Goal: Task Accomplishment & Management: Use online tool/utility

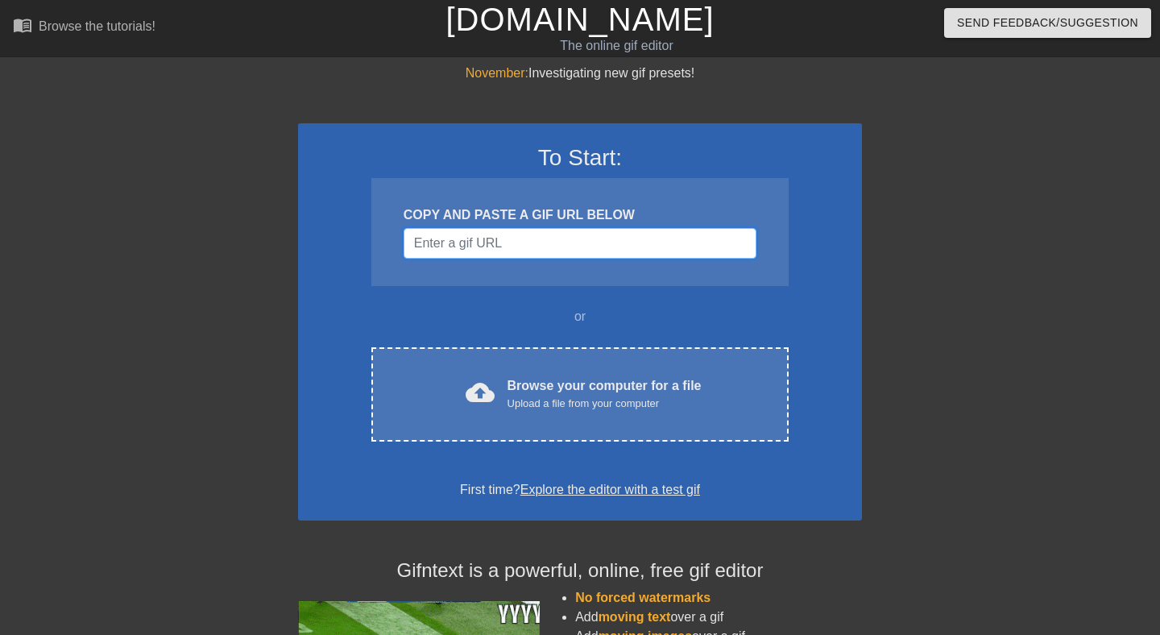
click at [462, 252] on input "Username" at bounding box center [579, 243] width 353 height 31
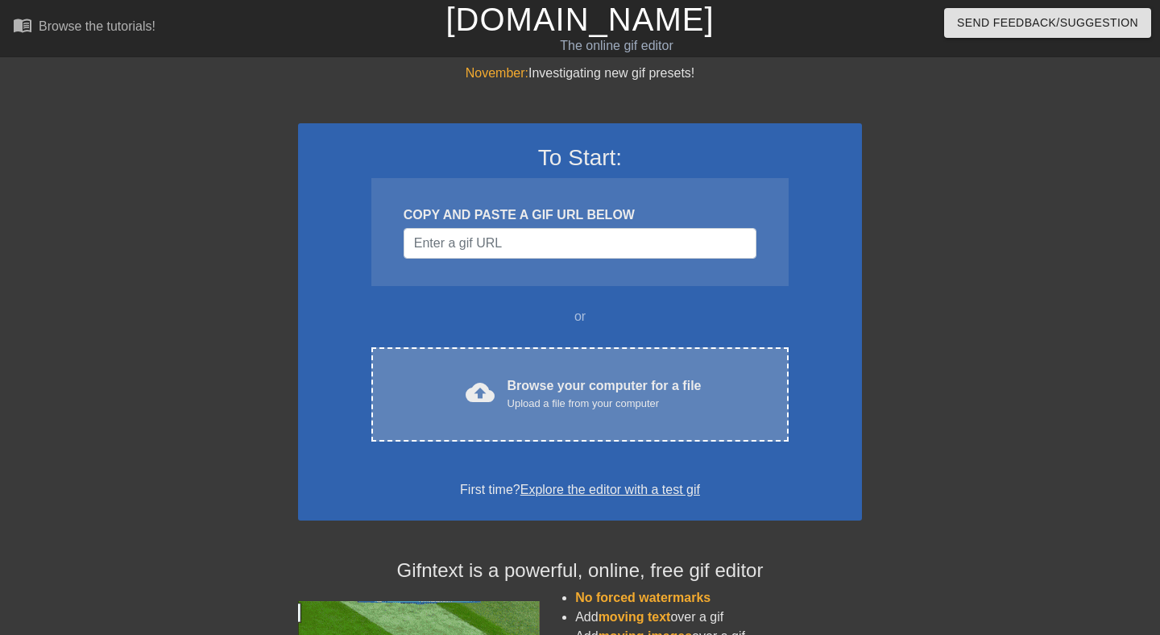
click at [489, 410] on div "cloud_upload" at bounding box center [476, 395] width 35 height 35
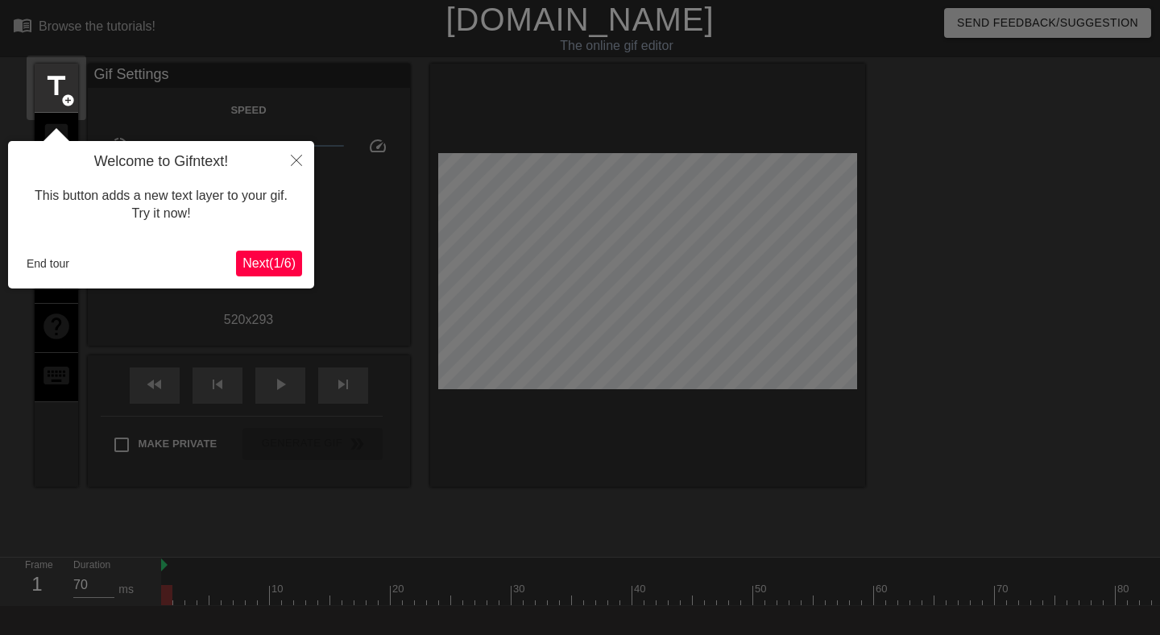
scroll to position [39, 0]
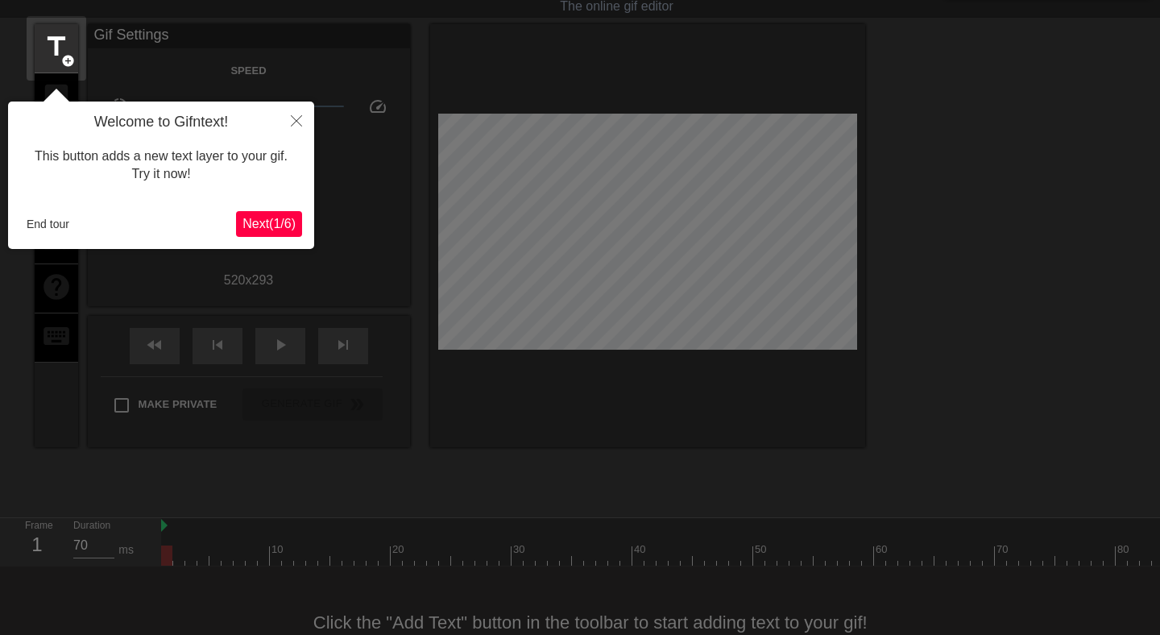
click at [273, 219] on span "Next ( 1 / 6 )" at bounding box center [268, 224] width 53 height 14
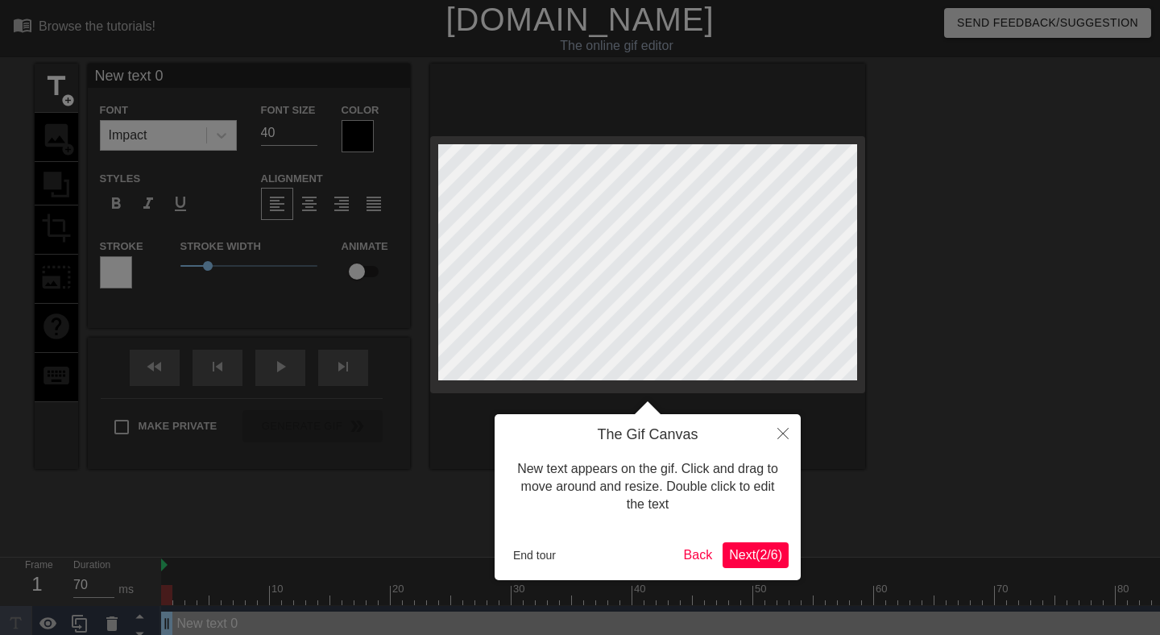
click at [751, 554] on span "Next ( 2 / 6 )" at bounding box center [755, 555] width 53 height 14
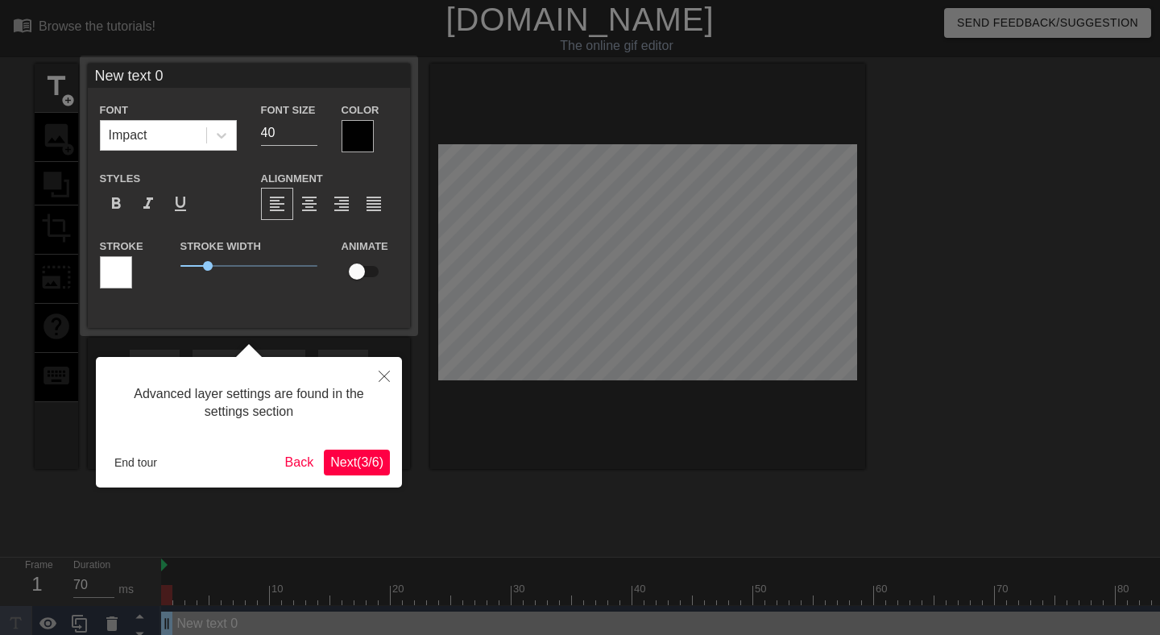
scroll to position [10, 0]
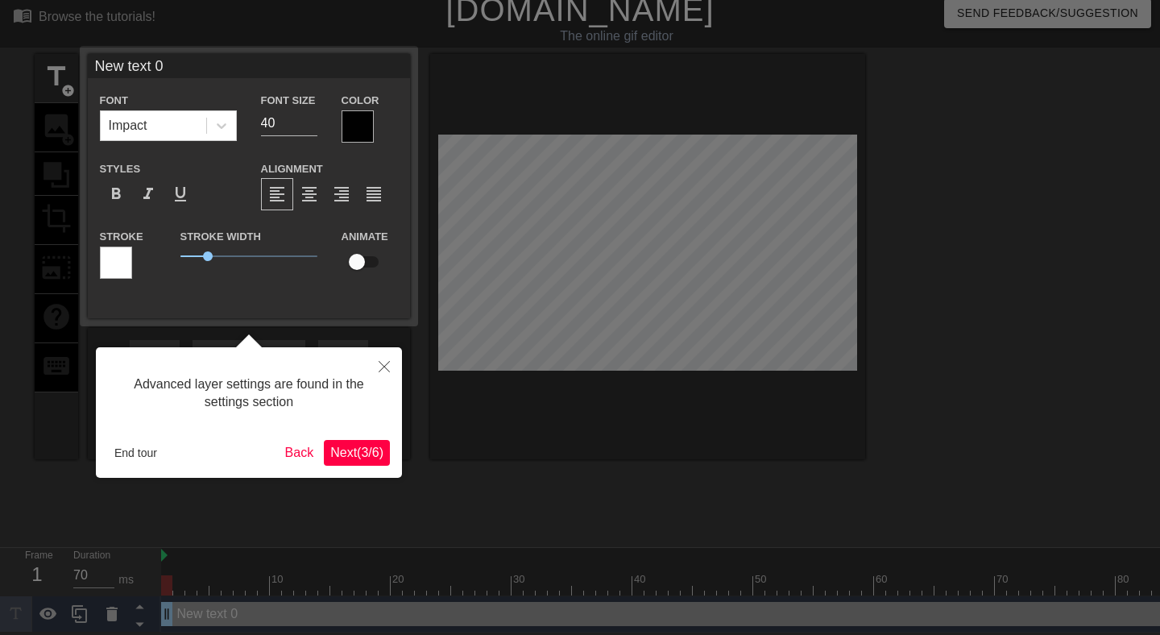
click at [365, 450] on span "Next ( 3 / 6 )" at bounding box center [356, 452] width 53 height 14
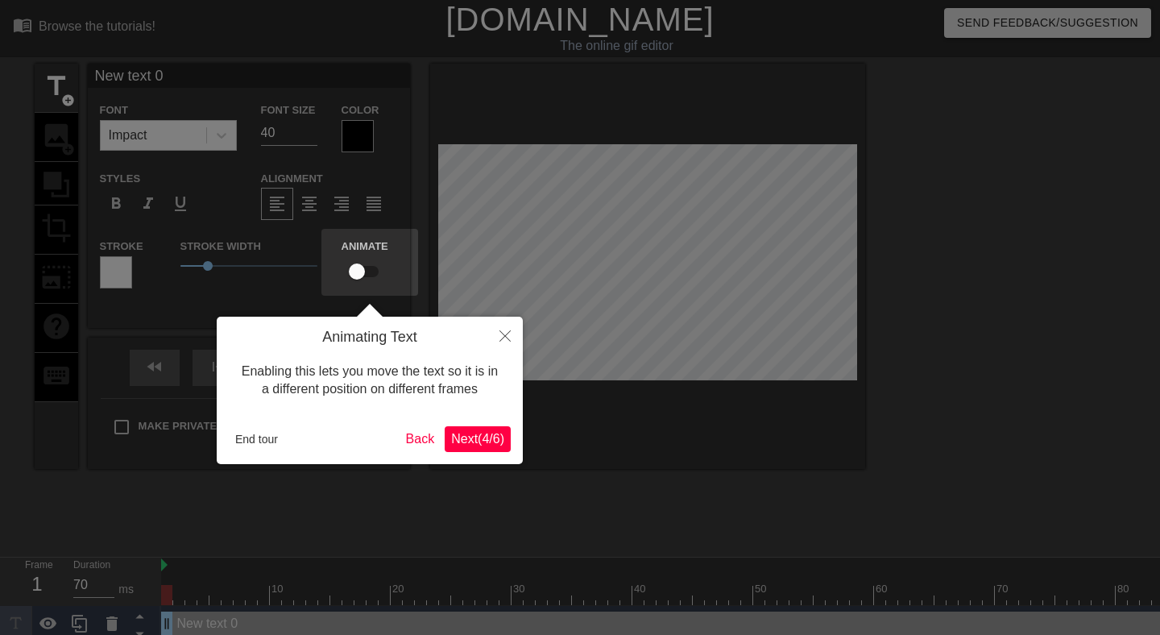
click at [453, 440] on span "Next ( 4 / 6 )" at bounding box center [477, 439] width 53 height 14
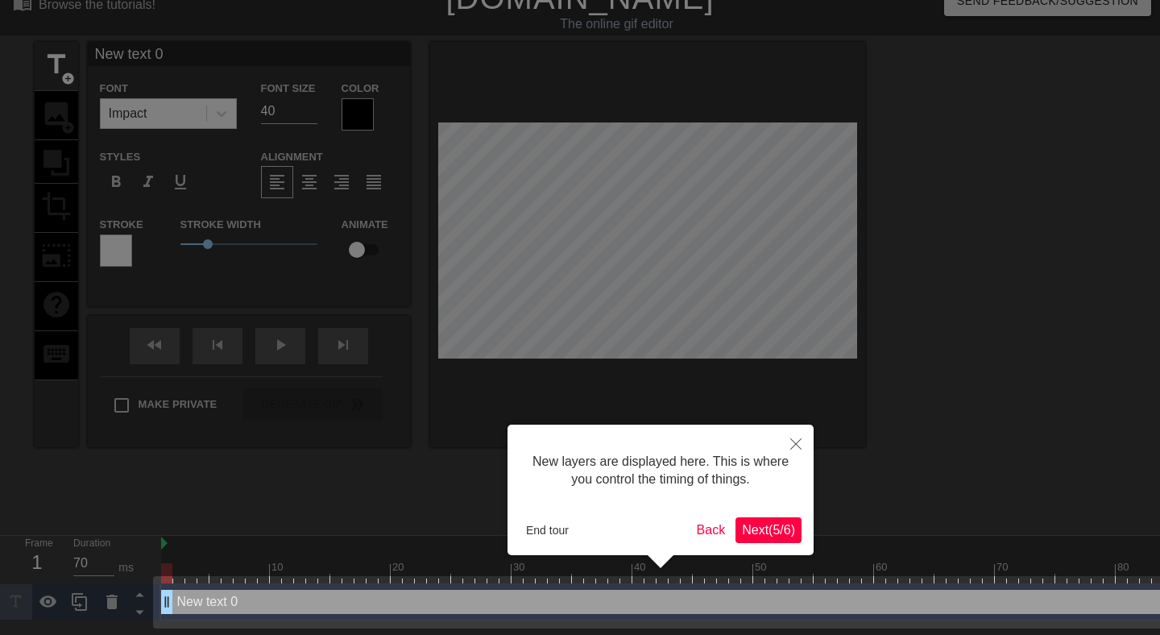
click at [749, 533] on span "Next ( 5 / 6 )" at bounding box center [768, 530] width 53 height 14
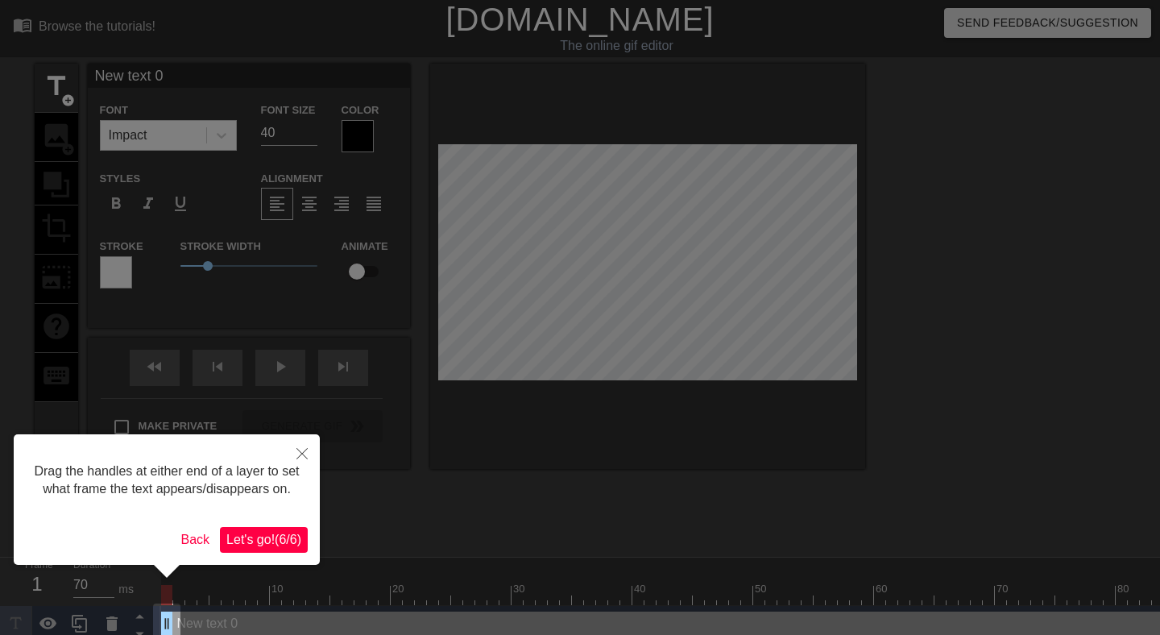
click at [285, 546] on span "Let's go! ( 6 / 6 )" at bounding box center [263, 539] width 75 height 14
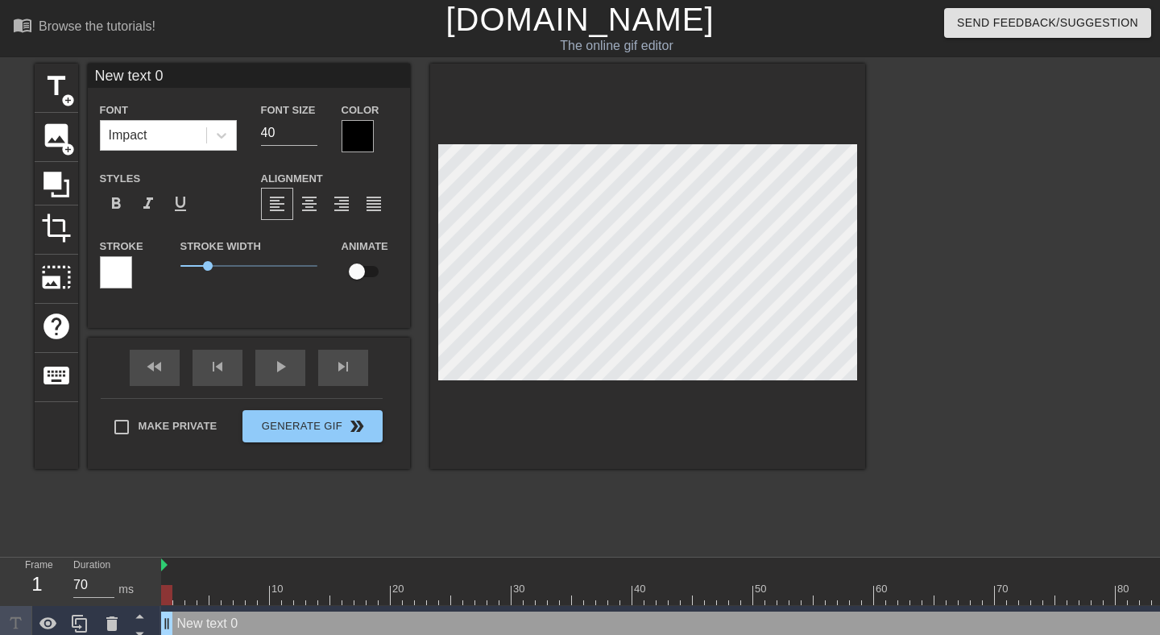
type input "*"
type textarea "*"
type input "*k"
type textarea "*ka"
type input "*kar"
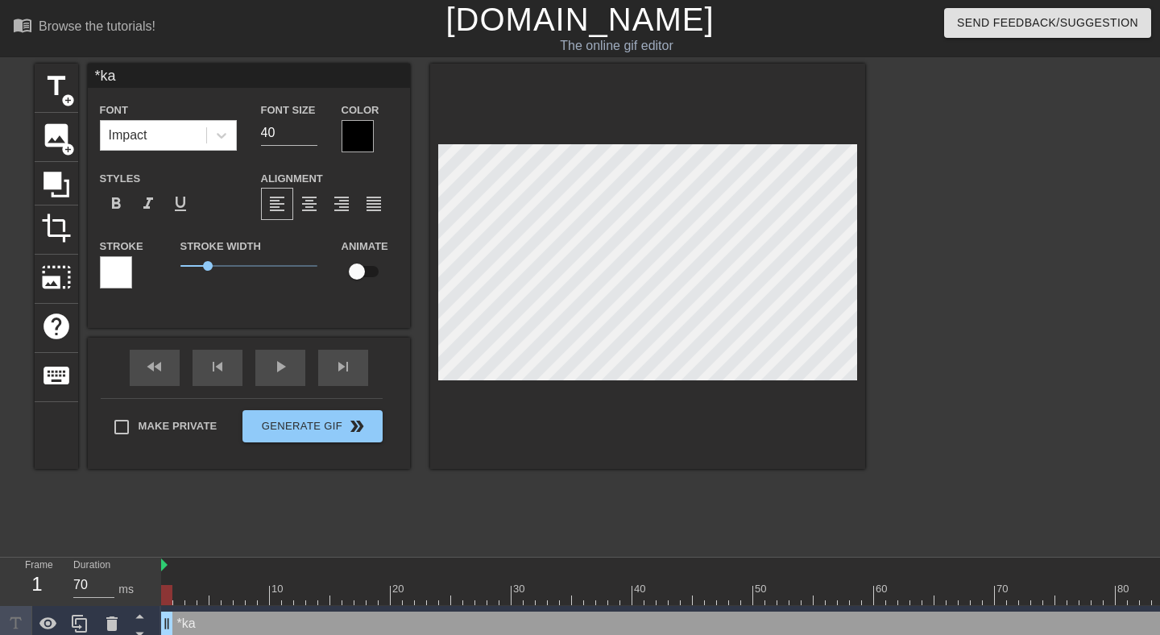
type textarea "*kar"
type input "*kart"
type textarea "*karth"
type input "*karthi"
type textarea "*karthi"
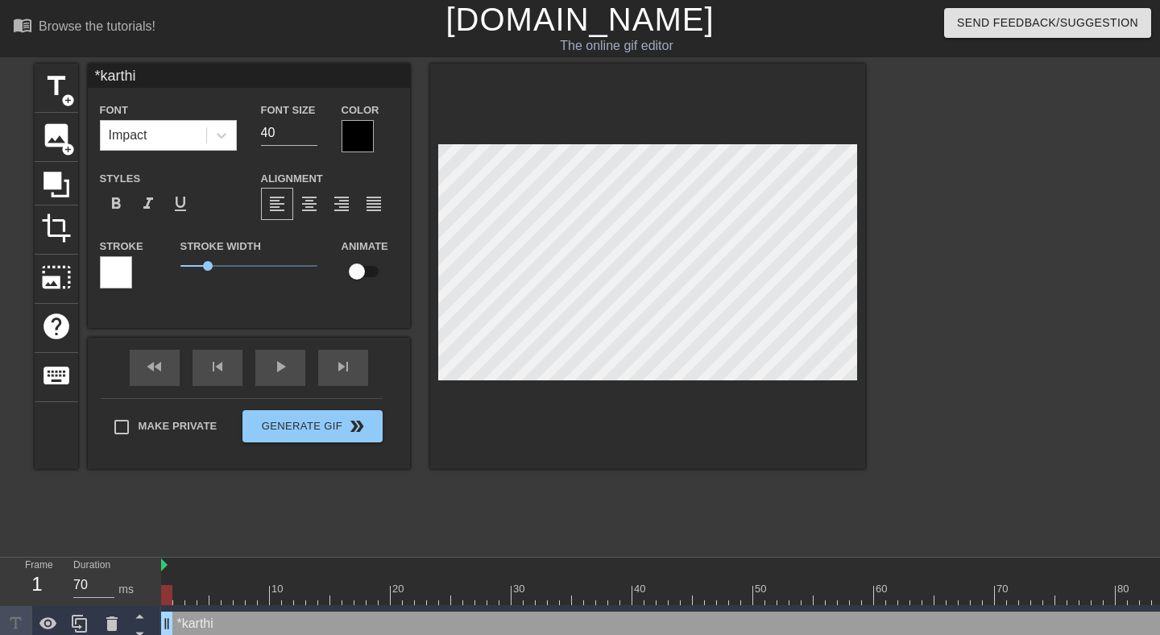
type input "*karthik"
type textarea "*karthik"
click at [230, 140] on div at bounding box center [221, 135] width 29 height 29
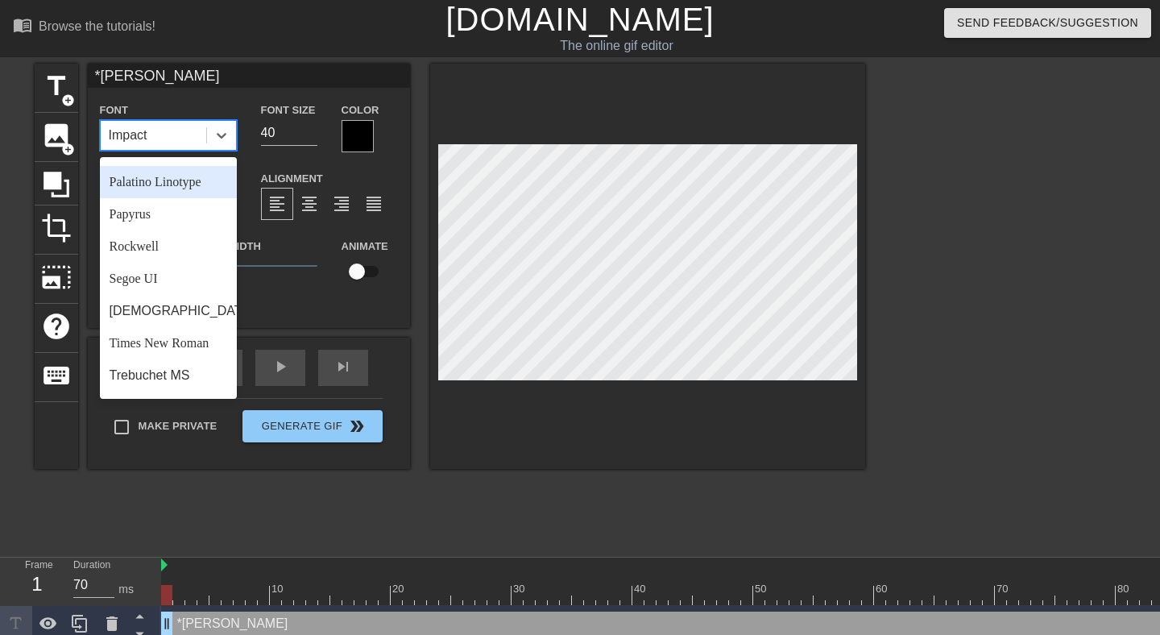
scroll to position [557, 0]
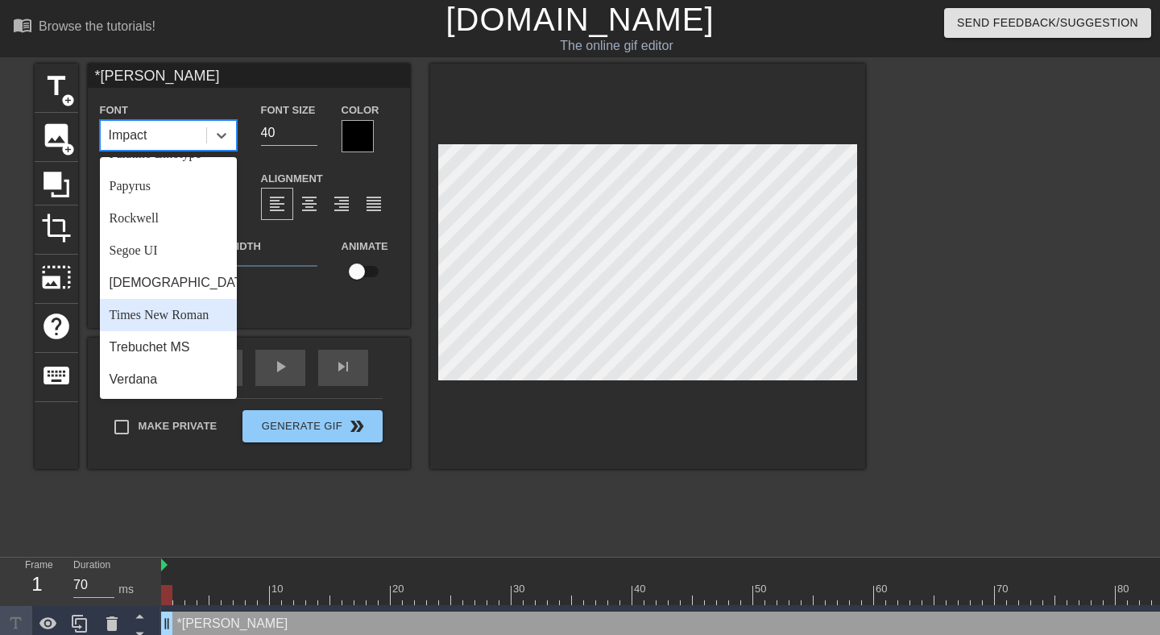
click at [173, 315] on div "Times New Roman" at bounding box center [168, 315] width 137 height 32
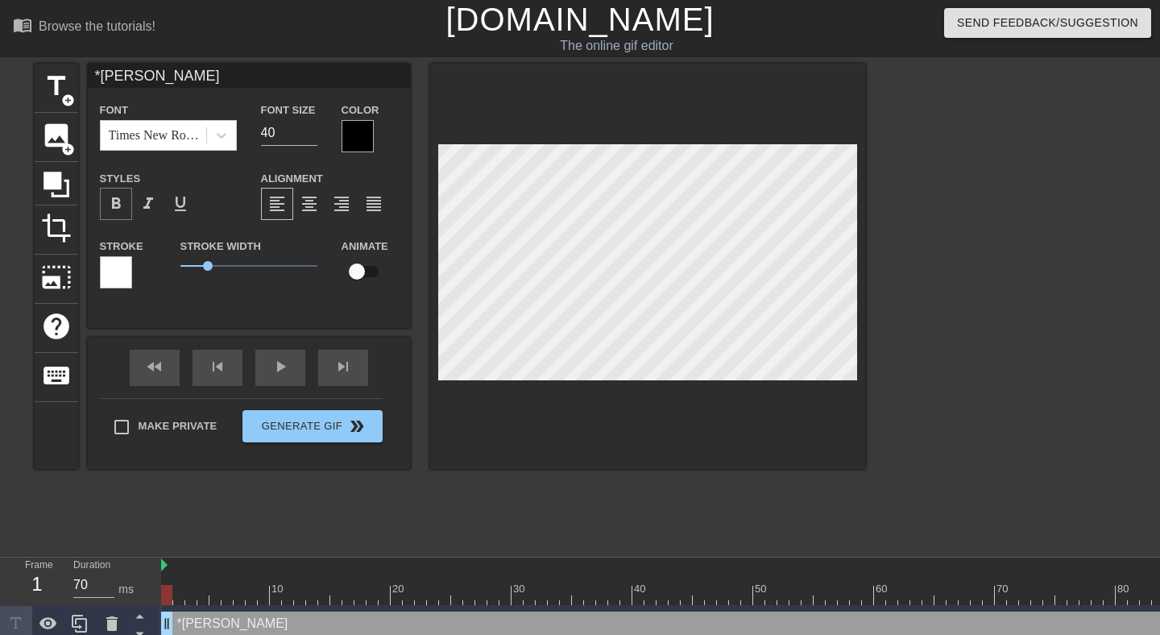
click at [110, 197] on span "format_bold" at bounding box center [115, 203] width 19 height 19
click at [349, 131] on div at bounding box center [357, 136] width 32 height 32
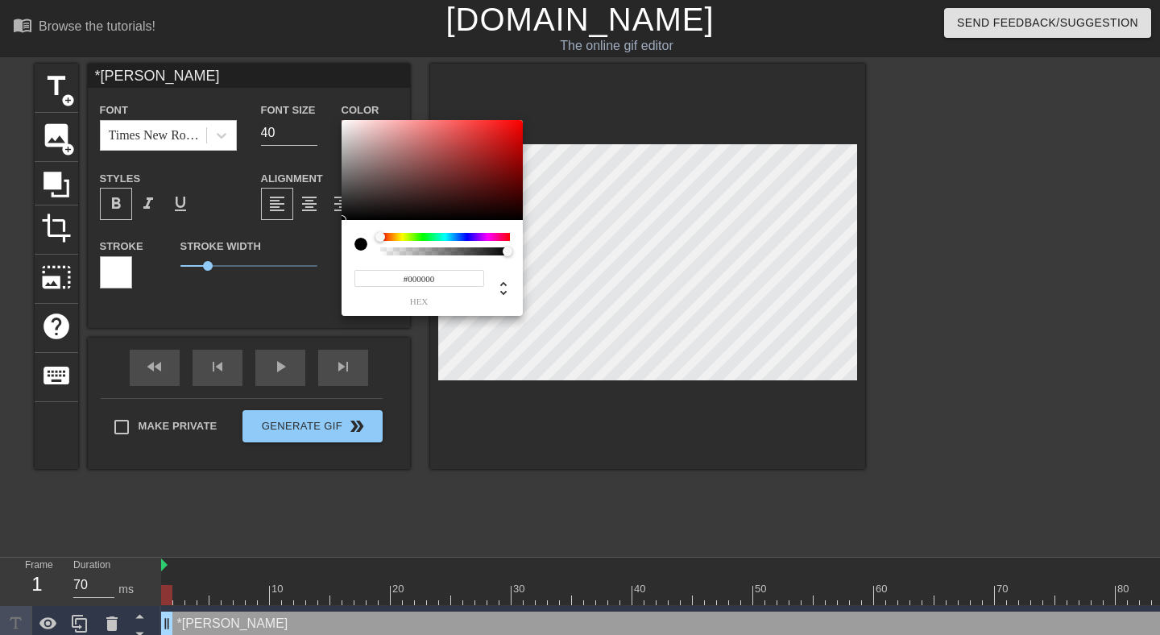
click at [344, 124] on div at bounding box center [431, 170] width 181 height 100
type input "#F5F1F1"
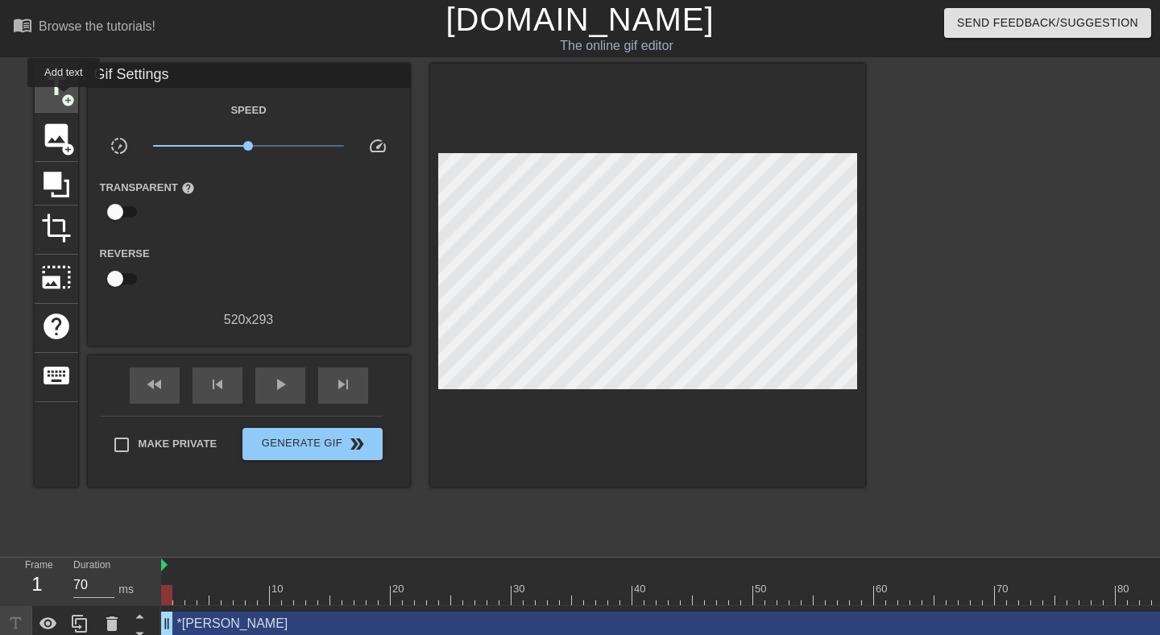
click at [64, 98] on span "add_circle" at bounding box center [68, 100] width 14 height 14
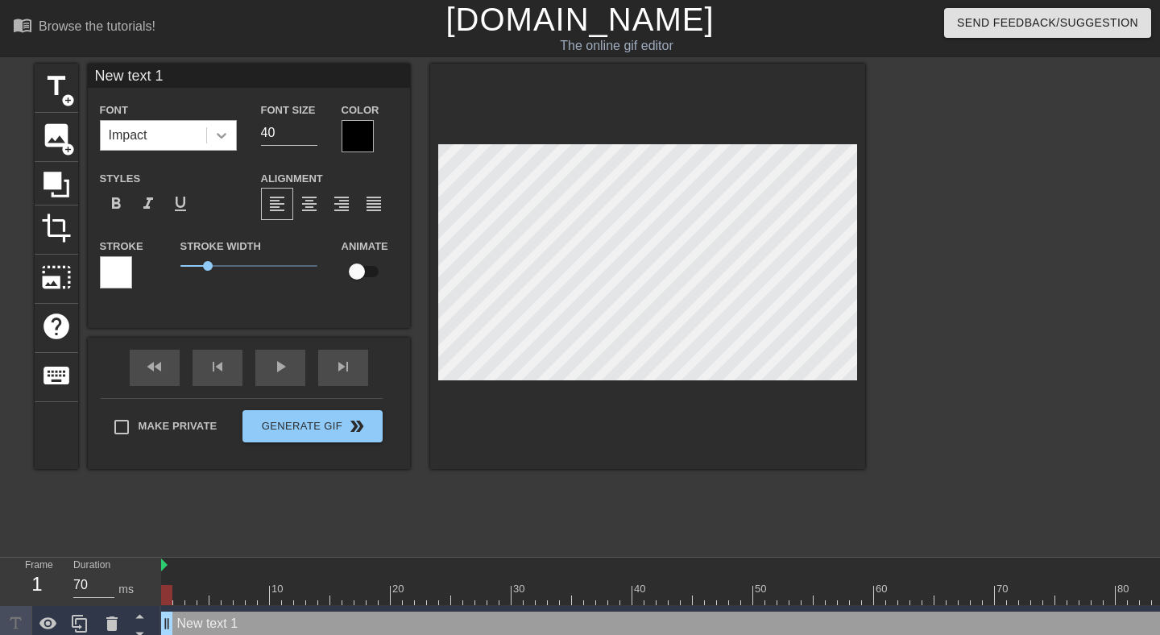
click at [225, 139] on icon at bounding box center [221, 135] width 16 height 16
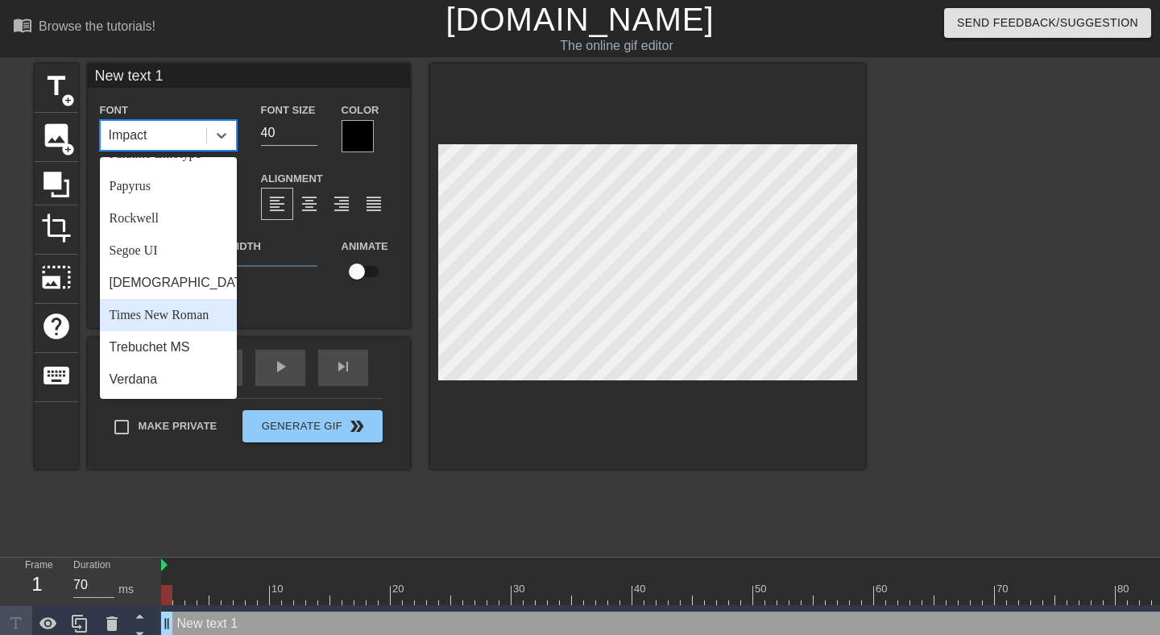
click at [167, 307] on div "Times New Roman" at bounding box center [168, 315] width 137 height 32
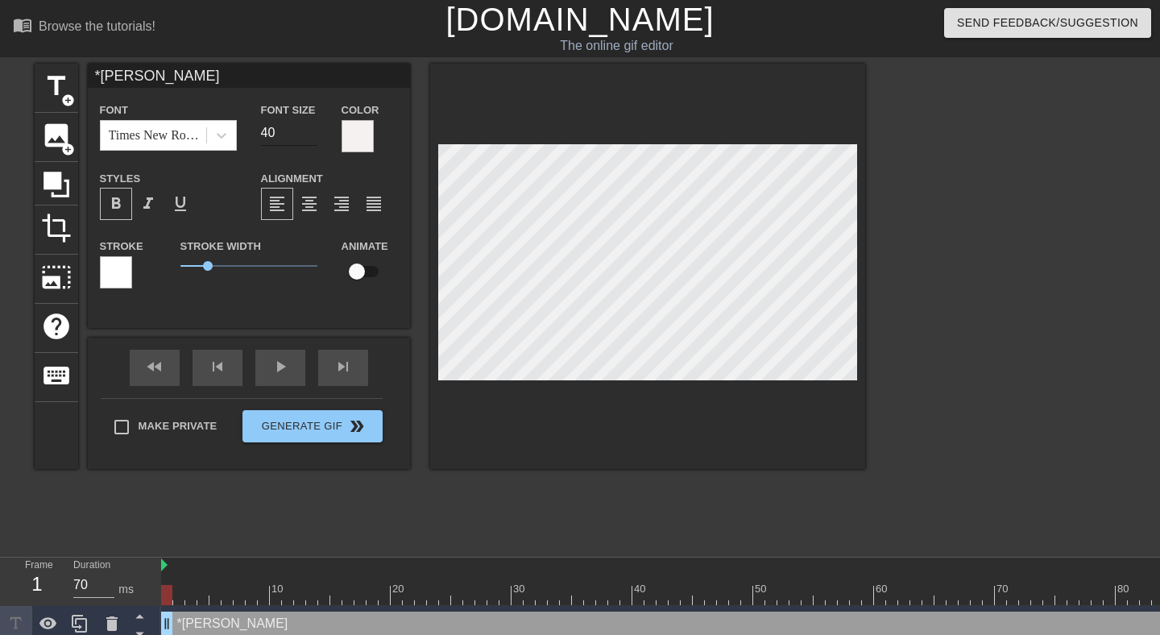
click at [311, 134] on input "39" at bounding box center [289, 133] width 56 height 26
click at [311, 134] on input "38" at bounding box center [289, 133] width 56 height 26
click at [311, 134] on input "37" at bounding box center [289, 133] width 56 height 26
click at [311, 134] on input "36" at bounding box center [289, 133] width 56 height 26
click at [311, 134] on input "35" at bounding box center [289, 133] width 56 height 26
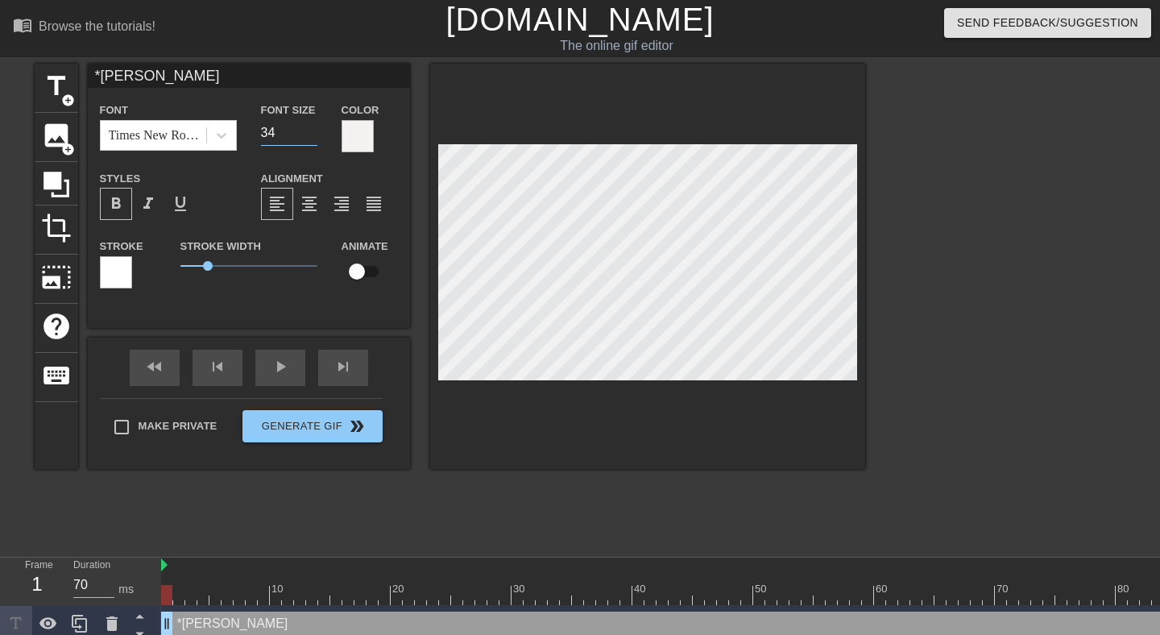
click at [311, 134] on input "34" at bounding box center [289, 133] width 56 height 26
click at [311, 134] on input "33" at bounding box center [289, 133] width 56 height 26
click at [311, 134] on input "32" at bounding box center [289, 133] width 56 height 26
click at [311, 134] on input "31" at bounding box center [289, 133] width 56 height 26
click at [311, 134] on input "30" at bounding box center [289, 133] width 56 height 26
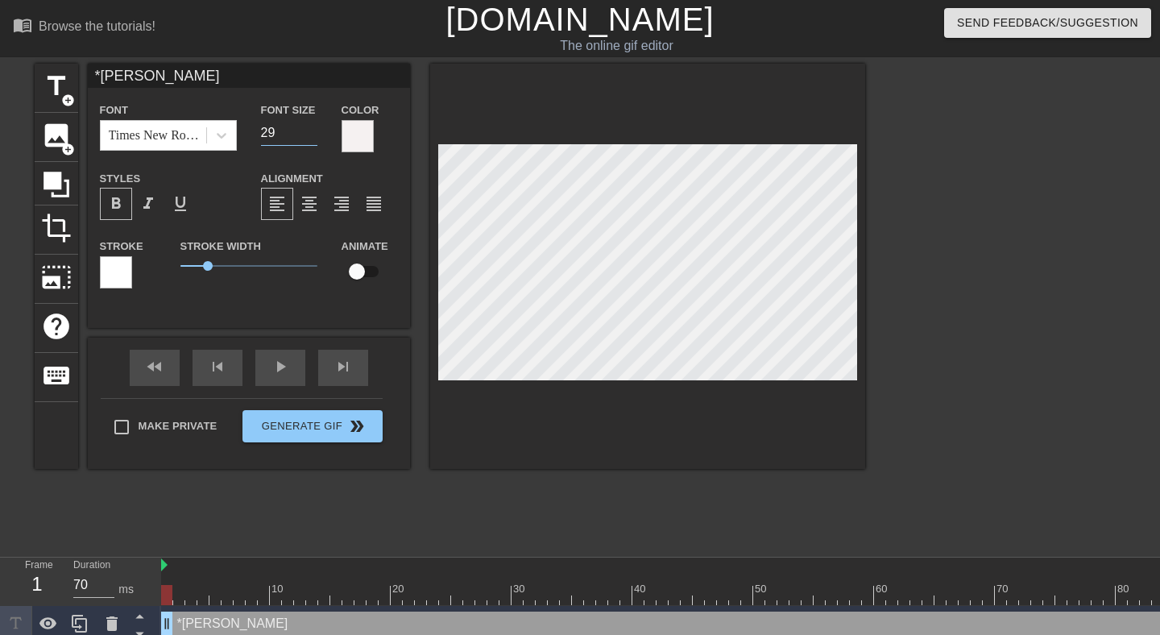
type input "29"
click at [311, 134] on input "29" at bounding box center [289, 133] width 56 height 26
click at [219, 261] on span "1" at bounding box center [248, 265] width 137 height 19
click at [189, 265] on span "1.45" at bounding box center [248, 265] width 137 height 19
click at [189, 265] on span "0.35" at bounding box center [189, 266] width 10 height 10
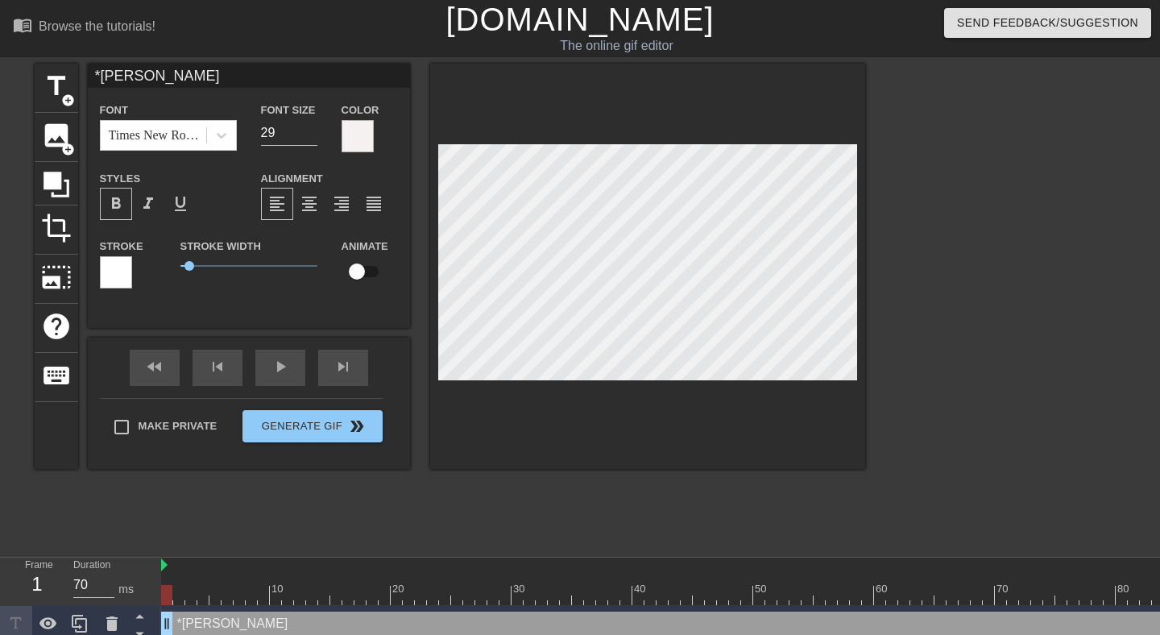
click at [542, 518] on div "title add_circle image add_circle crop photo_size_select_large help keyboard *k…" at bounding box center [450, 305] width 830 height 483
type input "*"
type textarea "*"
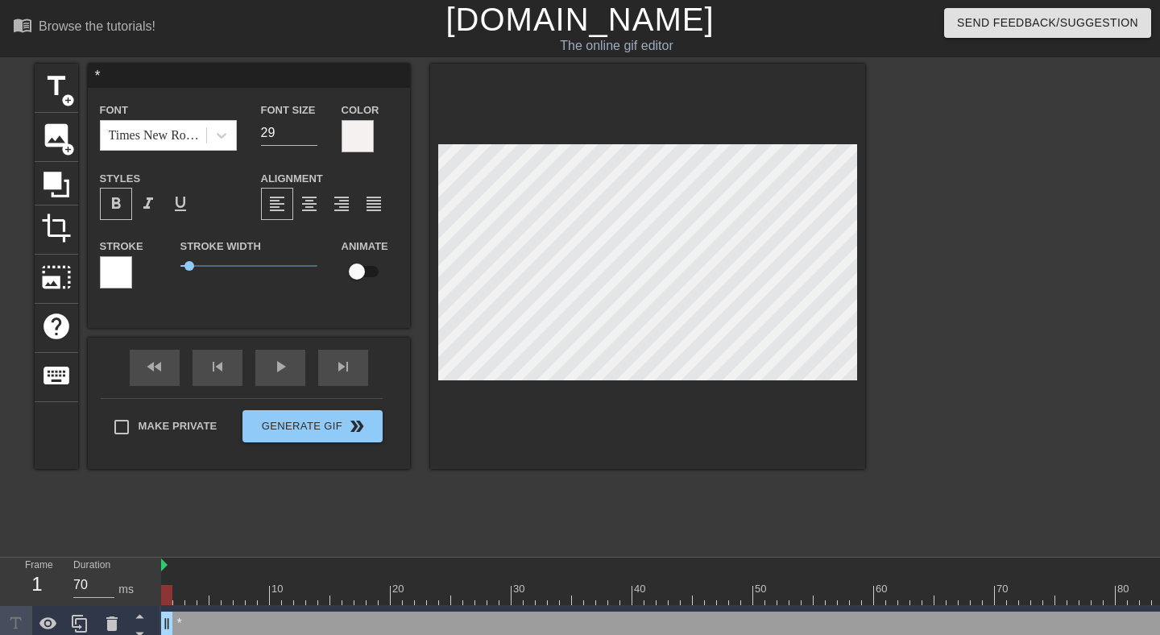
type input "*k"
type textarea "*k"
type input "*ka"
type textarea "*ka"
type input "*kar"
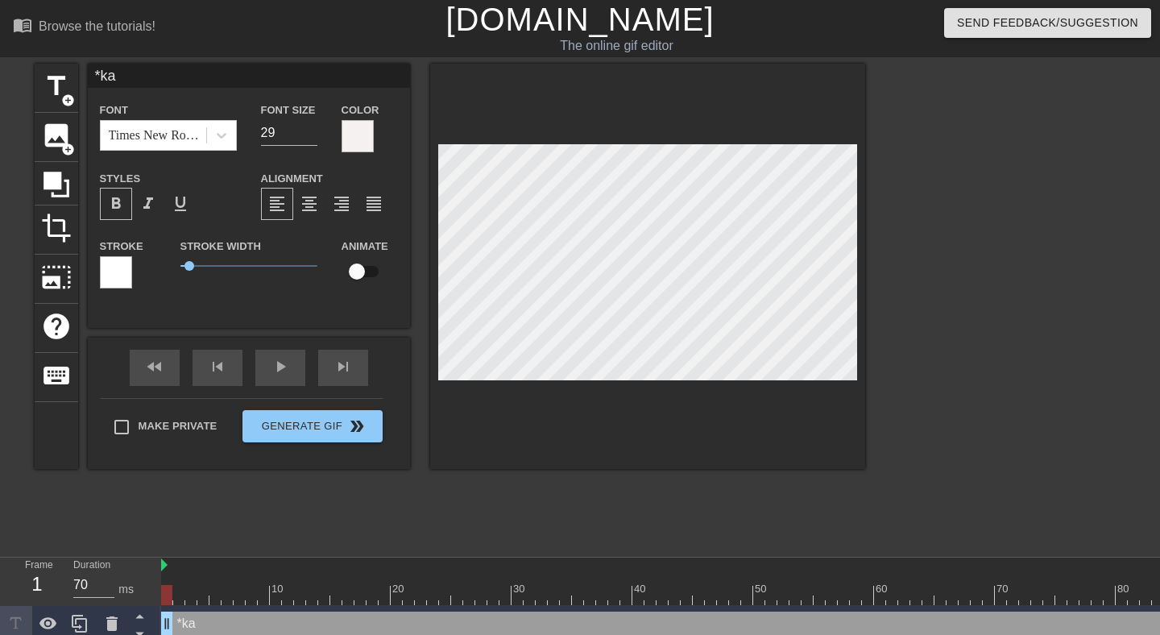
type textarea "*kar"
type input "*kart"
type textarea "*kart"
type input "*kartb"
type textarea "*kartba"
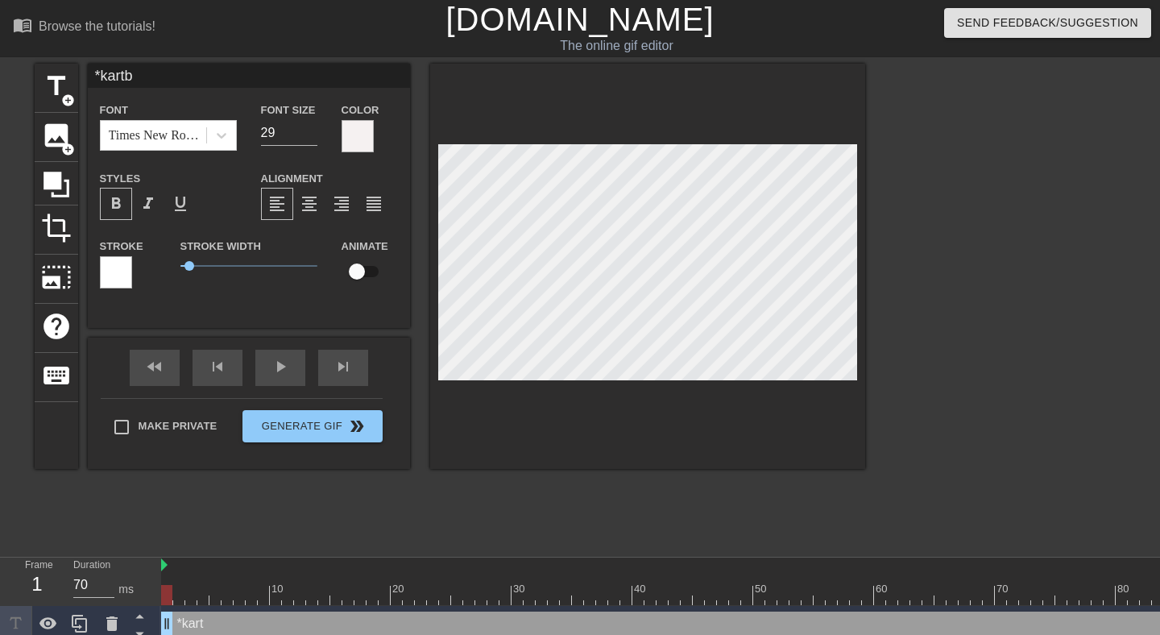
type input "*kartba"
type textarea "*kartbal"
type input "*kartbal"
type textarea "*kartbala"
type input "*kartbala"
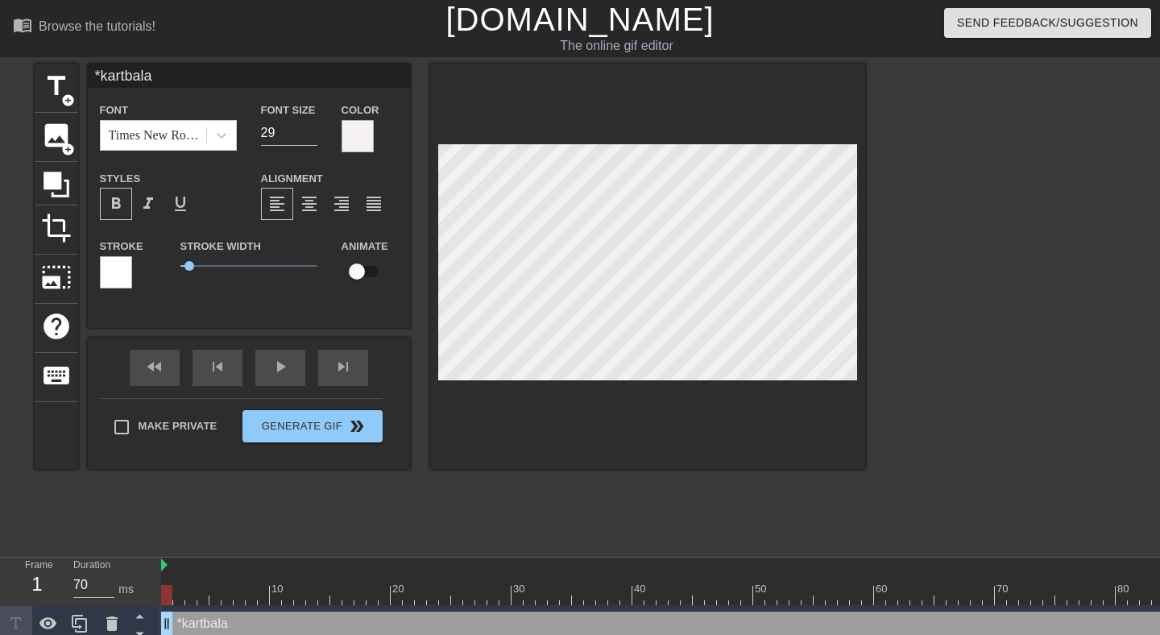
scroll to position [0, 2]
click at [981, 268] on div at bounding box center [1005, 305] width 242 height 483
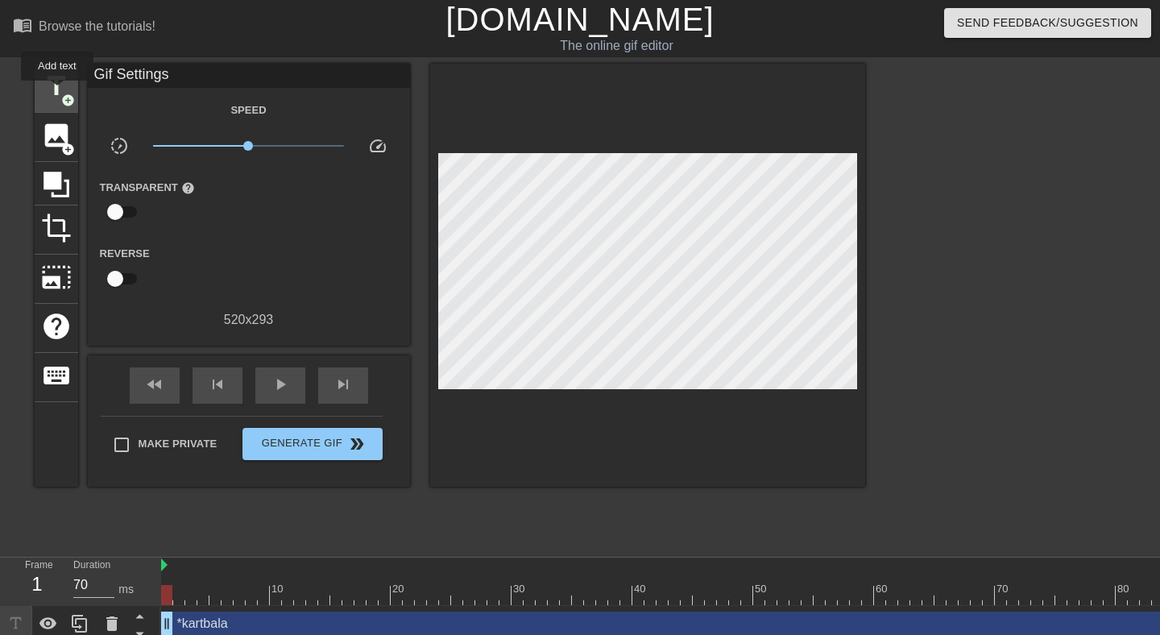
click at [58, 92] on span "title" at bounding box center [56, 86] width 31 height 31
click at [63, 135] on span "image" at bounding box center [56, 135] width 31 height 31
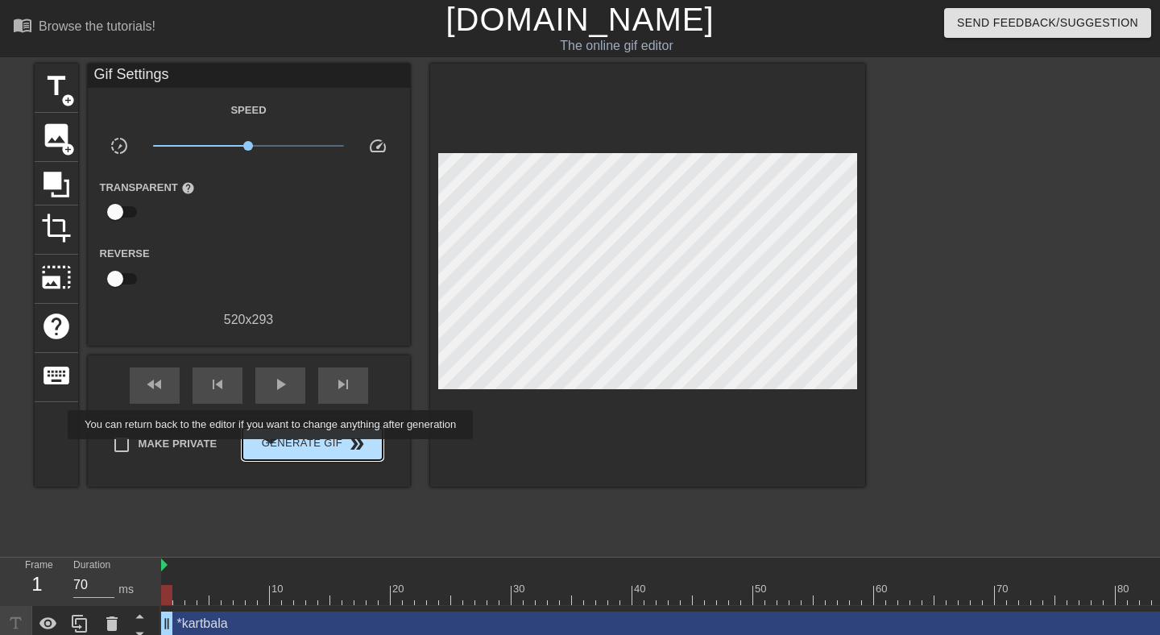
click at [281, 450] on span "Generate Gif double_arrow" at bounding box center [312, 443] width 126 height 19
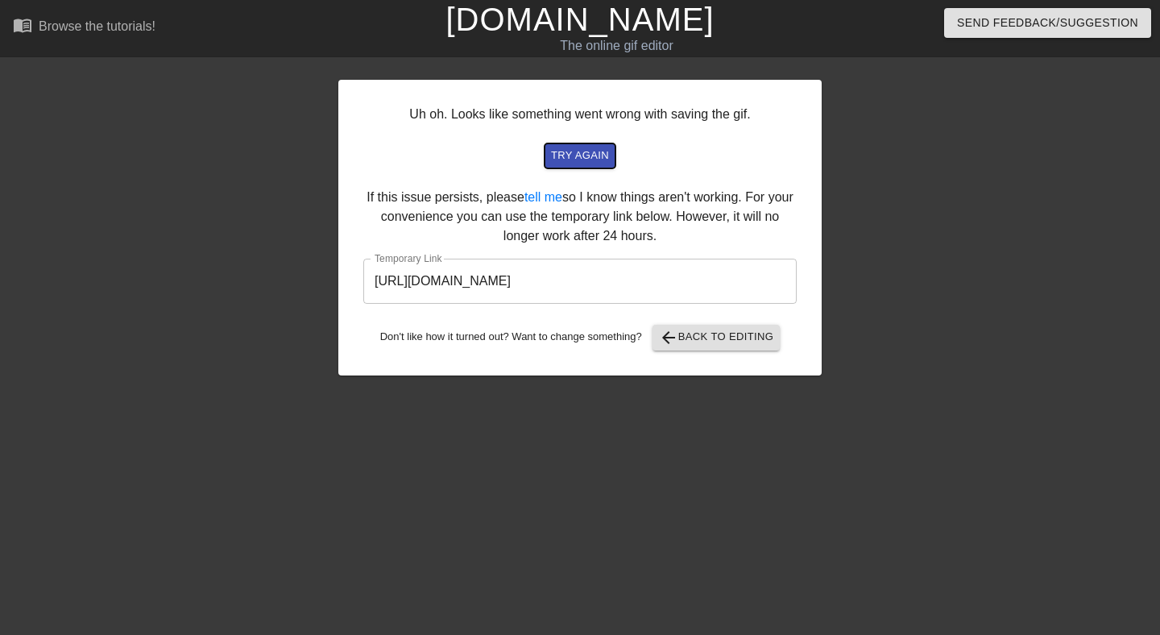
click at [579, 154] on span "try again" at bounding box center [580, 156] width 58 height 19
click at [705, 343] on span "arrow_back Back to Editing" at bounding box center [716, 337] width 115 height 19
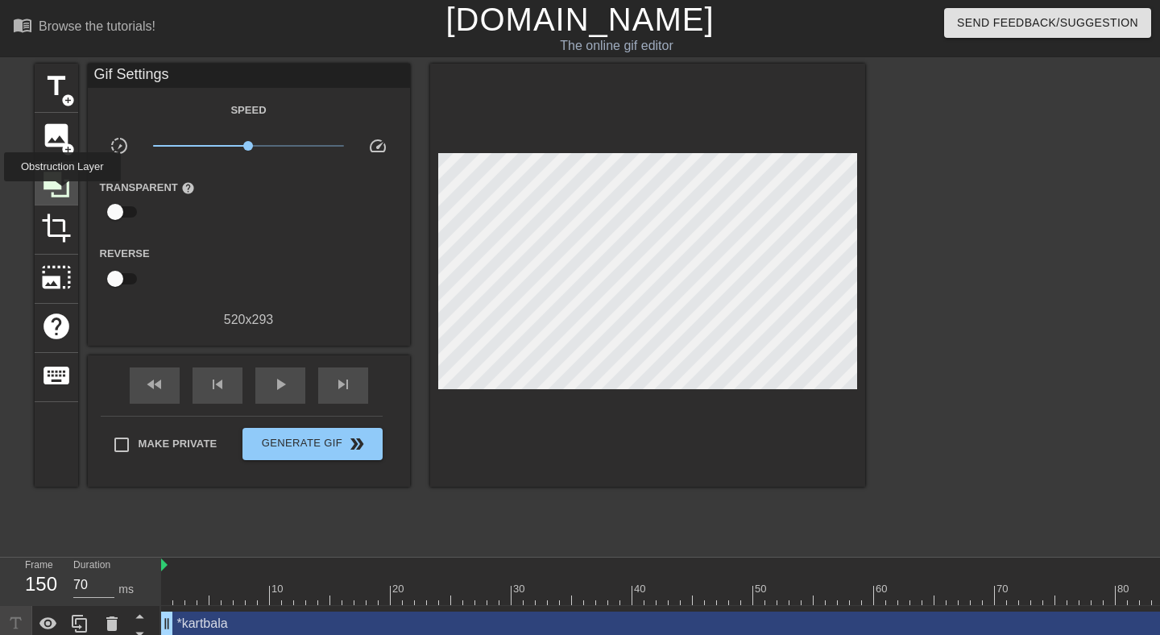
click at [64, 192] on icon at bounding box center [56, 184] width 31 height 31
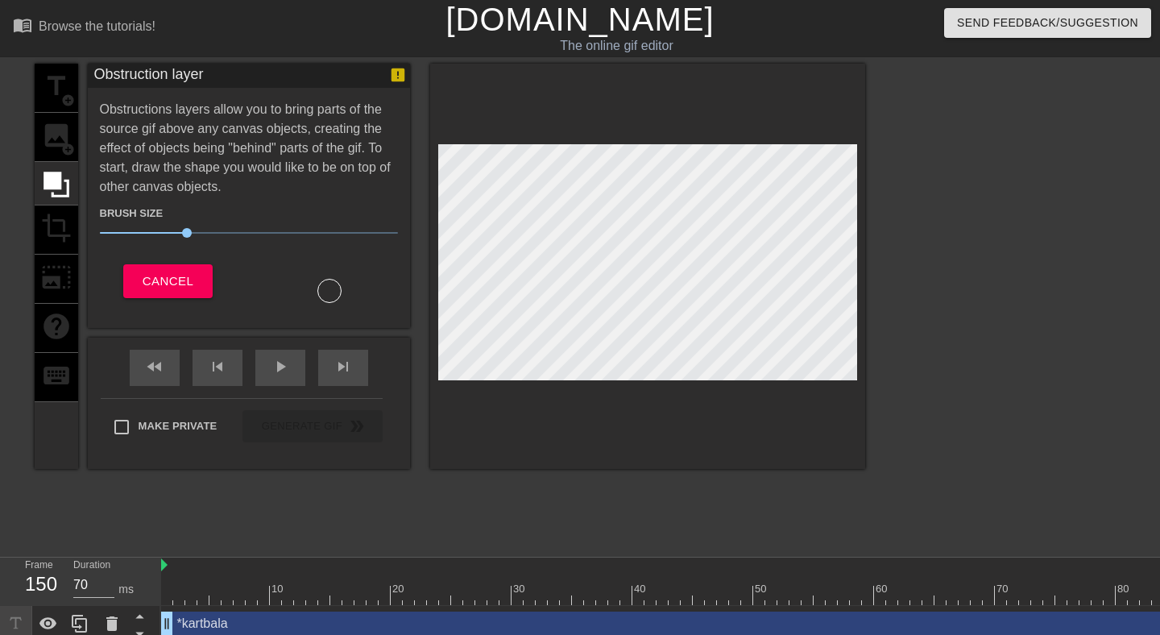
click at [64, 226] on div "title add_circle image add_circle crop photo_size_select_large help keyboard" at bounding box center [56, 266] width 43 height 405
click at [166, 280] on span "Cancel" at bounding box center [168, 281] width 51 height 21
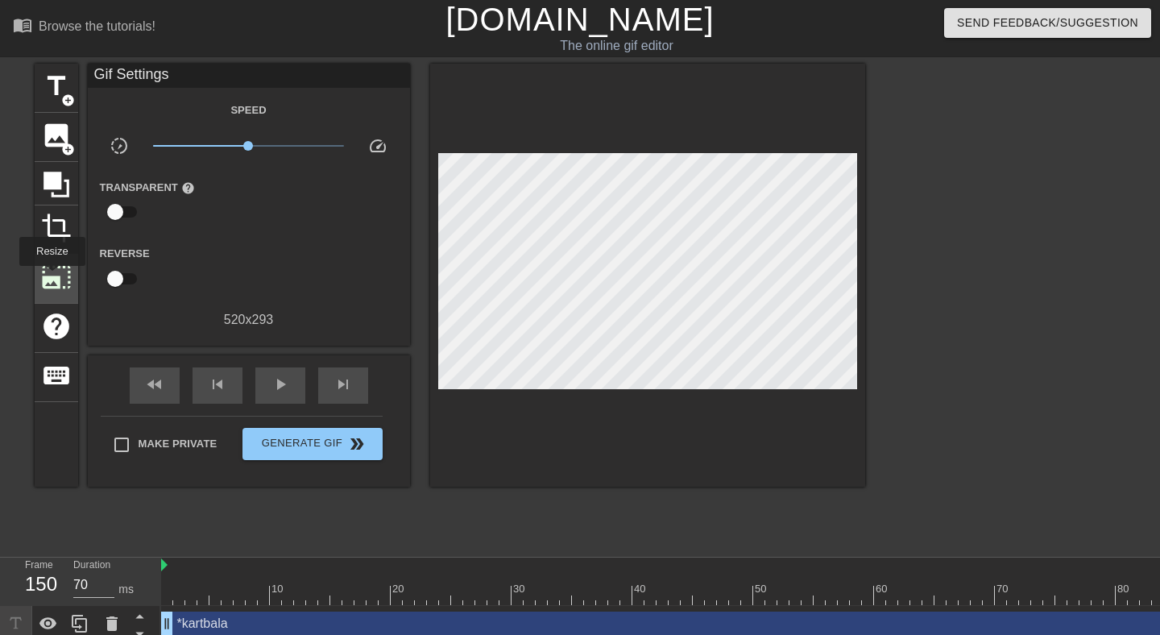
click at [52, 277] on span "photo_size_select_large" at bounding box center [56, 277] width 31 height 31
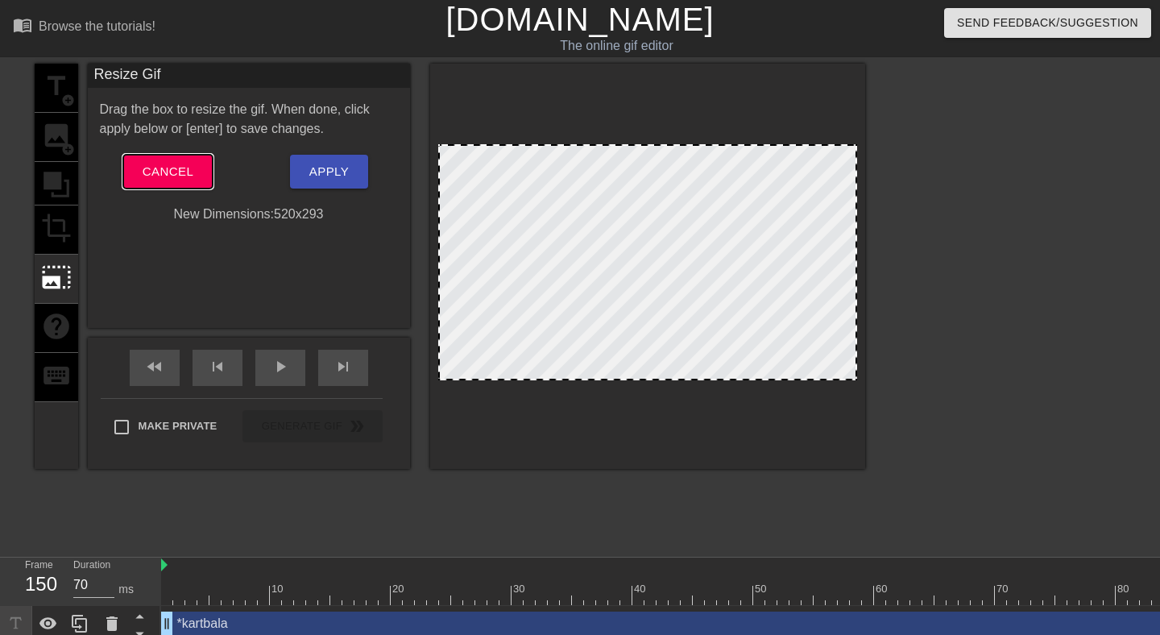
click at [155, 184] on button "Cancel" at bounding box center [167, 172] width 89 height 34
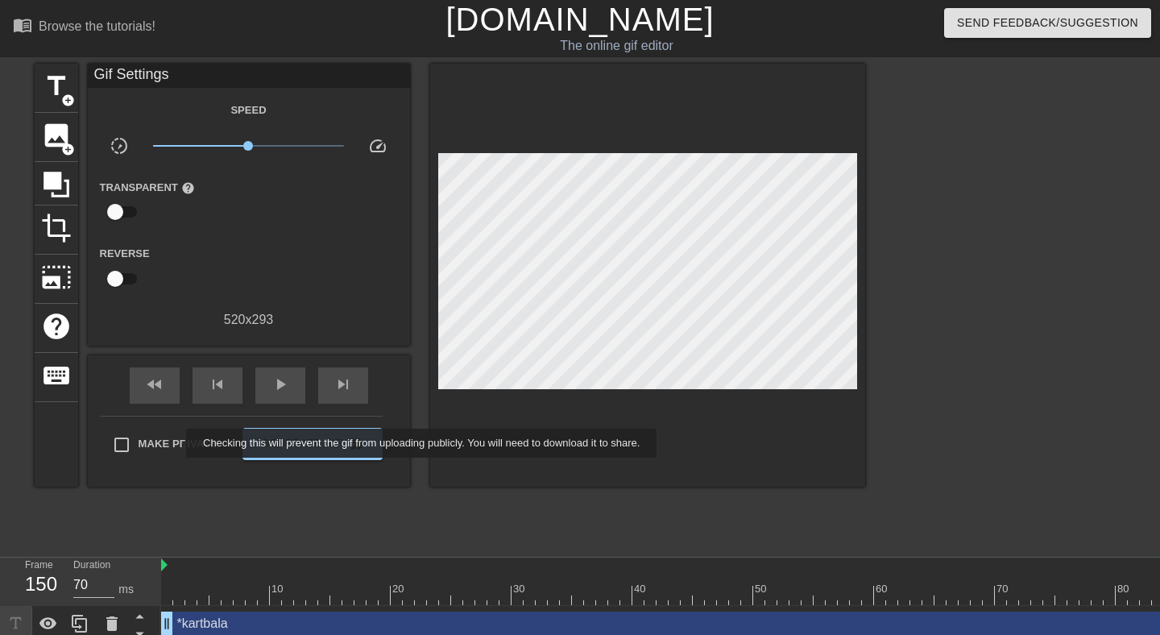
click at [176, 442] on span "Make Private" at bounding box center [177, 444] width 79 height 16
click at [138, 442] on input "Make Private" at bounding box center [122, 445] width 34 height 34
checkbox input "true"
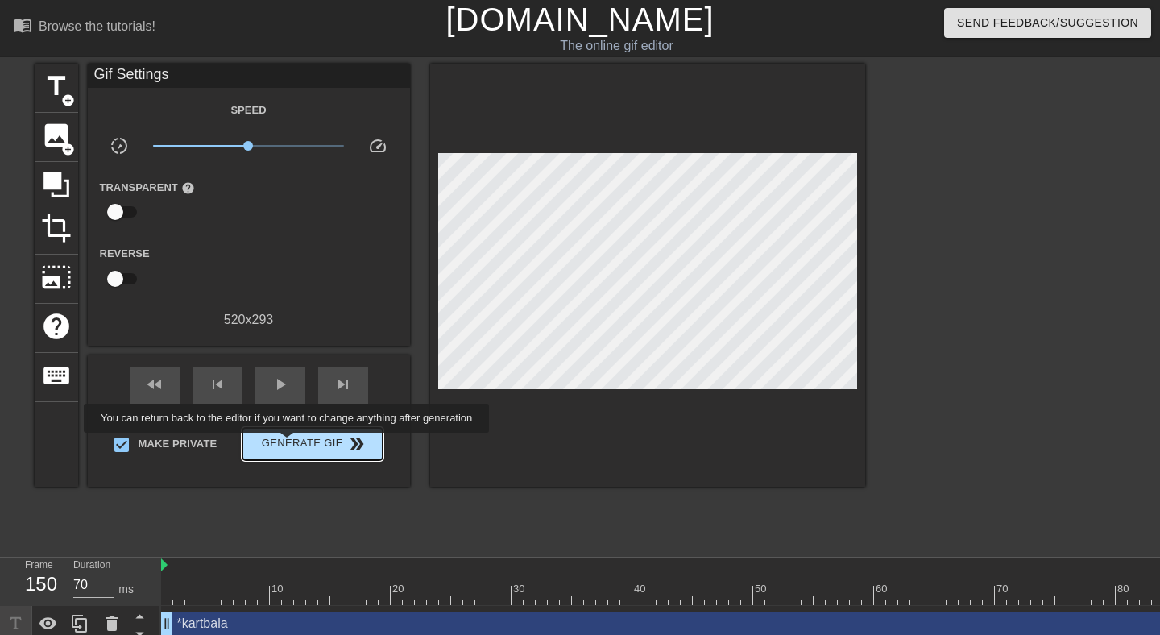
click at [297, 444] on span "Generate Gif double_arrow" at bounding box center [312, 443] width 126 height 19
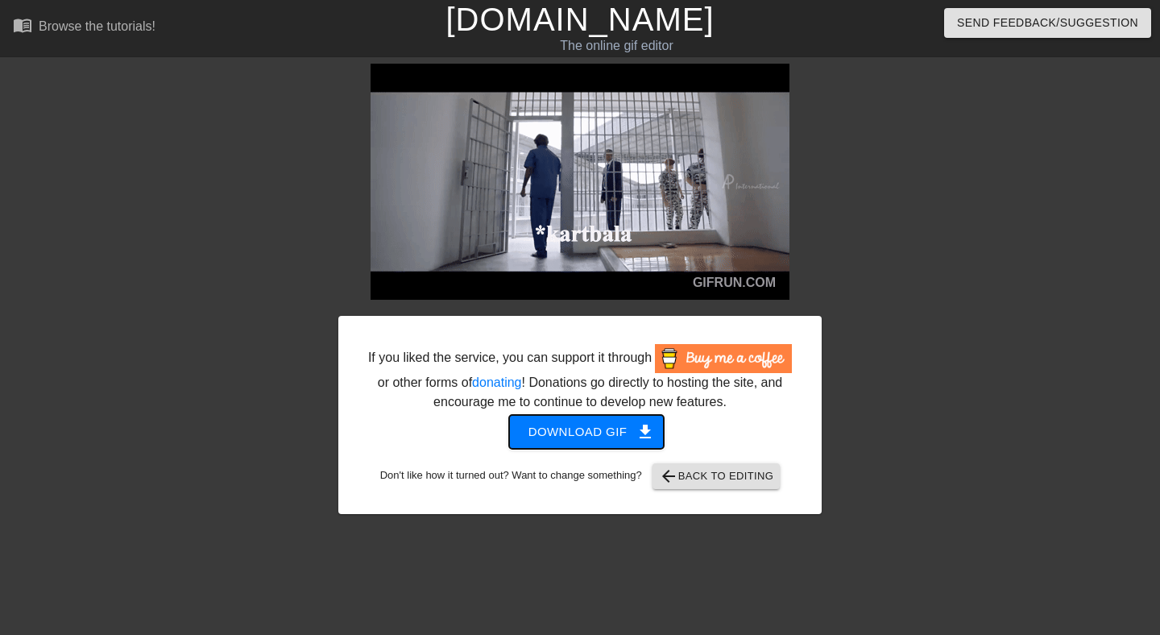
click at [570, 442] on span "Download gif get_app" at bounding box center [586, 431] width 117 height 21
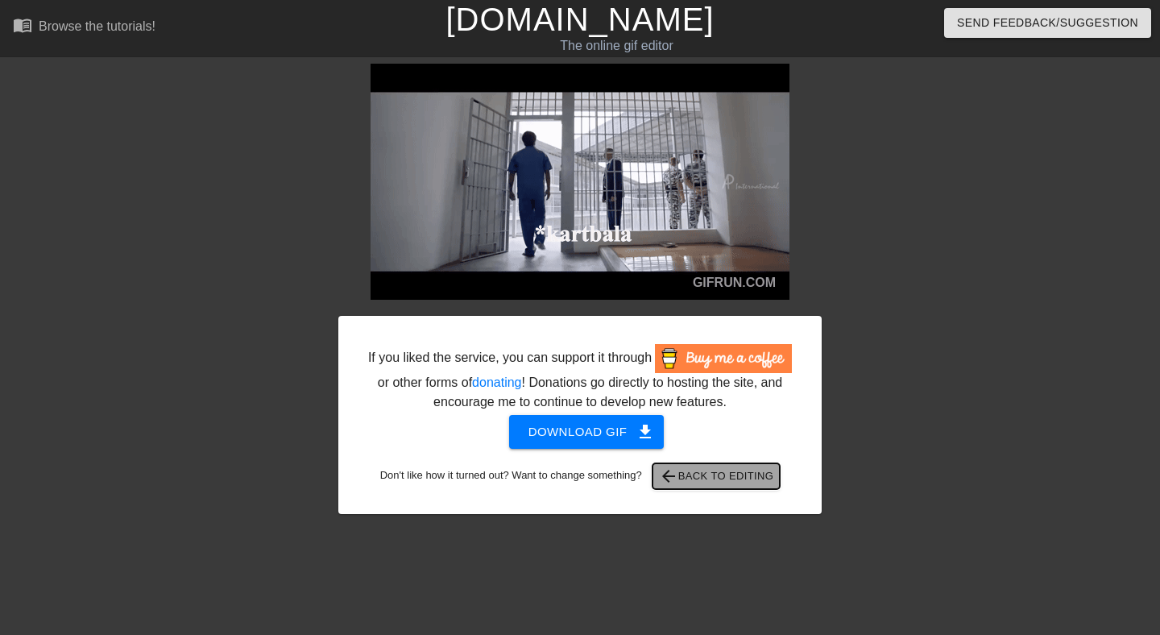
click at [740, 486] on span "arrow_back Back to Editing" at bounding box center [716, 475] width 115 height 19
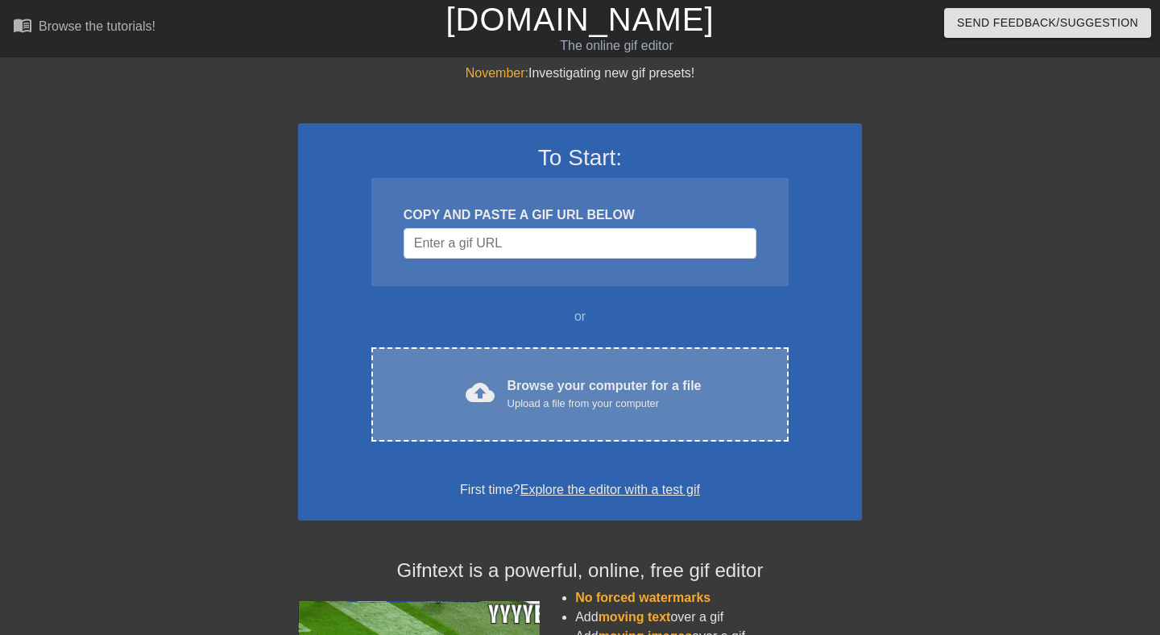
click at [573, 376] on div "Browse your computer for a file Upload a file from your computer" at bounding box center [604, 393] width 194 height 35
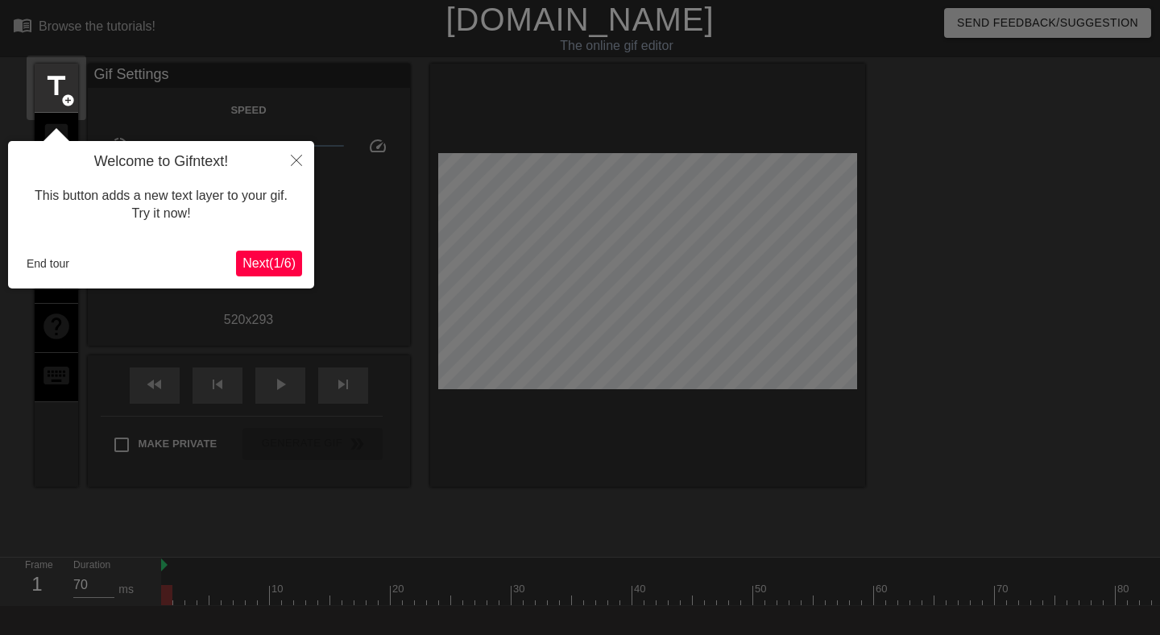
scroll to position [39, 0]
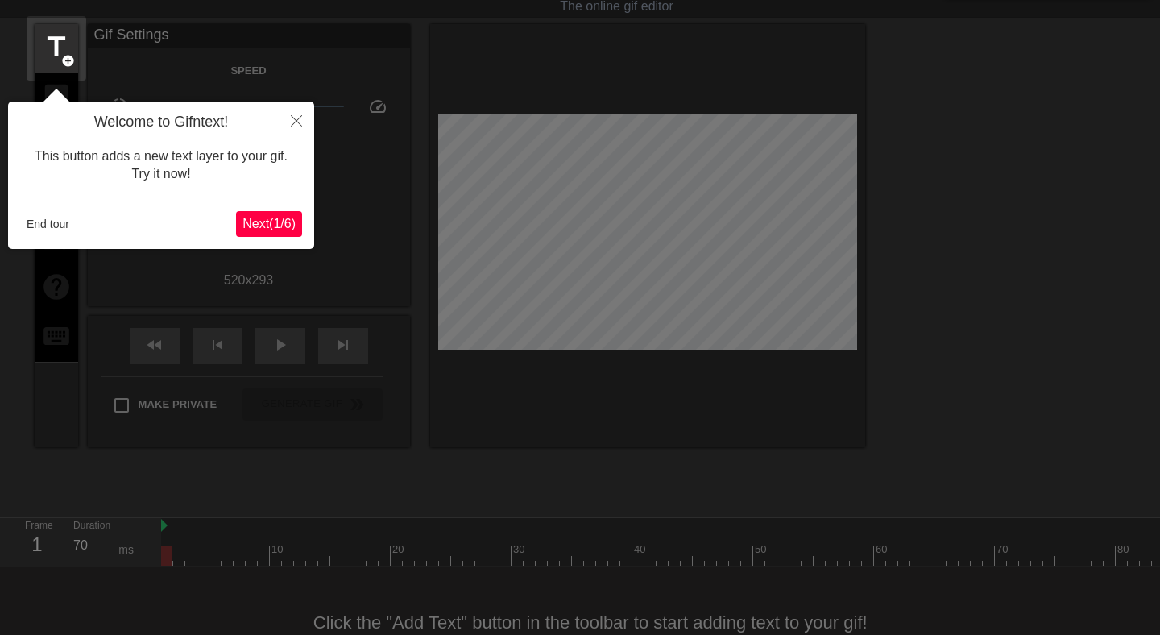
click at [254, 225] on span "Next ( 1 / 6 )" at bounding box center [268, 224] width 53 height 14
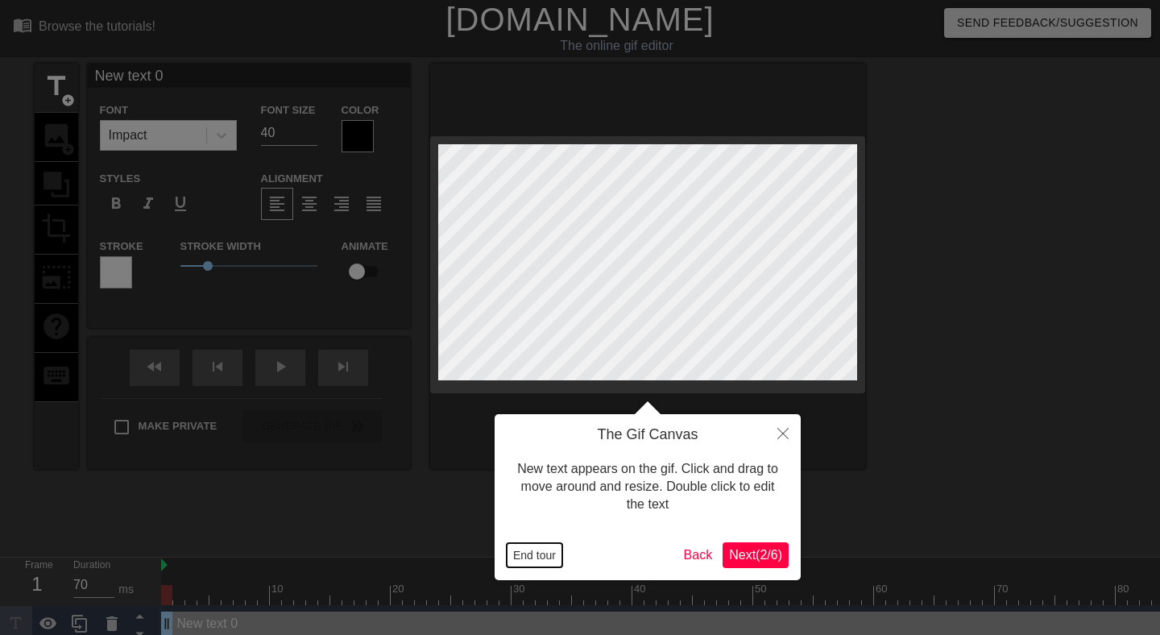
click at [538, 548] on button "End tour" at bounding box center [534, 555] width 56 height 24
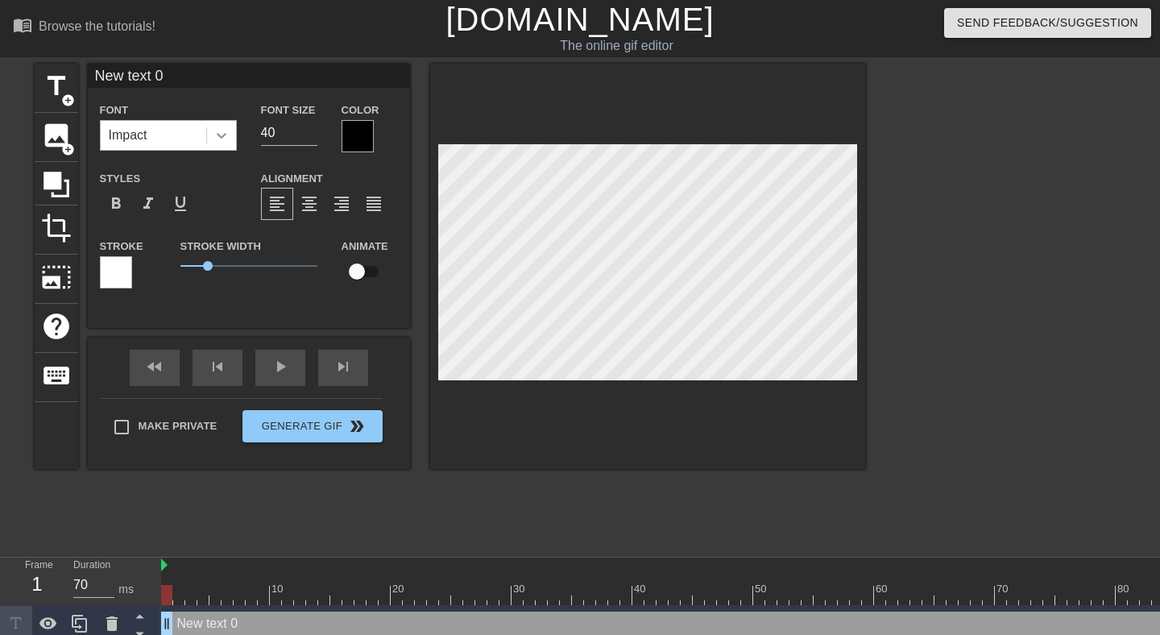
click at [223, 138] on icon at bounding box center [221, 135] width 16 height 16
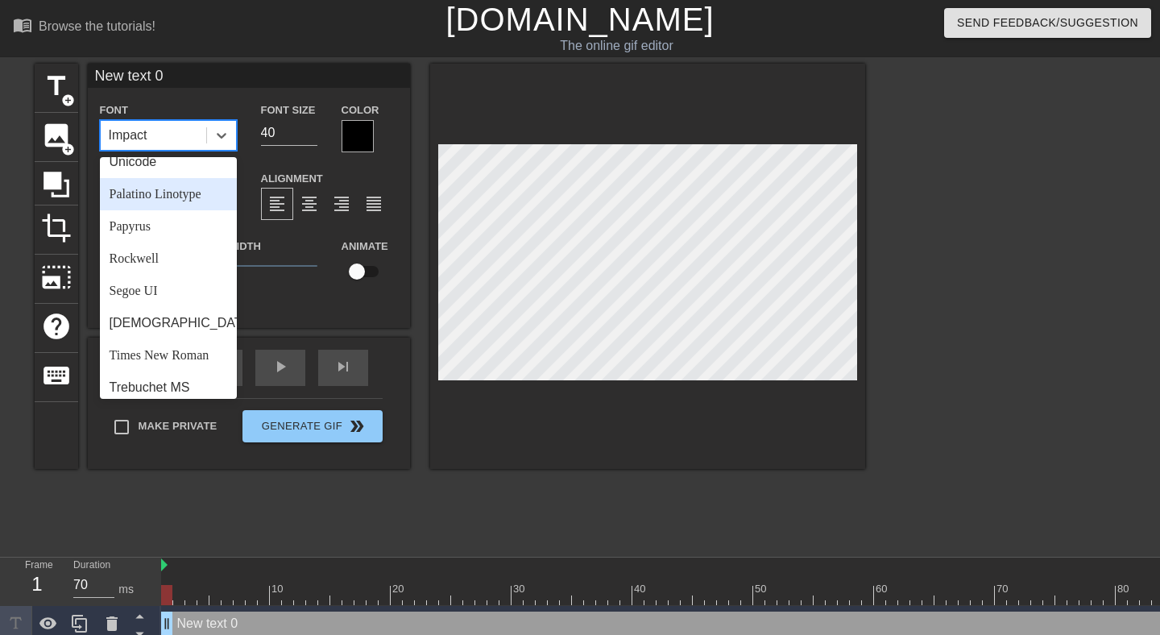
scroll to position [518, 0]
click at [159, 346] on div "Times New Roman" at bounding box center [168, 354] width 137 height 32
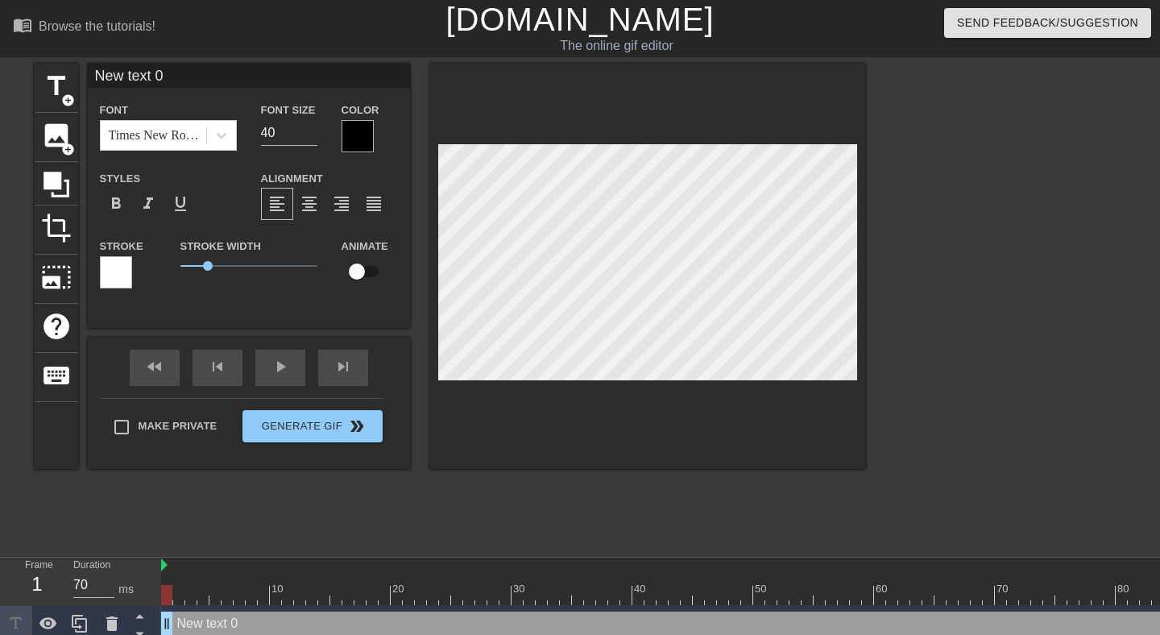
click at [356, 144] on div at bounding box center [357, 136] width 32 height 32
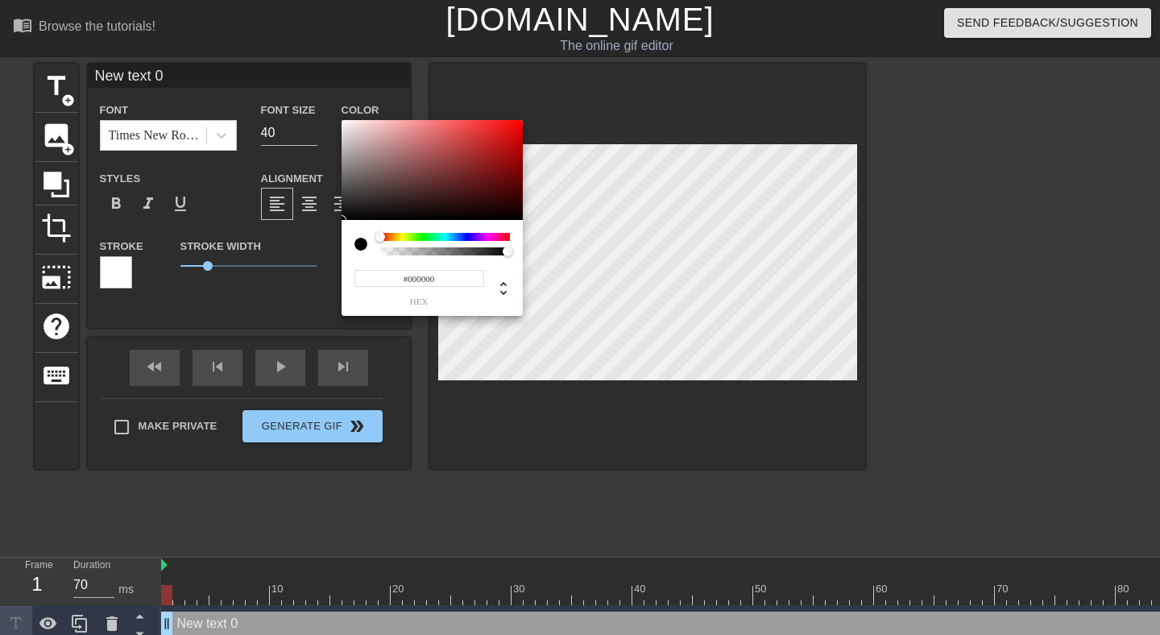
type input "#F7F3F3"
click at [344, 123] on div at bounding box center [431, 170] width 181 height 100
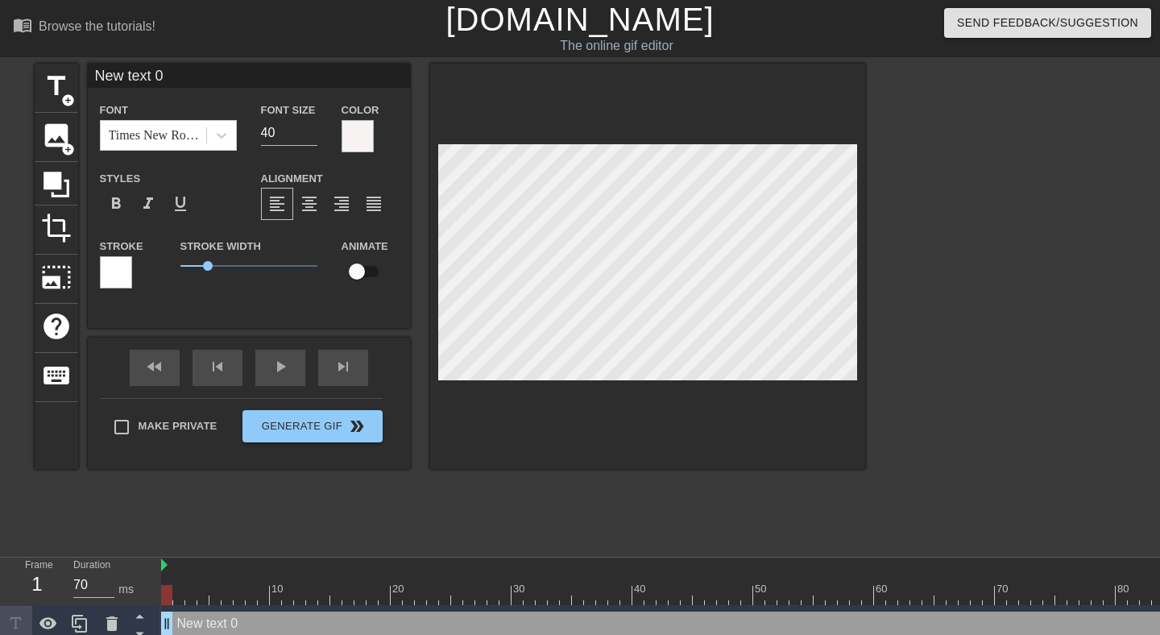
scroll to position [0, 2]
type input "*"
type textarea "*"
type input "*k"
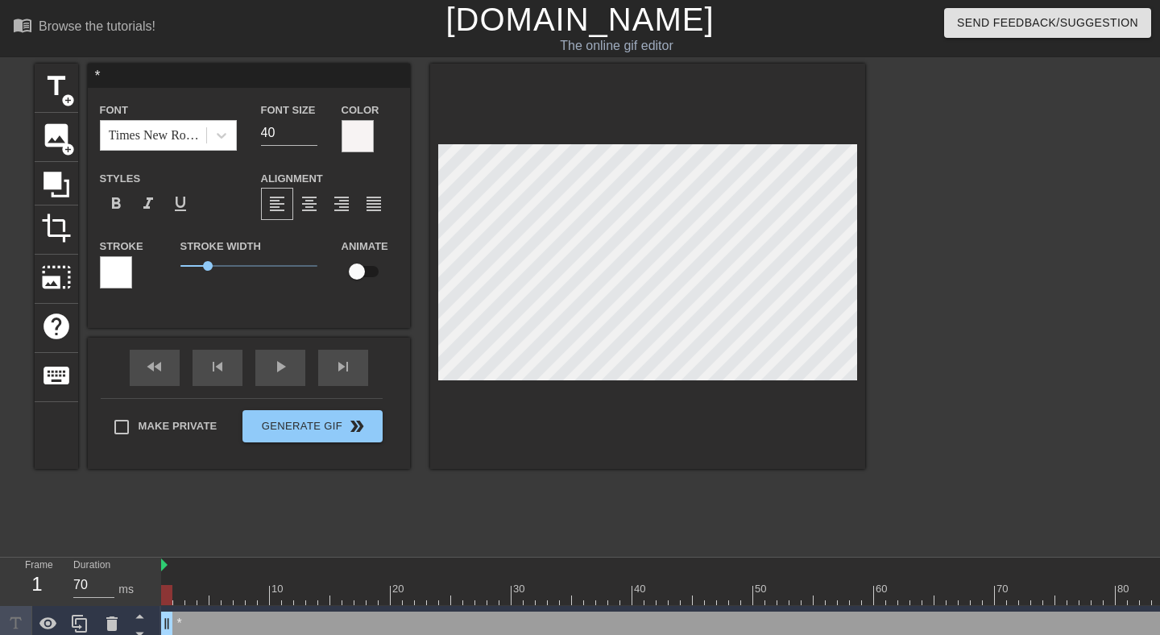
type textarea "*k"
type input "*ka"
type textarea "*ka"
type input "*kar"
type textarea "*kar"
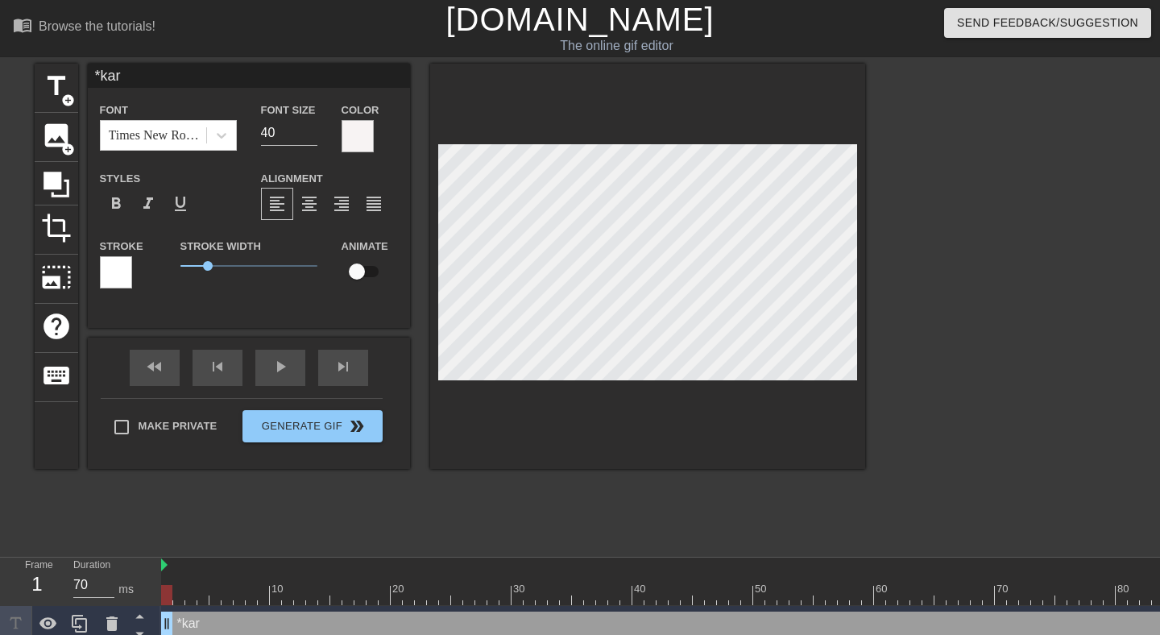
type input "*kart"
type textarea "*kart"
type input "*kartb"
type textarea "*kartb"
type input "*kartba"
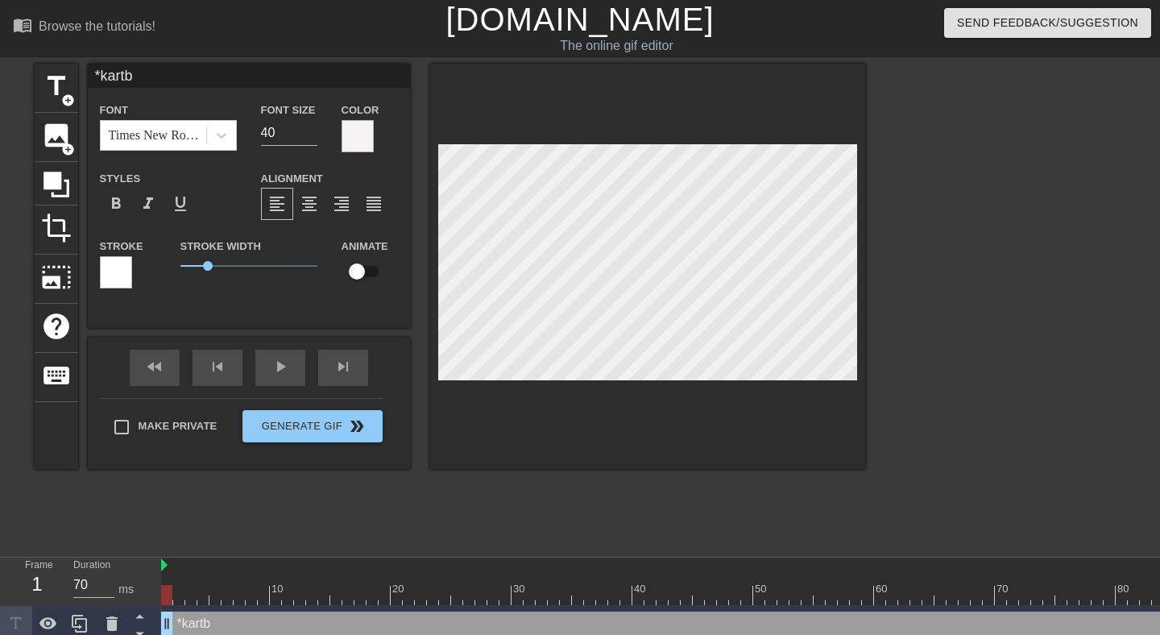
type textarea "*kartba"
type input "*kartbal"
type textarea "*kartbala"
type input "*kartbala"
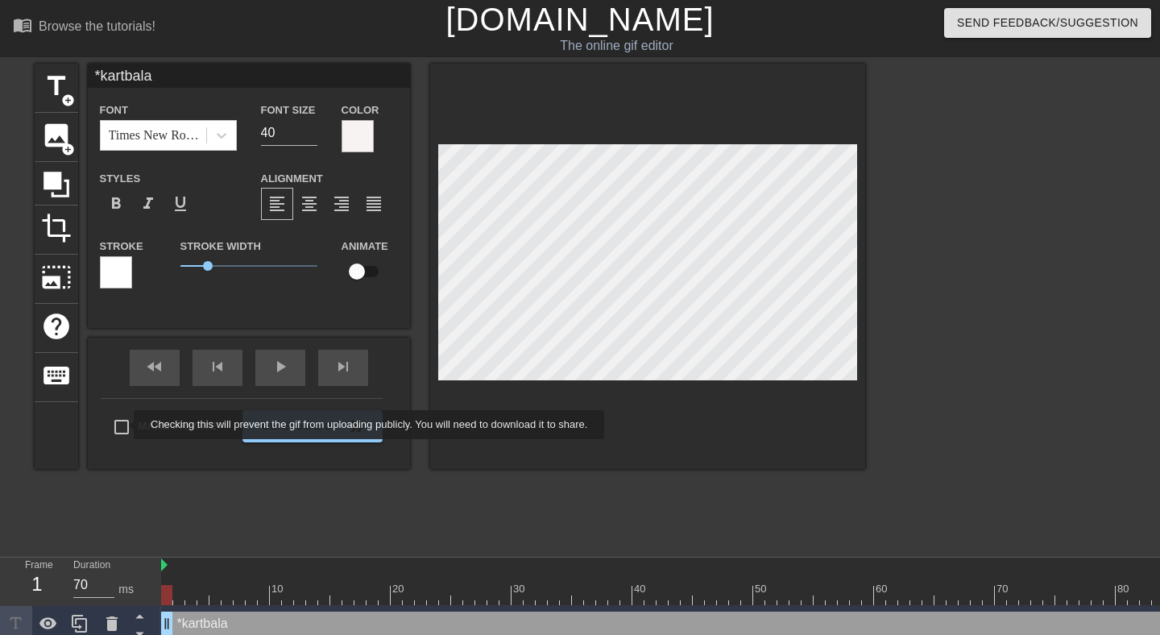
click at [123, 424] on div "Make Private Generate Gif double_arrow" at bounding box center [242, 430] width 282 height 64
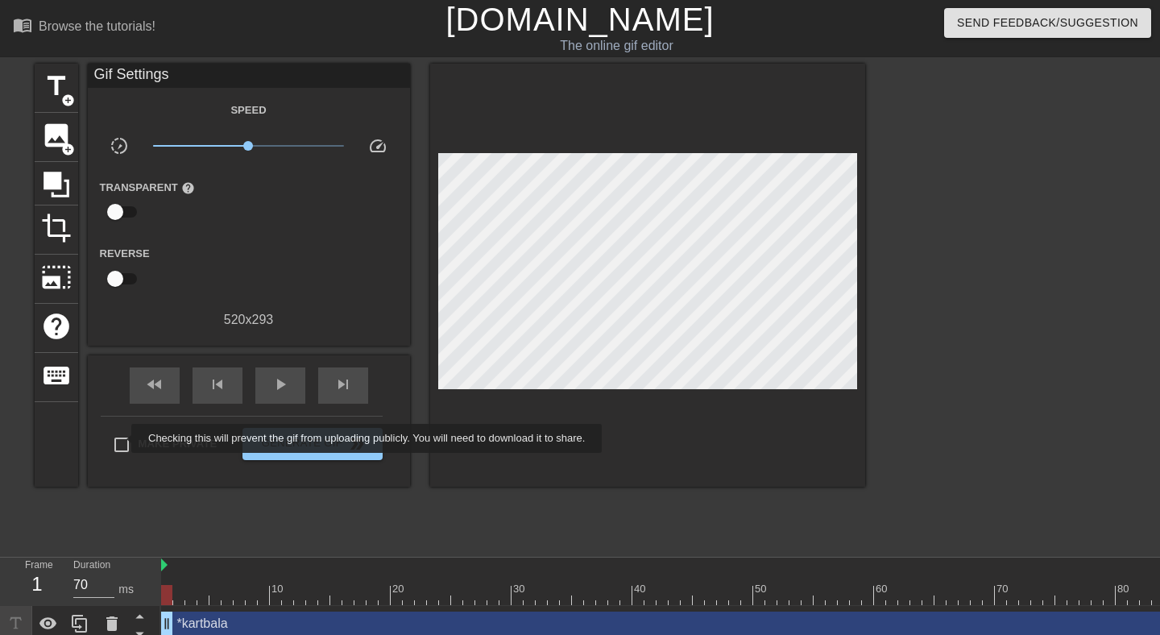
click at [121, 438] on input "Make Private" at bounding box center [122, 445] width 34 height 34
checkbox input "true"
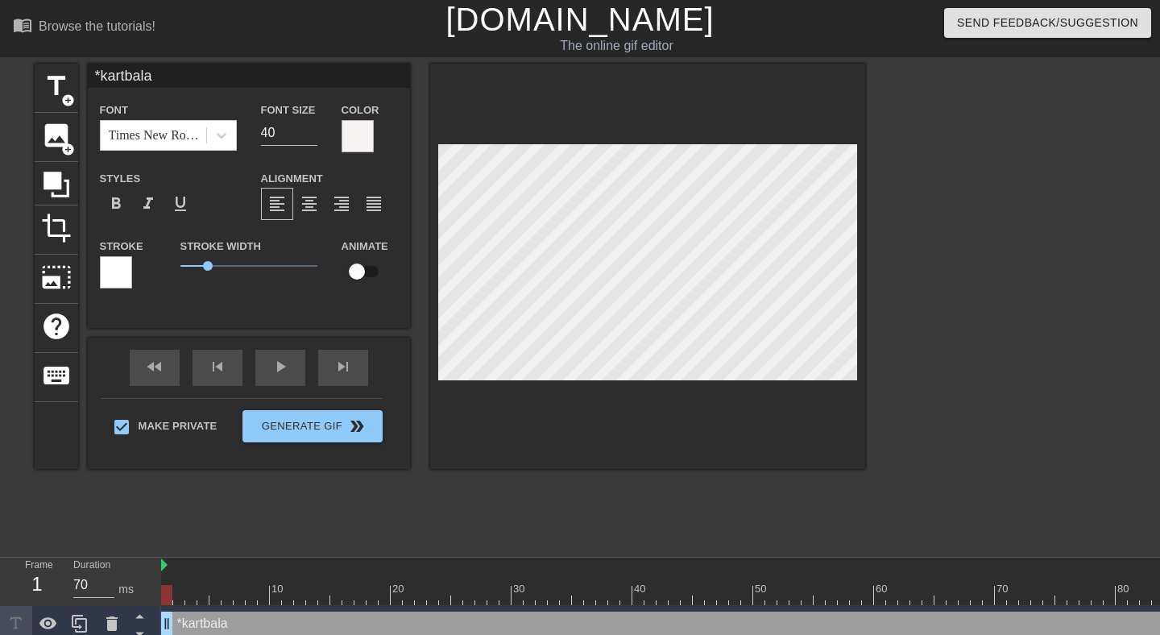
click at [374, 275] on input "checkbox" at bounding box center [357, 271] width 92 height 31
checkbox input "true"
drag, startPoint x: 174, startPoint y: 617, endPoint x: 300, endPoint y: 616, distance: 126.4
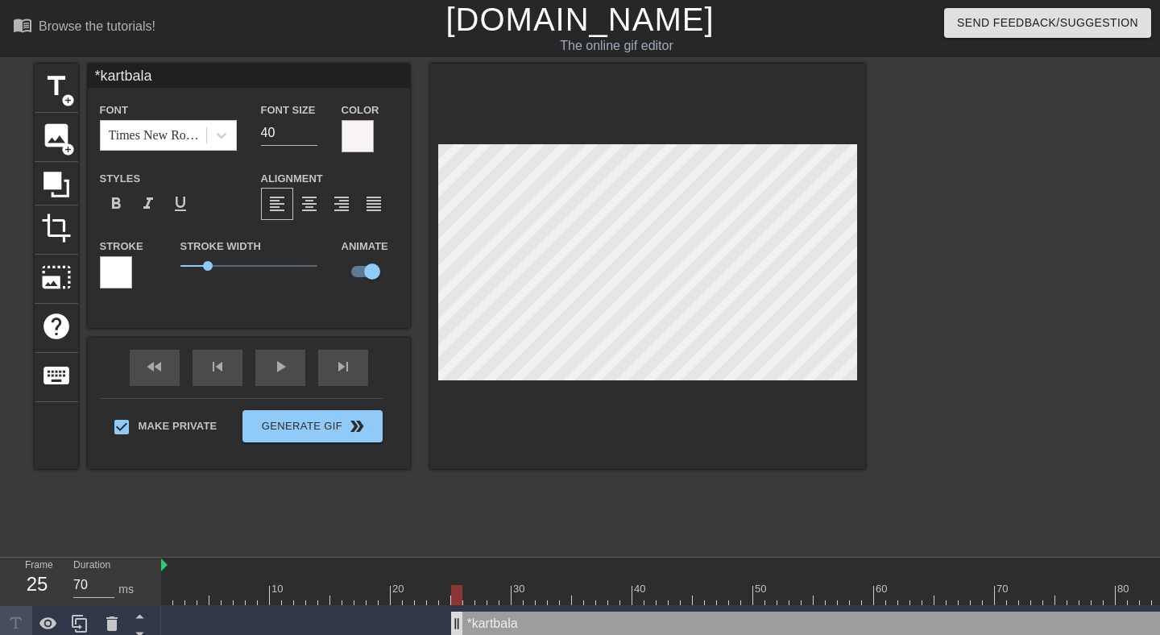
drag, startPoint x: 300, startPoint y: 616, endPoint x: 459, endPoint y: 611, distance: 158.7
drag, startPoint x: 459, startPoint y: 611, endPoint x: 623, endPoint y: 612, distance: 164.3
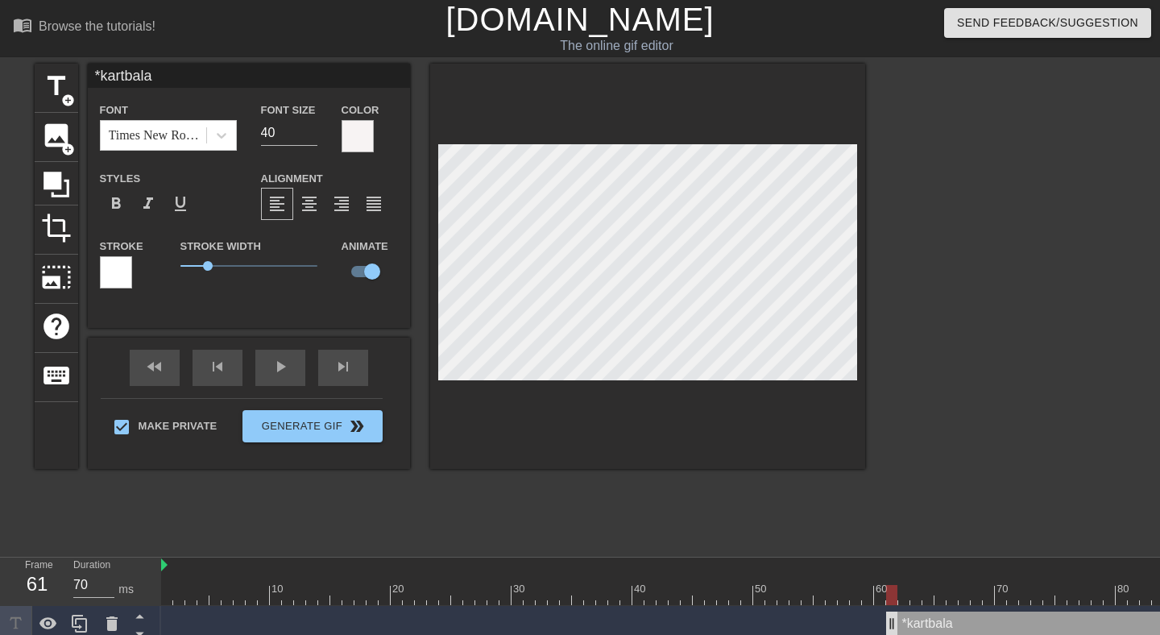
drag, startPoint x: 623, startPoint y: 612, endPoint x: 892, endPoint y: 616, distance: 269.0
drag, startPoint x: 892, startPoint y: 616, endPoint x: 1064, endPoint y: 622, distance: 171.6
drag, startPoint x: 1064, startPoint y: 622, endPoint x: 1000, endPoint y: 626, distance: 63.8
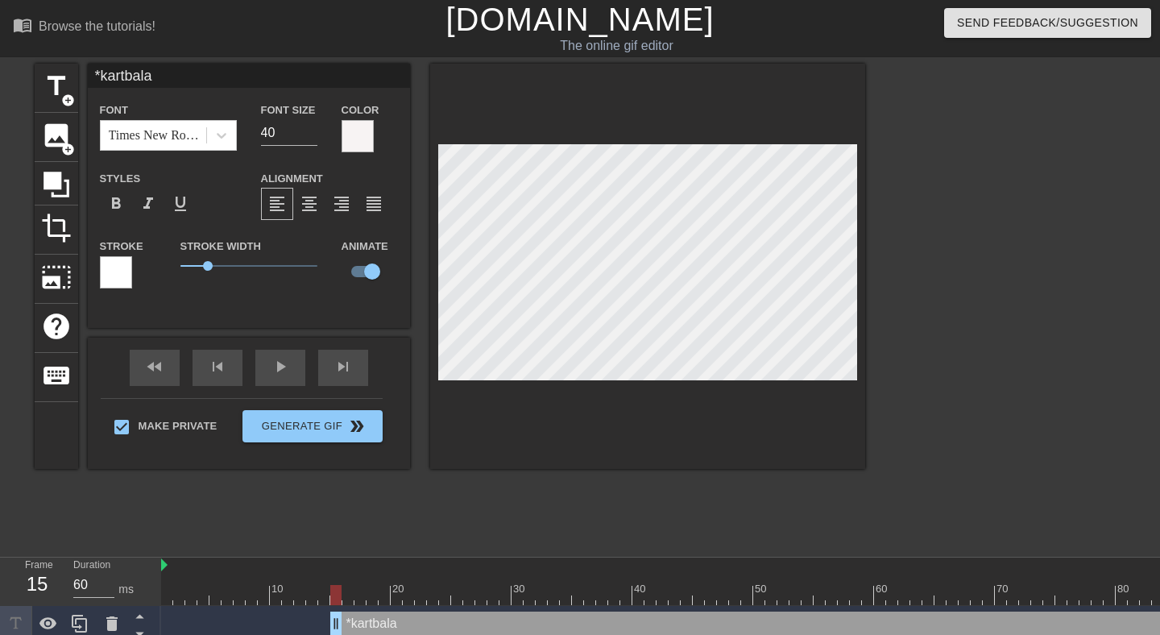
type input "70"
drag, startPoint x: 1000, startPoint y: 626, endPoint x: 188, endPoint y: 632, distance: 812.5
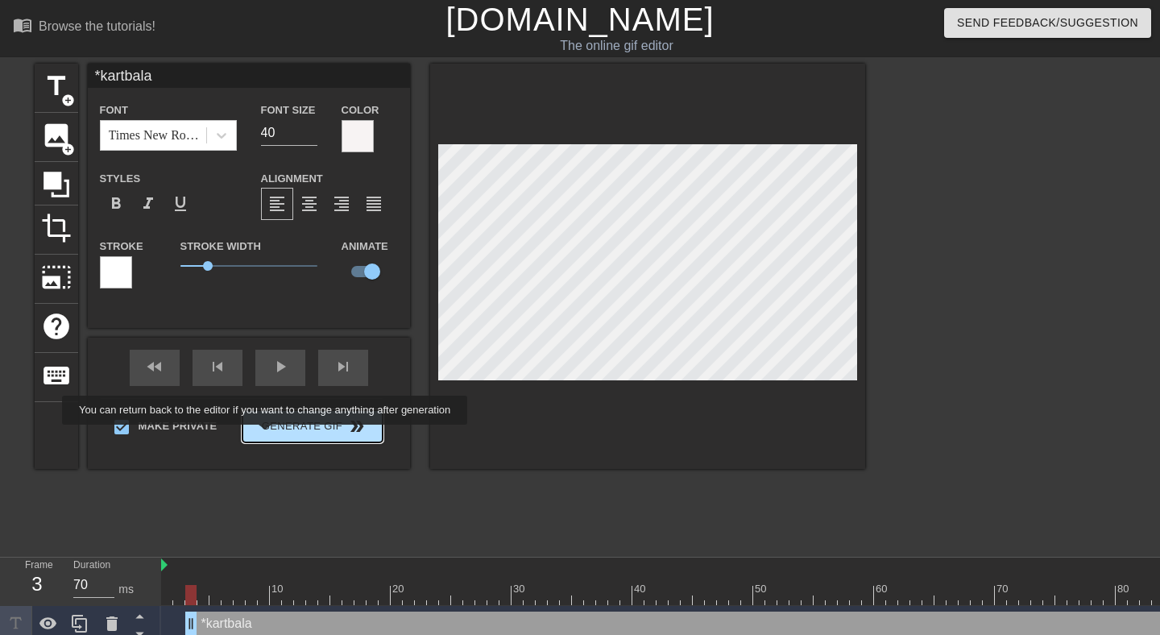
click at [275, 436] on button "Generate Gif double_arrow" at bounding box center [311, 426] width 139 height 32
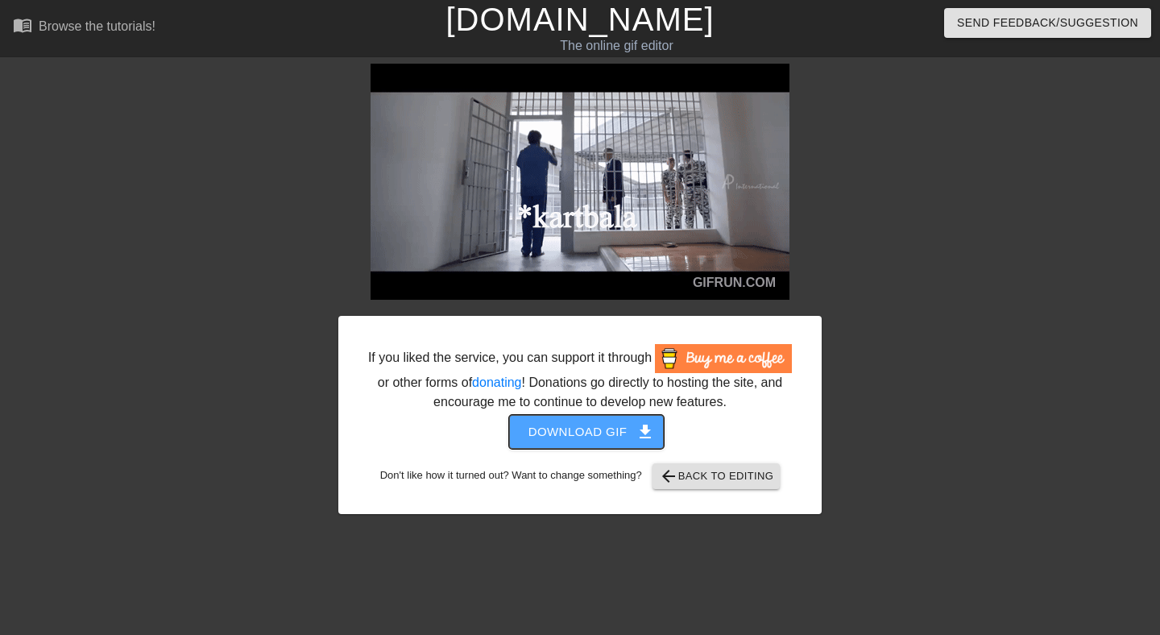
click at [589, 442] on span "Download gif get_app" at bounding box center [586, 431] width 117 height 21
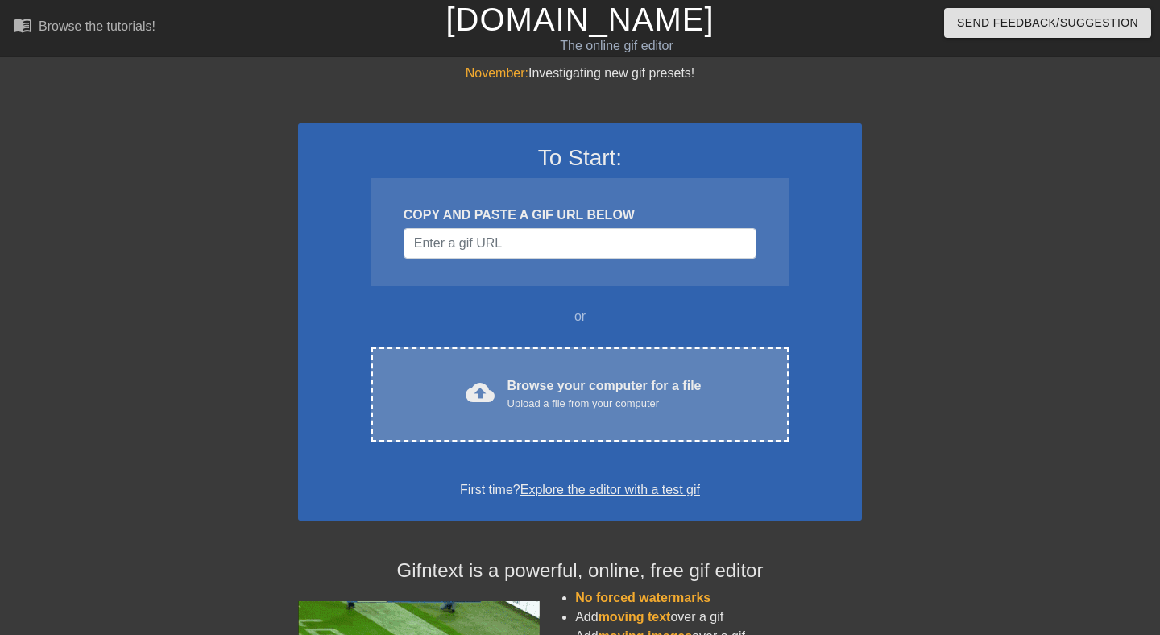
click at [542, 415] on div "cloud_upload Browse your computer for a file Upload a file from your computer C…" at bounding box center [579, 394] width 417 height 94
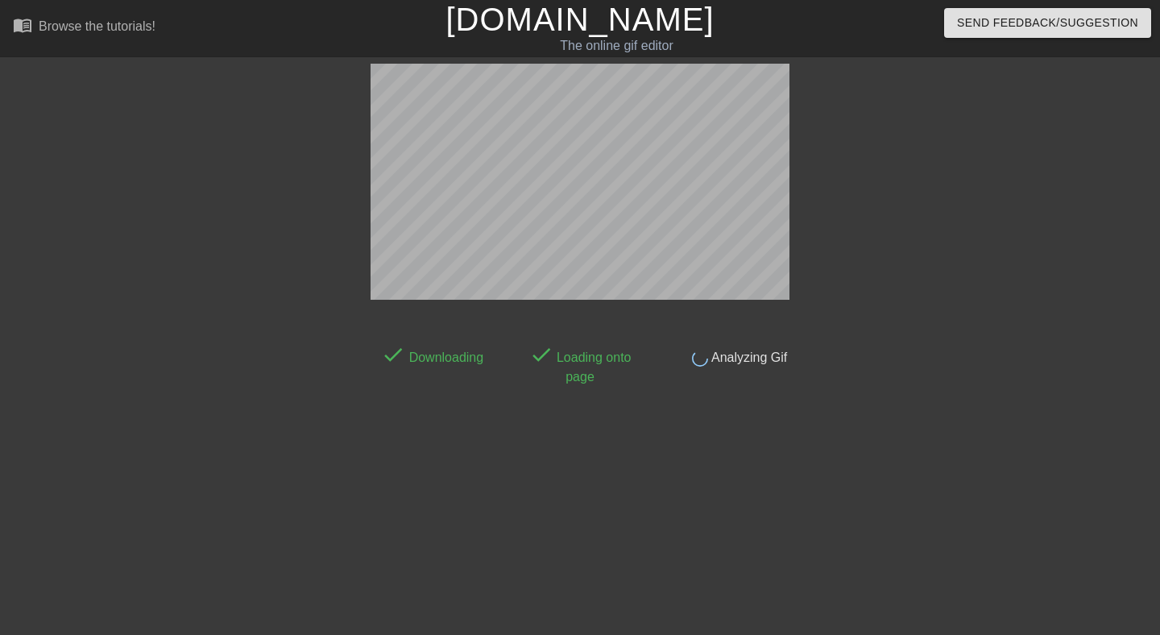
scroll to position [39, 0]
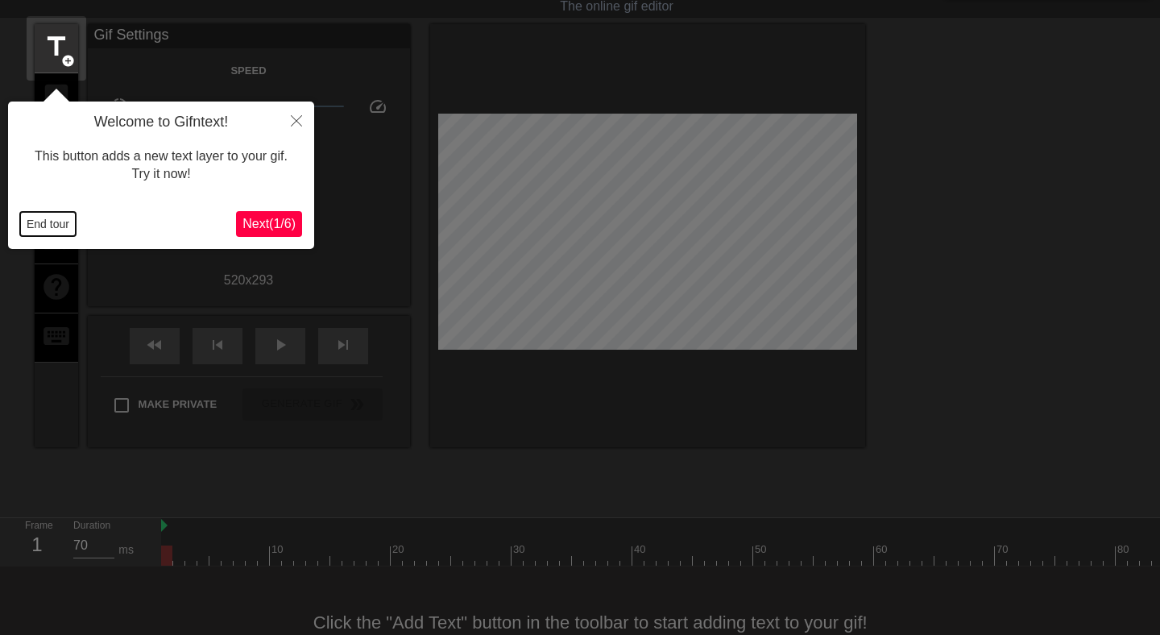
click at [54, 220] on button "End tour" at bounding box center [48, 224] width 56 height 24
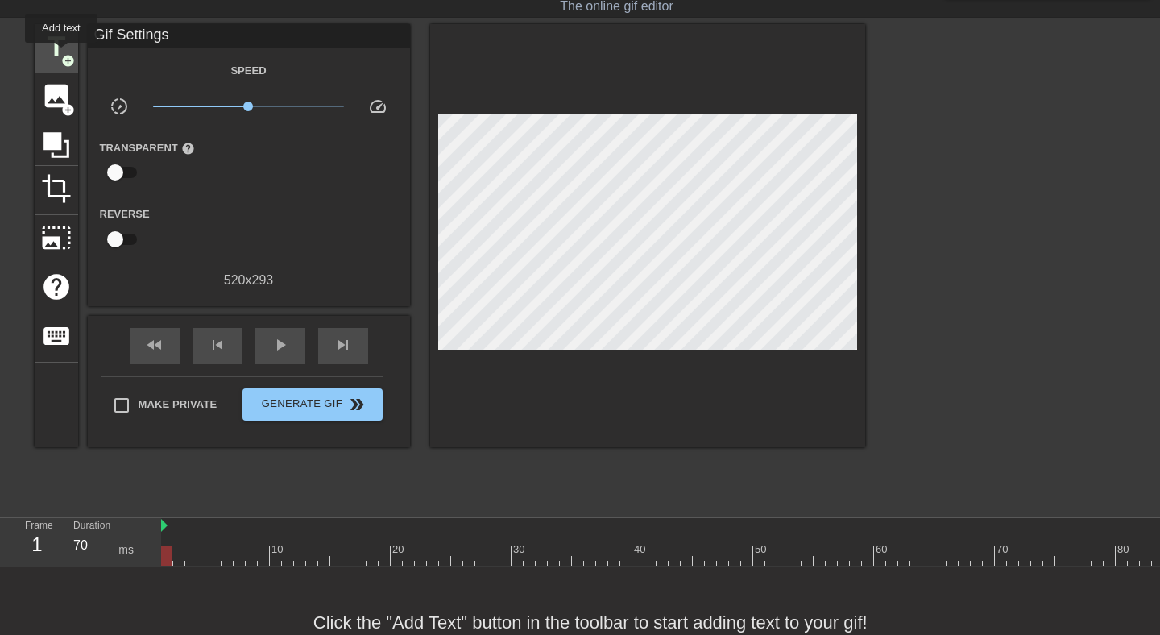
click at [62, 54] on span "add_circle" at bounding box center [68, 61] width 14 height 14
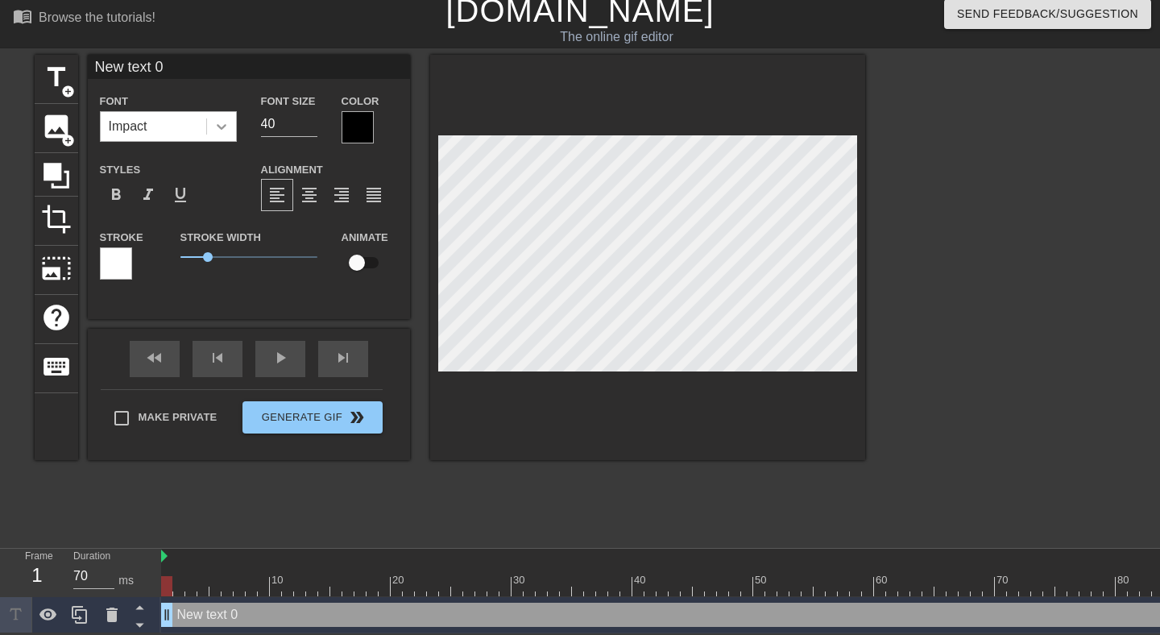
click at [216, 129] on icon at bounding box center [221, 126] width 16 height 16
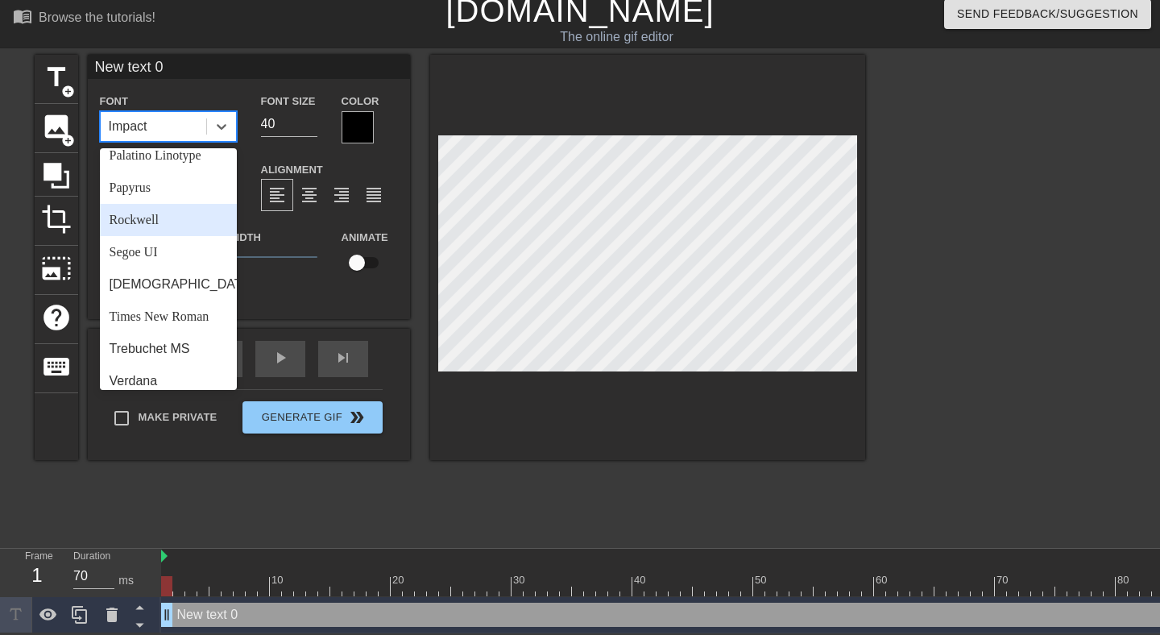
scroll to position [557, 0]
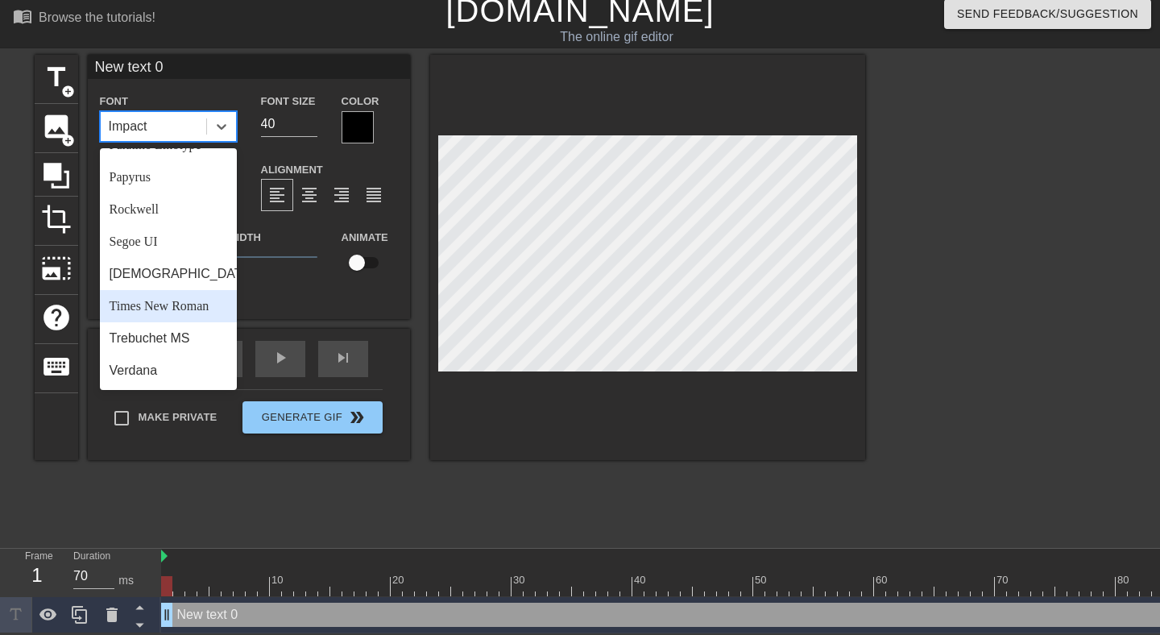
click at [175, 305] on div "Times New Roman" at bounding box center [168, 306] width 137 height 32
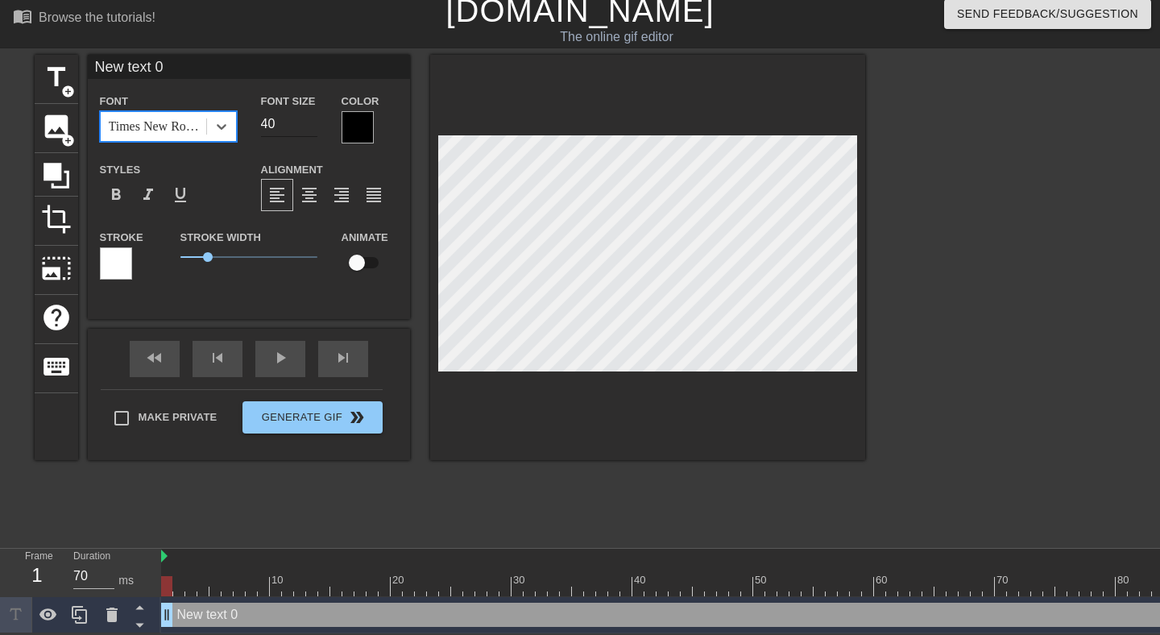
click at [279, 126] on input "40" at bounding box center [289, 124] width 56 height 26
click at [308, 126] on input "39" at bounding box center [289, 124] width 56 height 26
click at [308, 126] on input "38" at bounding box center [289, 124] width 56 height 26
type input "37"
click at [308, 126] on input "37" at bounding box center [289, 124] width 56 height 26
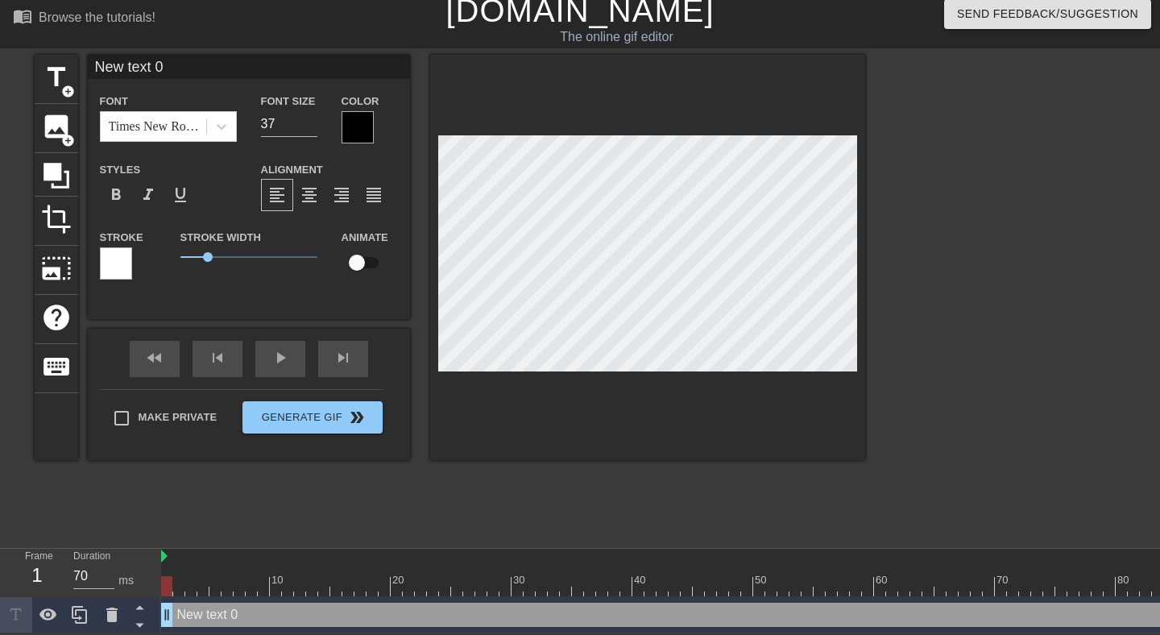
click at [362, 114] on div at bounding box center [357, 127] width 32 height 32
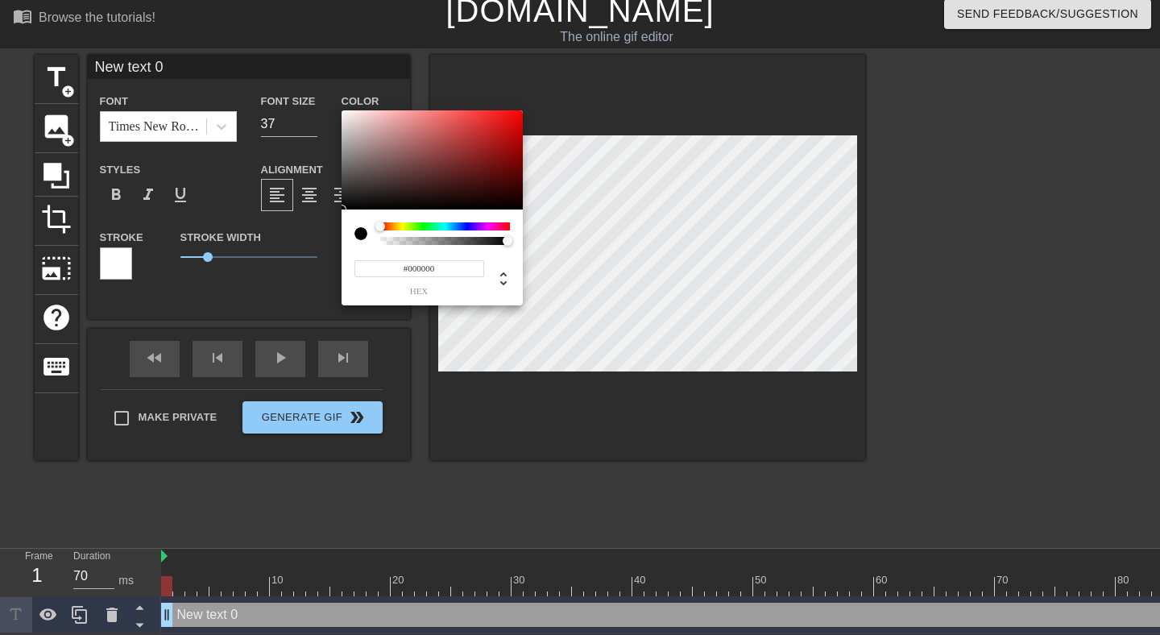
type input "#F7F3F3"
click at [344, 114] on div at bounding box center [431, 160] width 181 height 100
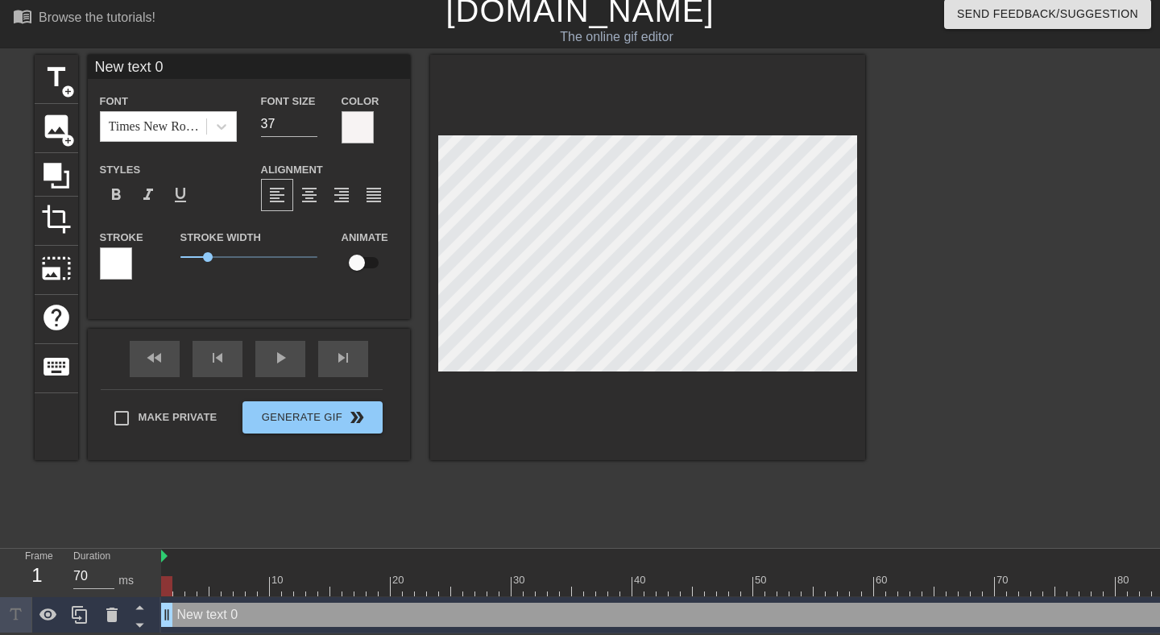
type input "*"
type textarea "*"
type input "*k"
type textarea "*ka"
type input "*kar"
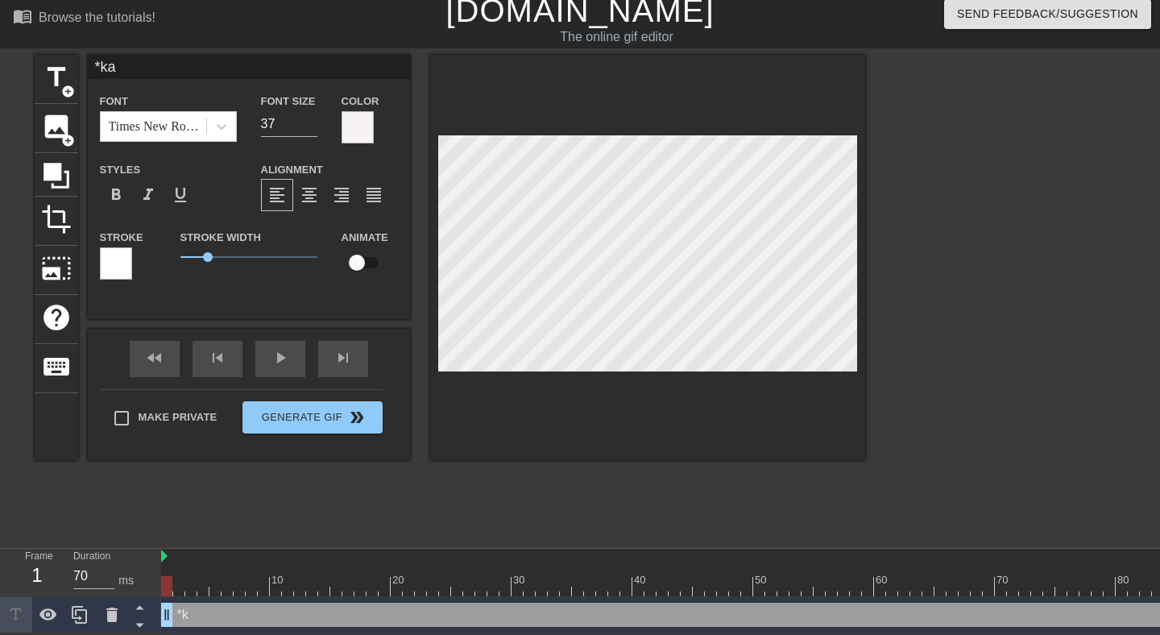
type textarea "*kar"
type input "*kart"
type textarea "*kart"
type input "*kartb"
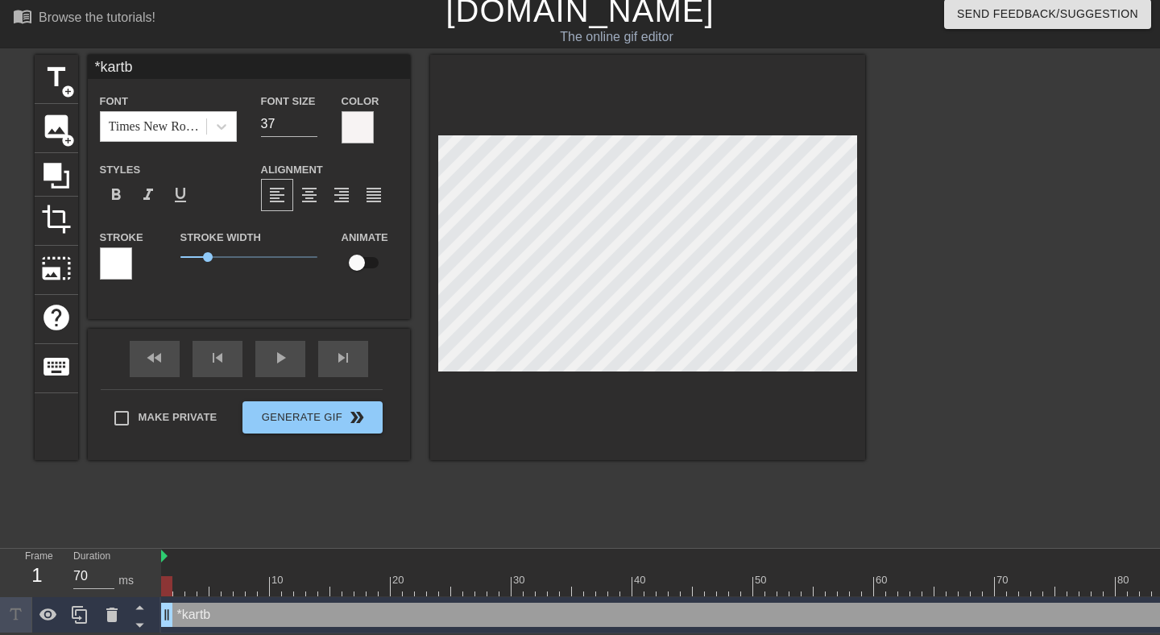
type textarea "*kartba"
type input "*kartbal"
type textarea "*kartbala"
type input "*kartbala"
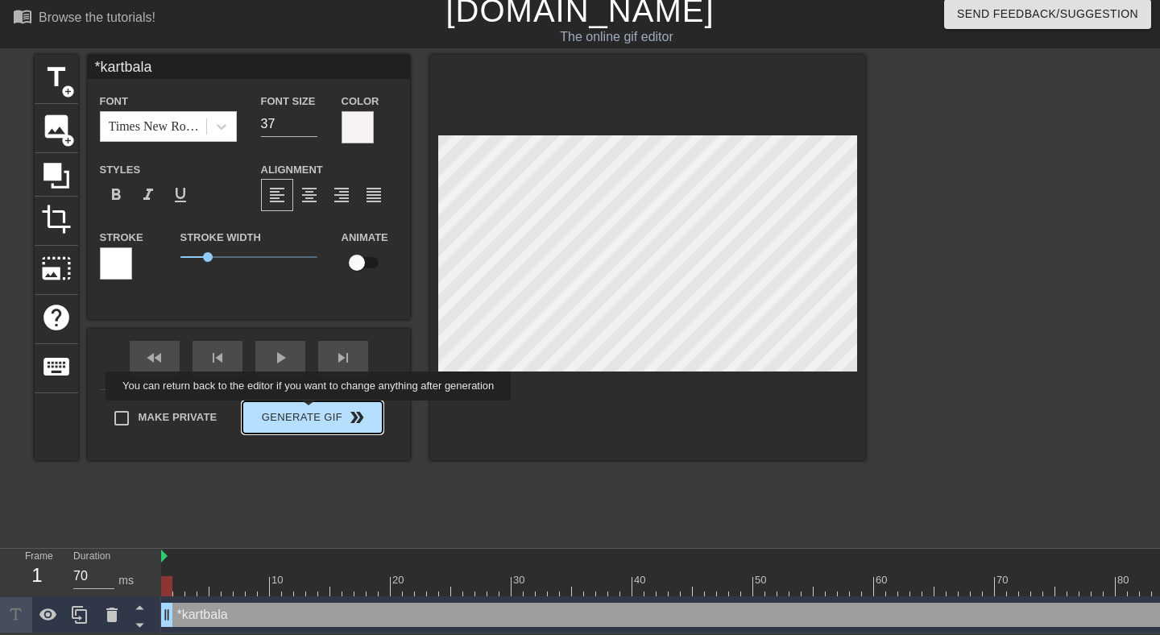
click at [319, 411] on div "Make Private Generate Gif double_arrow" at bounding box center [242, 421] width 282 height 64
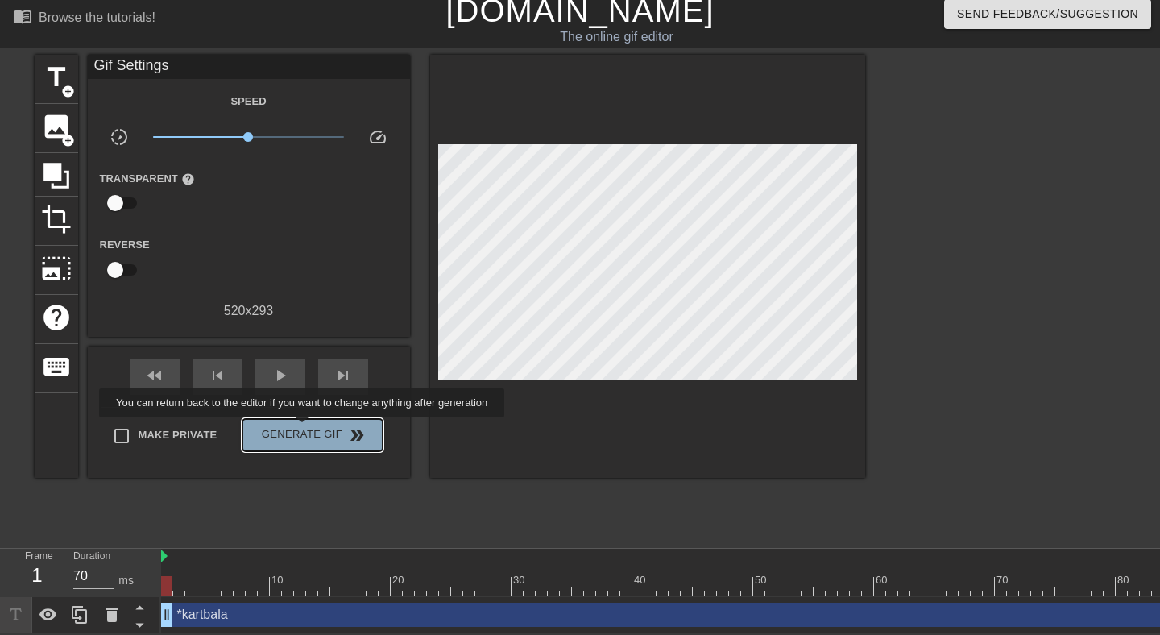
click at [312, 428] on span "Generate Gif double_arrow" at bounding box center [312, 434] width 126 height 19
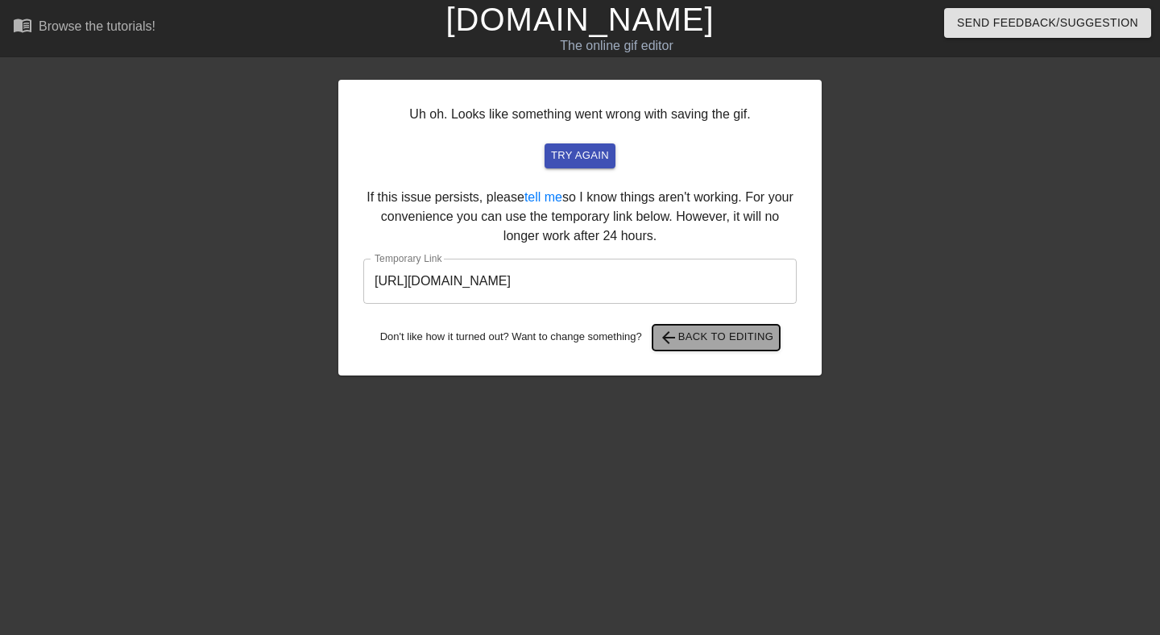
click at [691, 341] on span "arrow_back Back to Editing" at bounding box center [716, 337] width 115 height 19
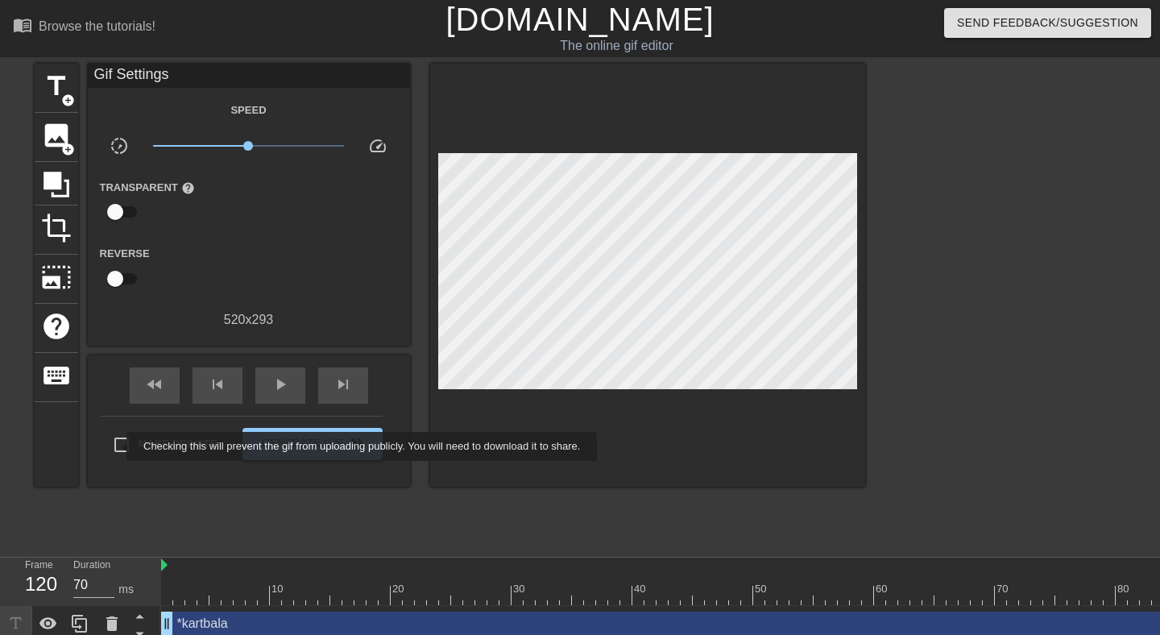
click at [118, 445] on input "Make Private" at bounding box center [122, 445] width 34 height 34
checkbox input "true"
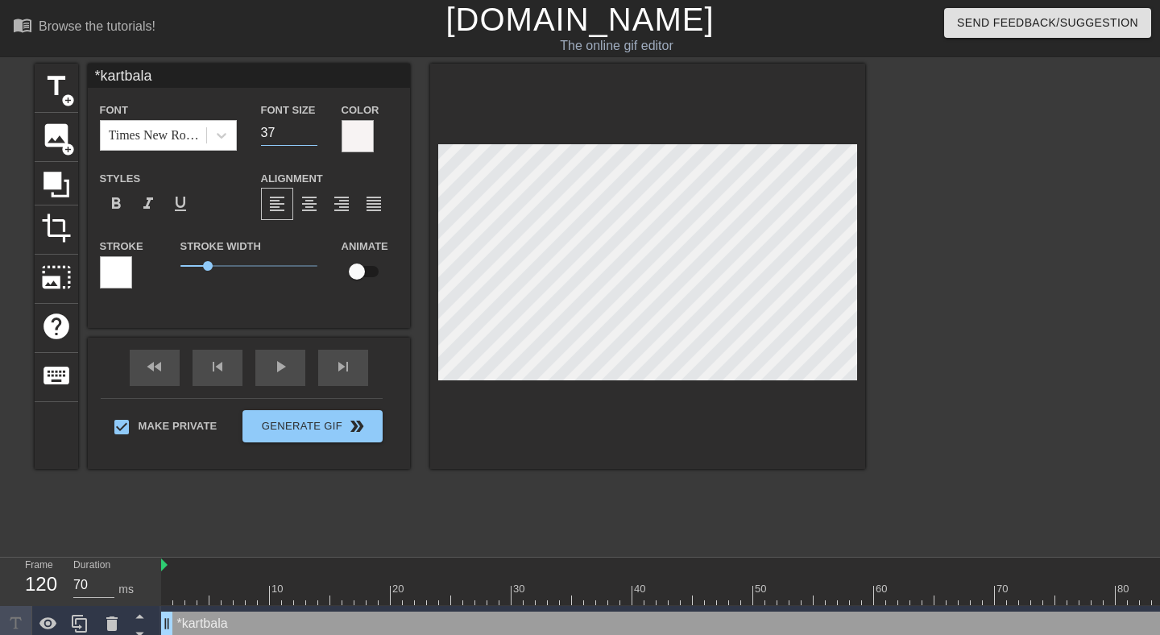
click at [304, 133] on input "37" at bounding box center [289, 133] width 56 height 26
type input "36"
click at [315, 136] on input "36" at bounding box center [289, 133] width 56 height 26
click at [597, 525] on div "title add_circle image add_circle crop photo_size_select_large help keyboard *k…" at bounding box center [450, 305] width 830 height 483
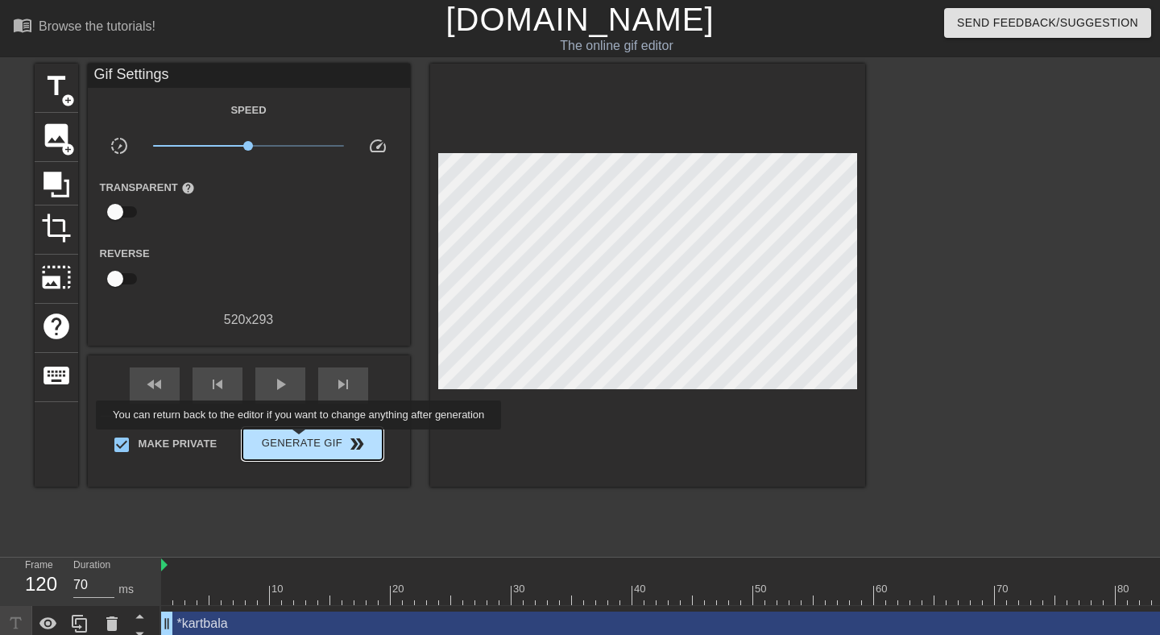
click at [309, 440] on span "Generate Gif double_arrow" at bounding box center [312, 443] width 126 height 19
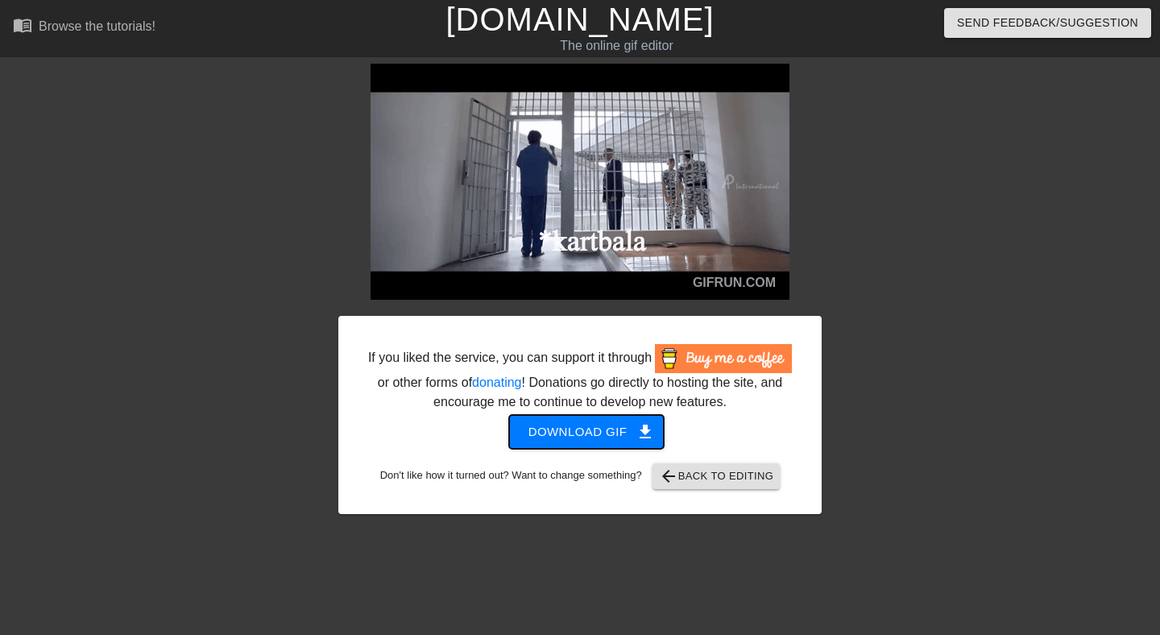
click at [600, 442] on span "Download gif get_app" at bounding box center [586, 431] width 117 height 21
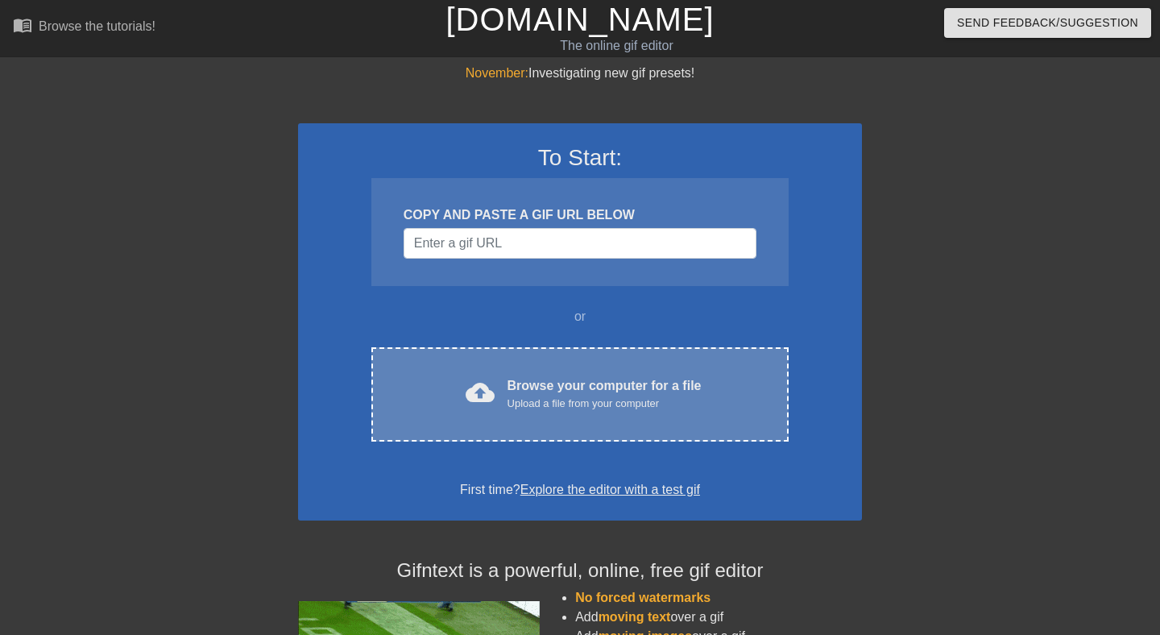
click at [515, 390] on div "Browse your computer for a file Upload a file from your computer" at bounding box center [604, 393] width 194 height 35
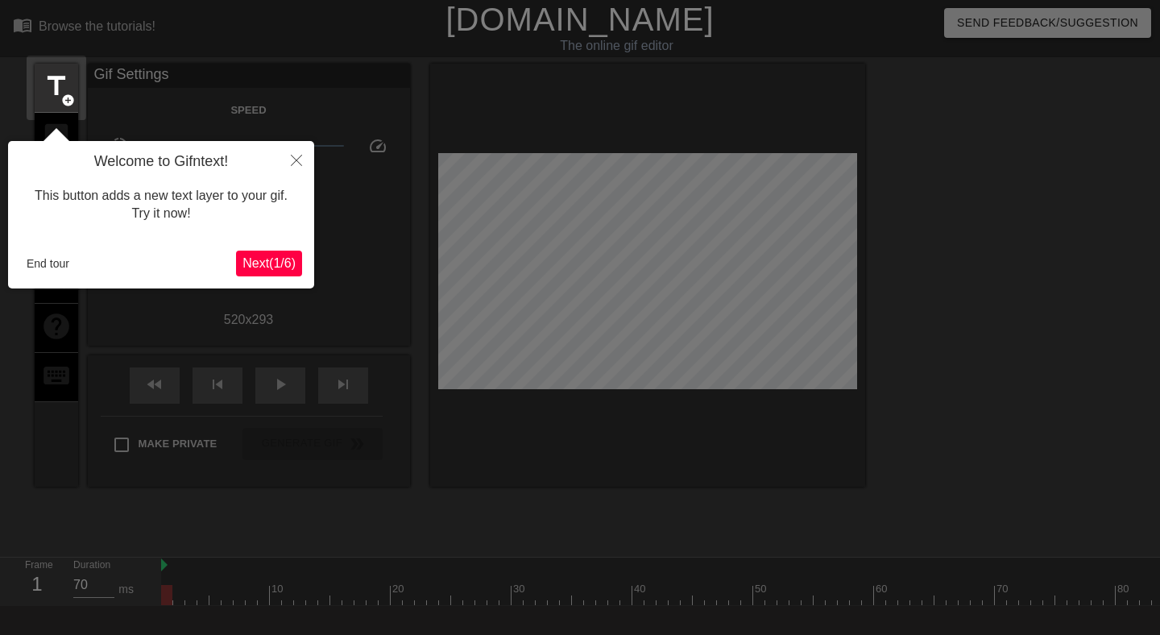
scroll to position [39, 0]
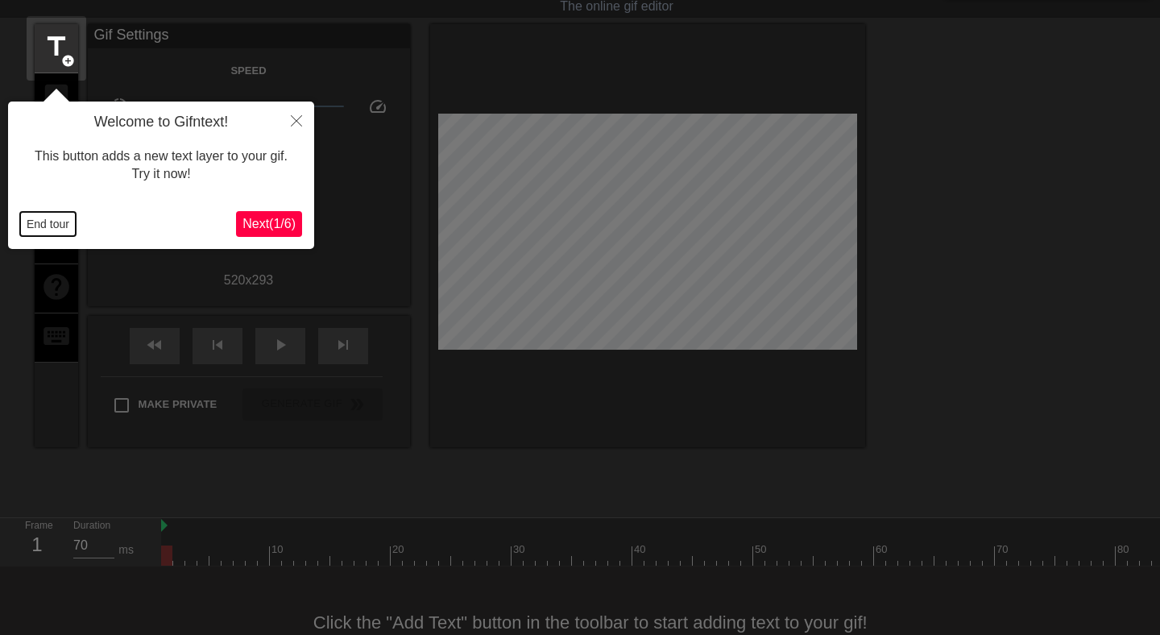
click at [46, 220] on button "End tour" at bounding box center [48, 224] width 56 height 24
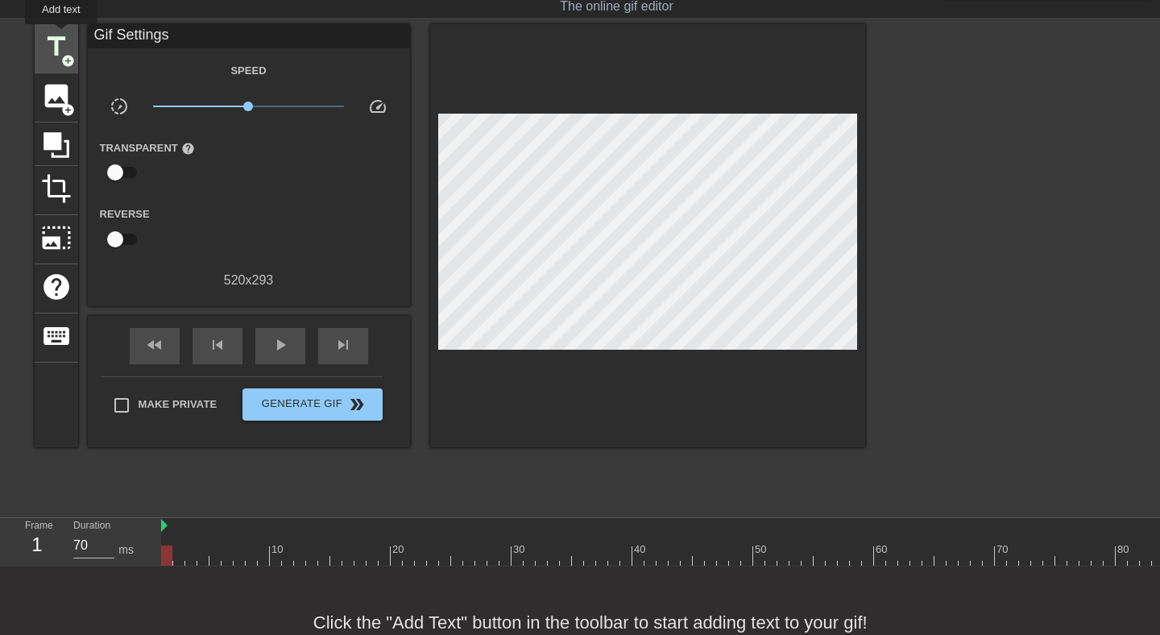
click at [61, 36] on span "title" at bounding box center [56, 46] width 31 height 31
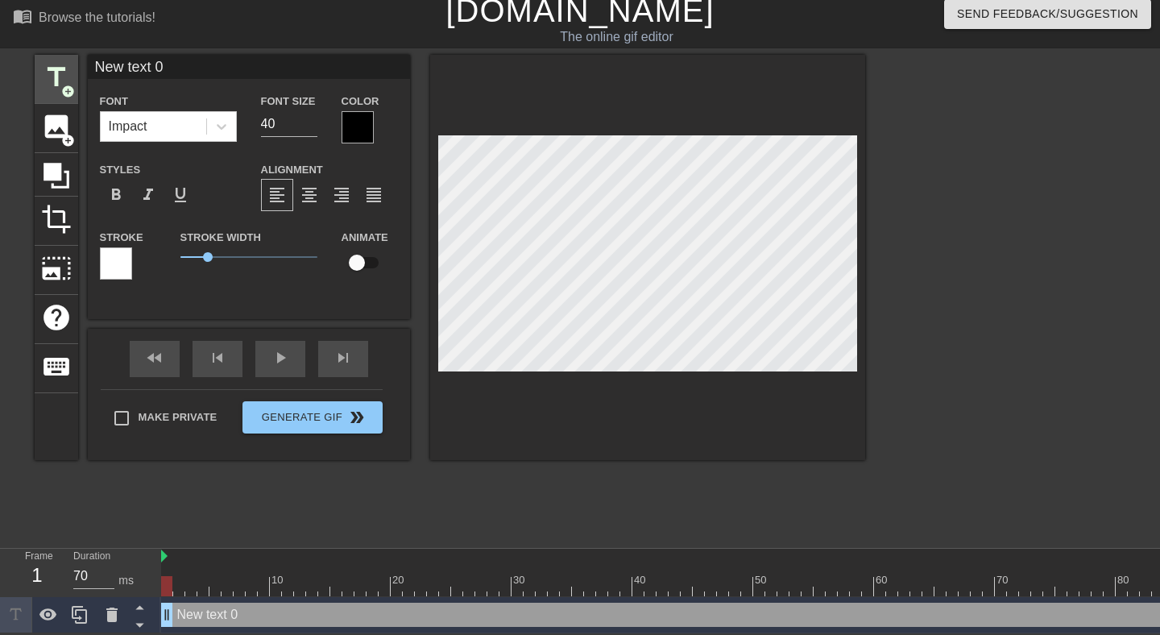
scroll to position [10, 0]
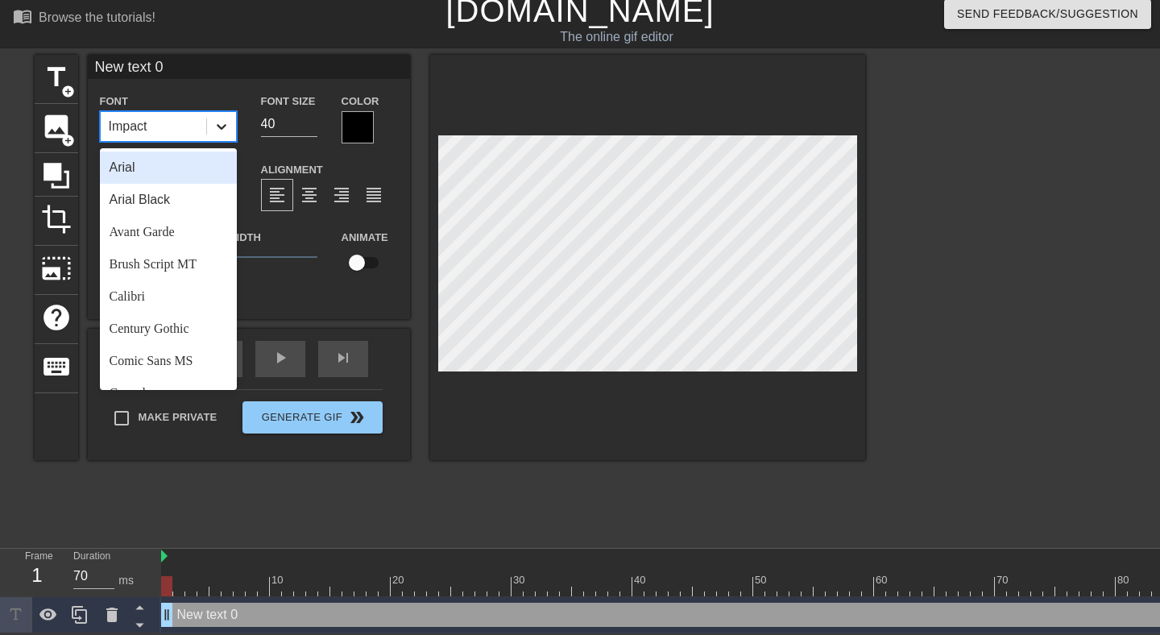
click at [225, 130] on icon at bounding box center [221, 126] width 16 height 16
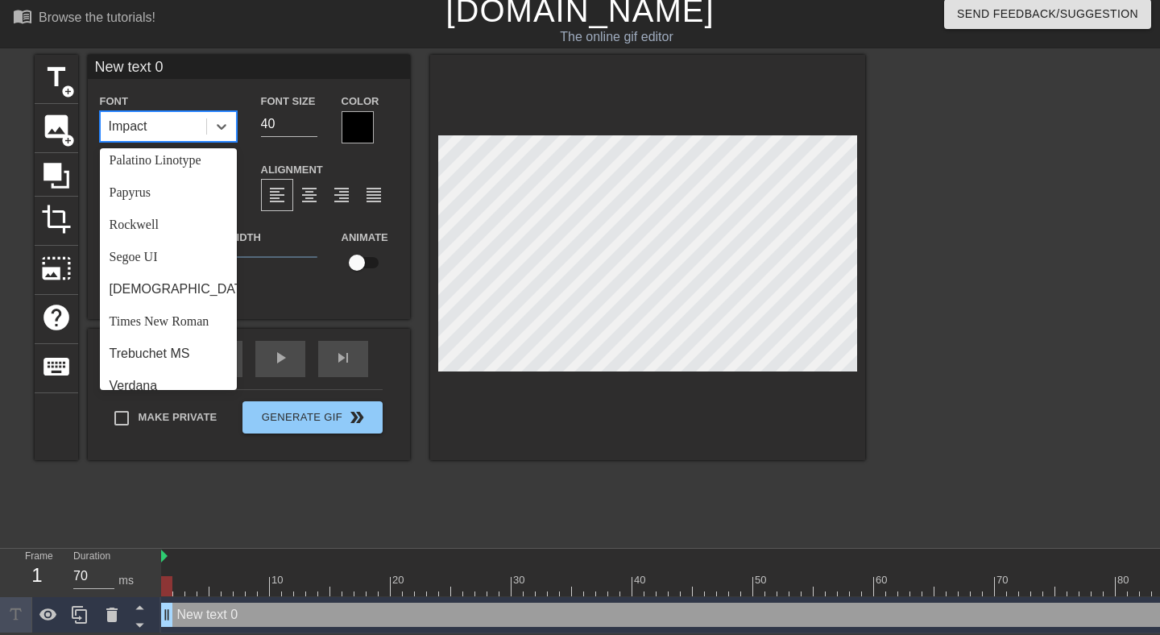
scroll to position [557, 0]
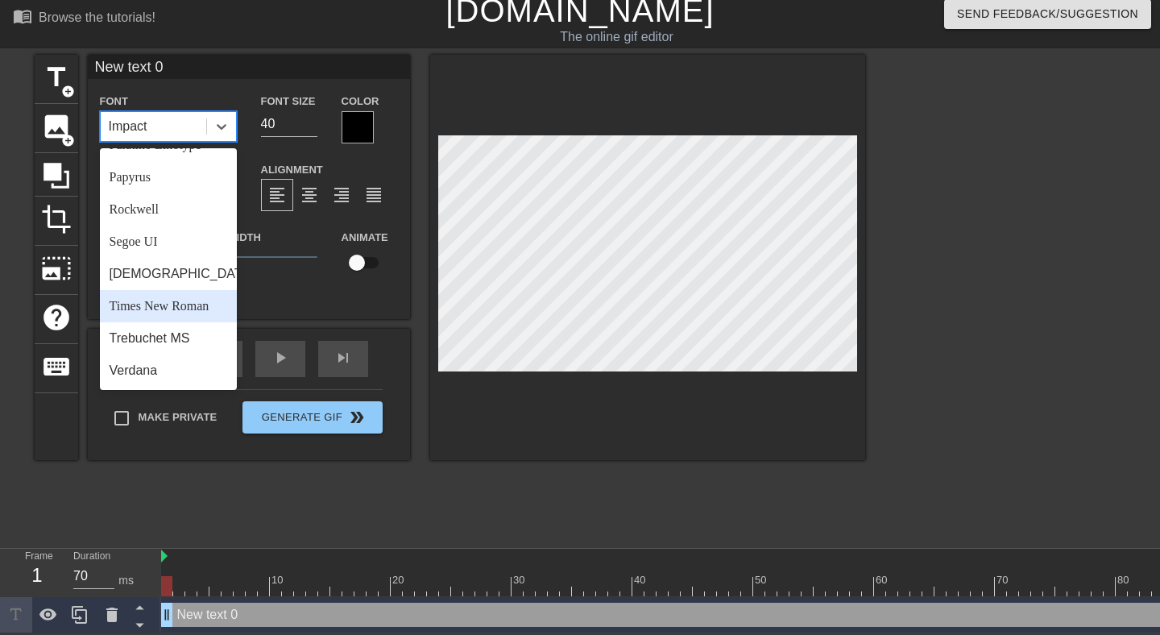
click at [169, 296] on div "Times New Roman" at bounding box center [168, 306] width 137 height 32
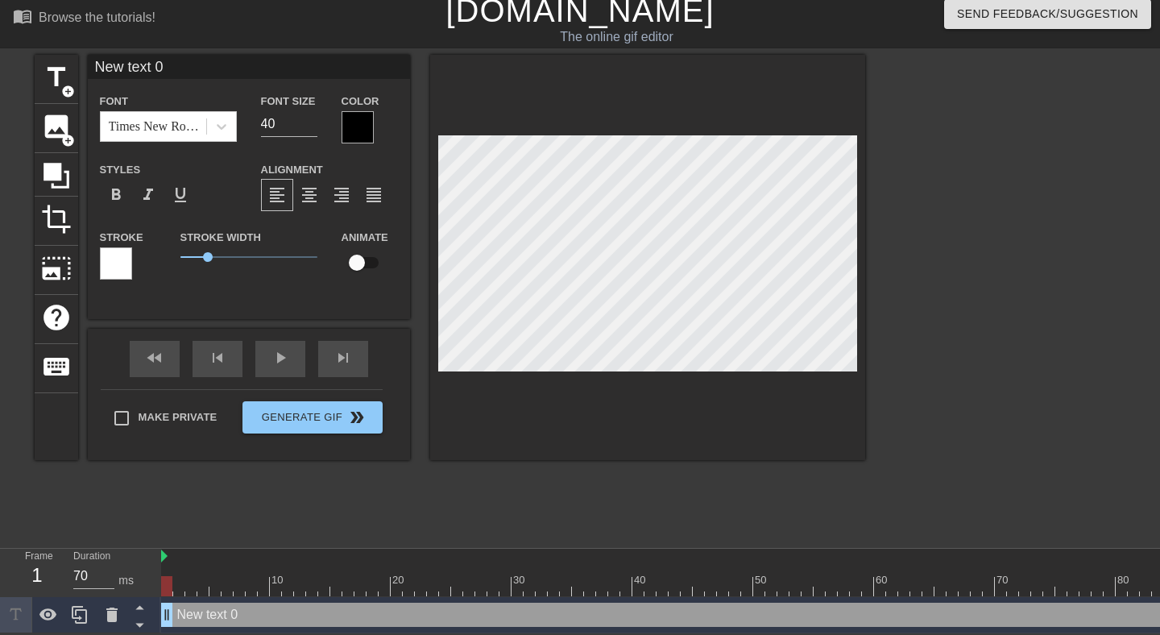
click at [357, 122] on div at bounding box center [357, 127] width 32 height 32
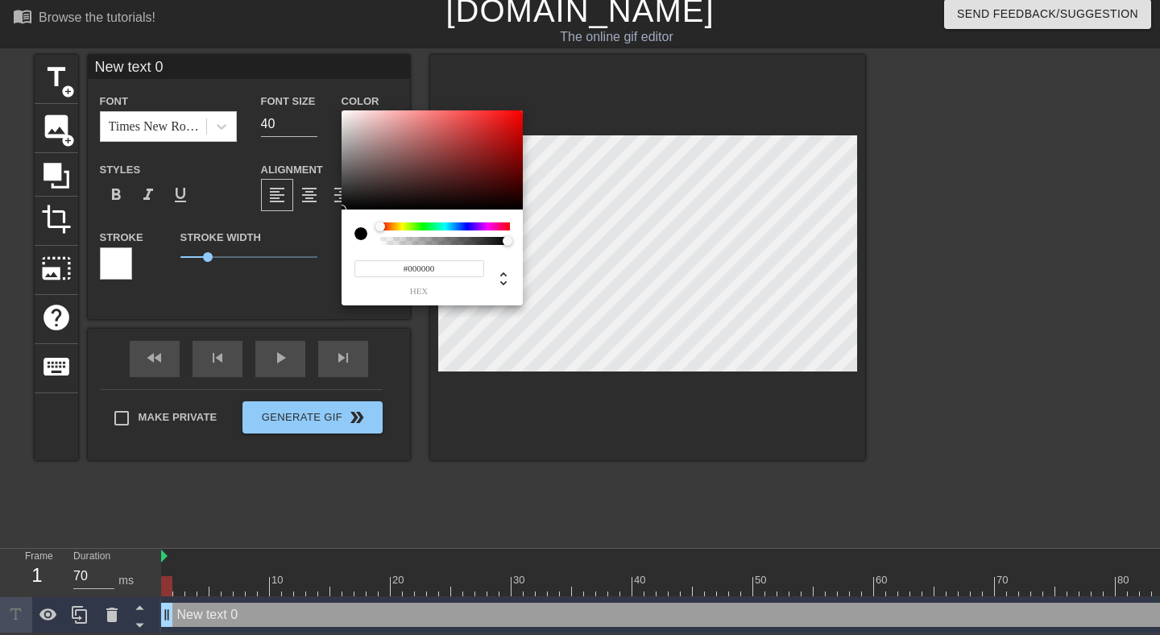
type input "#F5F1F1"
click at [344, 114] on div at bounding box center [431, 160] width 181 height 100
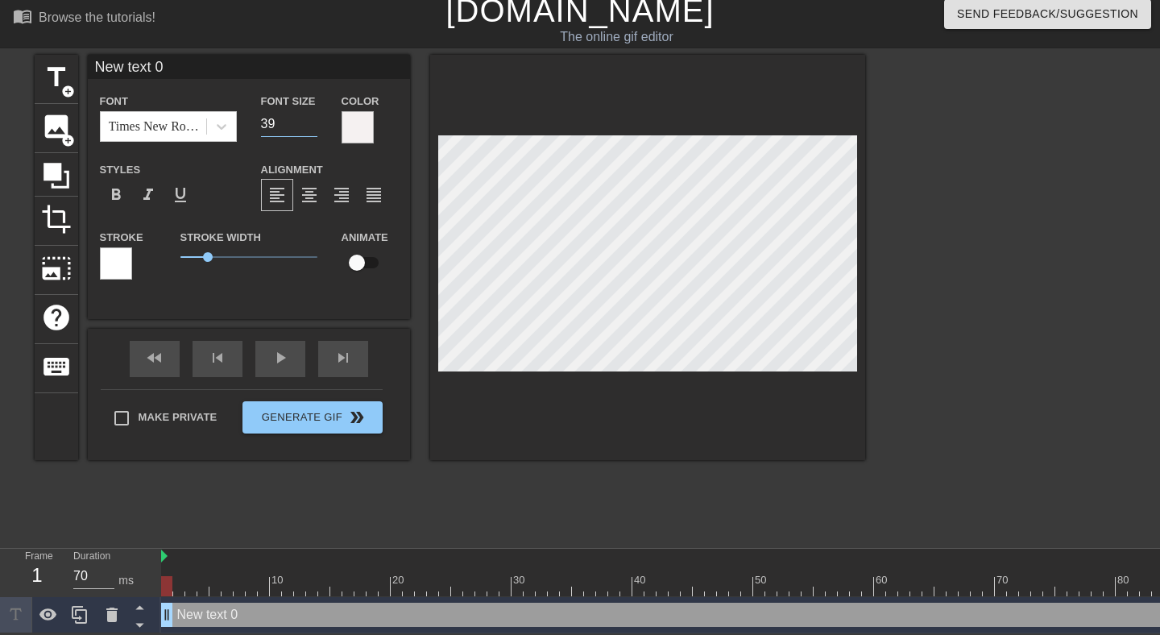
click at [309, 126] on input "39" at bounding box center [289, 124] width 56 height 26
click at [309, 126] on input "38" at bounding box center [289, 124] width 56 height 26
click at [309, 126] on input "37" at bounding box center [289, 124] width 56 height 26
type input "36"
click at [309, 126] on input "36" at bounding box center [289, 124] width 56 height 26
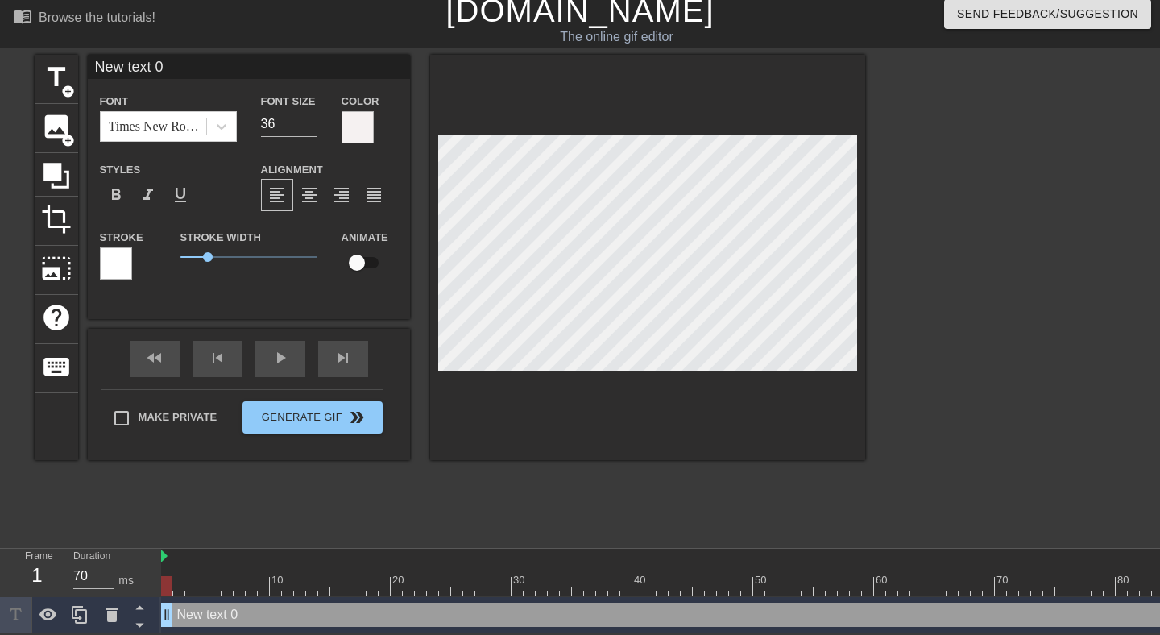
scroll to position [0, 1]
type input "*"
type textarea "*"
type input "*k"
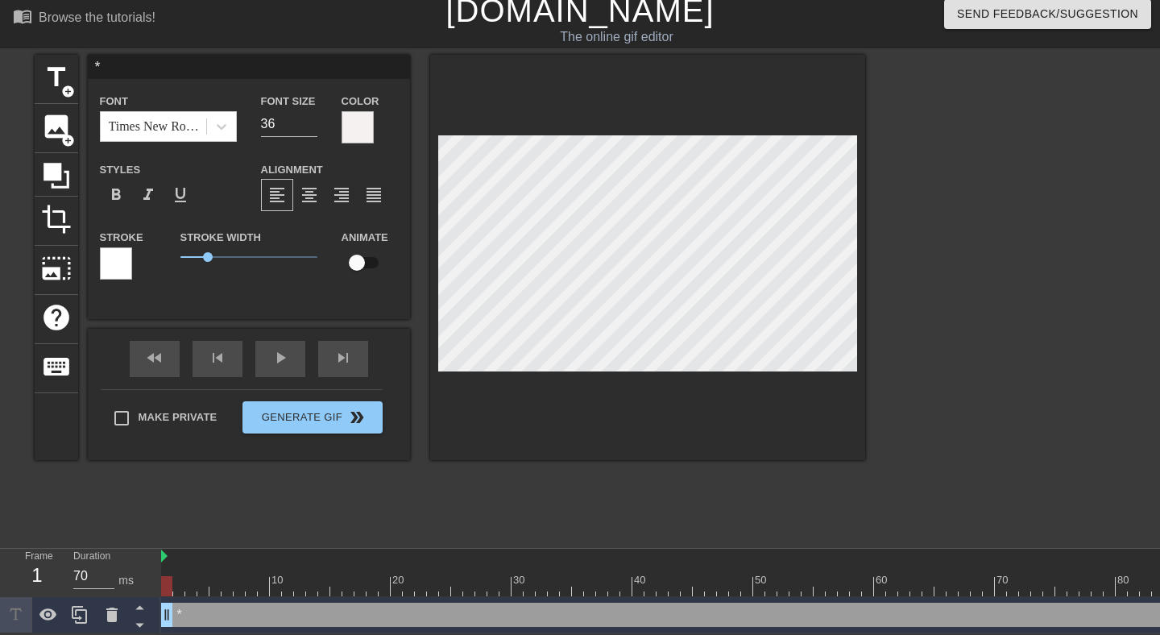
type textarea "*k"
type input "*ka"
type textarea "*ka"
type input "*kar"
type textarea "*kar"
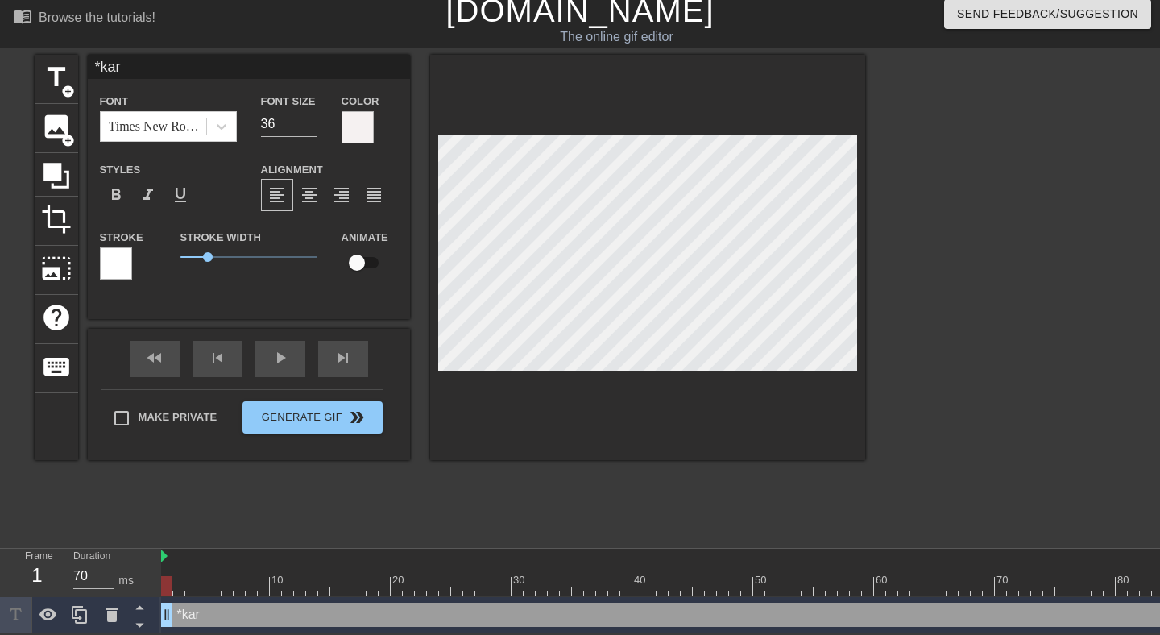
type input "*kart"
type textarea "*kart"
type input "*kartb"
type textarea "*kartba"
type input "*kartbal"
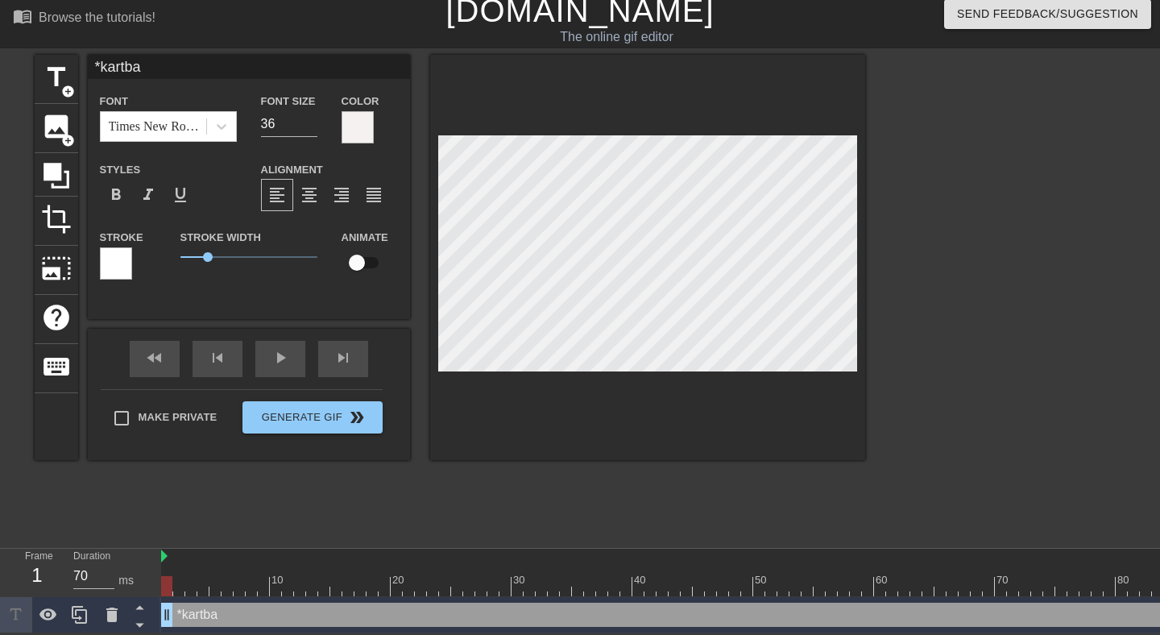
type textarea "*kartbal"
type input "*kartbala"
type textarea "*kartbala"
click at [51, 76] on span "title" at bounding box center [56, 77] width 31 height 31
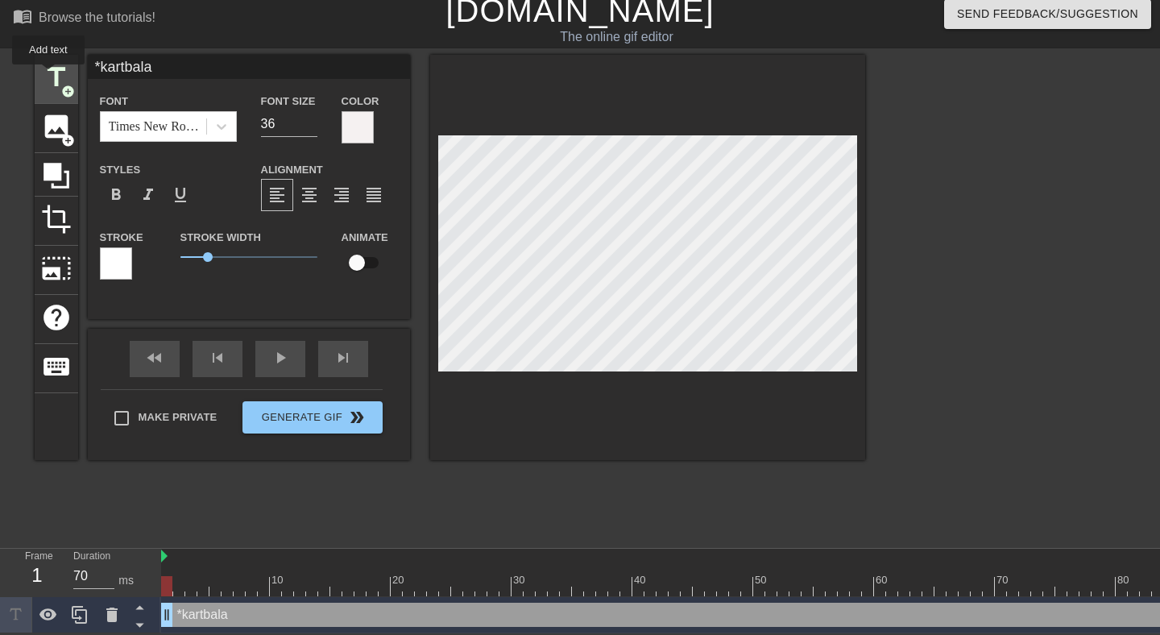
type input "New text 1"
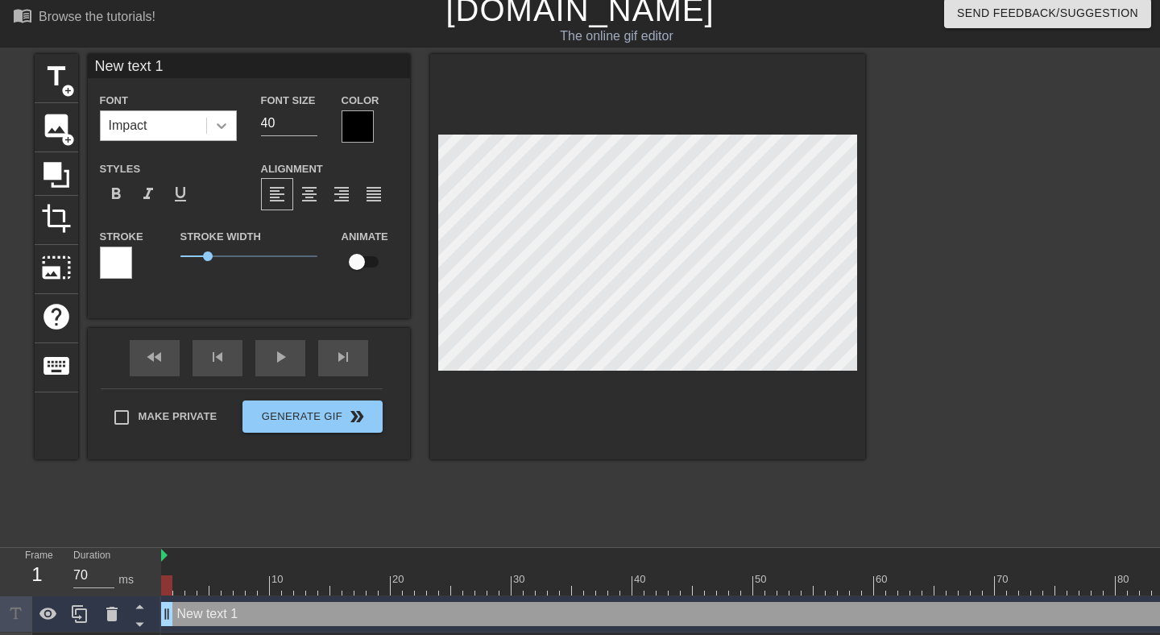
click at [223, 130] on icon at bounding box center [221, 126] width 16 height 16
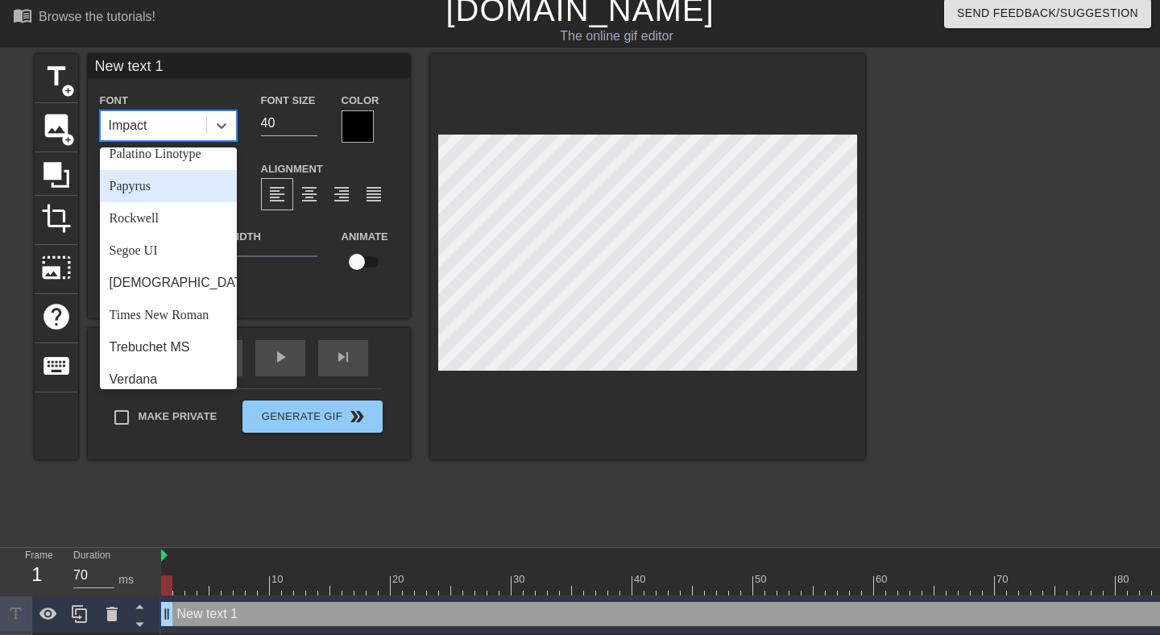
scroll to position [557, 0]
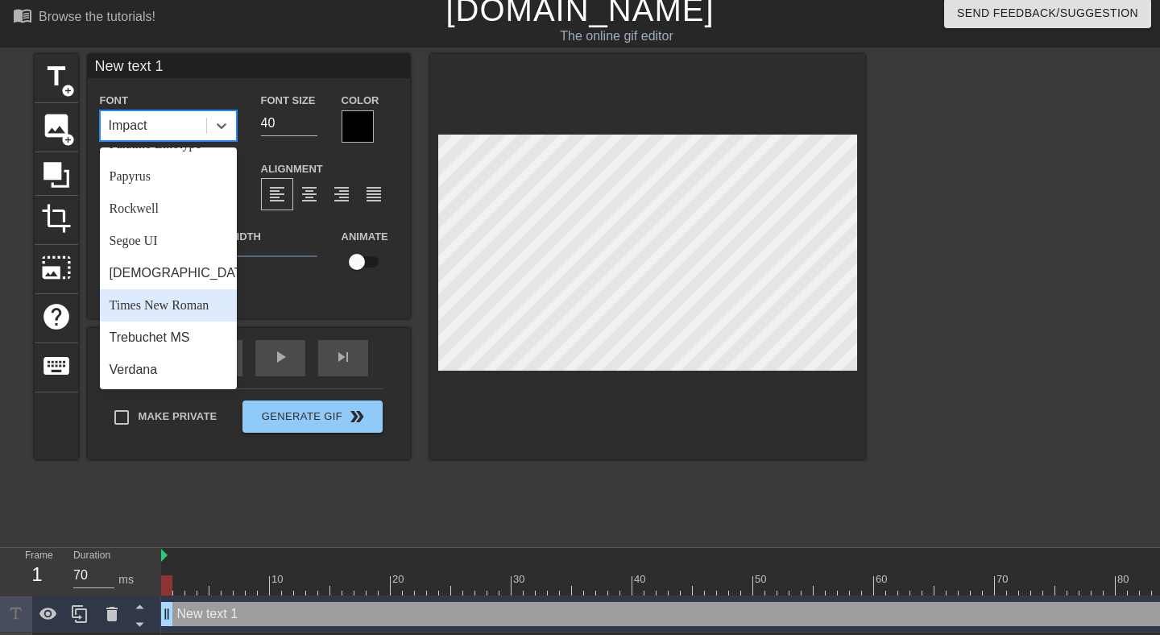
click at [187, 297] on div "Times New Roman" at bounding box center [168, 305] width 137 height 32
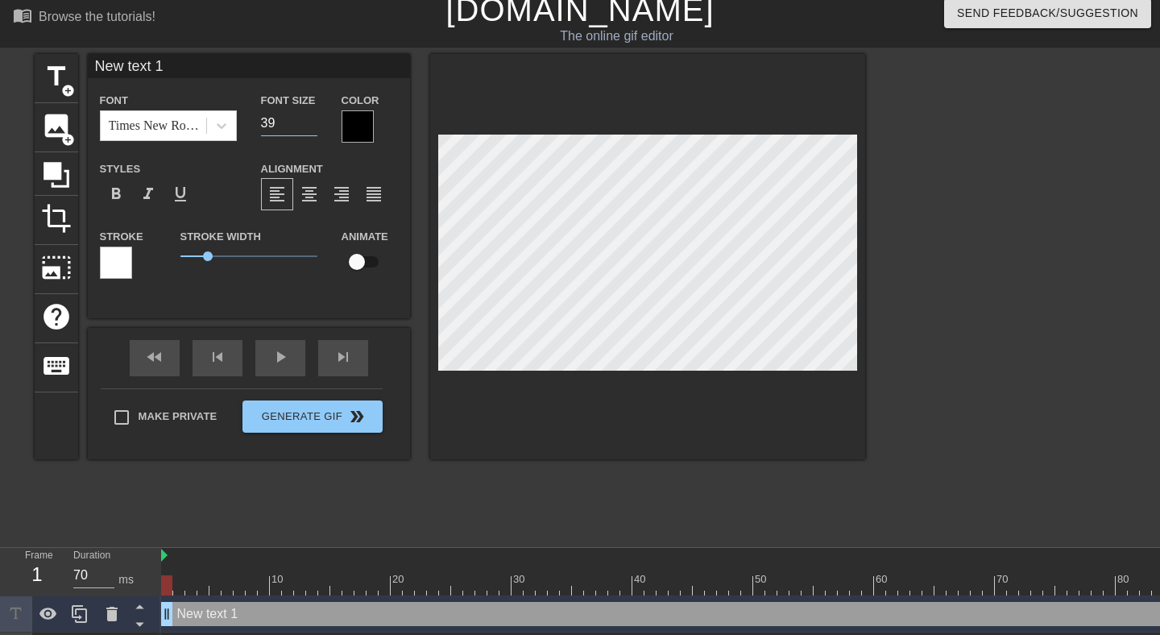
click at [311, 126] on input "39" at bounding box center [289, 123] width 56 height 26
click at [311, 126] on input "38" at bounding box center [289, 123] width 56 height 26
click at [311, 126] on input "37" at bounding box center [289, 123] width 56 height 26
type input "36"
click at [311, 126] on input "36" at bounding box center [289, 123] width 56 height 26
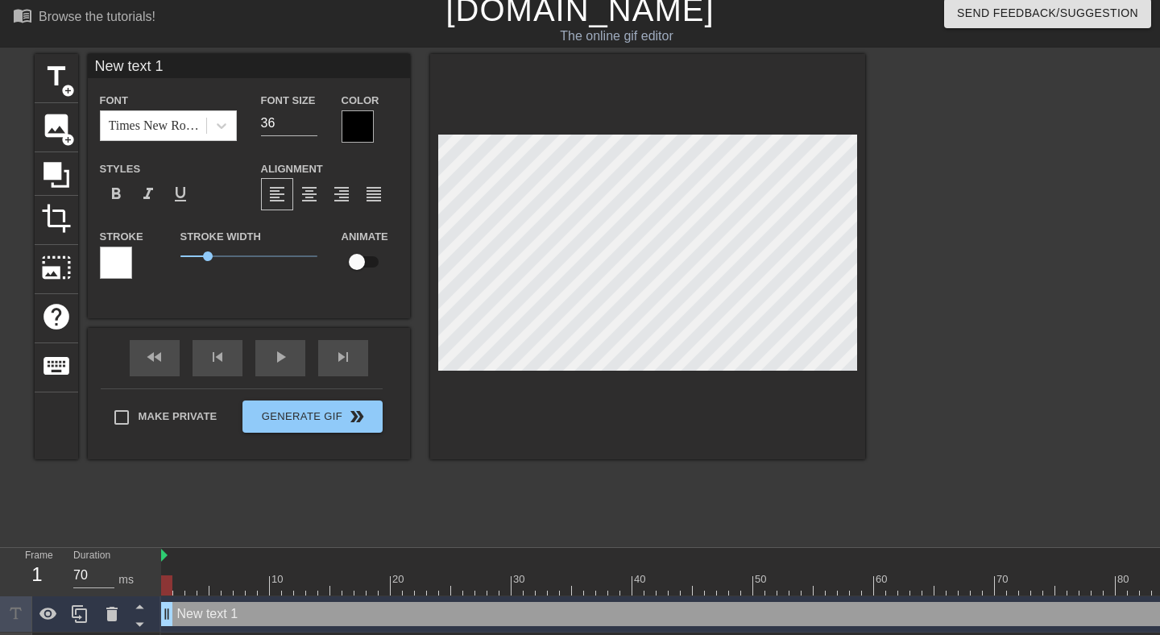
click at [357, 127] on div at bounding box center [357, 126] width 32 height 32
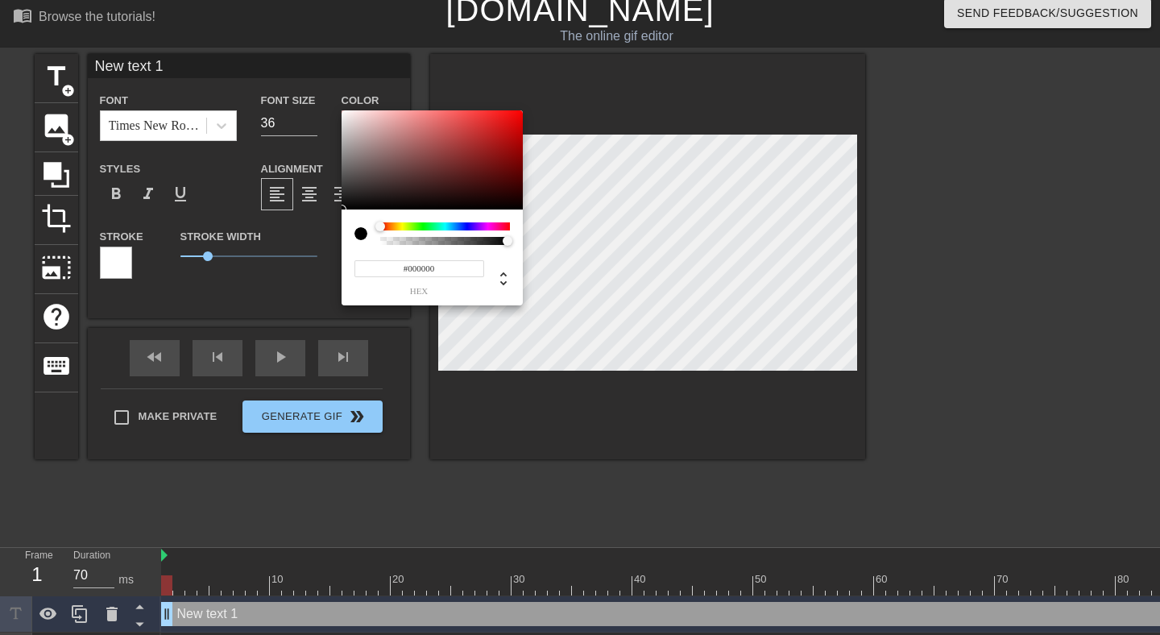
type input "#F5F0F0"
click at [345, 114] on div at bounding box center [431, 160] width 181 height 100
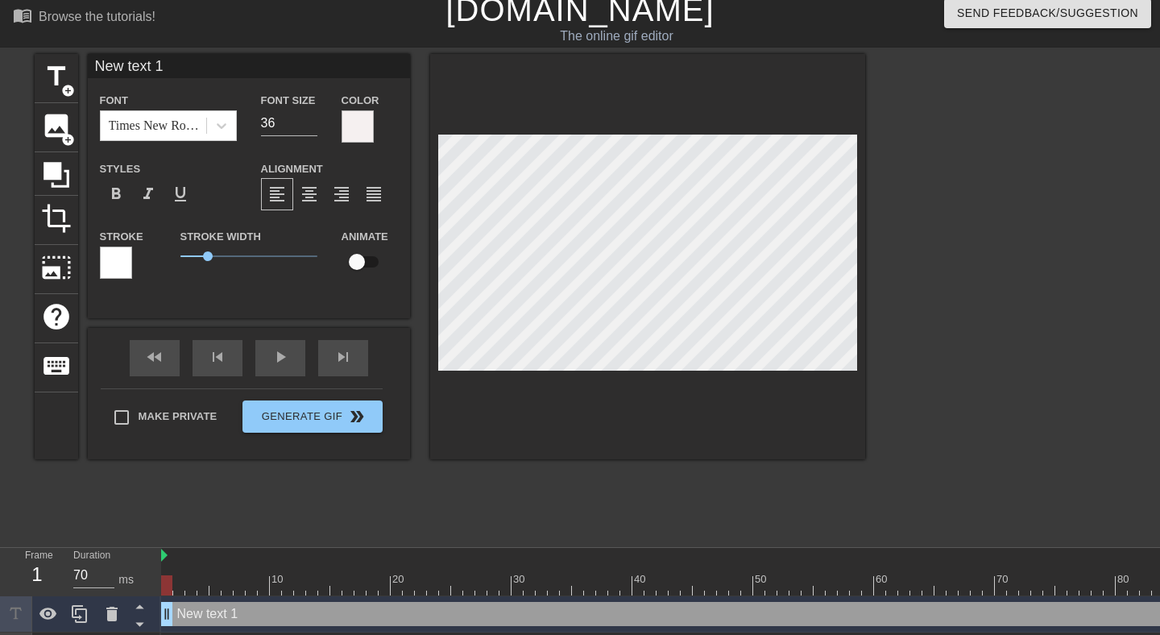
type input "*"
type textarea "*"
type input "*m"
type textarea "*m"
type input "*me"
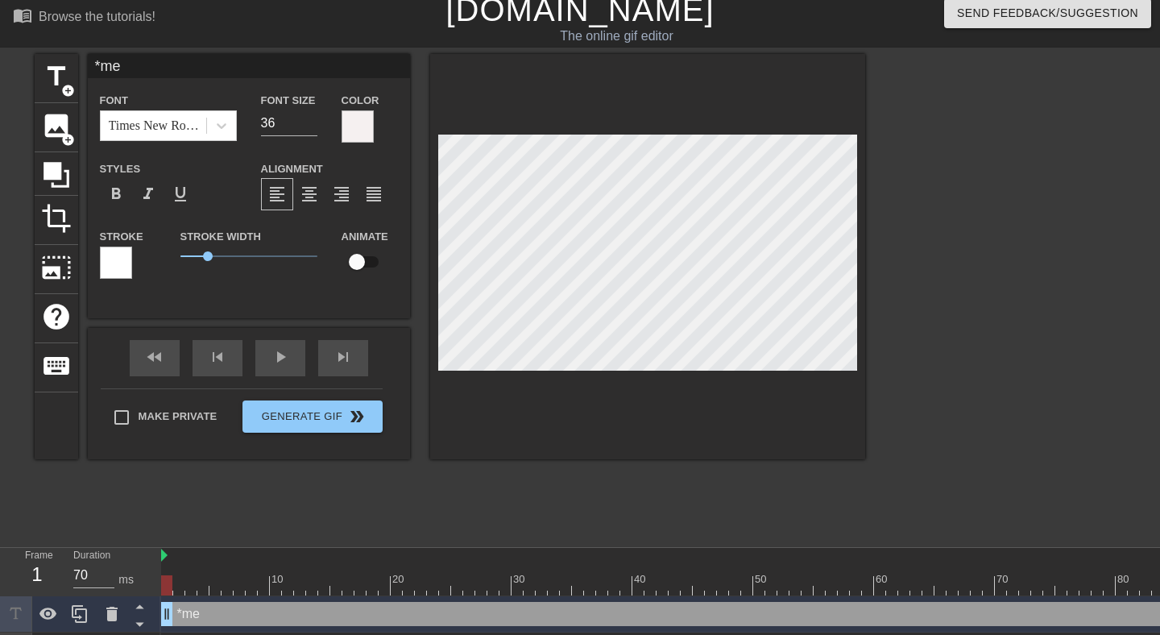
type textarea "*me"
click at [353, 476] on div "title add_circle image add_circle crop photo_size_select_large help keyboard *m…" at bounding box center [450, 295] width 830 height 483
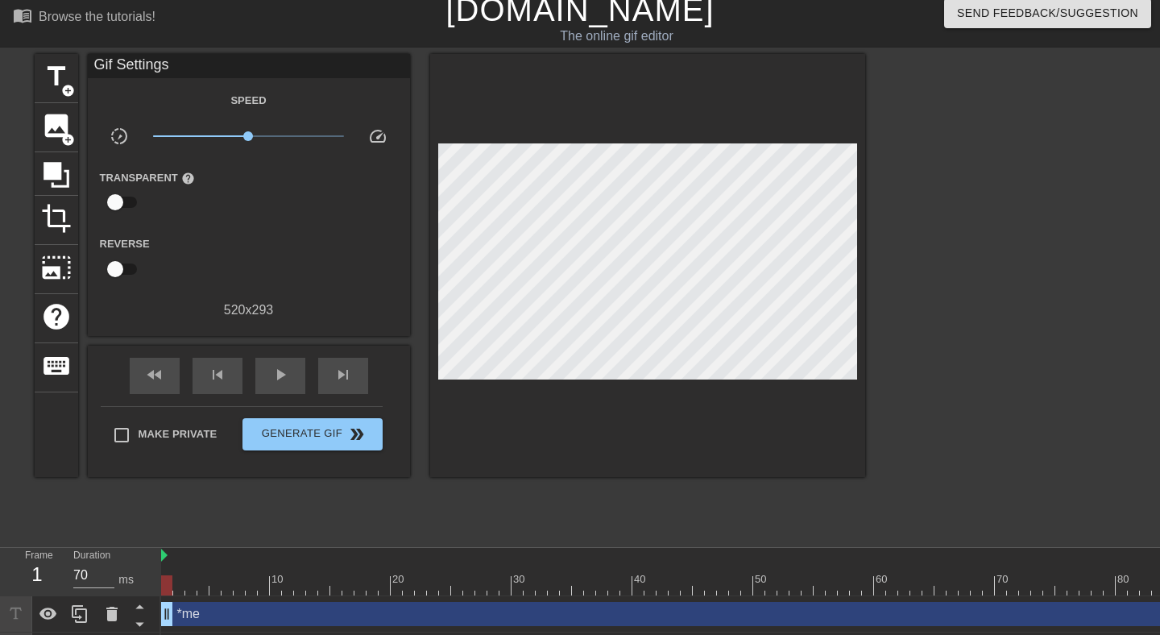
click at [167, 582] on div at bounding box center [166, 585] width 11 height 20
drag, startPoint x: 167, startPoint y: 587, endPoint x: 444, endPoint y: 559, distance: 278.4
click at [444, 559] on div "10 20 30 40 50 60 70 80 90 100 110 120 130 140 150" at bounding box center [1067, 572] width 1812 height 48
drag, startPoint x: 443, startPoint y: 577, endPoint x: 701, endPoint y: 573, distance: 257.7
click at [701, 573] on div "10 20 30 40 50 60 70 80 90 100 110 120 130 140 150" at bounding box center [1067, 572] width 1812 height 48
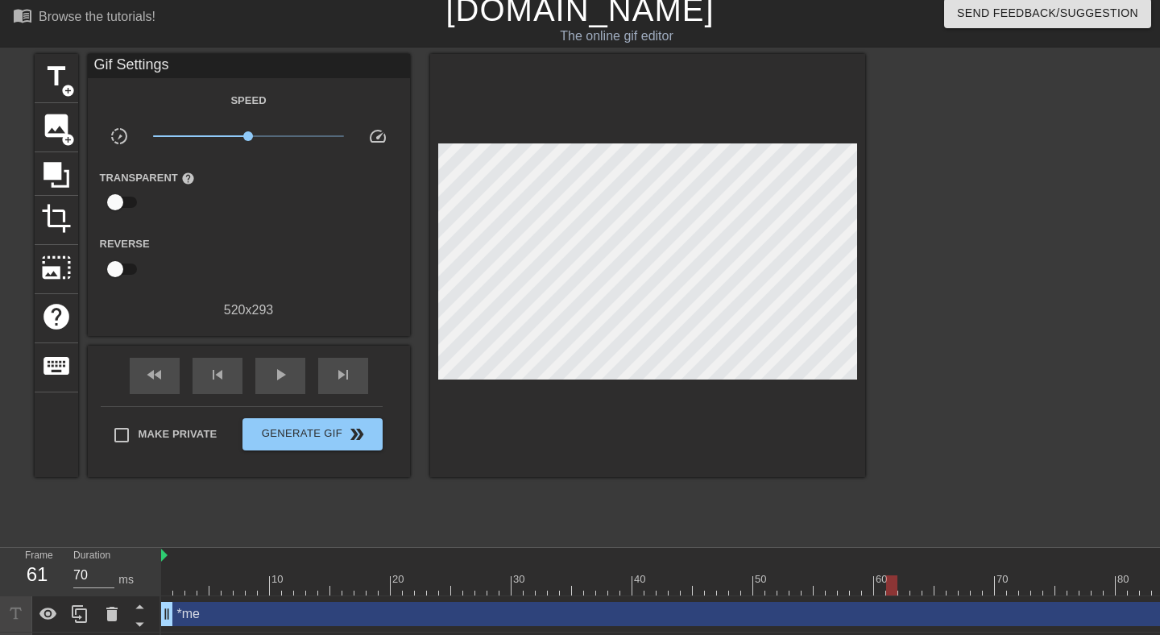
drag, startPoint x: 697, startPoint y: 579, endPoint x: 895, endPoint y: 575, distance: 198.1
click at [895, 575] on div at bounding box center [891, 585] width 11 height 20
drag, startPoint x: 889, startPoint y: 577, endPoint x: 1053, endPoint y: 579, distance: 164.3
click at [1053, 579] on div at bounding box center [1048, 585] width 11 height 20
drag, startPoint x: 1044, startPoint y: 580, endPoint x: 534, endPoint y: 606, distance: 511.2
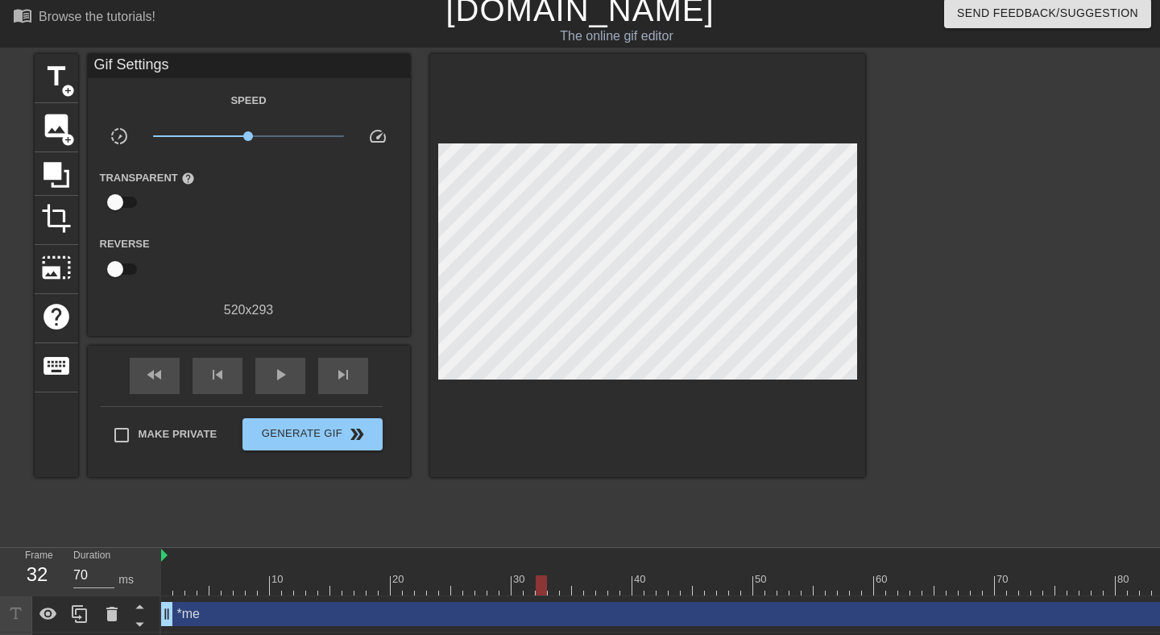
click at [531, 604] on div "10 20 30 40 50 60 70 80 90 100 110 120 130 140 150 *me drag_handle drag_handle …" at bounding box center [660, 608] width 998 height 121
drag, startPoint x: 528, startPoint y: 584, endPoint x: 1159, endPoint y: 486, distance: 638.1
click at [1159, 486] on div "menu_book Browse the tutorials! Gifntext.com The online gif editor Send Feedbac…" at bounding box center [580, 329] width 1160 height 678
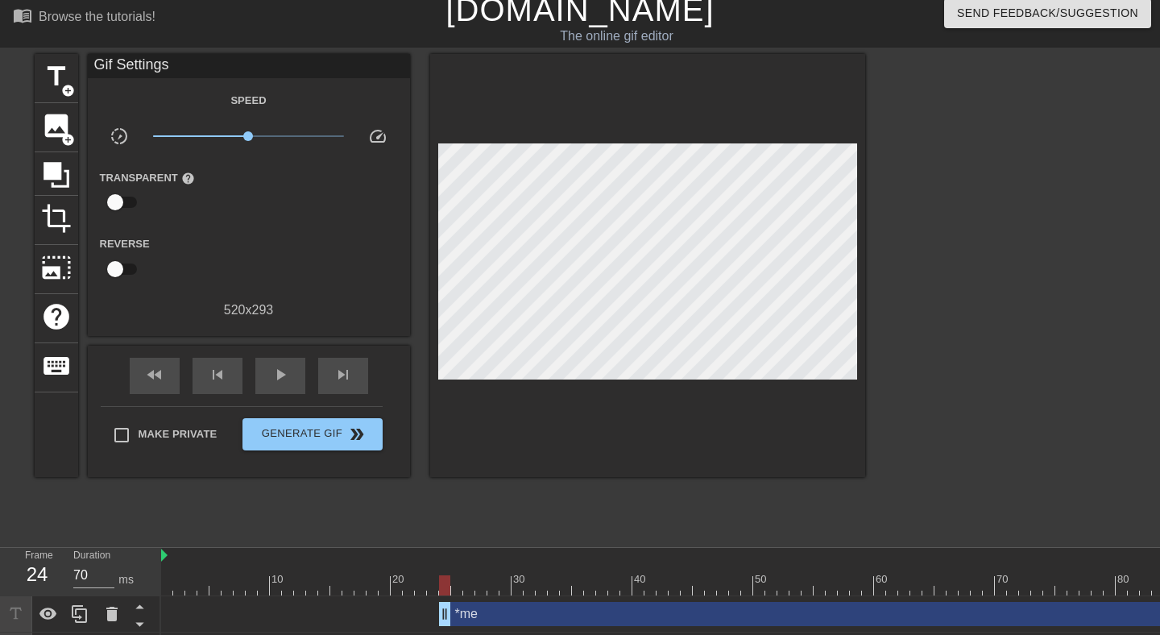
drag, startPoint x: 169, startPoint y: 610, endPoint x: 441, endPoint y: 601, distance: 272.3
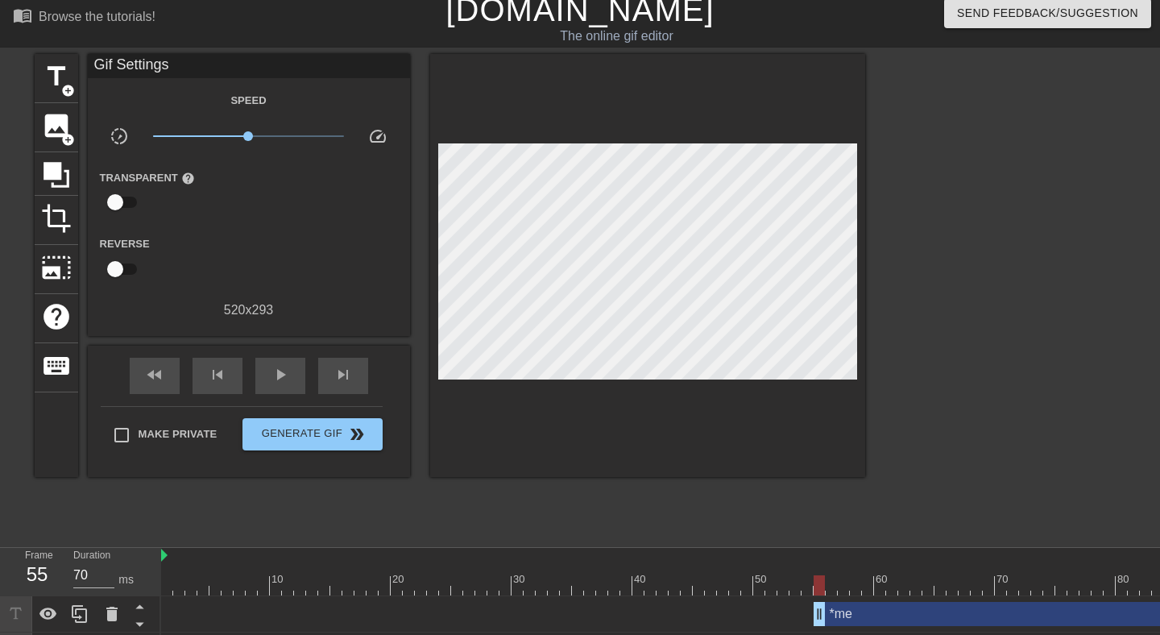
drag, startPoint x: 441, startPoint y: 601, endPoint x: 816, endPoint y: 586, distance: 375.5
click at [816, 585] on div "10 20 30 40 50 60 70 80 90 100 110 120 130 140 150 *me drag_handle drag_handle …" at bounding box center [660, 608] width 998 height 121
drag, startPoint x: 816, startPoint y: 586, endPoint x: 1100, endPoint y: 589, distance: 283.5
click at [1100, 589] on div at bounding box center [1096, 585] width 11 height 20
drag, startPoint x: 1100, startPoint y: 589, endPoint x: 818, endPoint y: 593, distance: 281.8
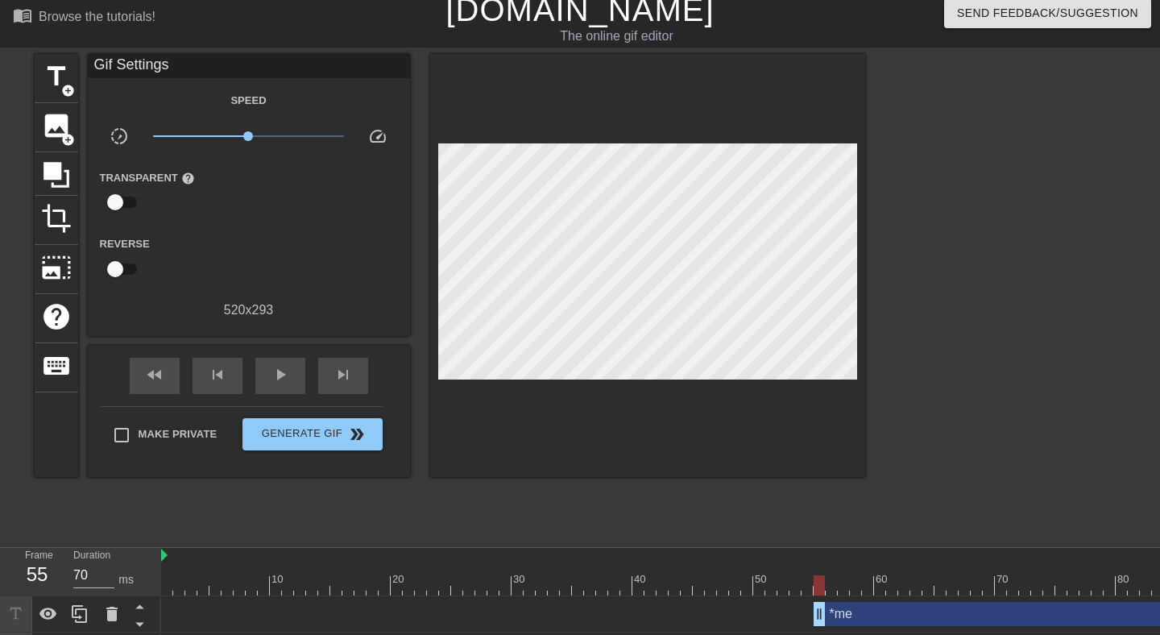
click at [816, 592] on div at bounding box center [818, 585] width 11 height 20
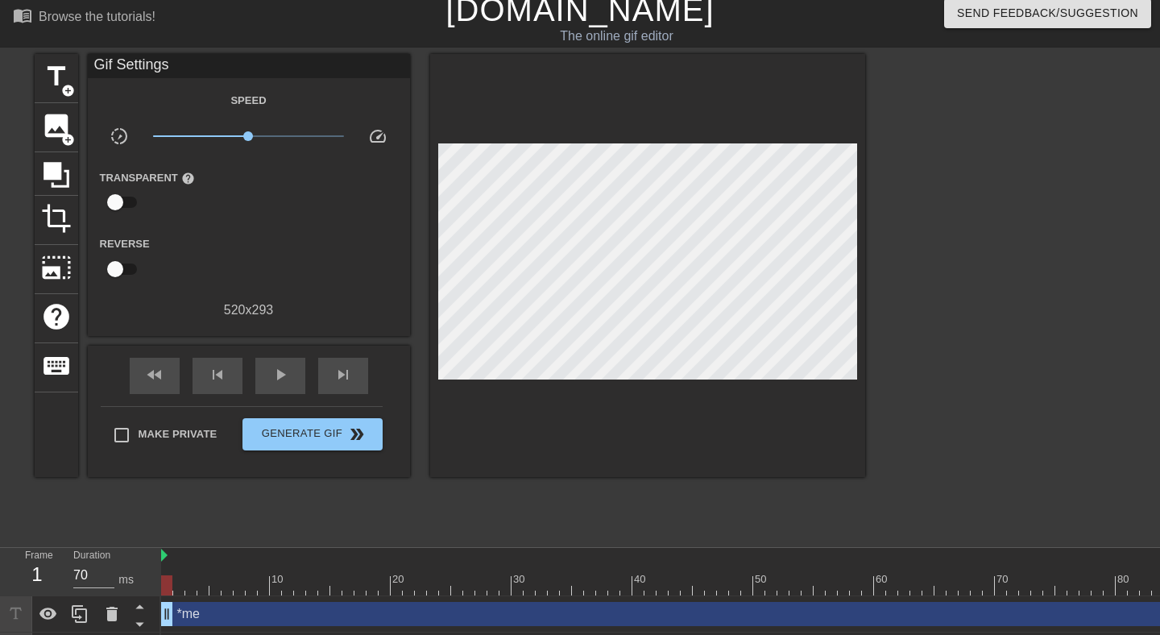
drag, startPoint x: 818, startPoint y: 613, endPoint x: 155, endPoint y: 630, distance: 663.7
click at [154, 630] on div "Frame 1 Duration 70 ms 10 20 30 40 50 60 70 80 90 100 110 120 130 140 150 *me d…" at bounding box center [580, 608] width 1160 height 121
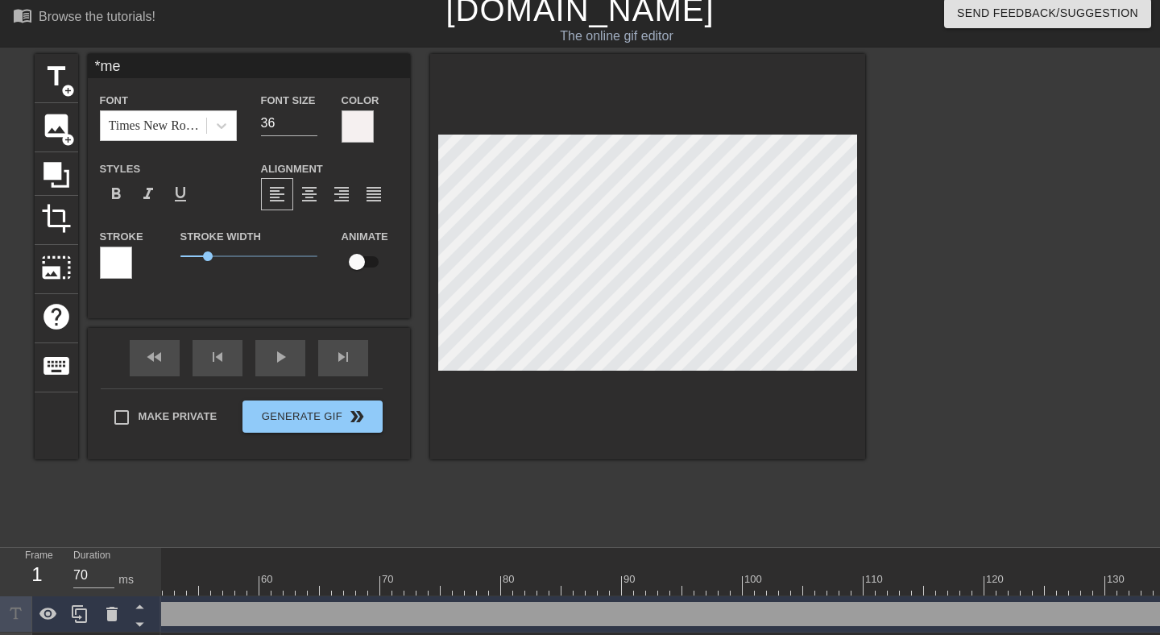
scroll to position [0, 618]
click at [792, 585] on div at bounding box center [449, 585] width 1812 height 20
click at [406, 586] on div at bounding box center [449, 585] width 1812 height 20
click at [516, 589] on div at bounding box center [449, 585] width 1812 height 20
click at [613, 589] on div at bounding box center [449, 585] width 1812 height 20
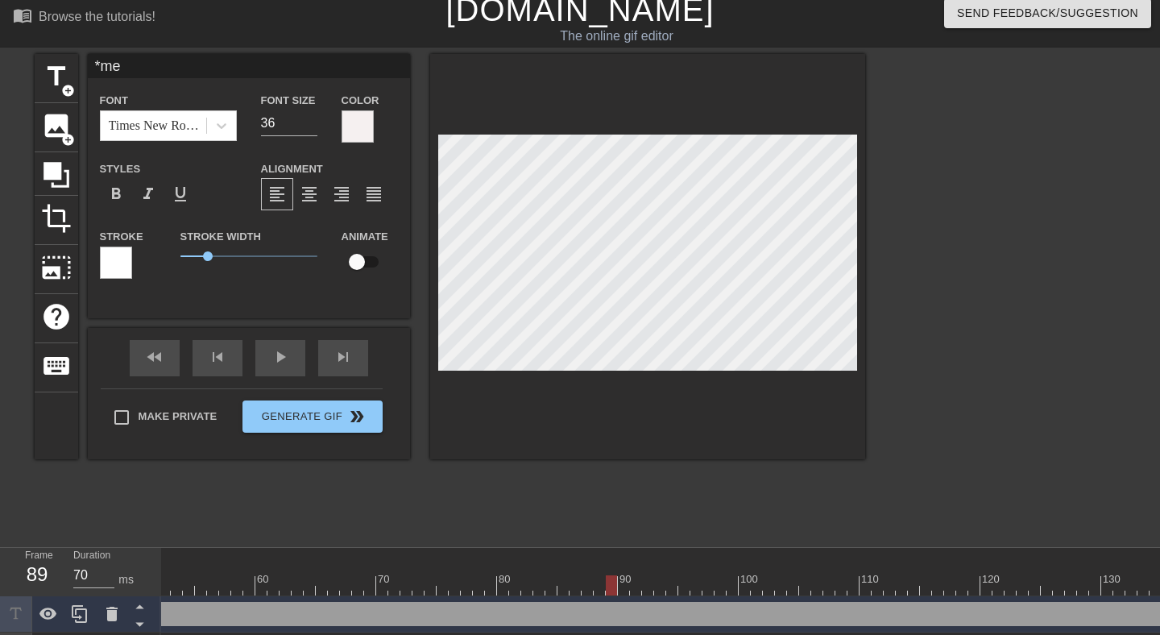
click at [738, 589] on div at bounding box center [449, 585] width 1812 height 20
click at [863, 585] on div at bounding box center [449, 585] width 1812 height 20
click at [743, 588] on div at bounding box center [449, 585] width 1812 height 20
drag, startPoint x: 743, startPoint y: 579, endPoint x: 113, endPoint y: 585, distance: 630.5
click at [113, 585] on div "Frame 48 Duration 70 ms 10 20 30 40 50 60 70 80 90 100 110 120 130 140 150 *me …" at bounding box center [580, 608] width 1160 height 121
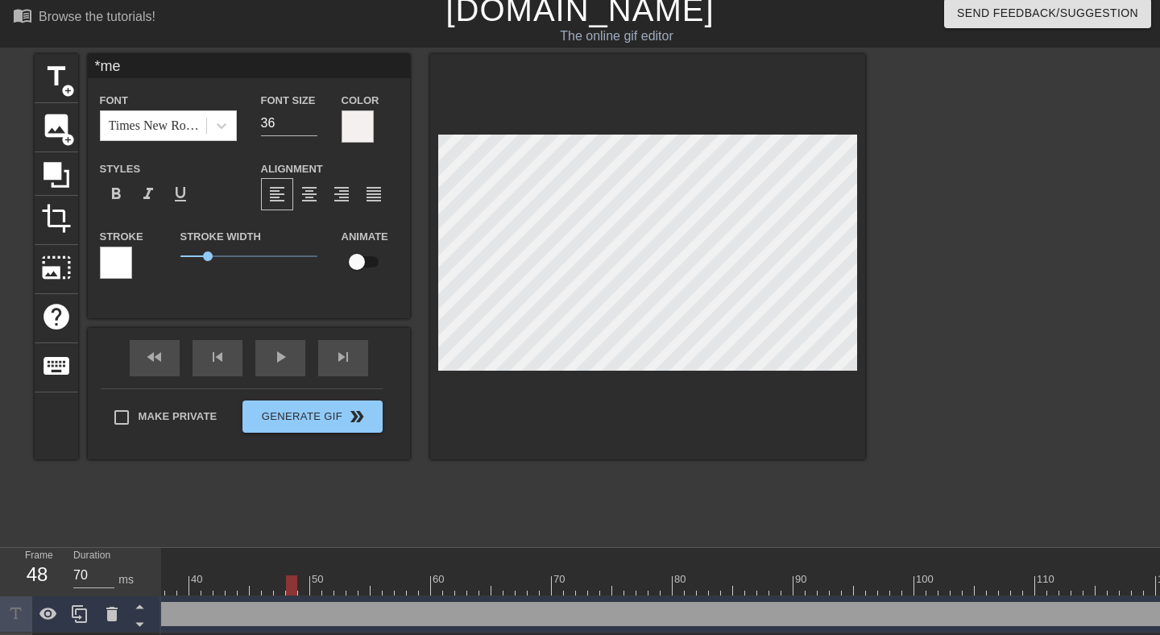
scroll to position [0, 0]
type input "70"
drag, startPoint x: 735, startPoint y: 581, endPoint x: 126, endPoint y: 567, distance: 608.9
click at [126, 566] on div "Frame 1 Duration 70 ms 10 20 30 40 50 60 70 80 90 100 110 120 130 140 150 *me d…" at bounding box center [580, 608] width 1160 height 121
click at [58, 74] on span "title" at bounding box center [56, 76] width 31 height 31
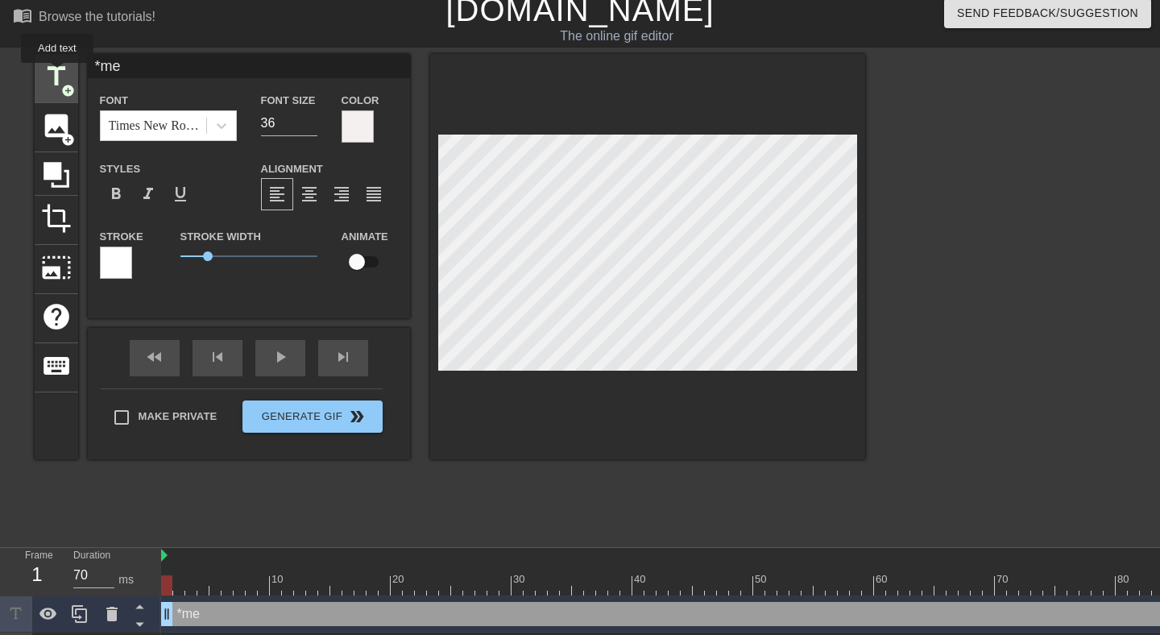
type input "New text 2"
click at [227, 127] on icon at bounding box center [221, 126] width 16 height 16
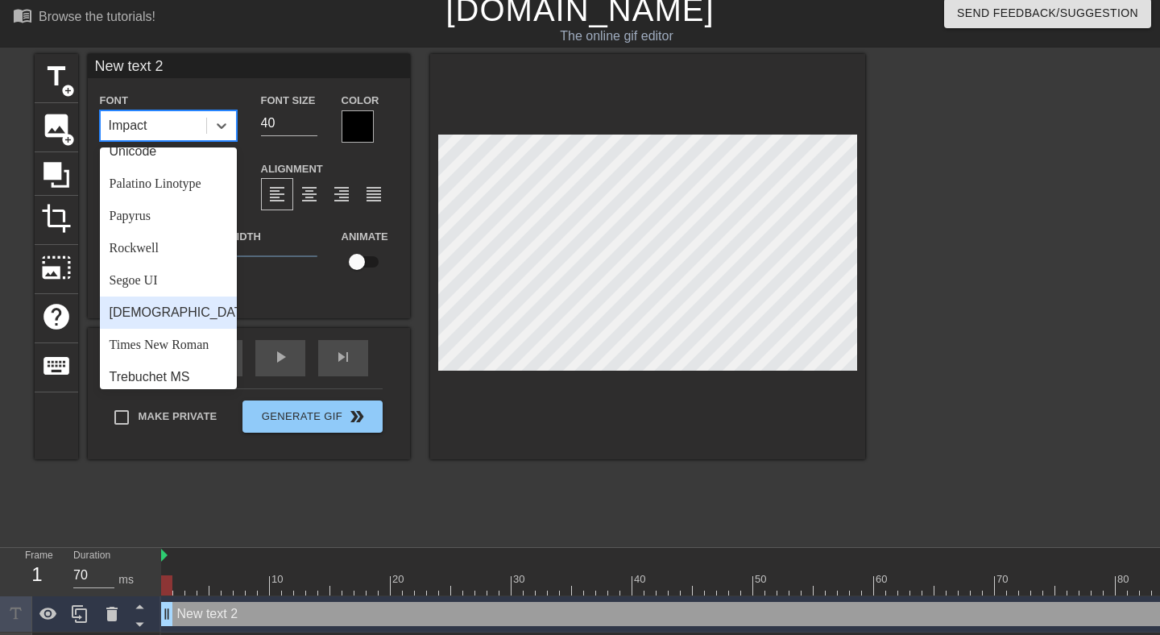
scroll to position [557, 0]
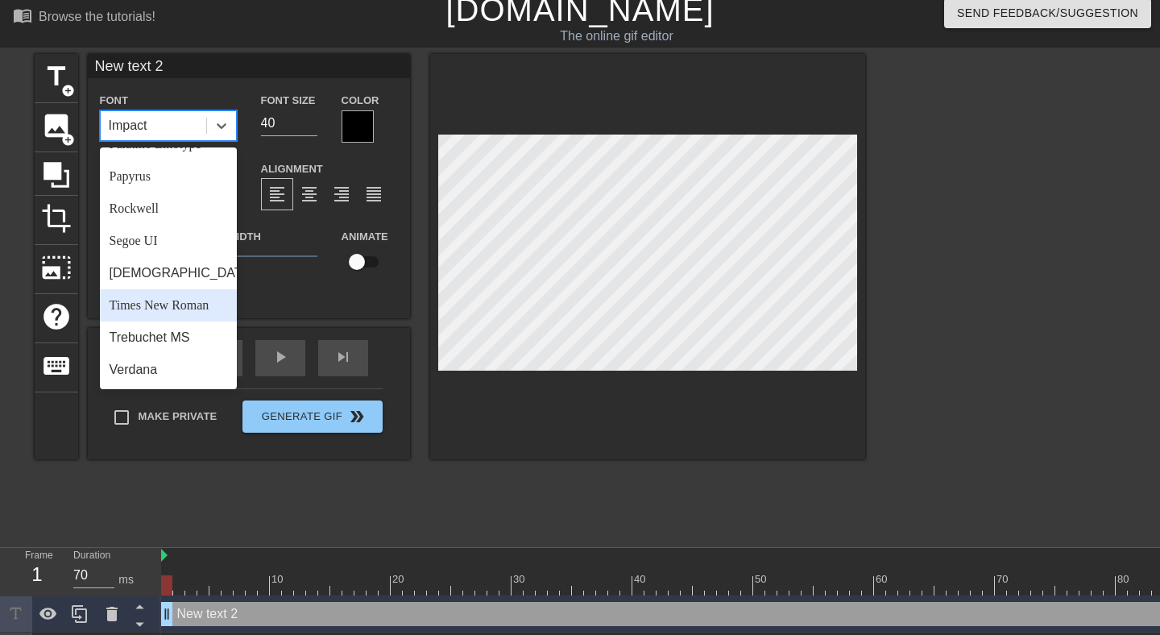
click at [172, 300] on div "Times New Roman" at bounding box center [168, 305] width 137 height 32
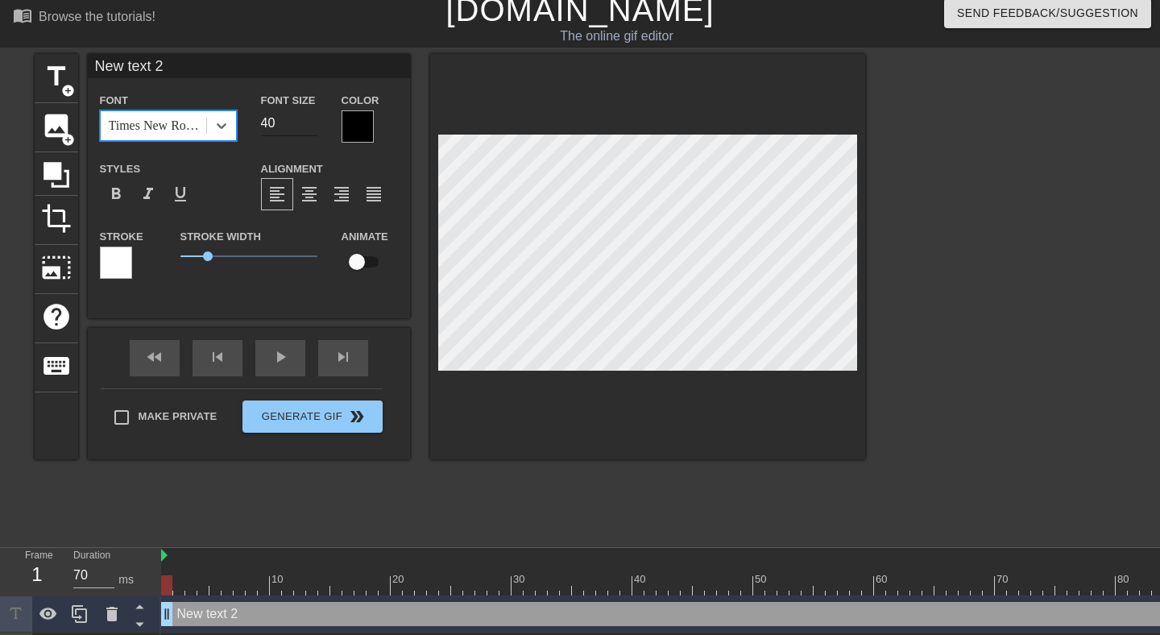
click at [310, 130] on input "39" at bounding box center [289, 123] width 56 height 26
click at [310, 130] on input "38" at bounding box center [289, 123] width 56 height 26
click at [310, 130] on input "37" at bounding box center [289, 123] width 56 height 26
click at [310, 130] on input "36" at bounding box center [289, 123] width 56 height 26
click at [310, 130] on input "35" at bounding box center [289, 123] width 56 height 26
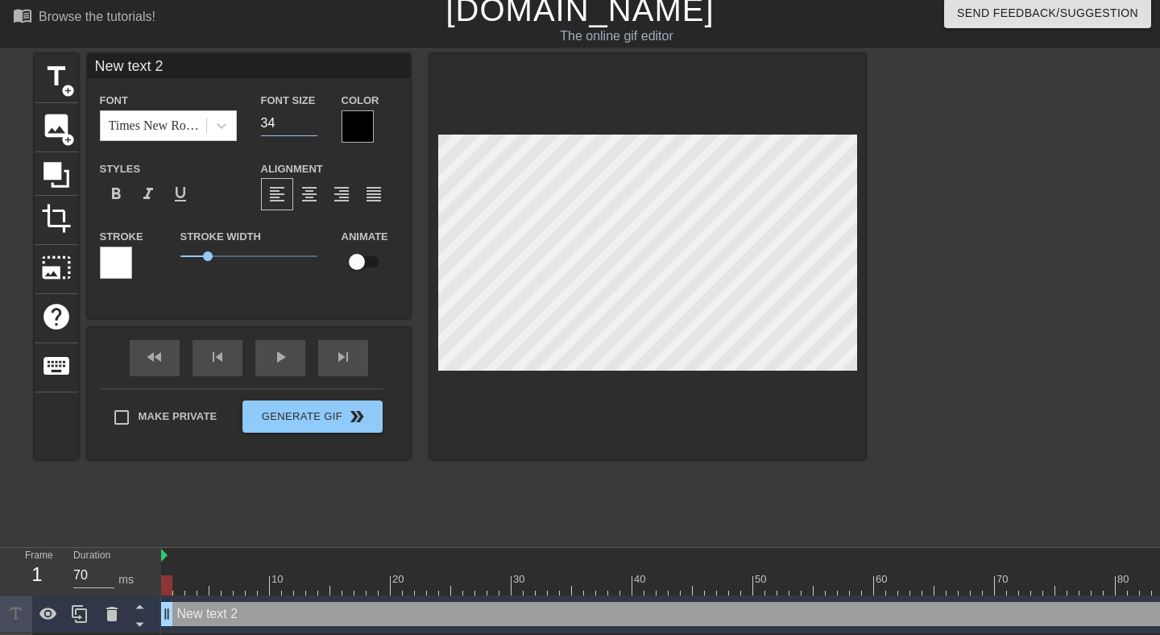
click at [310, 130] on input "34" at bounding box center [289, 123] width 56 height 26
click at [310, 130] on input "33" at bounding box center [289, 123] width 56 height 26
click at [310, 130] on input "32" at bounding box center [289, 123] width 56 height 26
click at [310, 130] on input "31" at bounding box center [289, 123] width 56 height 26
click at [310, 130] on input "30" at bounding box center [289, 123] width 56 height 26
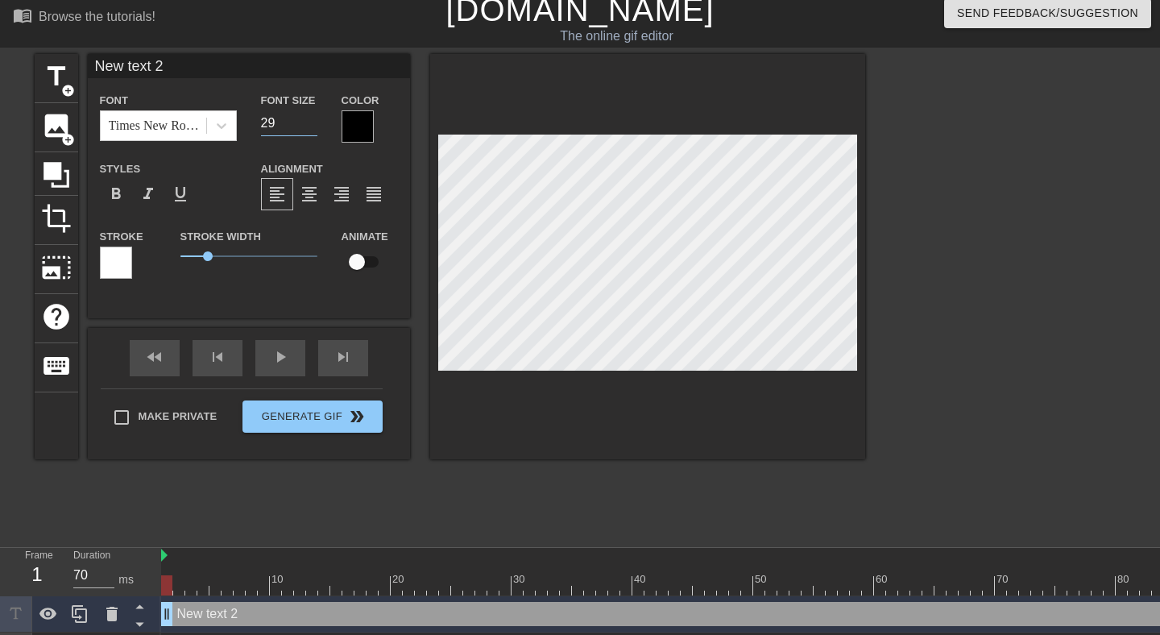
click at [310, 130] on input "29" at bounding box center [289, 123] width 56 height 26
click at [310, 130] on input "28" at bounding box center [289, 123] width 56 height 26
click at [310, 130] on input "27" at bounding box center [289, 123] width 56 height 26
type input "26"
click at [310, 130] on input "26" at bounding box center [289, 123] width 56 height 26
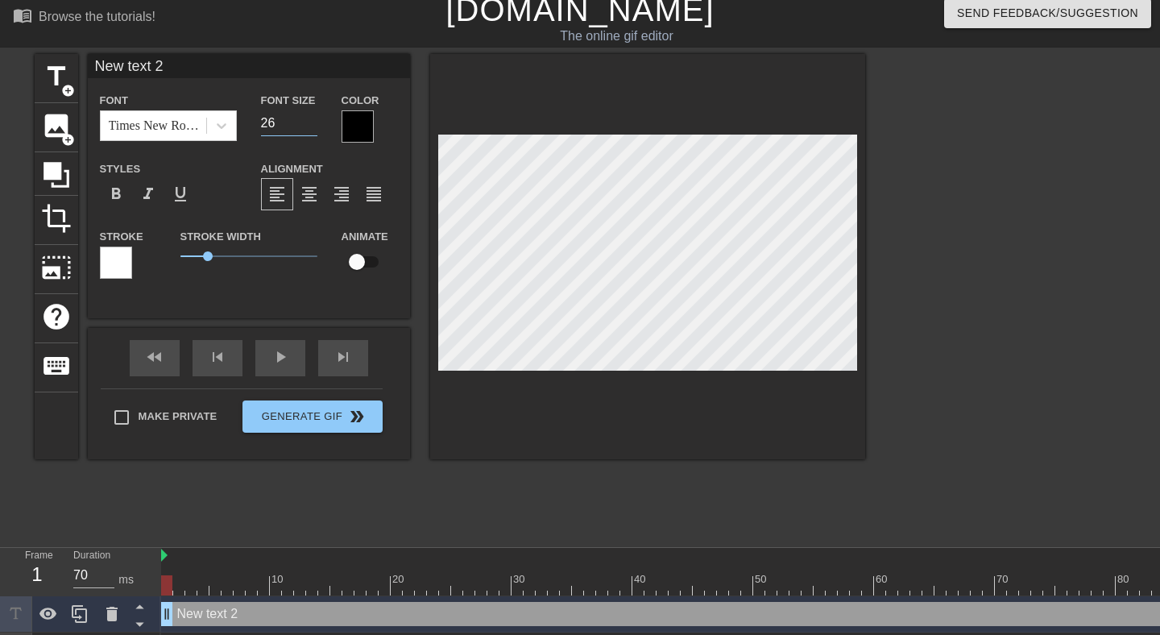
click at [346, 130] on div at bounding box center [357, 126] width 32 height 32
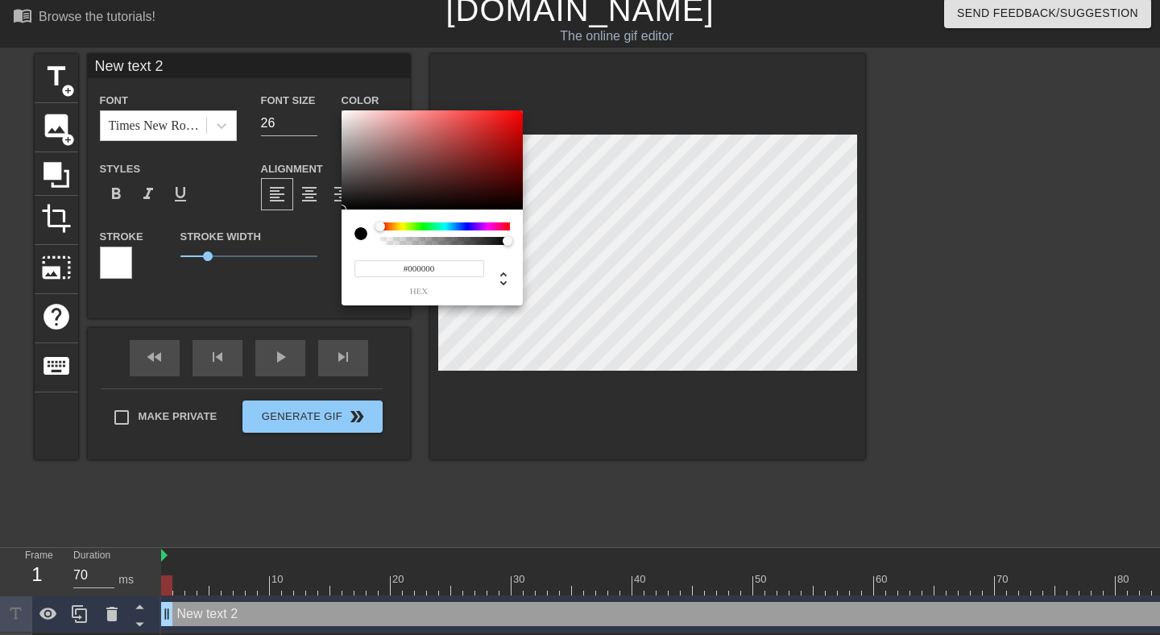
click at [343, 114] on div at bounding box center [431, 160] width 181 height 100
type input "#F5F2F2"
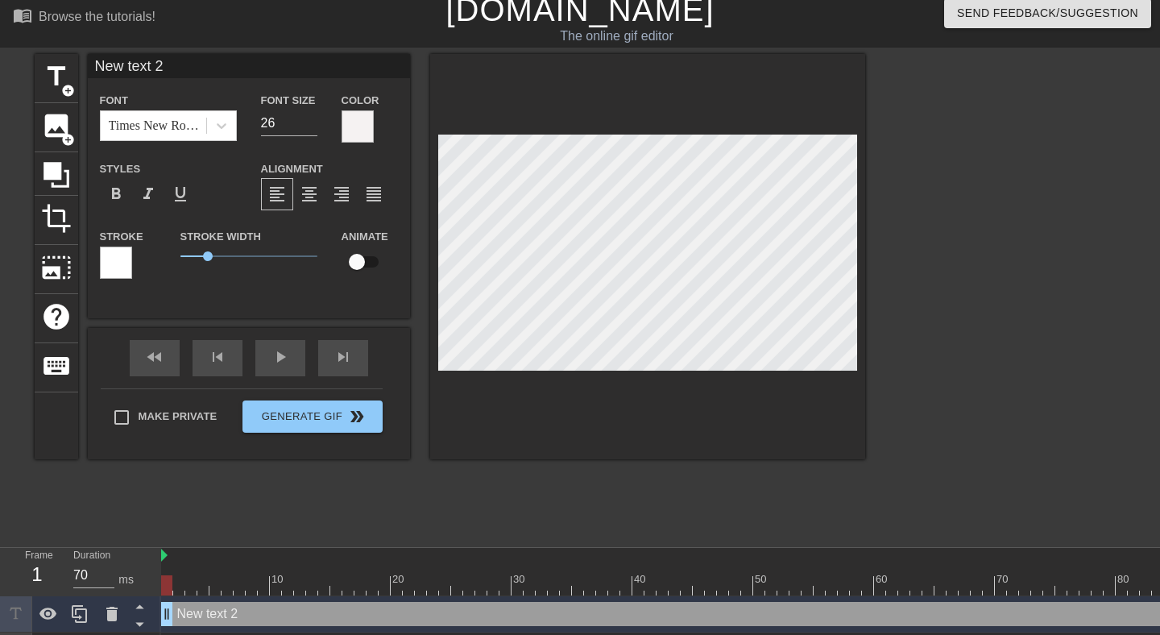
type input "*"
type textarea "*"
type input "*k"
type textarea "*k"
type input "*ke"
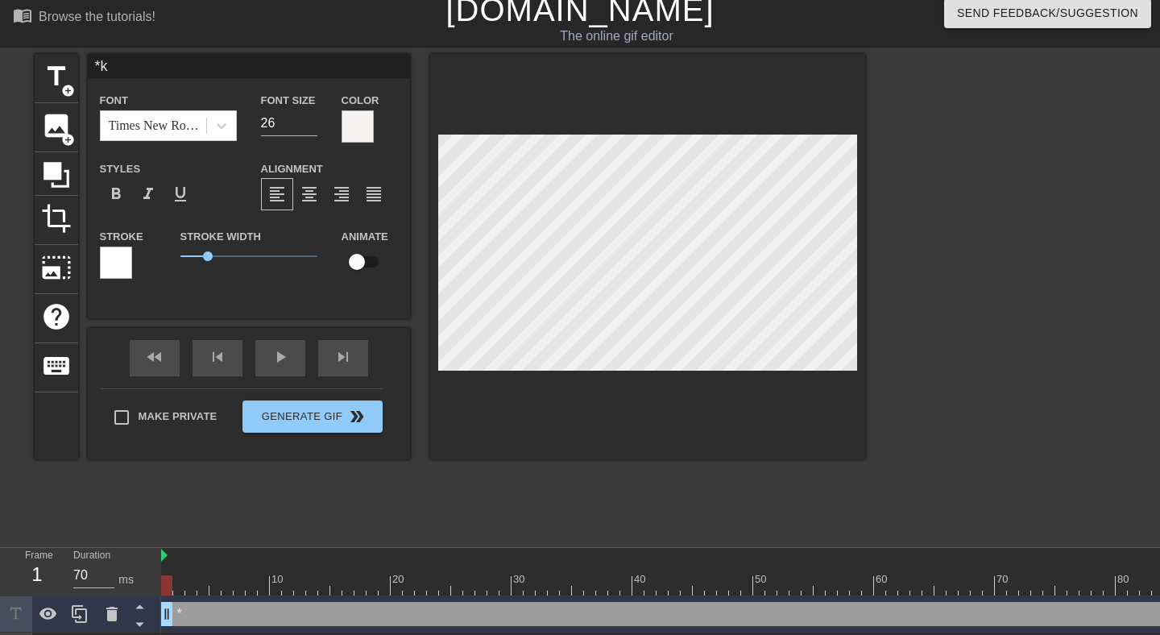
type textarea "*ke"
type input "*ket"
type textarea "*ket"
type input "*ketu"
type textarea "*ketu"
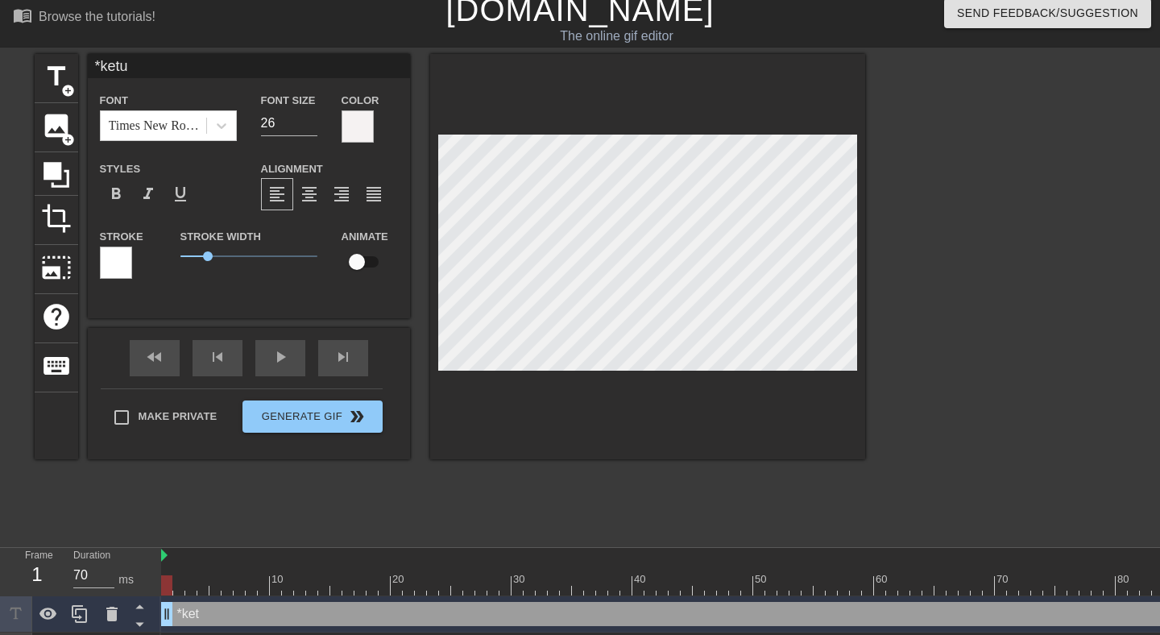
scroll to position [0, 0]
type input "*ketul"
type textarea "*ketul"
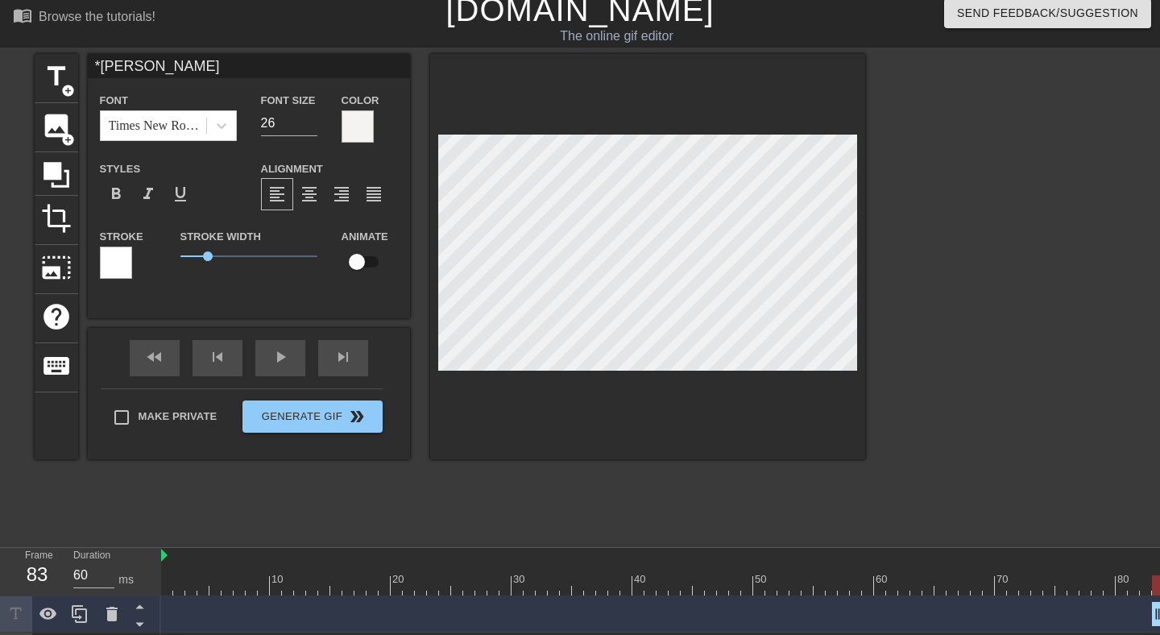
drag, startPoint x: 164, startPoint y: 607, endPoint x: 1159, endPoint y: 584, distance: 994.7
click at [1159, 584] on div "10 20 30 40 50 60 70 80 90 100 110 120 130 140 150 *ketul drag_handle drag_hand…" at bounding box center [660, 626] width 998 height 157
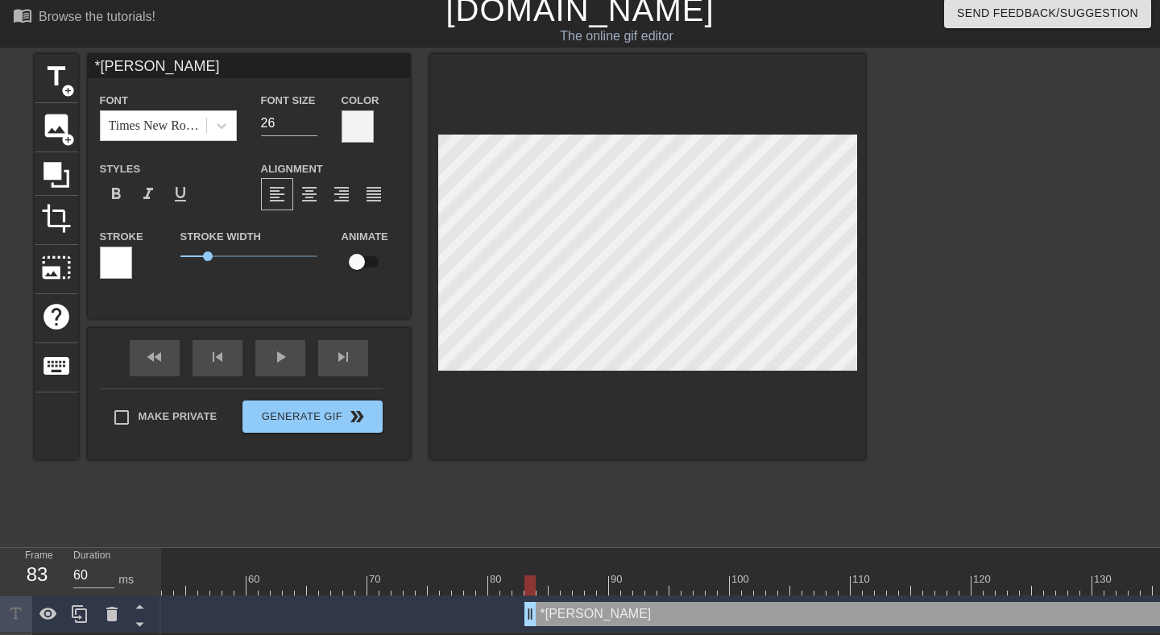
scroll to position [0, 632]
type input "60"
drag, startPoint x: 527, startPoint y: 582, endPoint x: 530, endPoint y: 606, distance: 23.6
click at [530, 606] on div "10 20 30 40 50 60 70 80 90 100 110 120 130 140 150 *ketul drag_handle drag_hand…" at bounding box center [660, 626] width 998 height 157
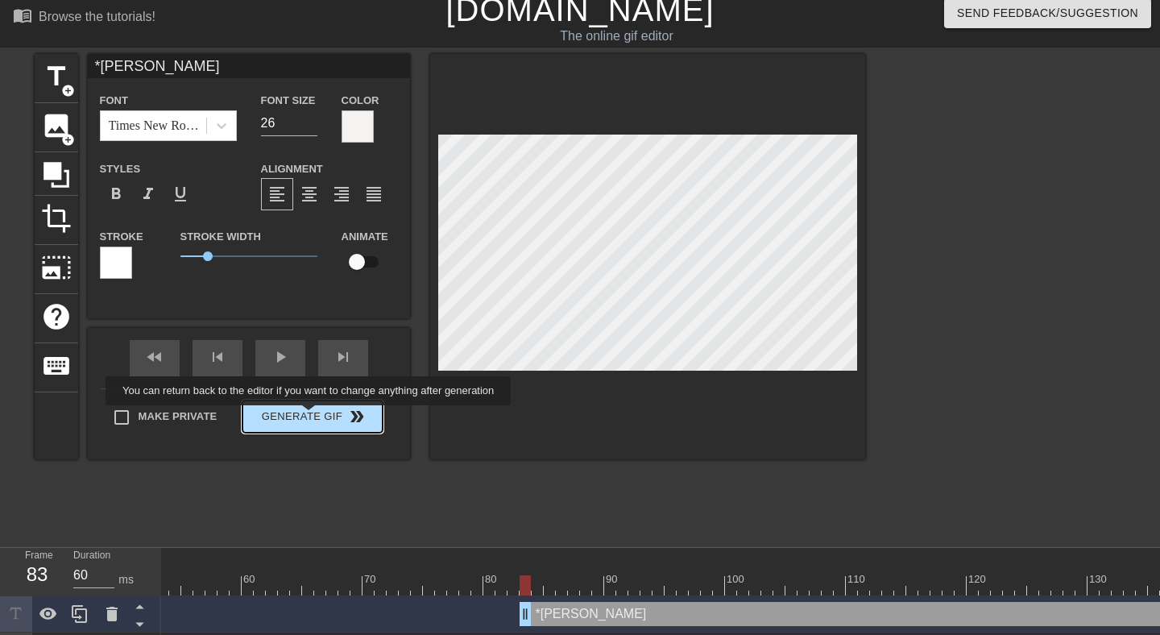
click at [319, 416] on button "Generate Gif double_arrow" at bounding box center [311, 416] width 139 height 32
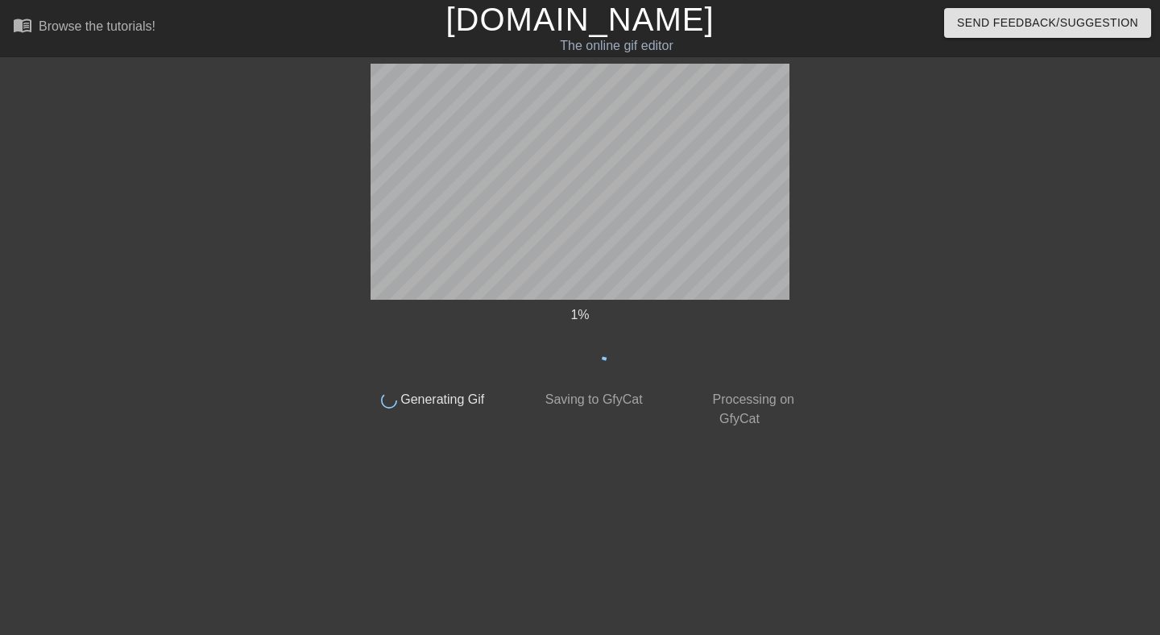
scroll to position [0, 0]
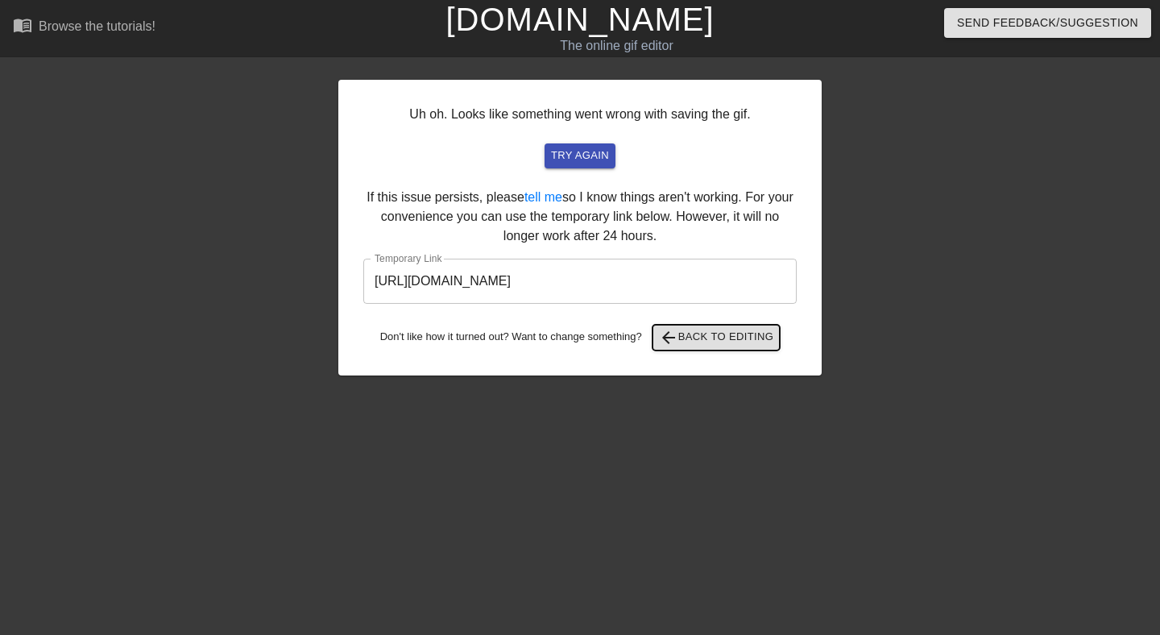
click at [725, 330] on span "arrow_back Back to Editing" at bounding box center [716, 337] width 115 height 19
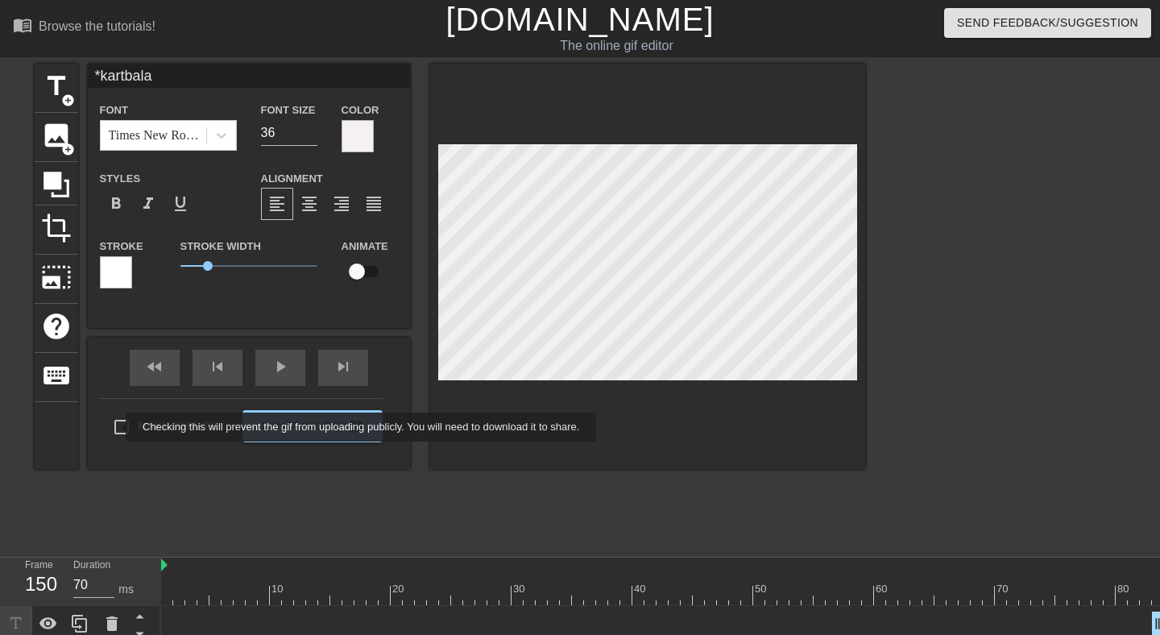
click at [115, 427] on input "Make Private" at bounding box center [122, 427] width 34 height 34
checkbox input "true"
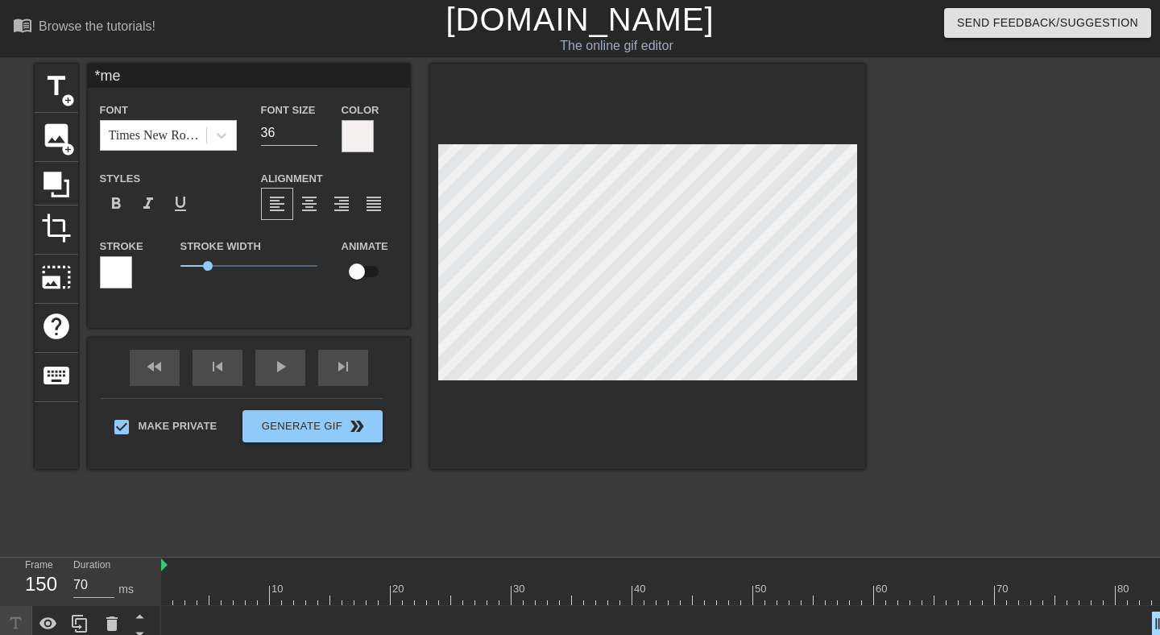
type input "*kartbala"
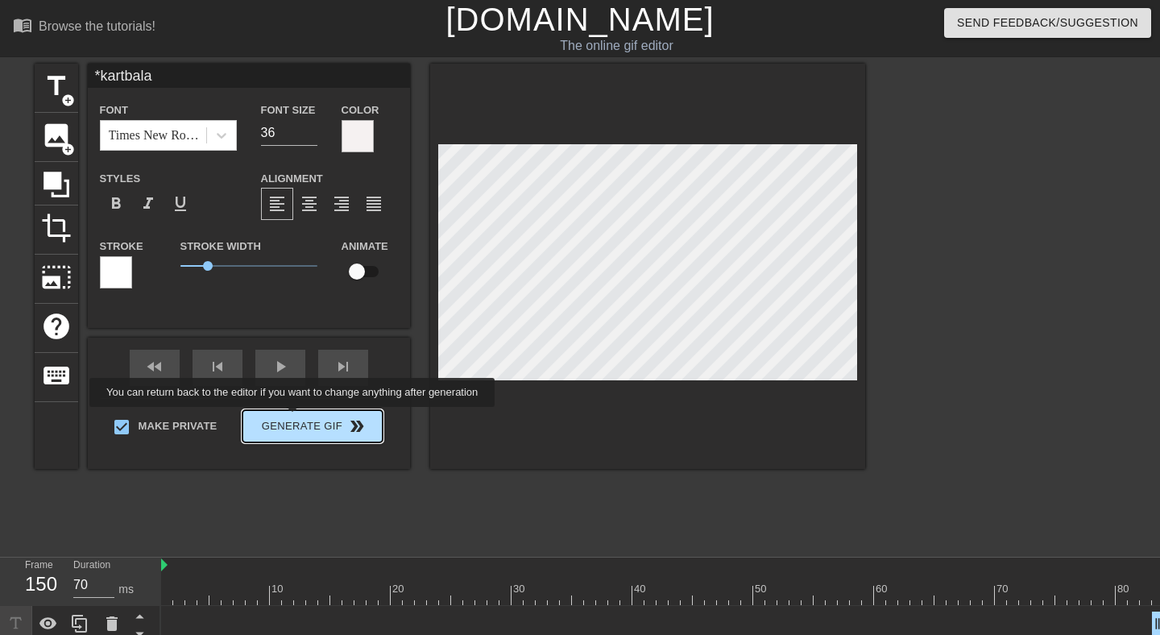
click at [303, 418] on div "Make Private Generate Gif double_arrow" at bounding box center [242, 430] width 282 height 64
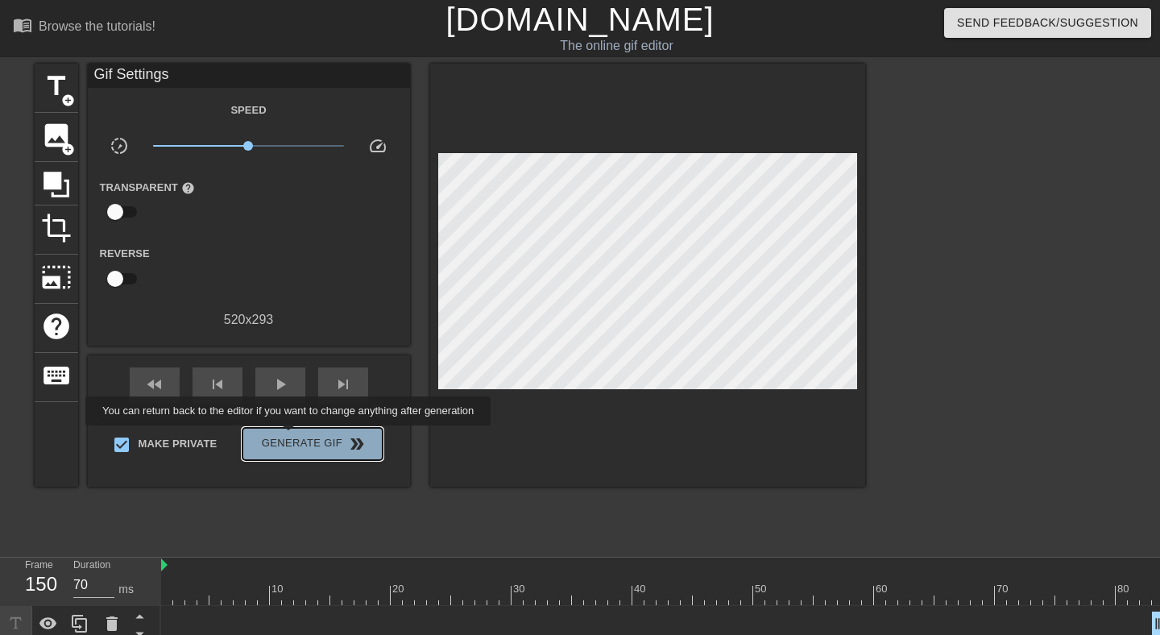
click at [299, 436] on span "Generate Gif double_arrow" at bounding box center [312, 443] width 126 height 19
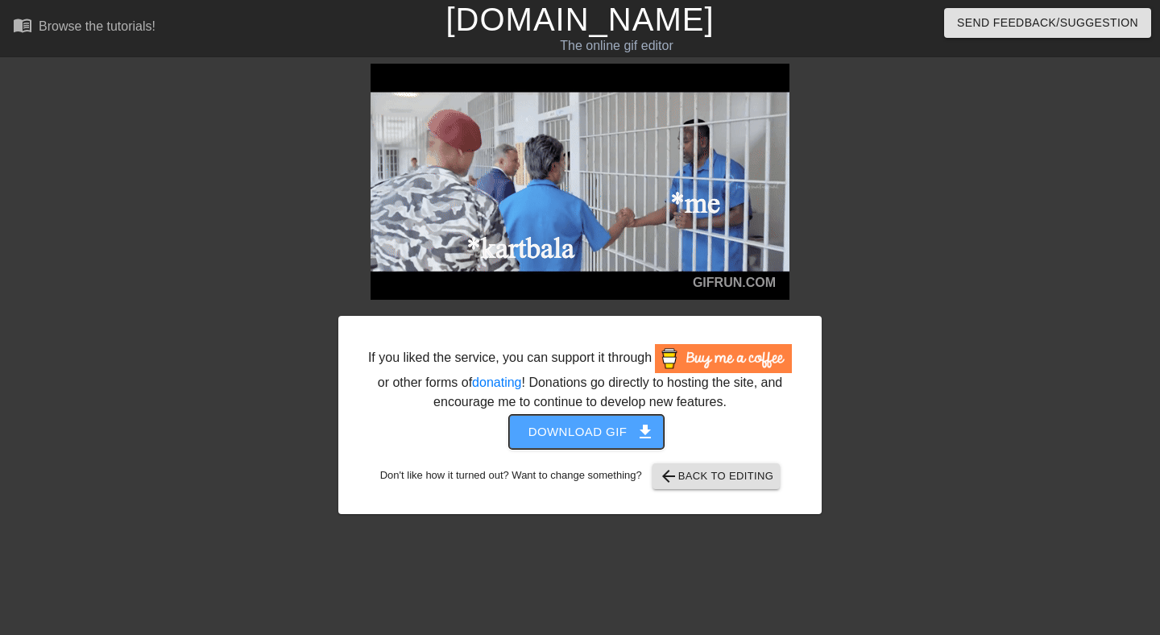
click at [589, 442] on span "Download gif get_app" at bounding box center [586, 431] width 117 height 21
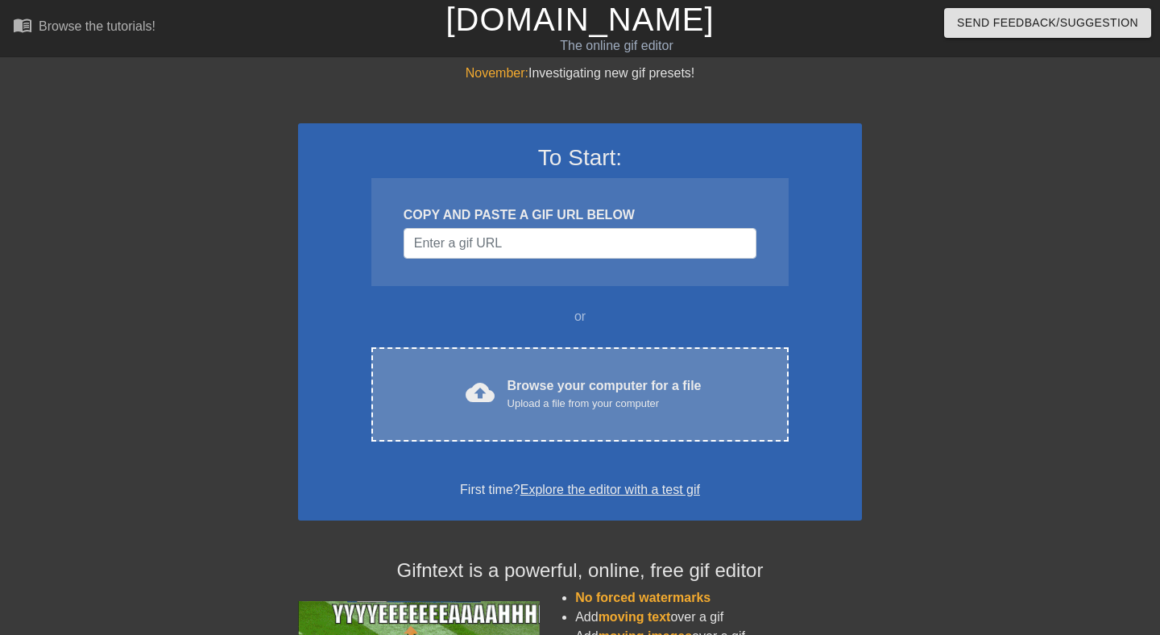
click at [507, 390] on div "Browse your computer for a file Upload a file from your computer" at bounding box center [604, 393] width 194 height 35
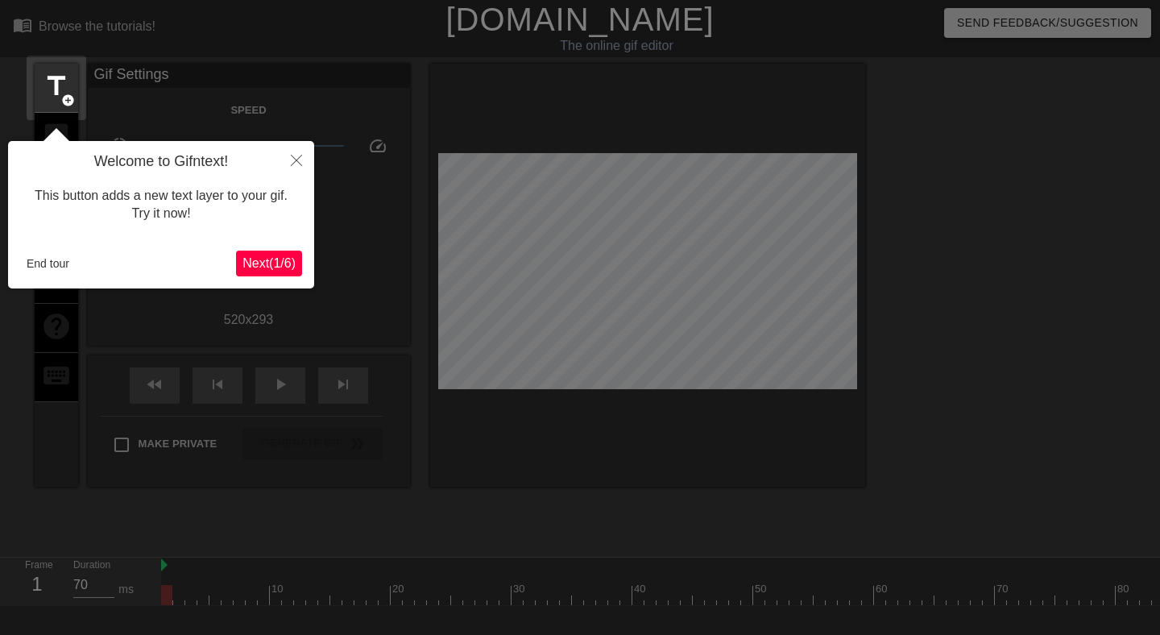
scroll to position [39, 0]
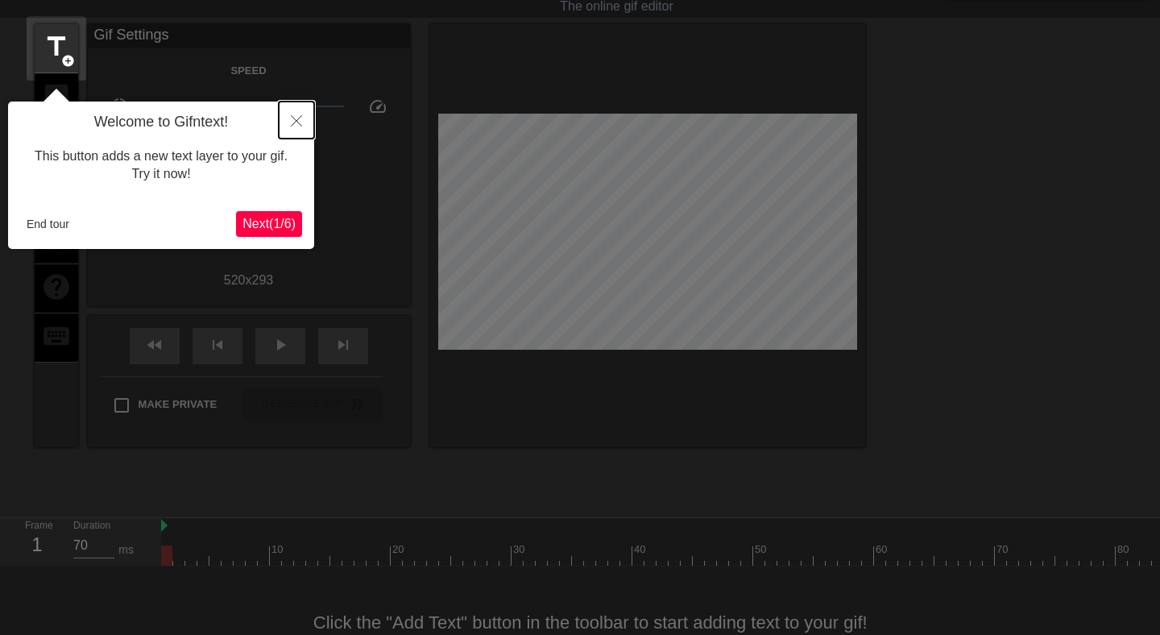
click at [292, 121] on icon "Close" at bounding box center [296, 120] width 11 height 11
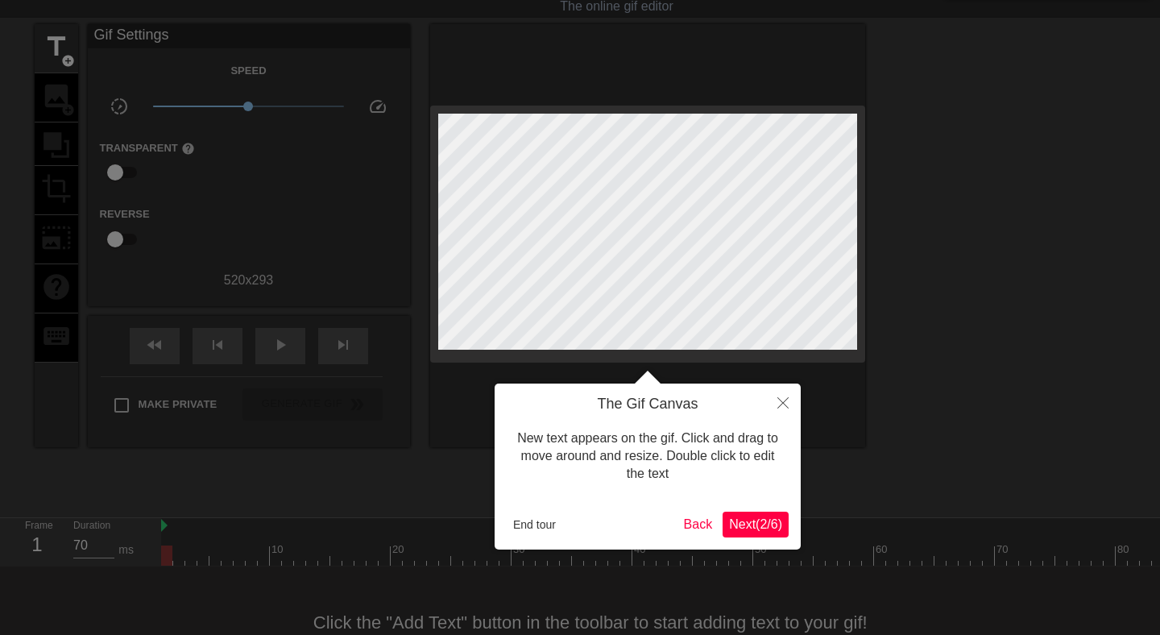
scroll to position [0, 0]
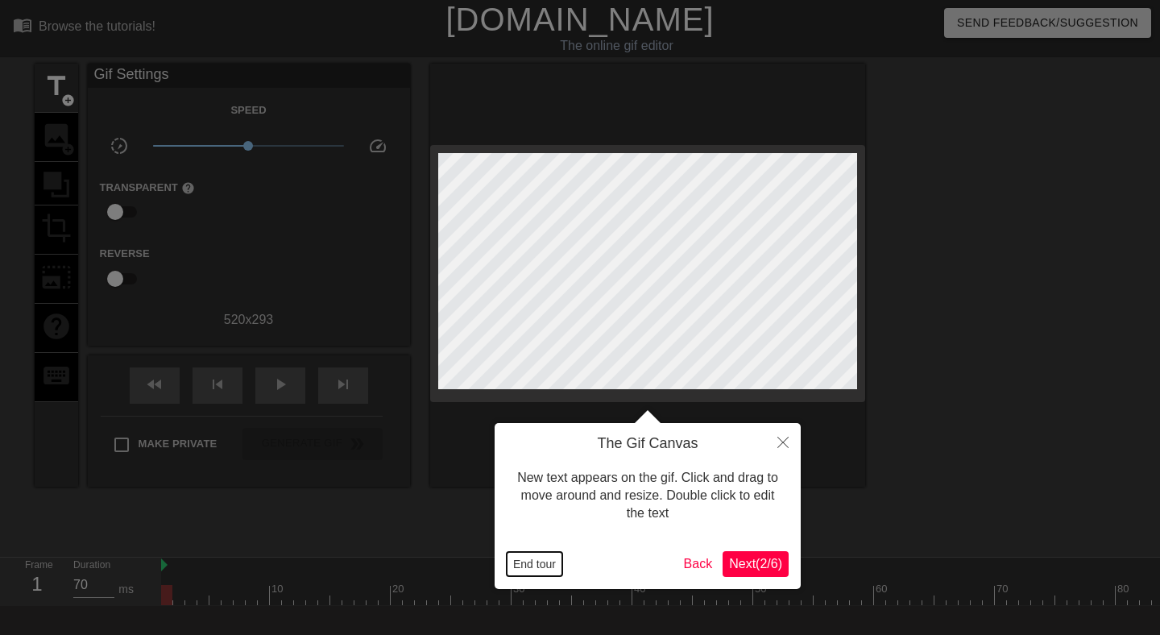
click at [536, 560] on button "End tour" at bounding box center [534, 564] width 56 height 24
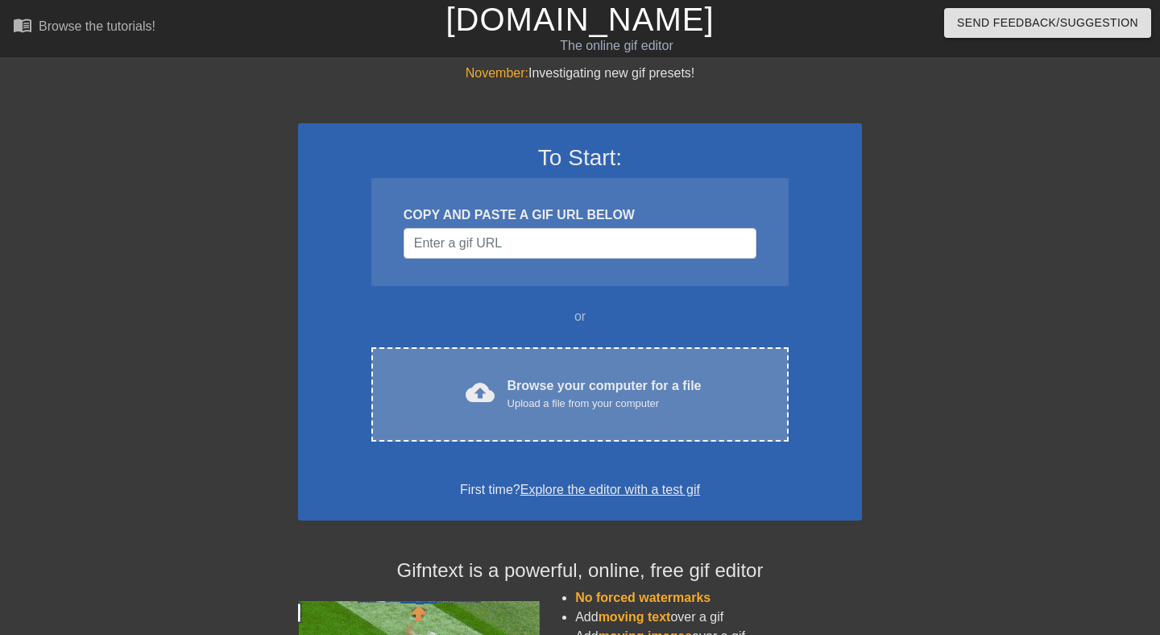
click at [577, 407] on div "Upload a file from your computer" at bounding box center [604, 403] width 194 height 16
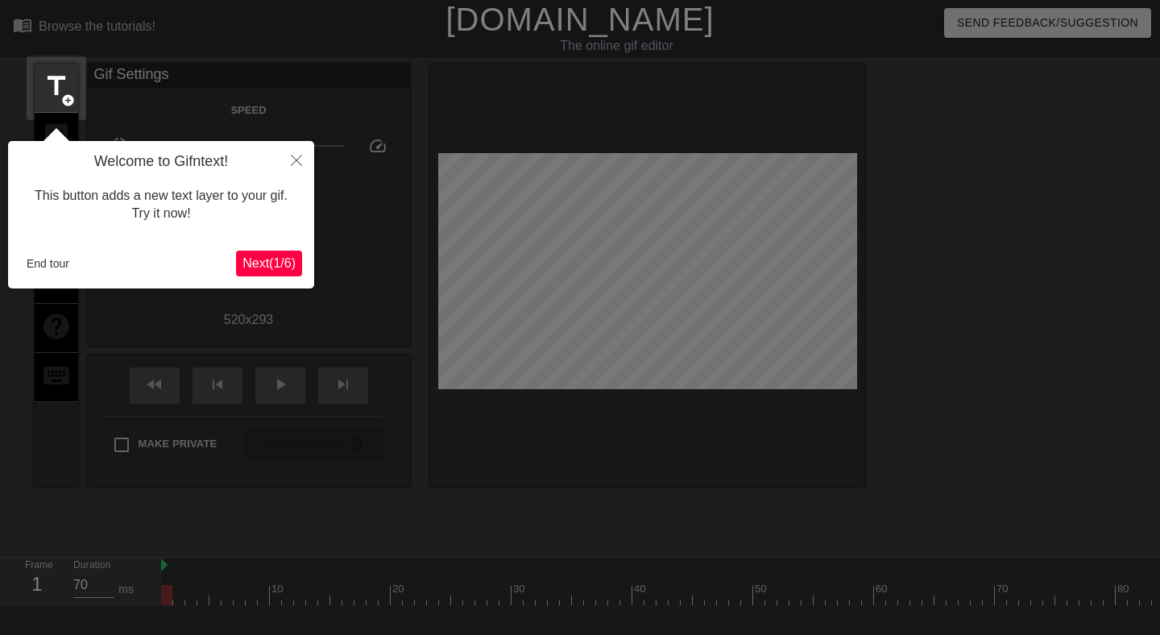
scroll to position [39, 0]
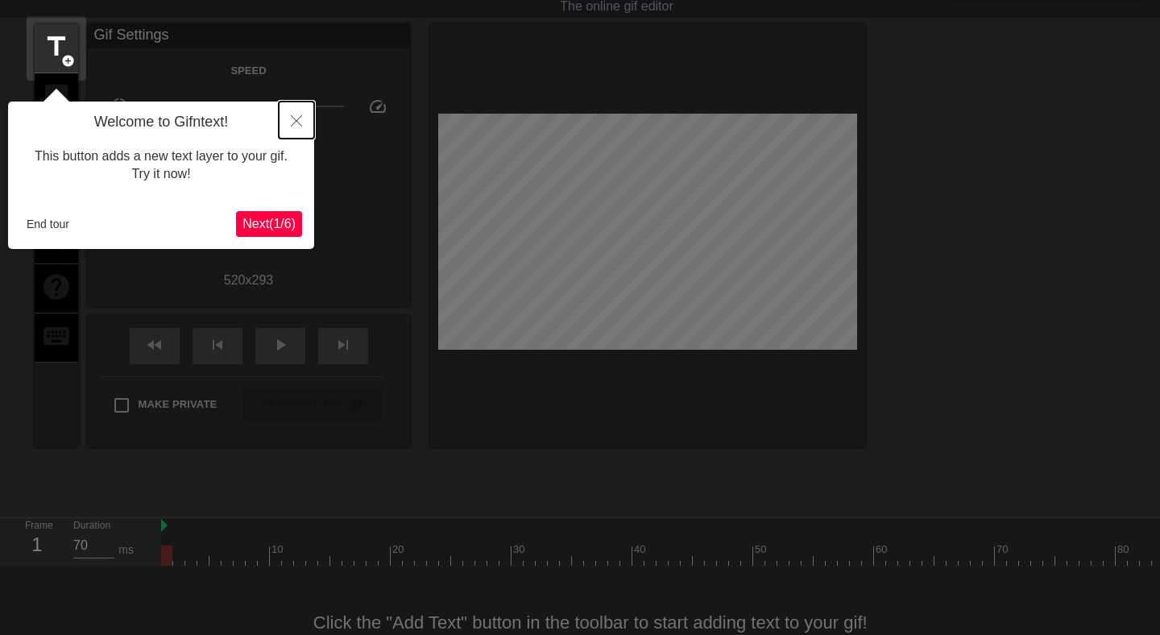
click at [300, 126] on icon "Close" at bounding box center [296, 120] width 11 height 11
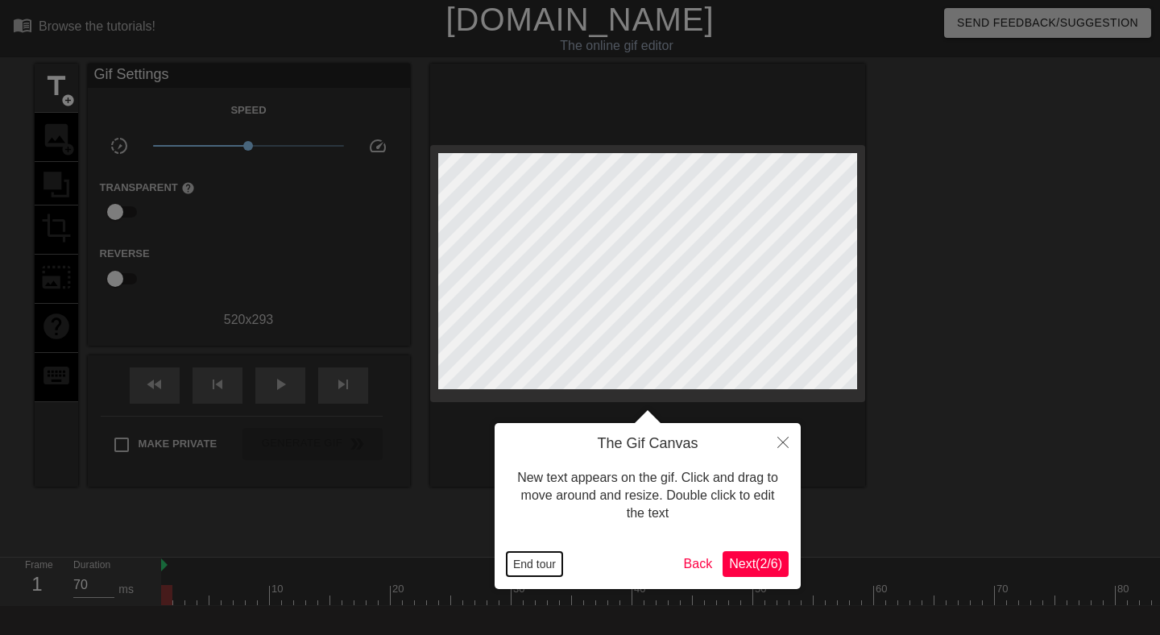
click at [541, 568] on button "End tour" at bounding box center [534, 564] width 56 height 24
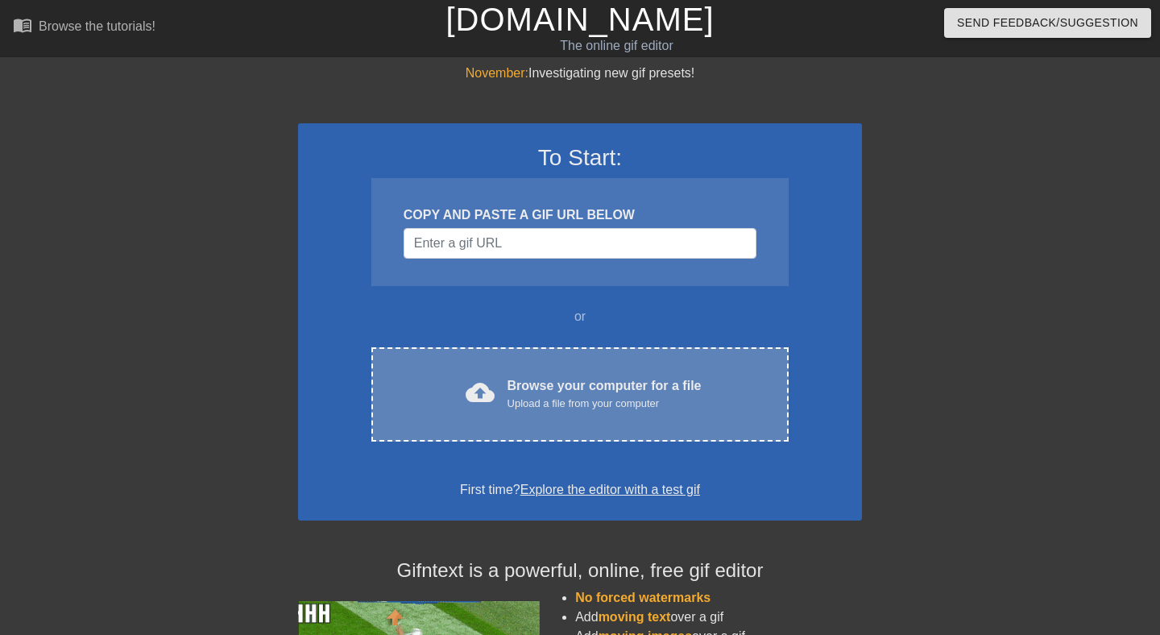
click at [601, 399] on div "Upload a file from your computer" at bounding box center [604, 403] width 194 height 16
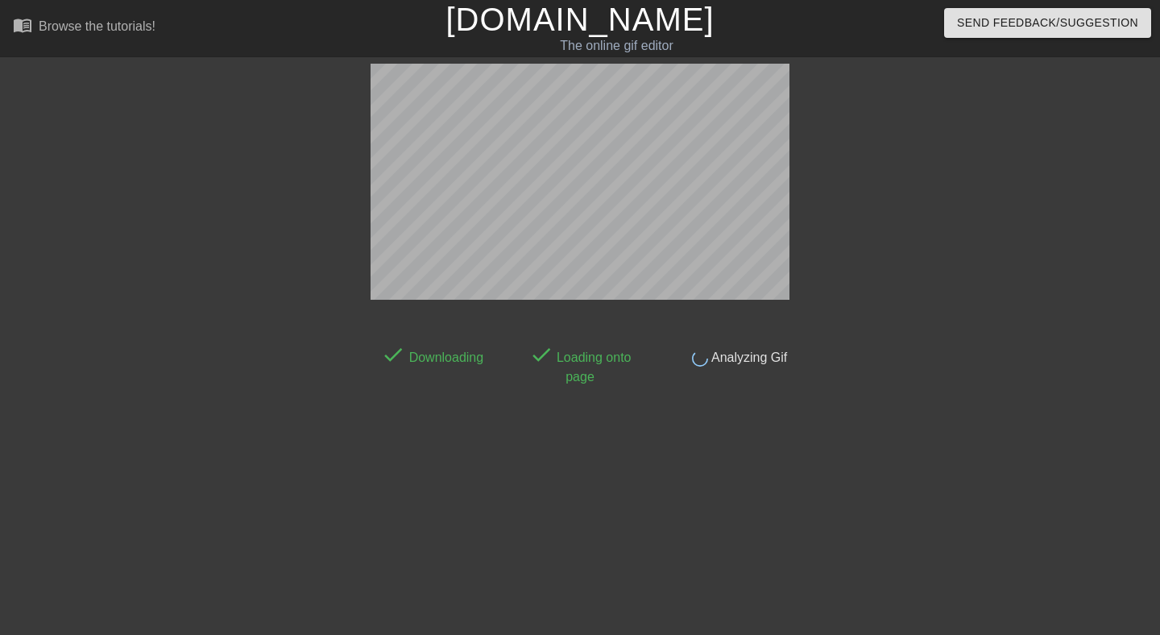
scroll to position [39, 0]
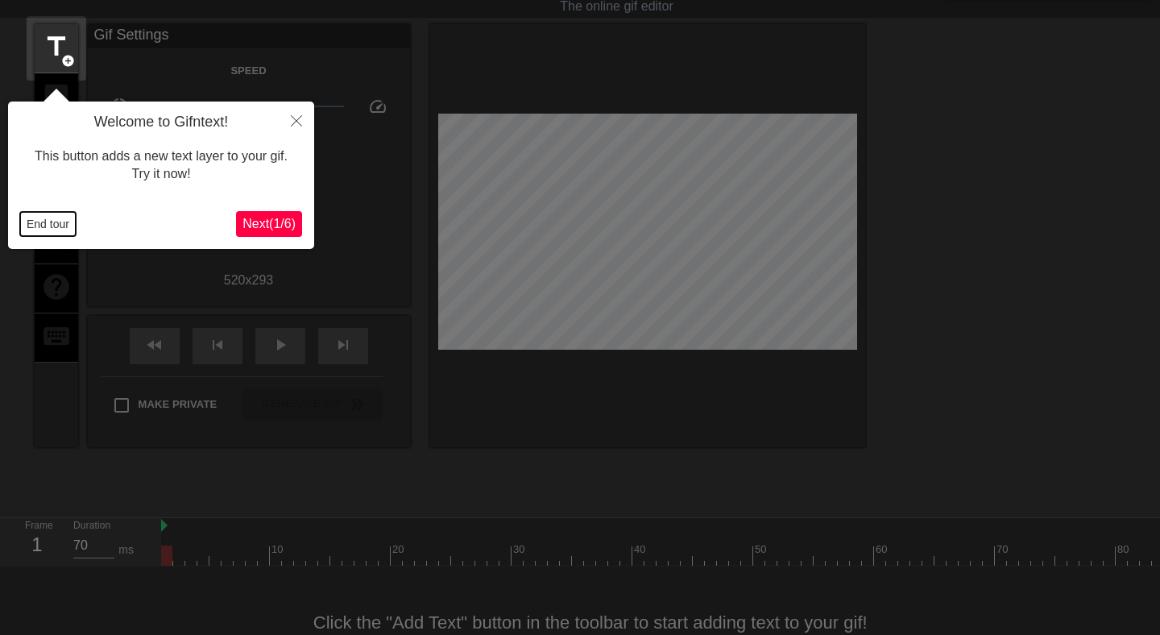
click at [29, 224] on button "End tour" at bounding box center [48, 224] width 56 height 24
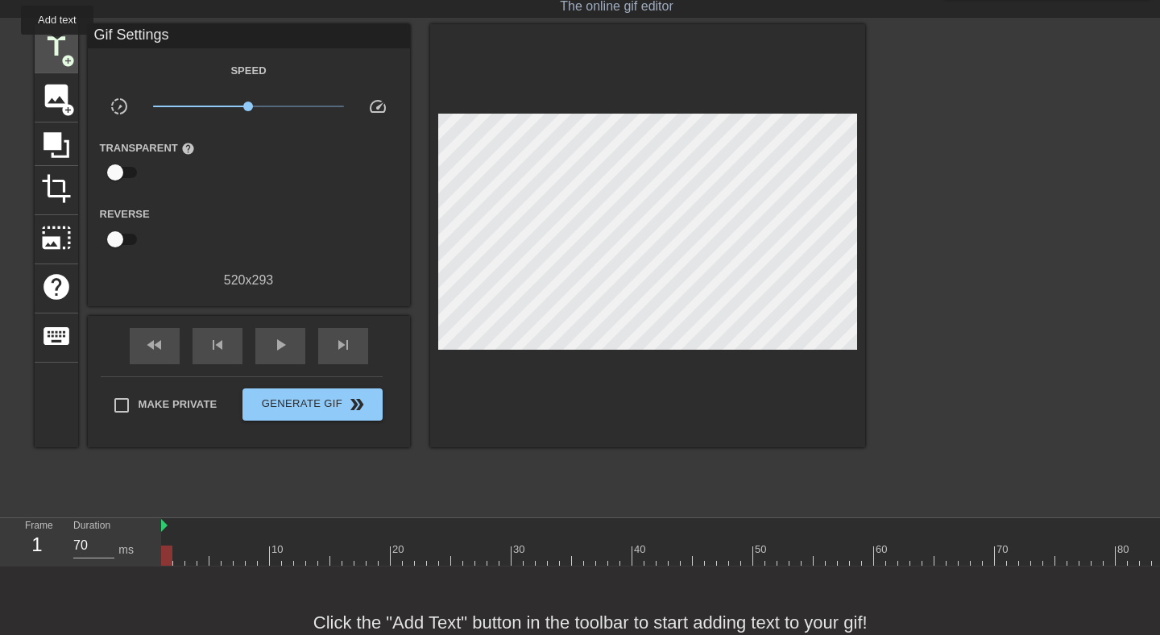
click at [58, 46] on span "title" at bounding box center [56, 46] width 31 height 31
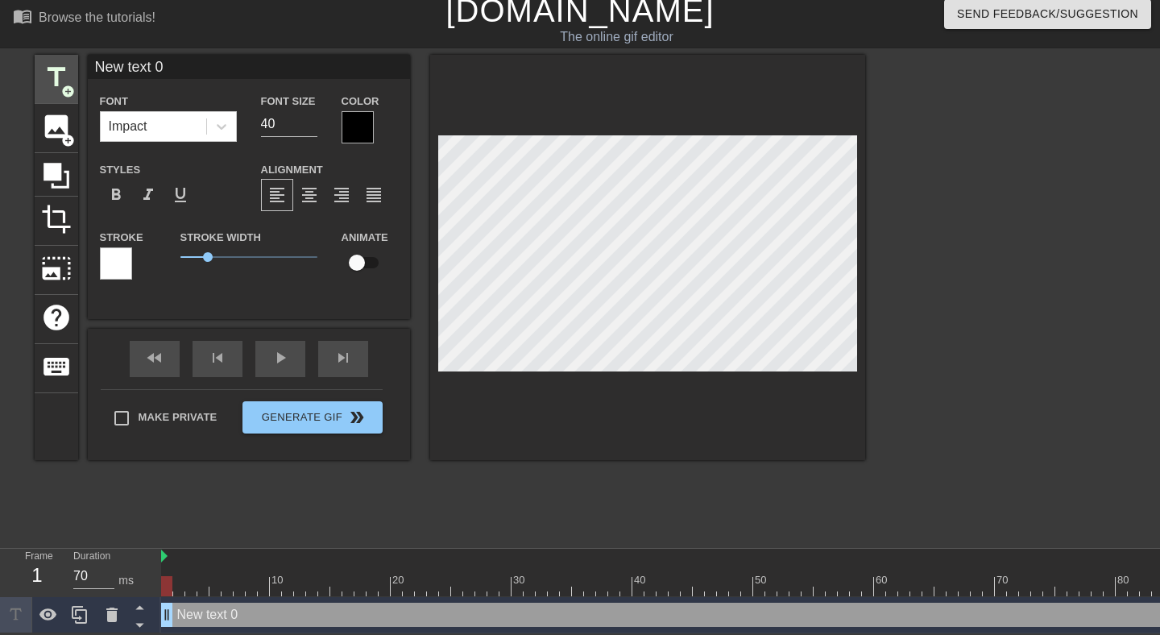
scroll to position [10, 0]
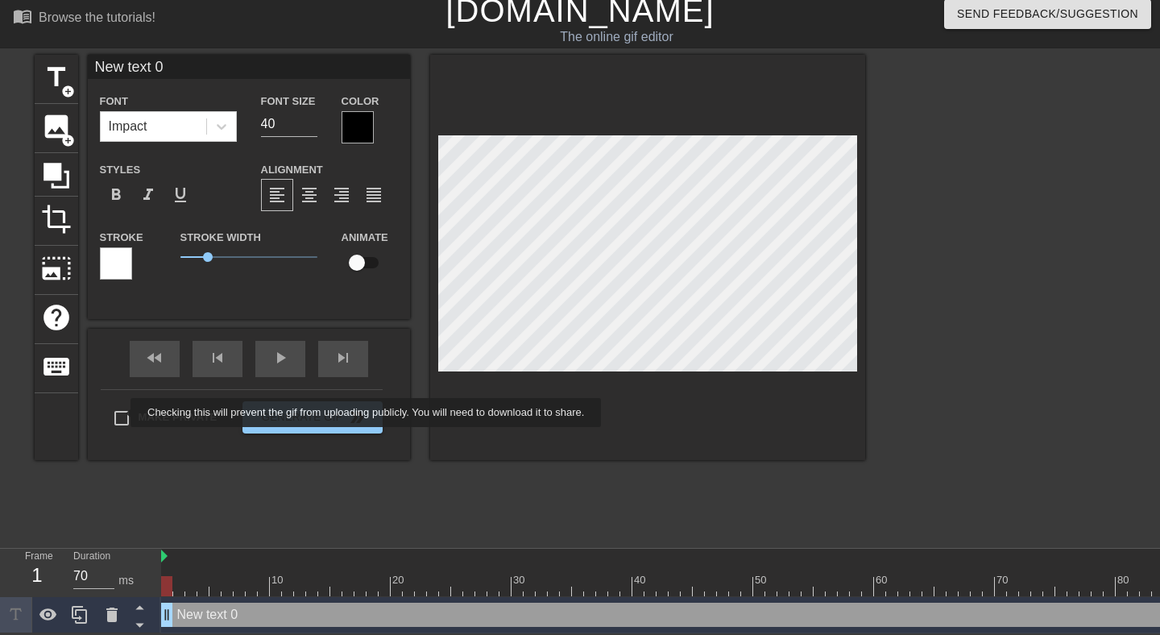
click at [120, 412] on div "Make Private Generate Gif double_arrow" at bounding box center [242, 421] width 282 height 64
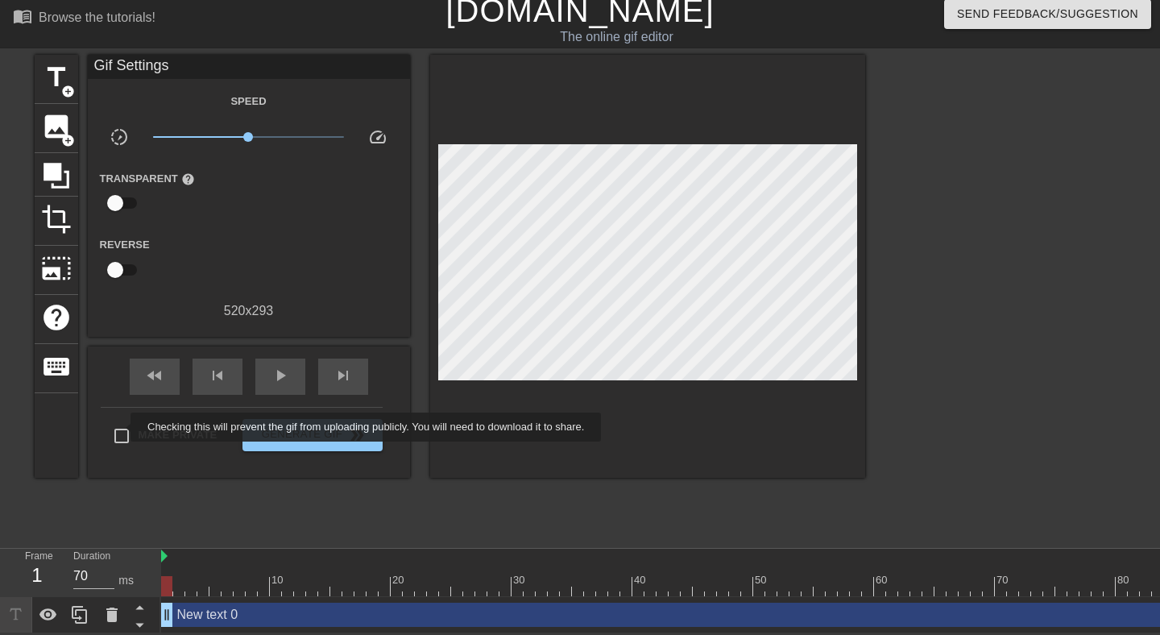
click at [120, 427] on input "Make Private" at bounding box center [122, 436] width 34 height 34
checkbox input "true"
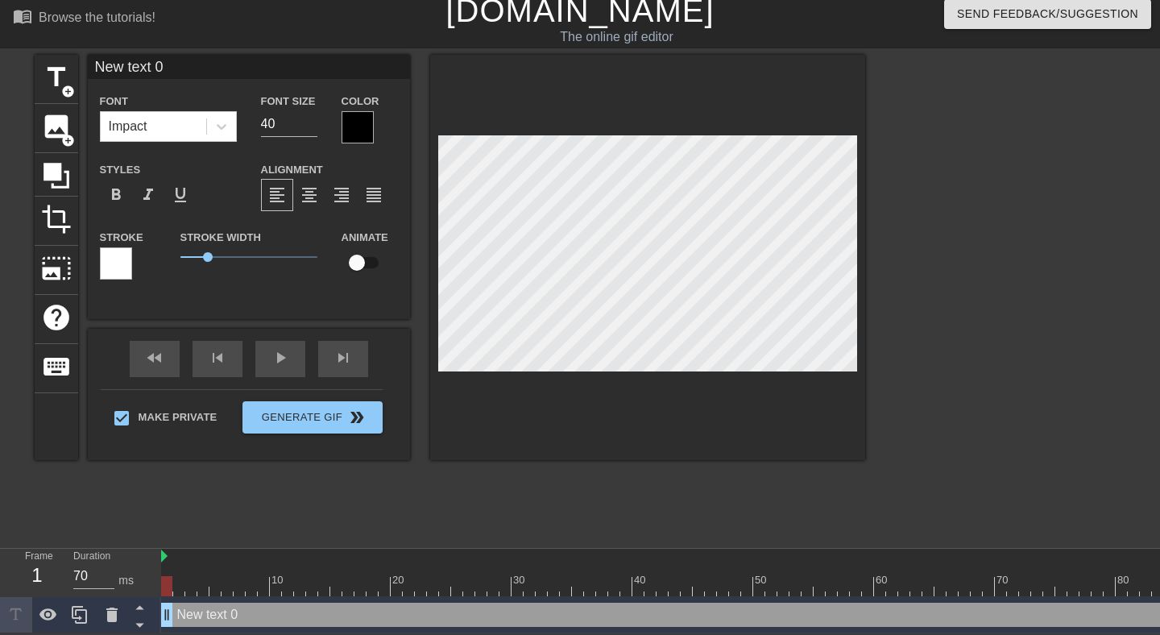
scroll to position [0, 2]
type input "S"
type textarea "S"
type input "SC"
type textarea "SC"
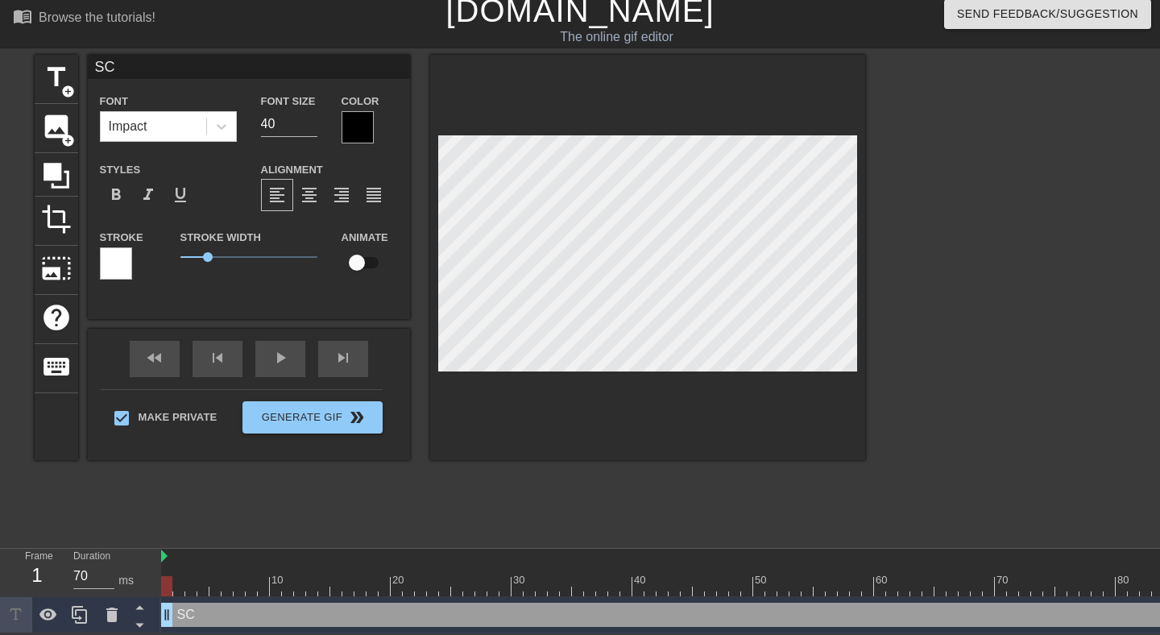
type input "SCL"
type textarea "SCL"
type input "SCL"
type textarea "SCL"
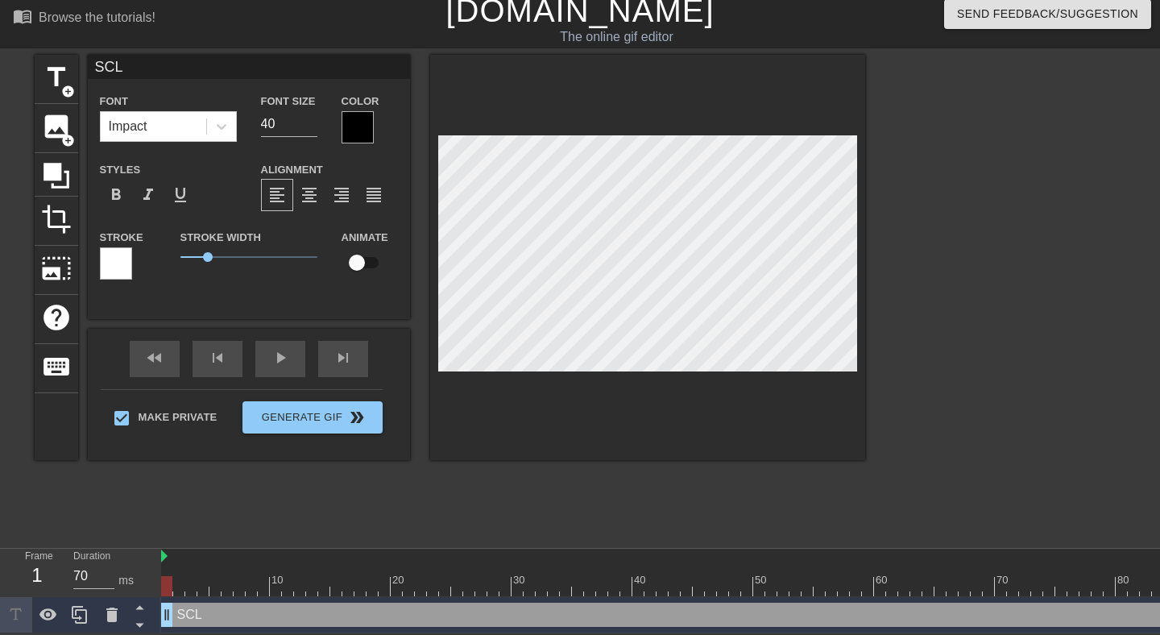
type input "SCL C"
type textarea "SCL C"
type input "SCL Ca"
type textarea "SCL Ca"
type input "SCL Cam"
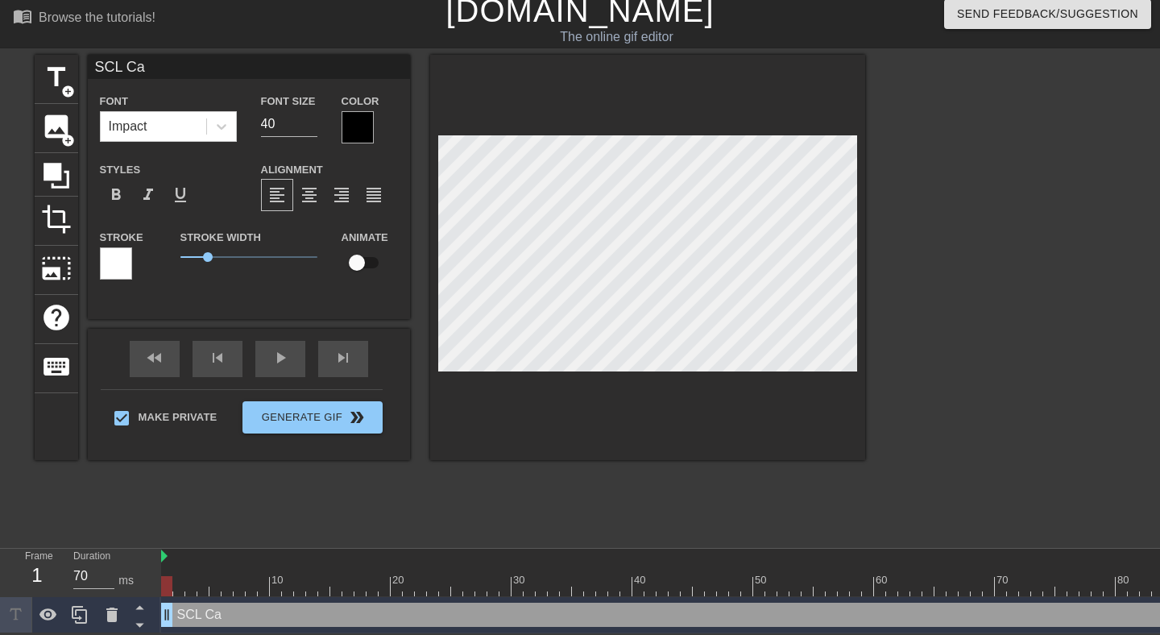
type textarea "SCL Cam"
type input "SCL Camp"
type textarea "SCL Camp"
type input "SCL Campu"
type textarea "SCL Campu"
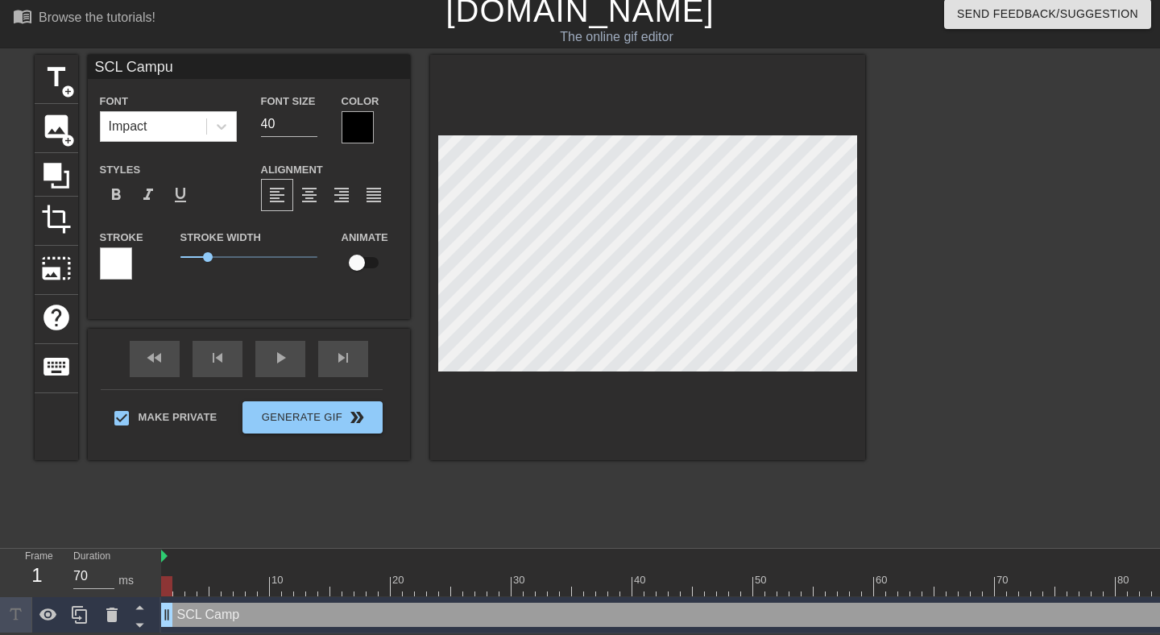
type input "SCL Campus"
type textarea "SCL Campus"
click at [312, 127] on input "39" at bounding box center [289, 124] width 56 height 26
click at [312, 127] on input "38" at bounding box center [289, 124] width 56 height 26
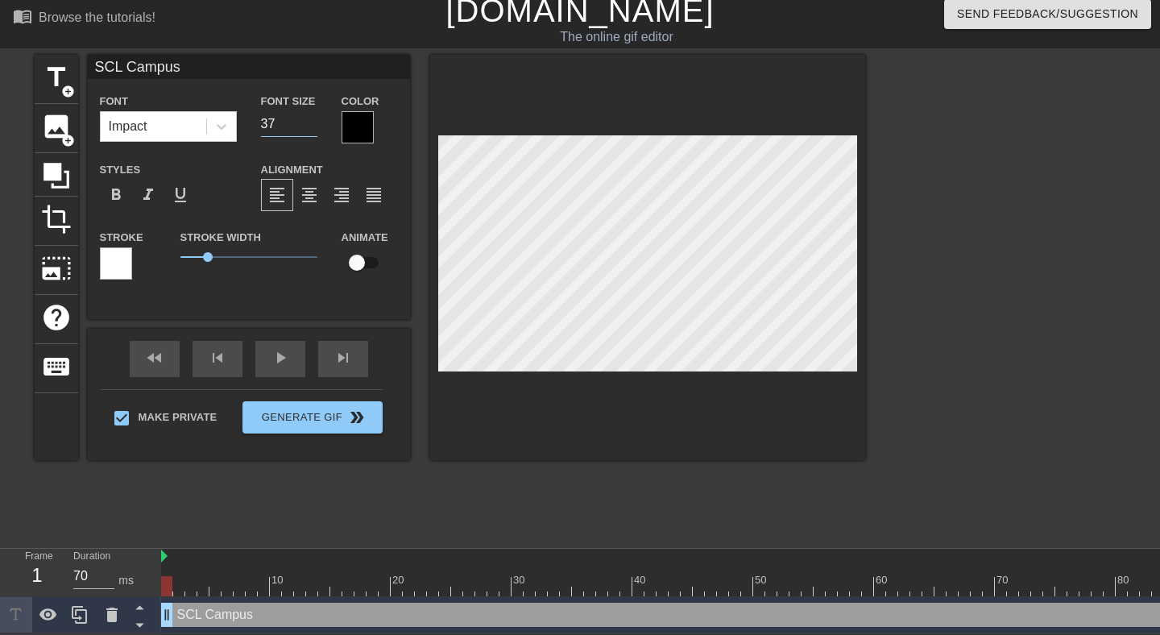
click at [312, 127] on input "37" at bounding box center [289, 124] width 56 height 26
click at [312, 127] on input "36" at bounding box center [289, 124] width 56 height 26
click at [312, 127] on input "35" at bounding box center [289, 124] width 56 height 26
type input "36"
click at [312, 117] on input "36" at bounding box center [289, 124] width 56 height 26
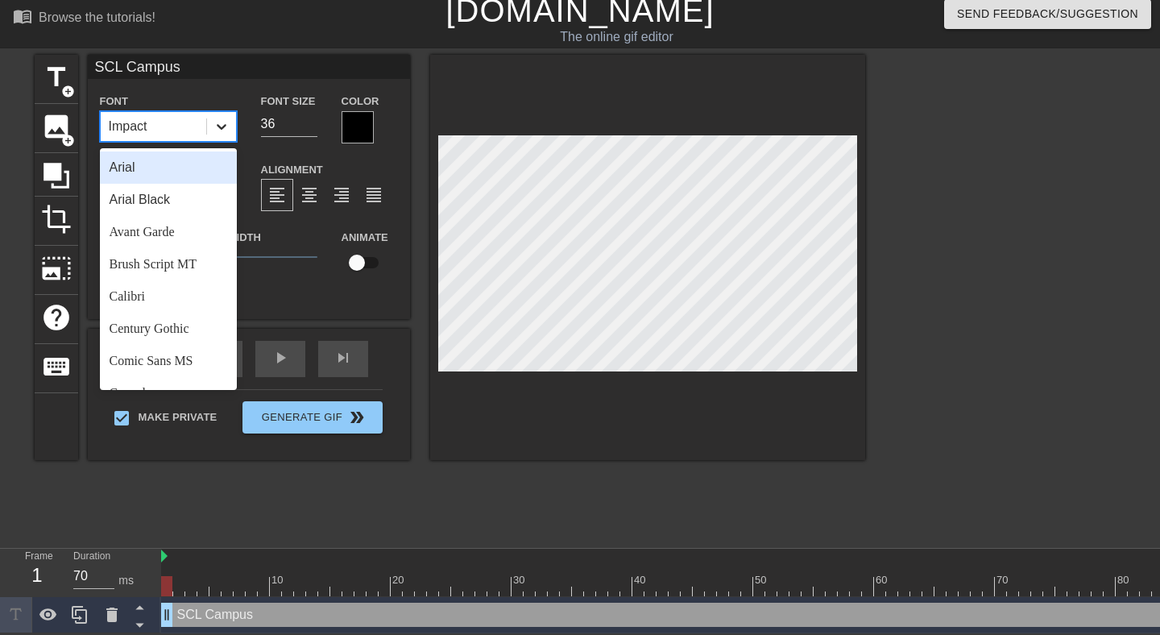
click at [221, 129] on icon at bounding box center [221, 126] width 16 height 16
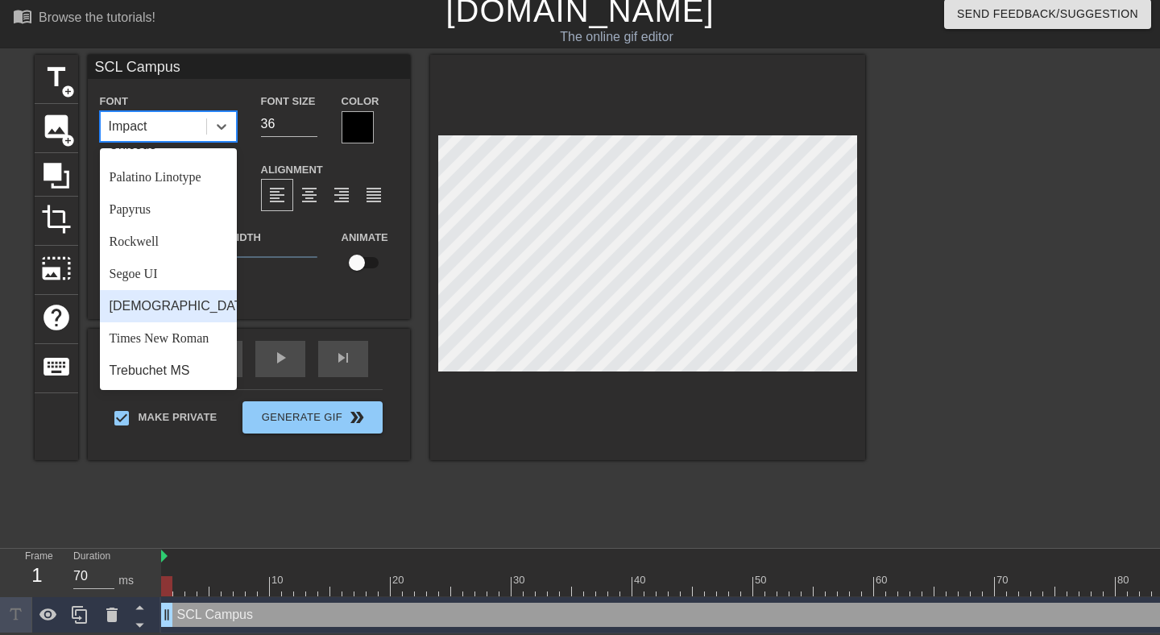
scroll to position [557, 0]
click at [154, 301] on div "Times New Roman" at bounding box center [168, 306] width 137 height 32
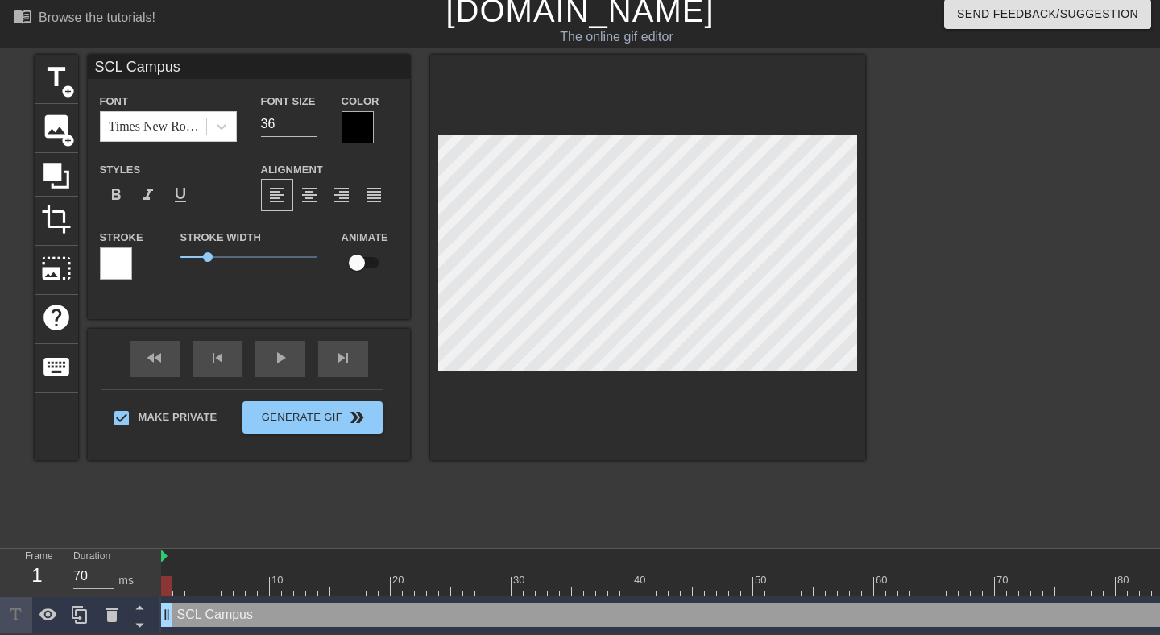
click at [354, 130] on div at bounding box center [357, 127] width 32 height 32
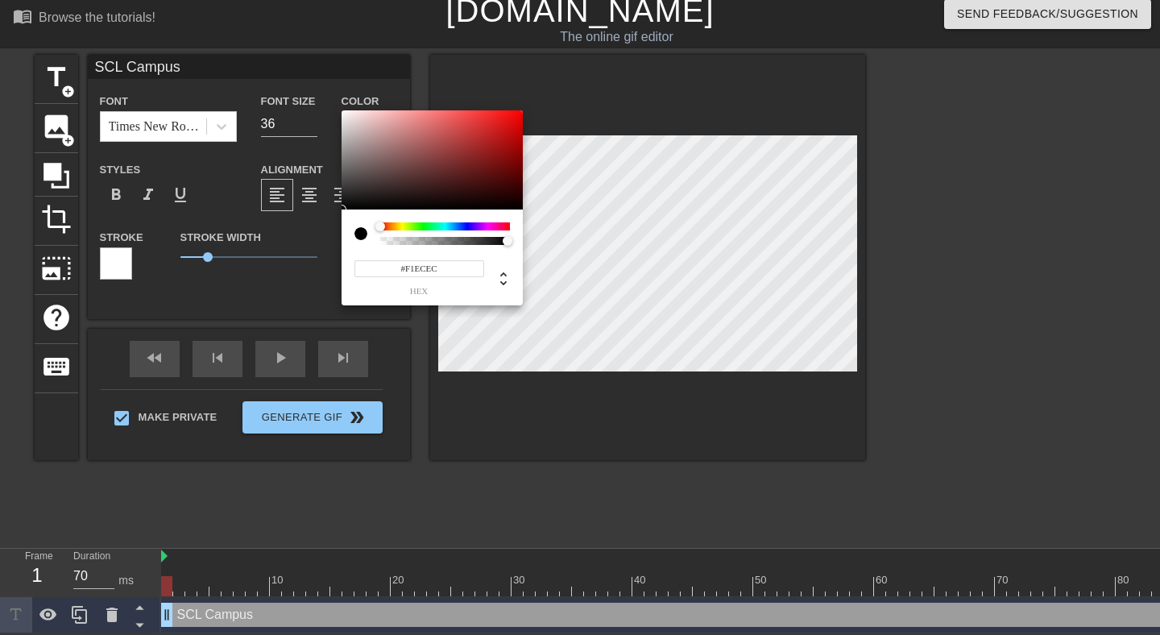
type input "#F3EEEE"
click at [345, 115] on div at bounding box center [431, 160] width 181 height 100
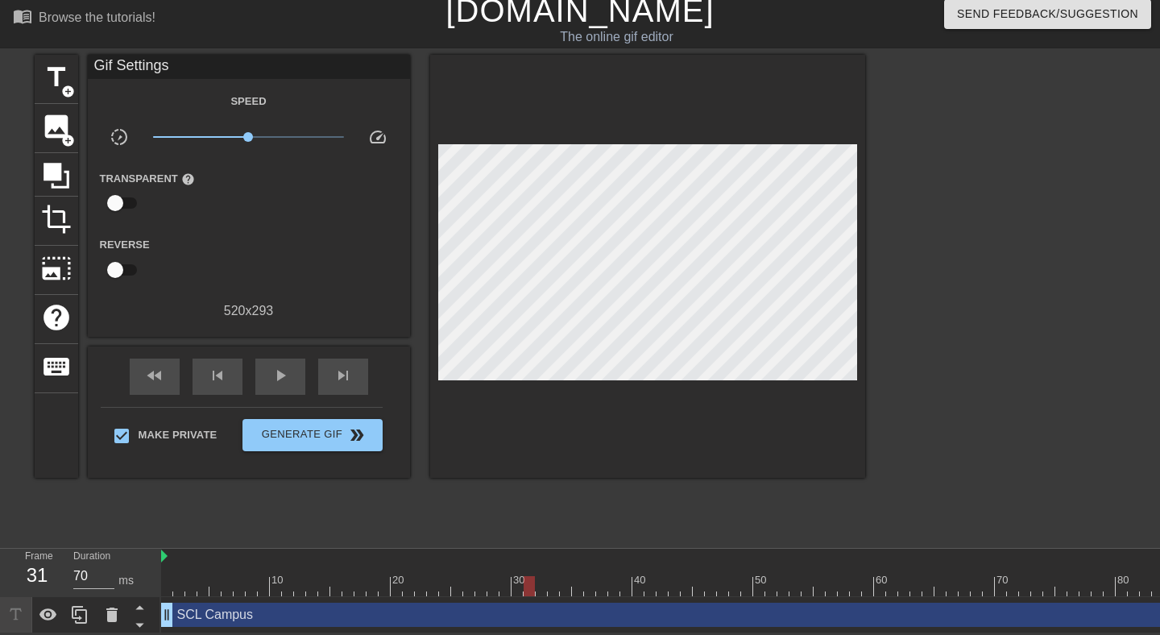
drag, startPoint x: 166, startPoint y: 585, endPoint x: 525, endPoint y: 578, distance: 359.2
click at [525, 578] on div at bounding box center [528, 586] width 11 height 20
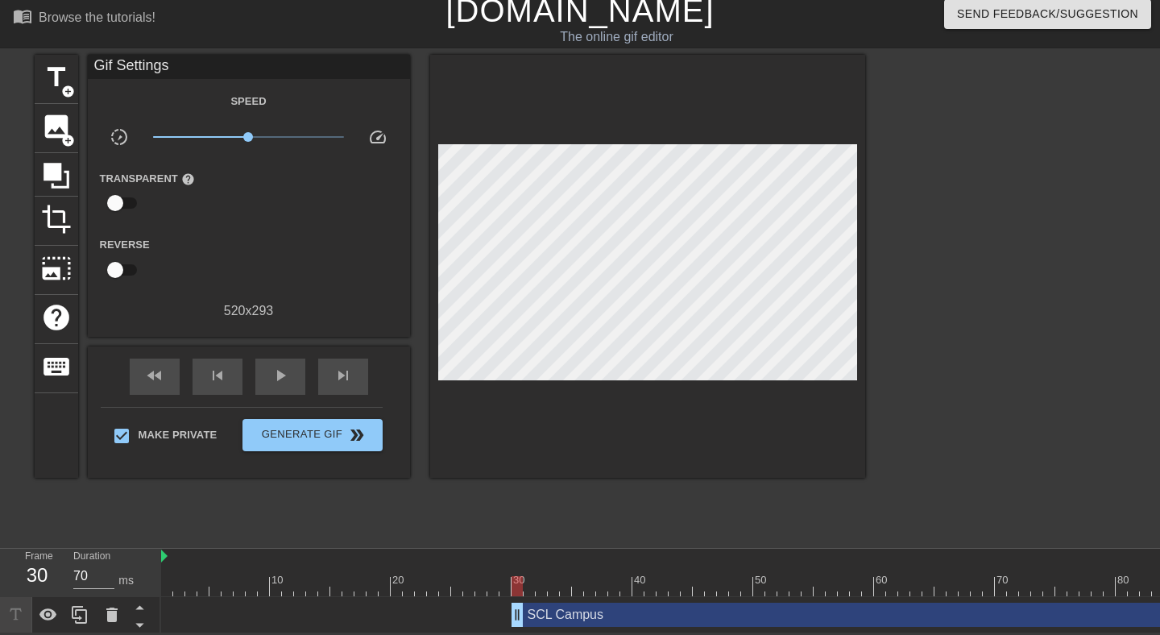
drag, startPoint x: 168, startPoint y: 610, endPoint x: 514, endPoint y: 591, distance: 346.0
click at [514, 591] on div "10 20 30 40 50 60 70 80 90 100 110 120 130 SCL Campus drag_handle drag_handle" at bounding box center [660, 590] width 998 height 85
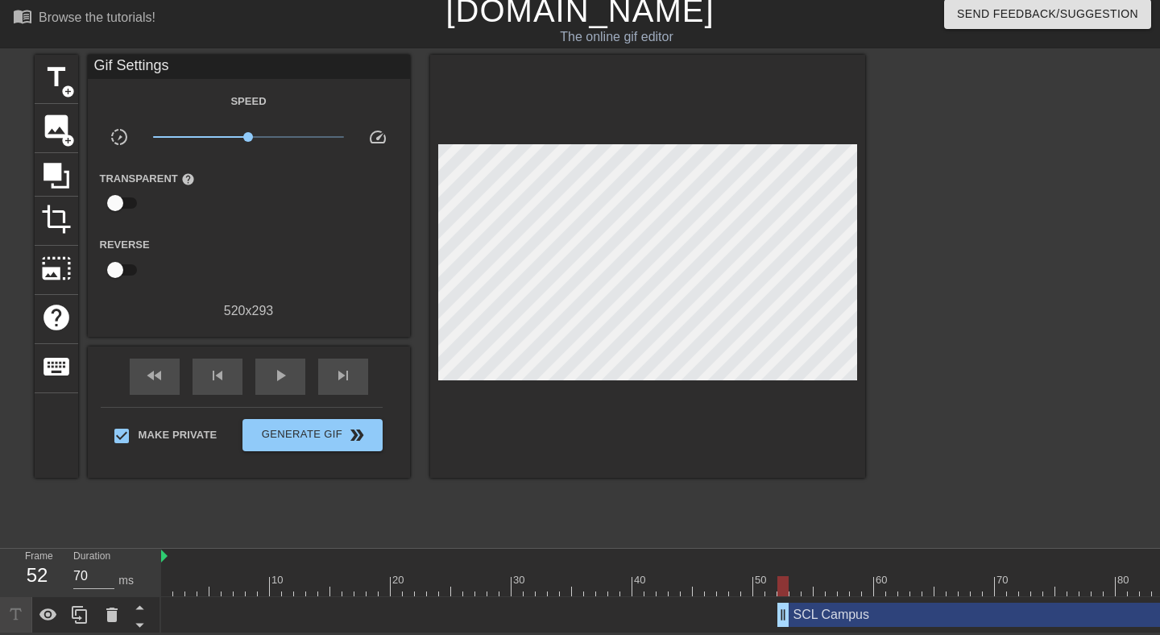
drag, startPoint x: 519, startPoint y: 610, endPoint x: 783, endPoint y: 596, distance: 264.5
click at [783, 597] on div "SCL Campus drag_handle drag_handle" at bounding box center [976, 615] width 1631 height 36
type input "70"
drag, startPoint x: 783, startPoint y: 610, endPoint x: 949, endPoint y: 607, distance: 165.9
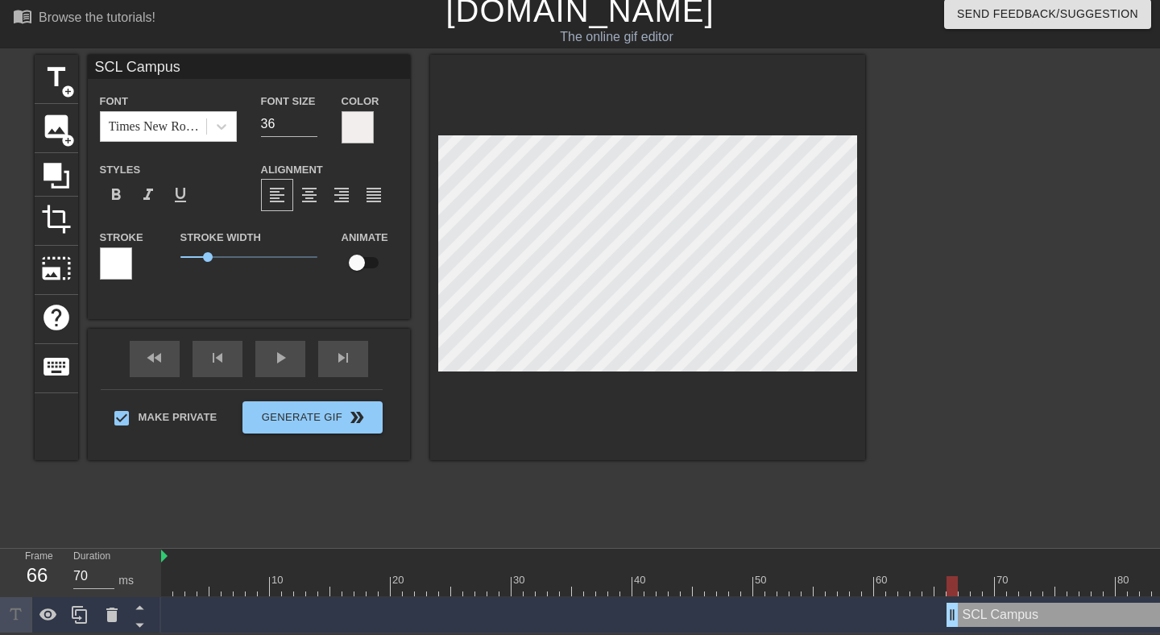
click at [358, 130] on div at bounding box center [357, 127] width 32 height 32
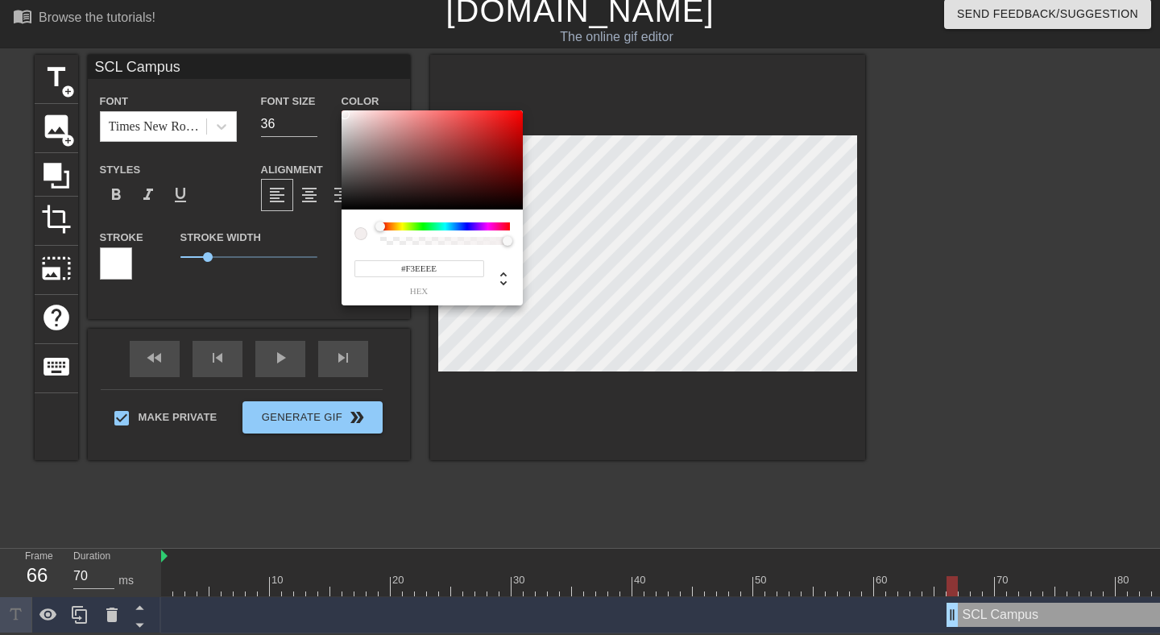
click at [345, 189] on div at bounding box center [431, 160] width 181 height 100
type input "#353434"
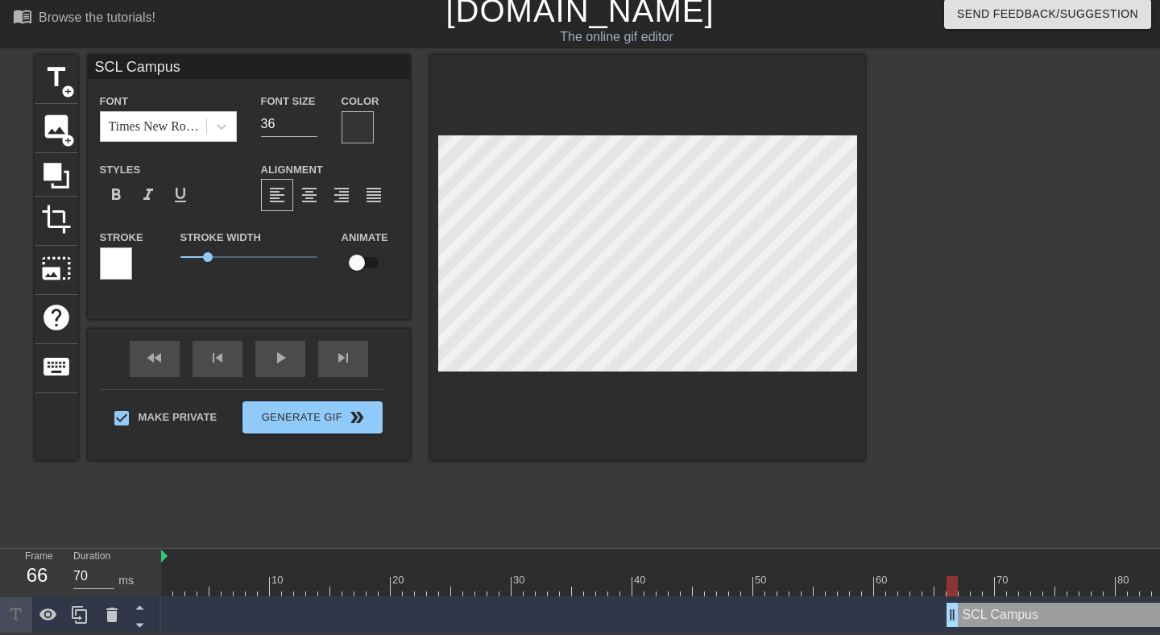
scroll to position [0, 0]
click at [123, 260] on div at bounding box center [116, 263] width 32 height 32
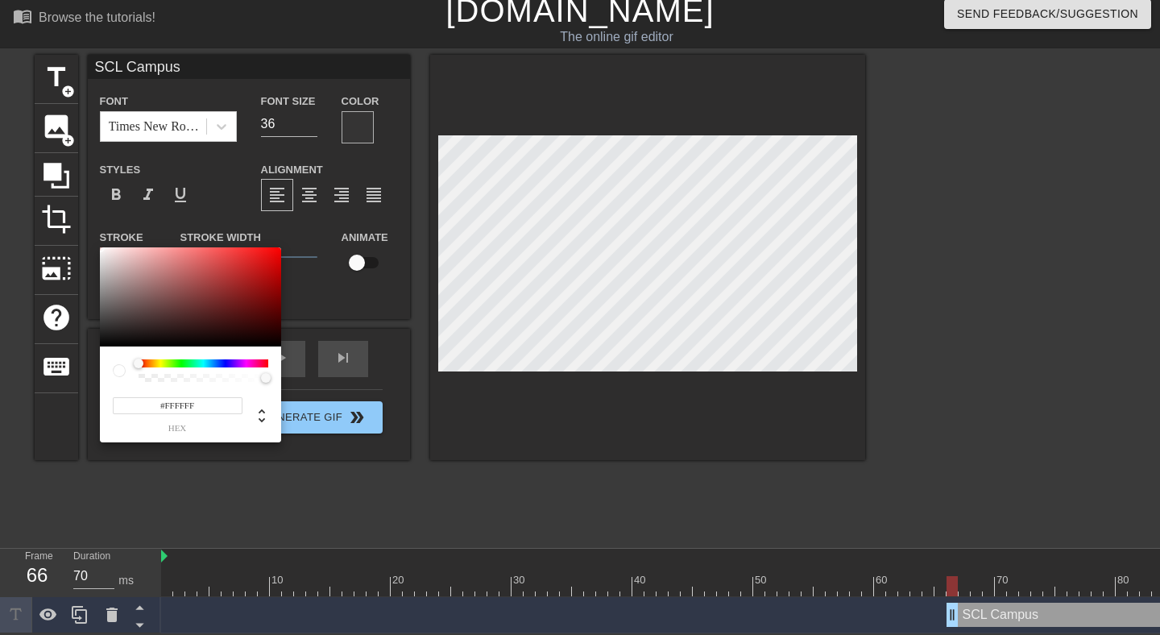
type input "#121212"
click at [102, 339] on div at bounding box center [190, 297] width 181 height 100
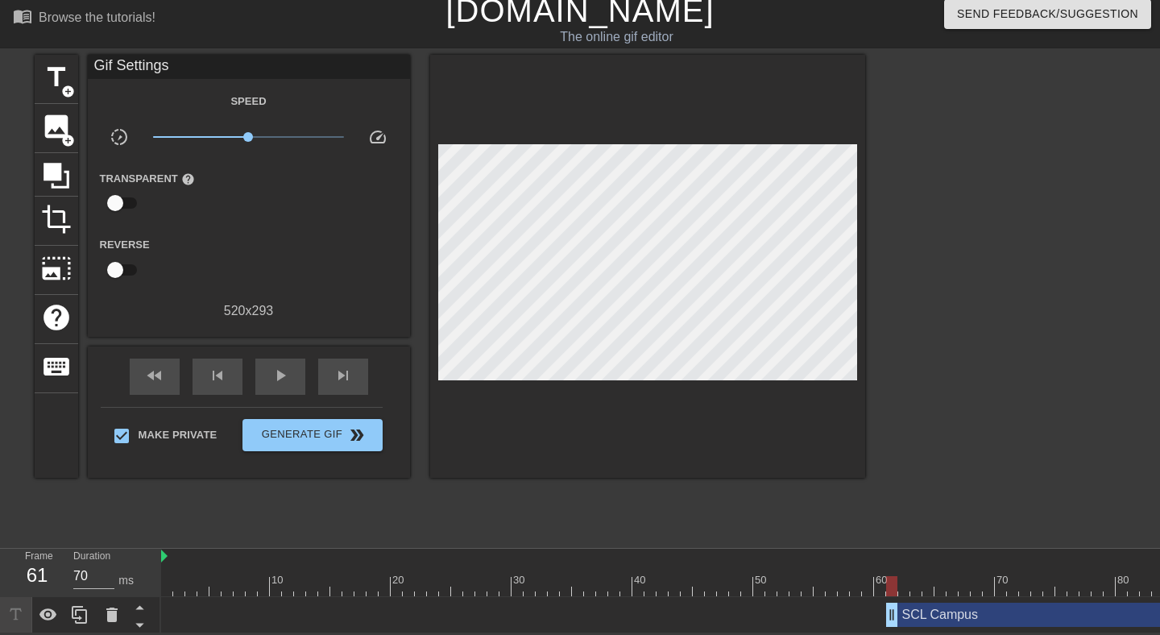
type input "60"
drag, startPoint x: 952, startPoint y: 618, endPoint x: 900, endPoint y: 626, distance: 52.3
click at [900, 626] on div "SCL Campus drag_handle drag_handle" at bounding box center [976, 615] width 1631 height 36
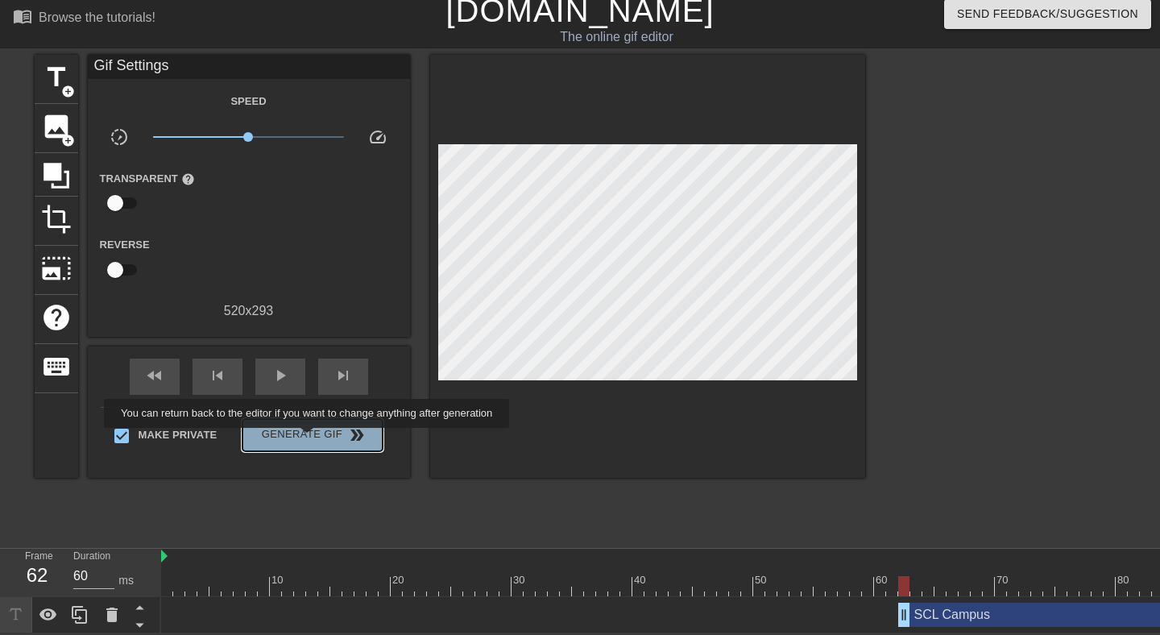
click at [317, 439] on span "Generate Gif double_arrow" at bounding box center [312, 434] width 126 height 19
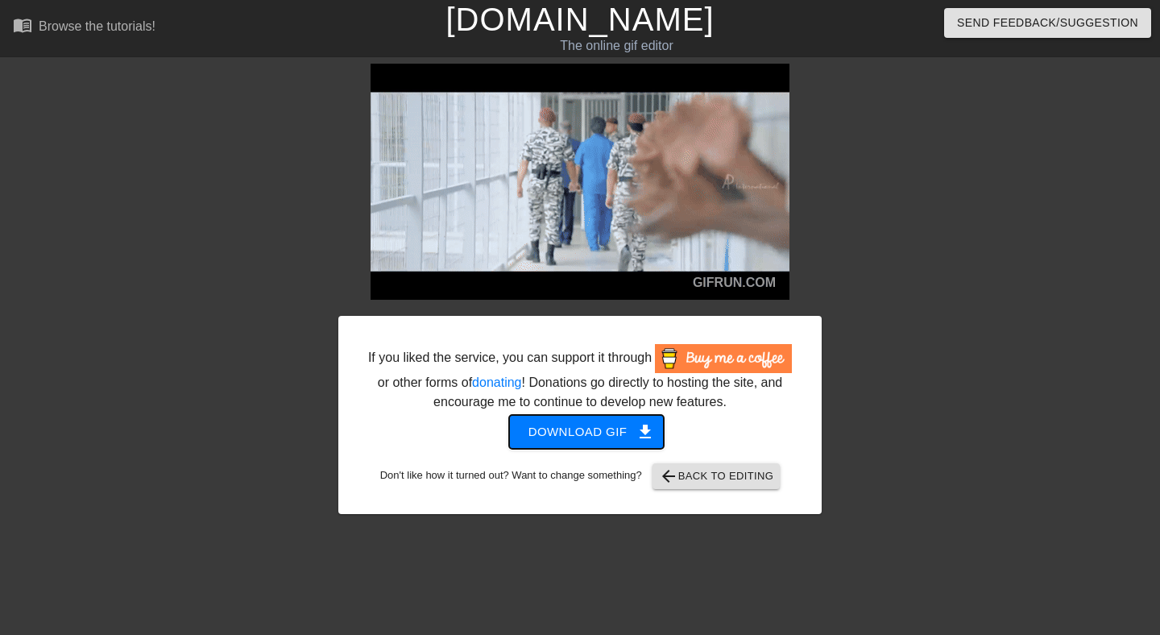
click at [585, 442] on span "Download gif get_app" at bounding box center [586, 431] width 117 height 21
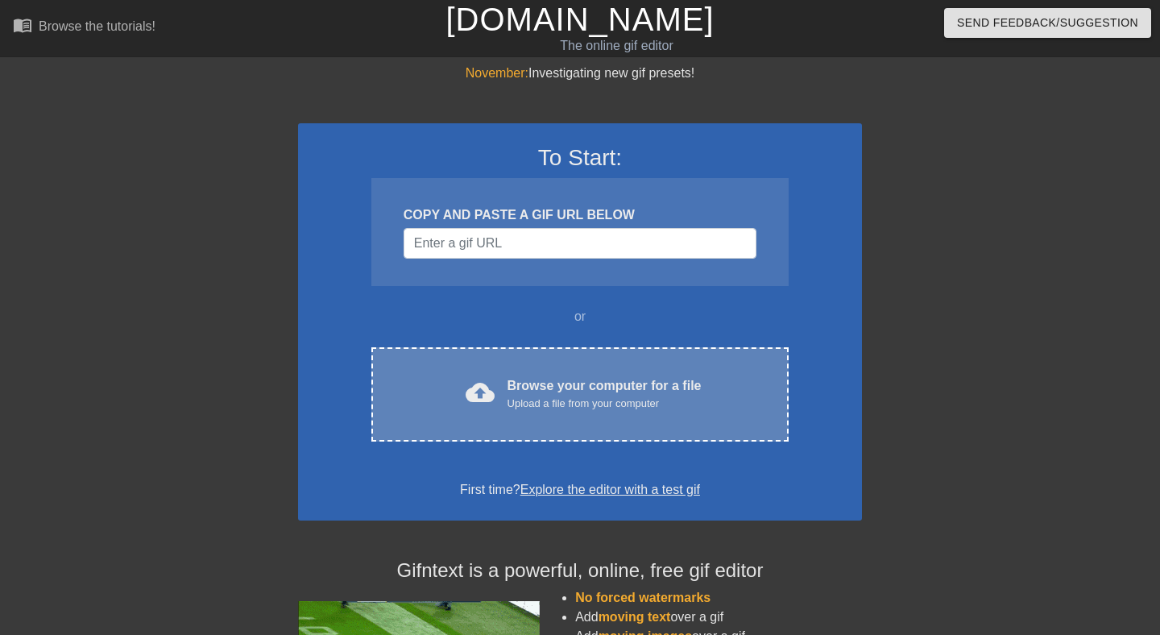
click at [523, 429] on div "cloud_upload Browse your computer for a file Upload a file from your computer C…" at bounding box center [579, 394] width 417 height 94
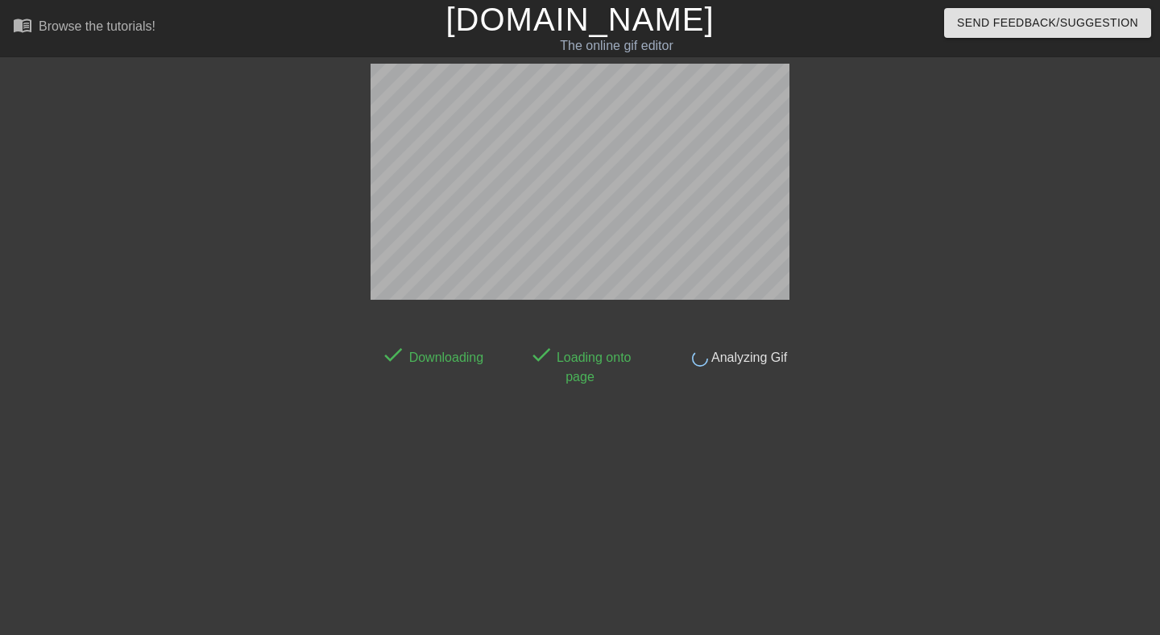
scroll to position [39, 0]
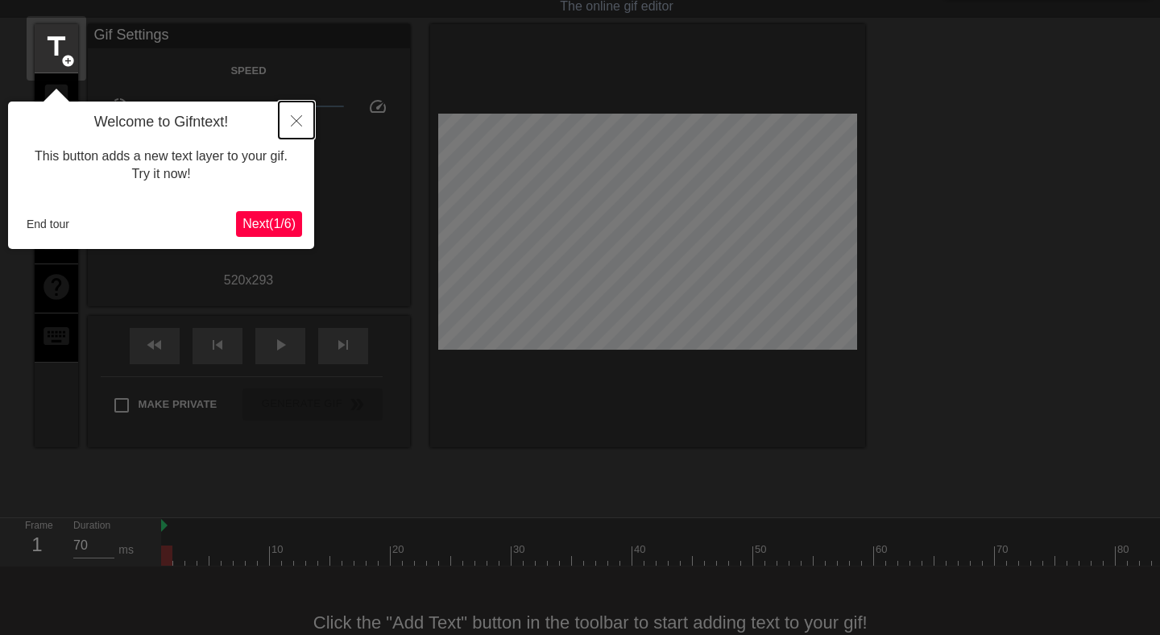
click at [297, 126] on icon "Close" at bounding box center [296, 120] width 11 height 11
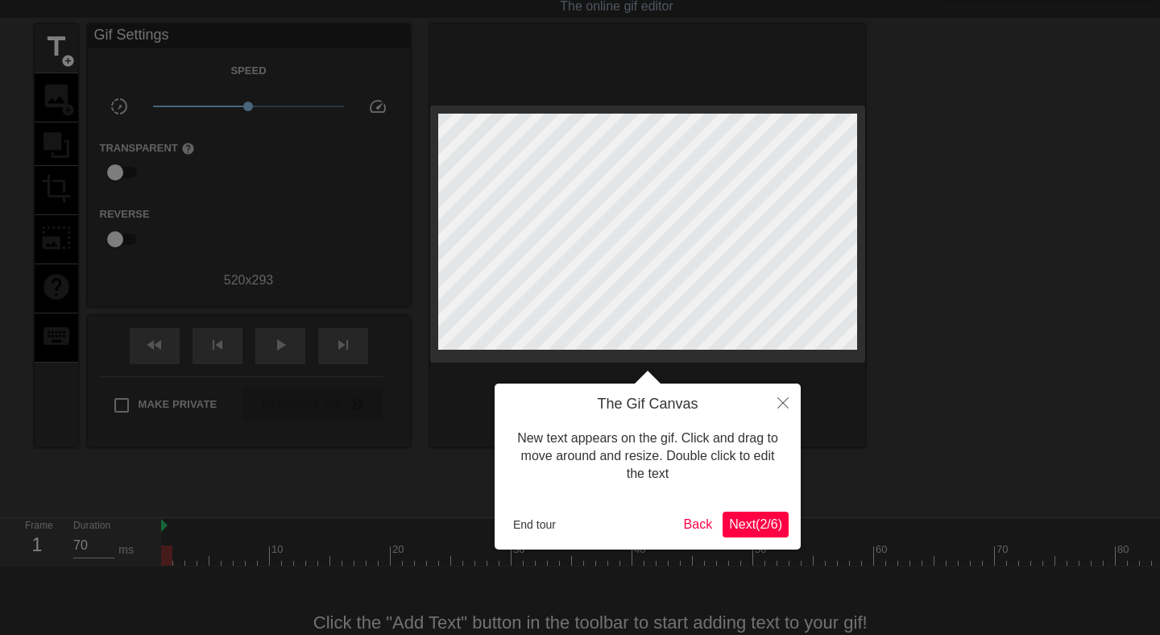
scroll to position [0, 0]
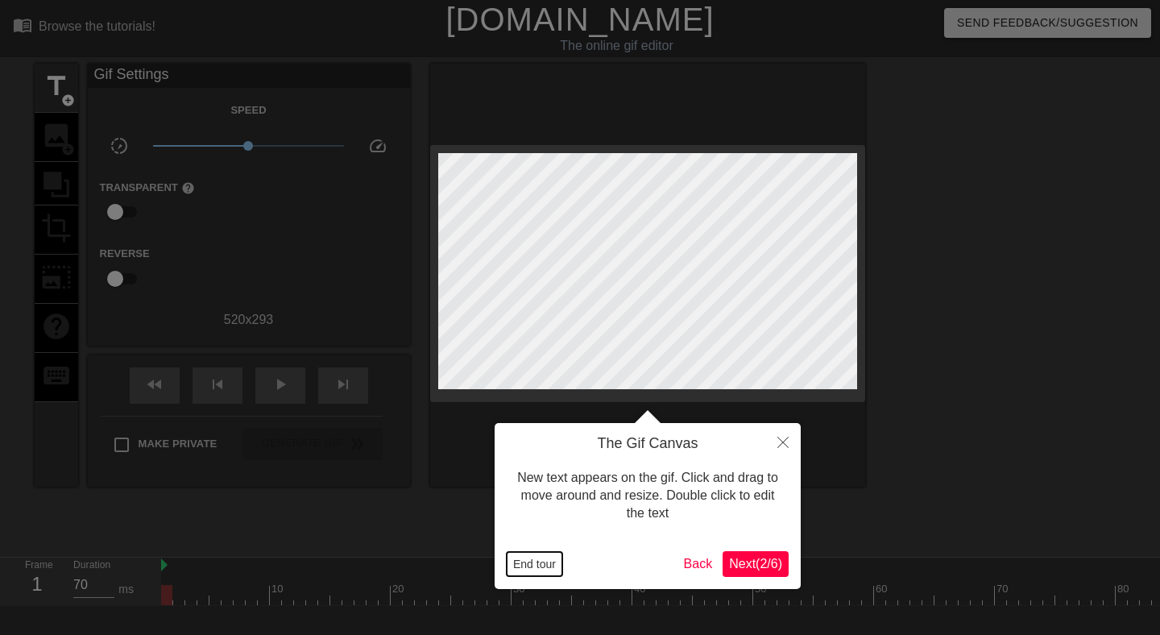
click at [515, 573] on button "End tour" at bounding box center [534, 564] width 56 height 24
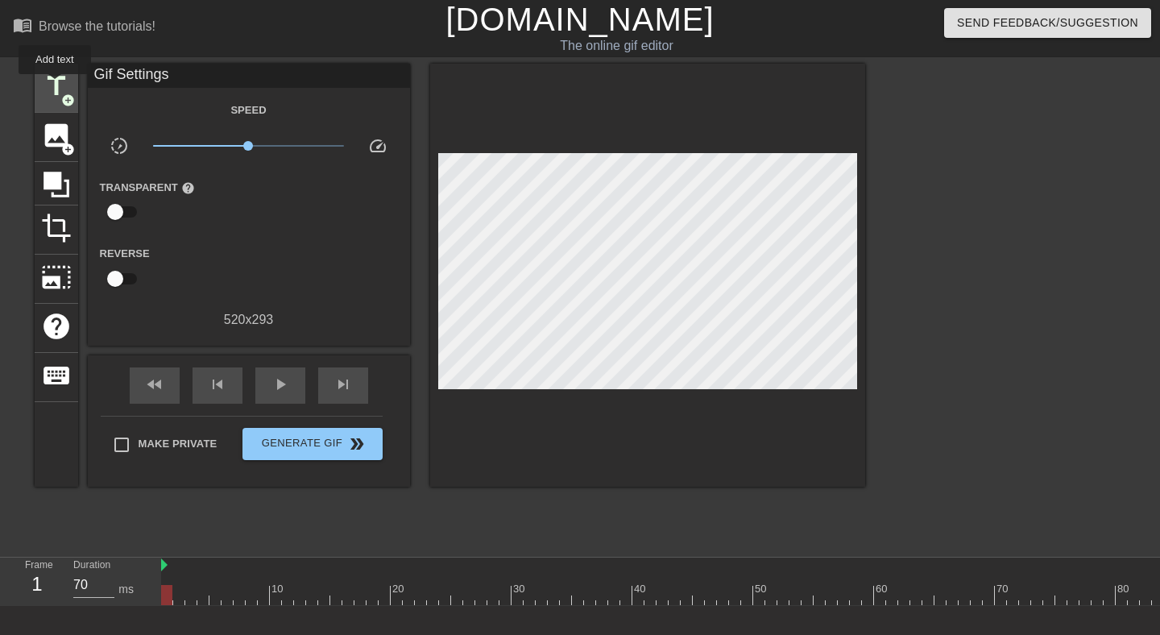
click at [56, 85] on span "title" at bounding box center [56, 86] width 31 height 31
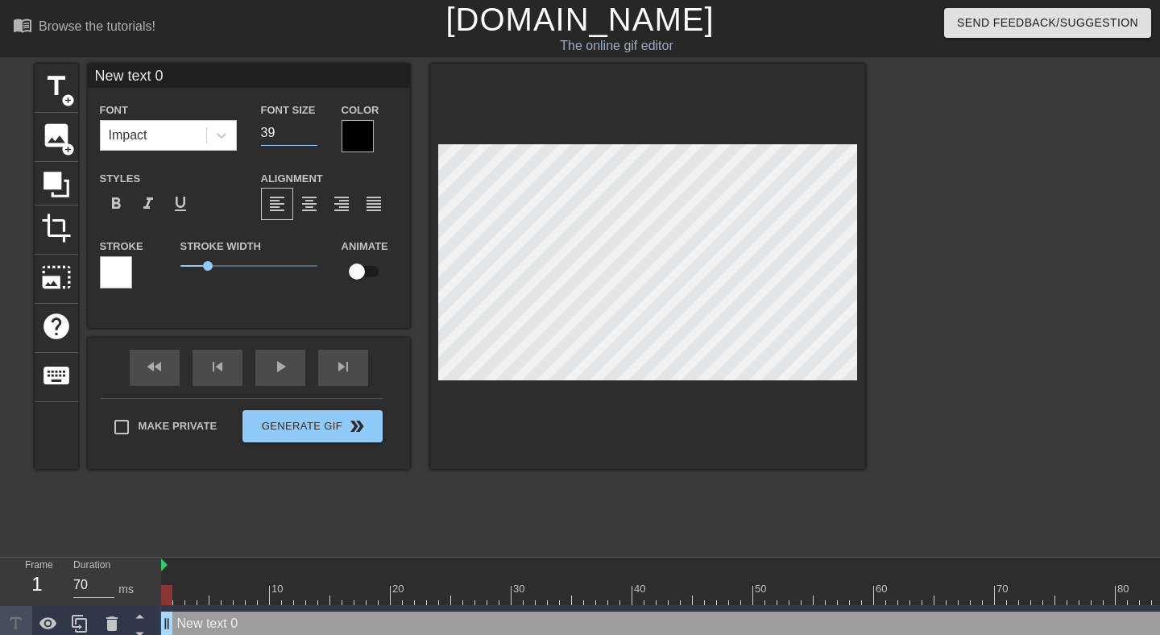
click at [308, 137] on input "39" at bounding box center [289, 133] width 56 height 26
click at [308, 137] on input "38" at bounding box center [289, 133] width 56 height 26
click at [308, 137] on input "37" at bounding box center [289, 133] width 56 height 26
type input "36"
click at [308, 137] on input "36" at bounding box center [289, 133] width 56 height 26
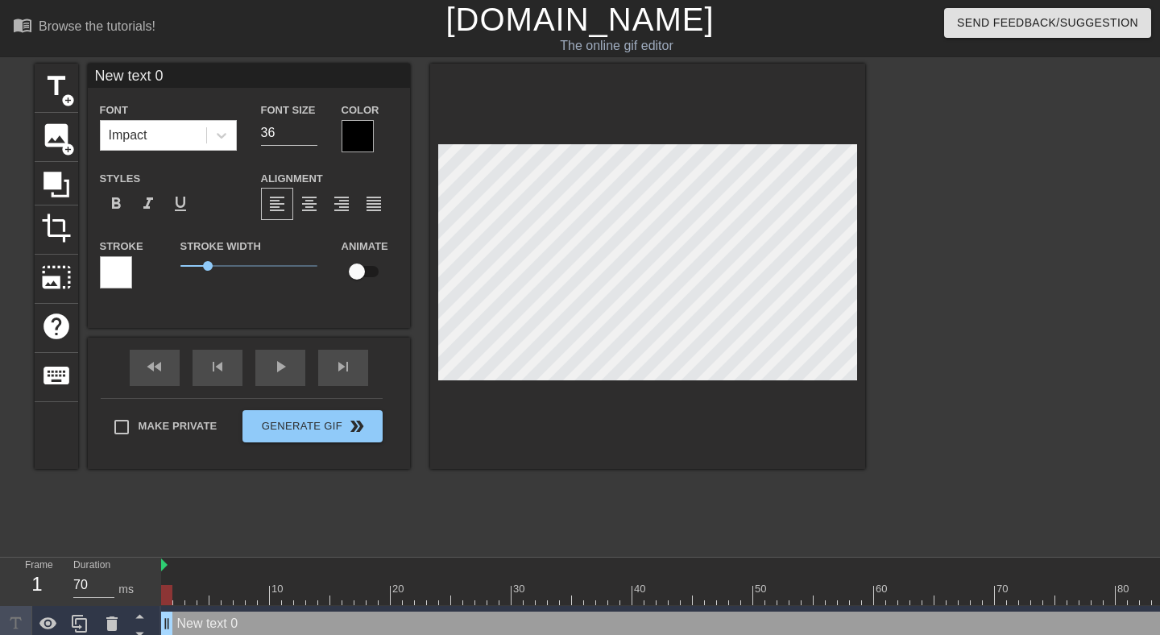
type input "*"
type textarea "*"
type input "*K"
type textarea "*K"
type input "*Ka"
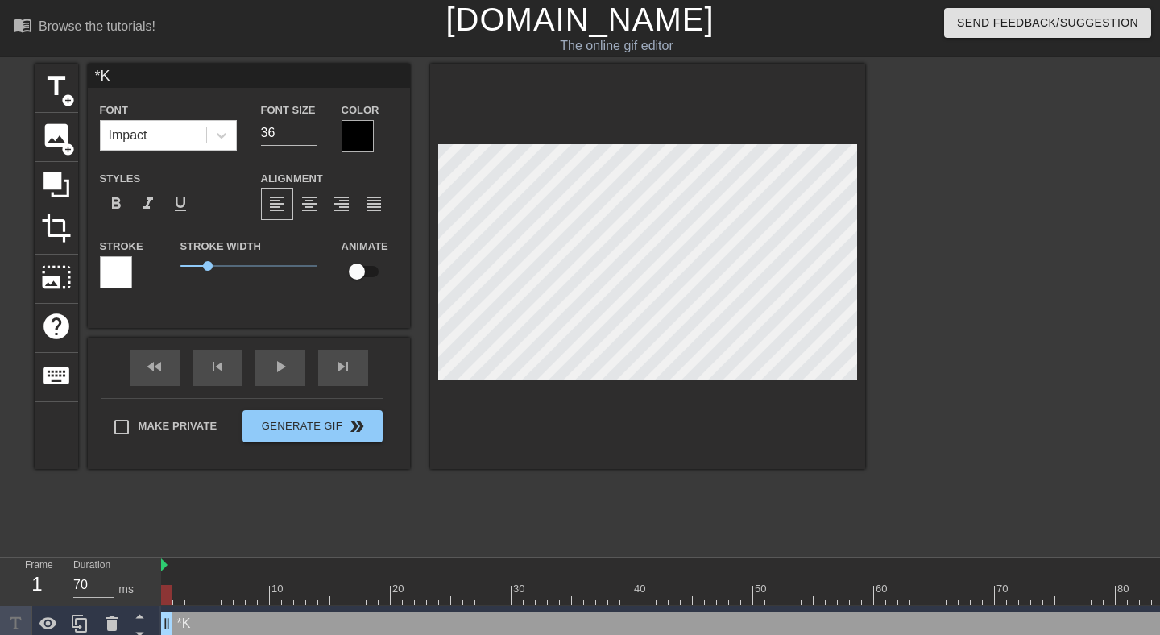
type textarea "*Ka"
type input "*Kar"
type textarea "*Kar"
type input "*Kart"
type textarea "*Kart"
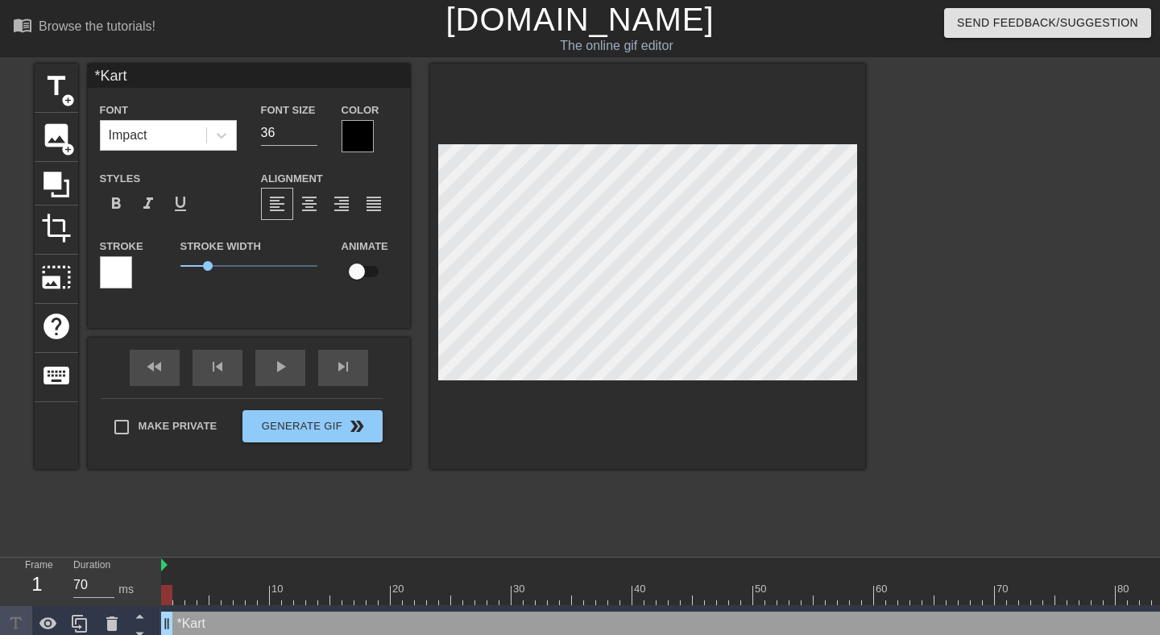
type input "*Kartb"
type textarea "*Kartb"
type input "*Kartba"
type textarea "*Kartbal"
type input "*Kartbal"
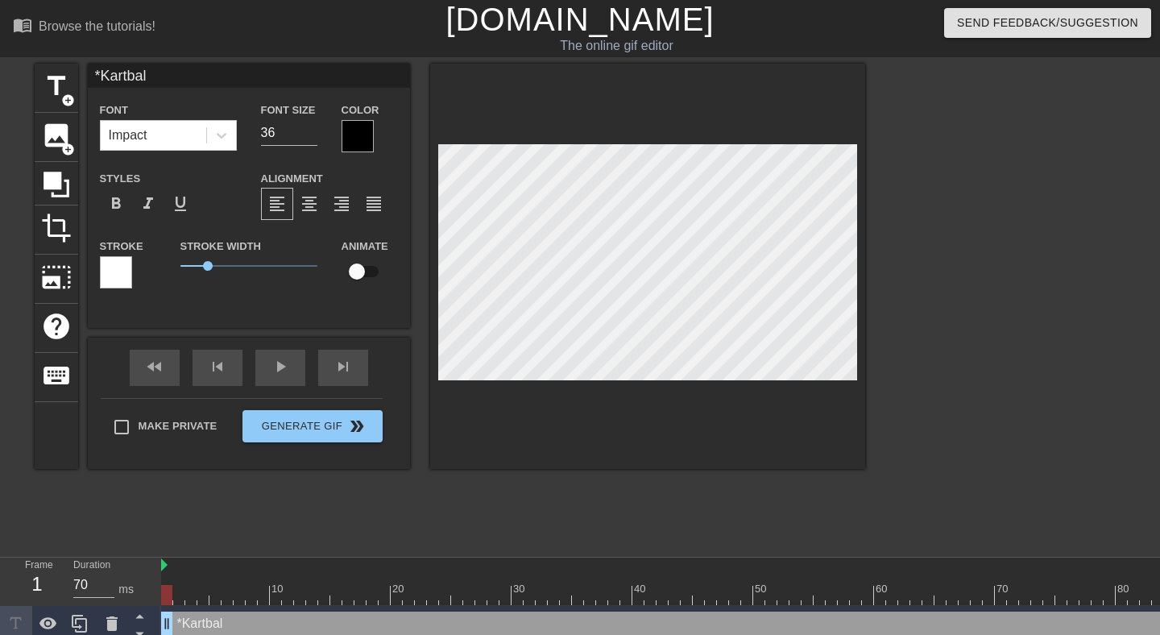
type textarea "*Kartbala"
type input "*Kartbala"
type textarea "*Kartbala"
click at [365, 140] on div at bounding box center [357, 136] width 32 height 32
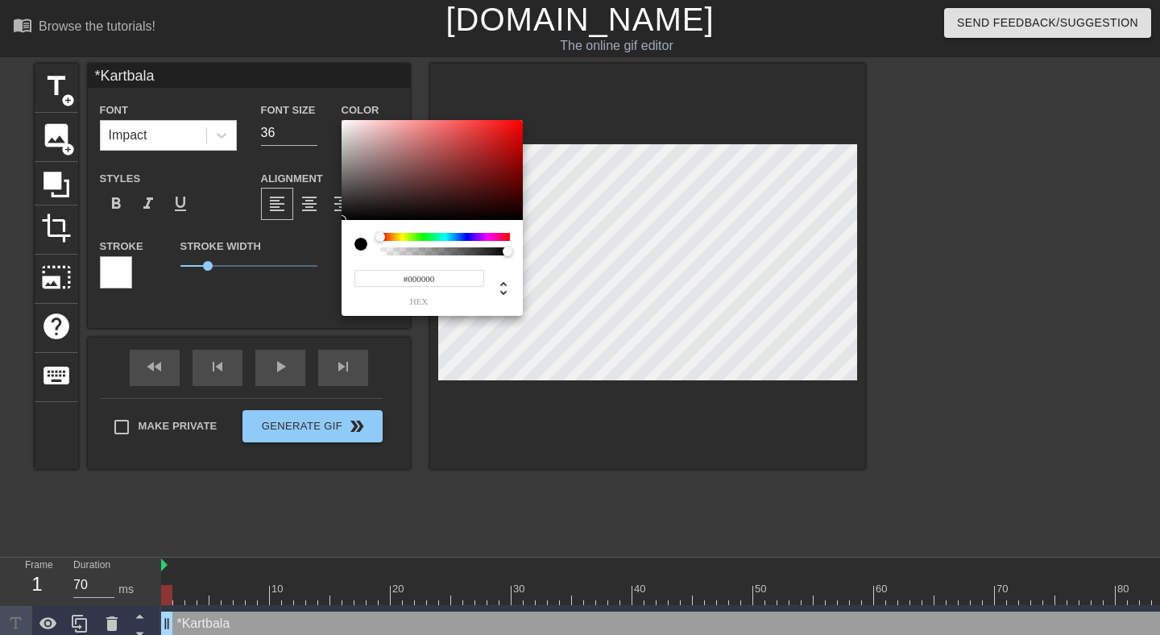
type input "#F7F4F4"
click at [343, 123] on div at bounding box center [431, 170] width 181 height 100
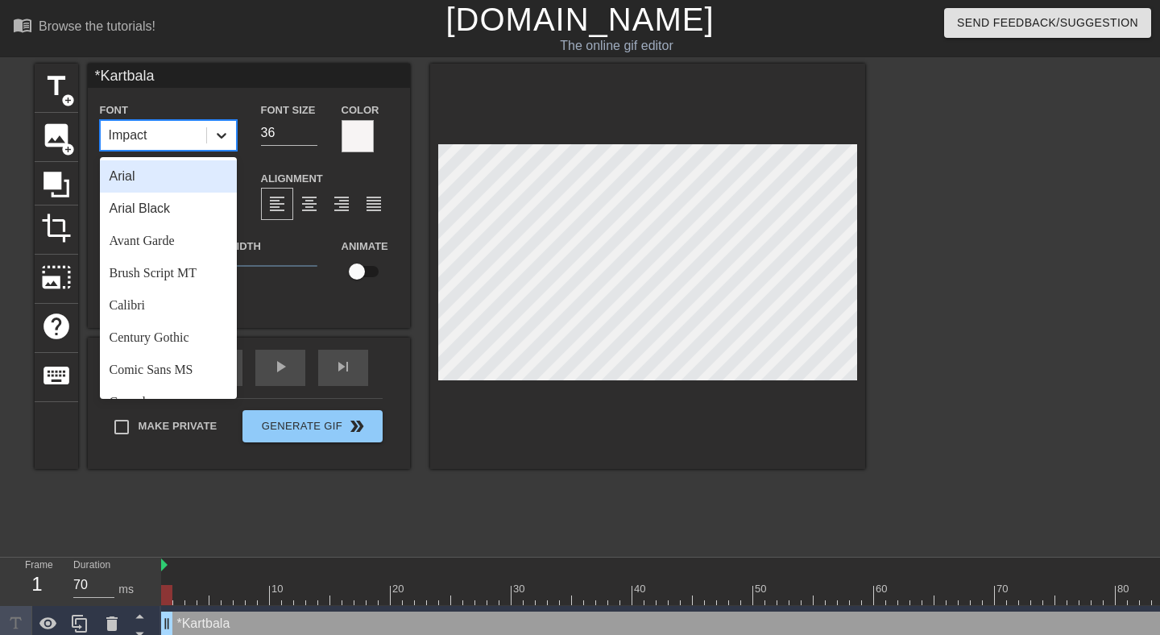
click at [221, 133] on icon at bounding box center [221, 135] width 16 height 16
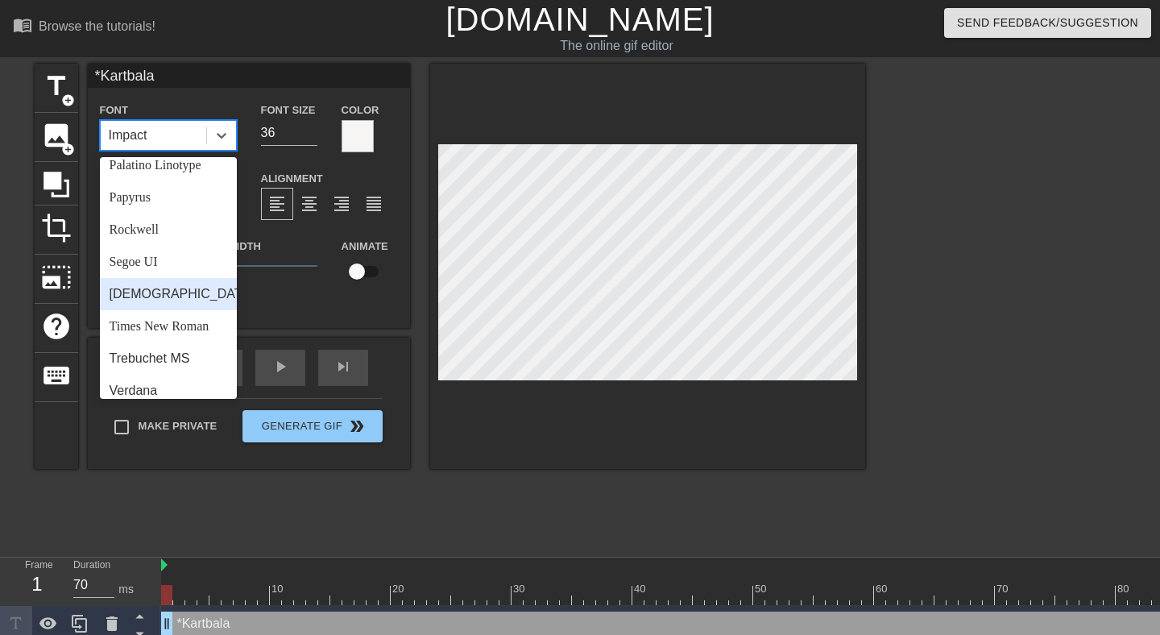
scroll to position [557, 0]
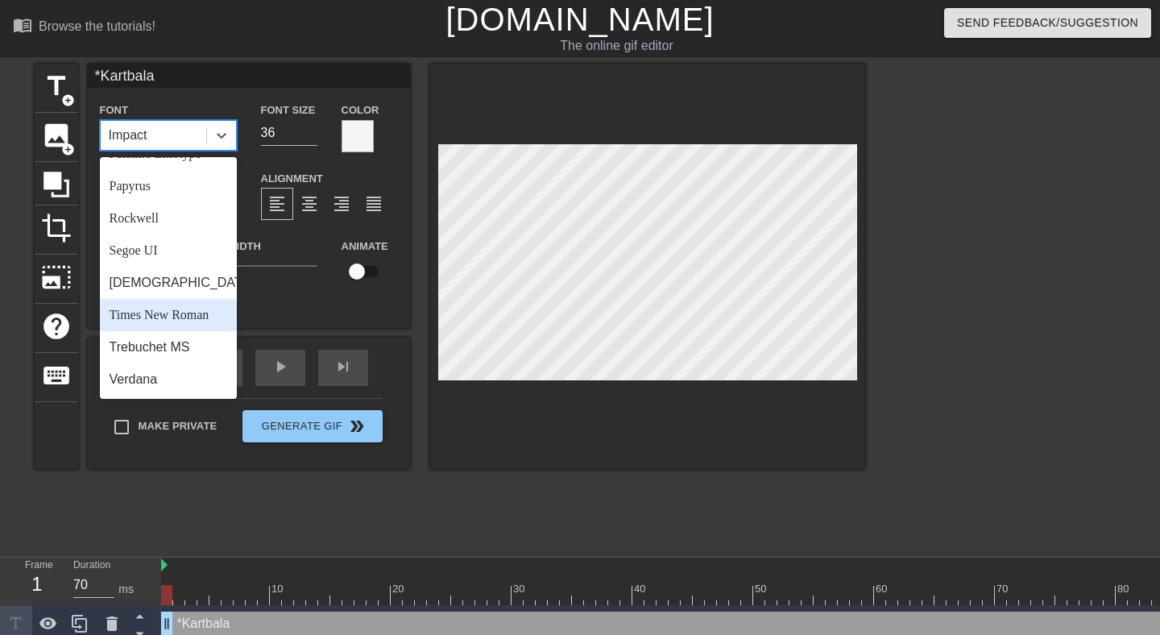
click at [163, 315] on div "Times New Roman" at bounding box center [168, 315] width 137 height 32
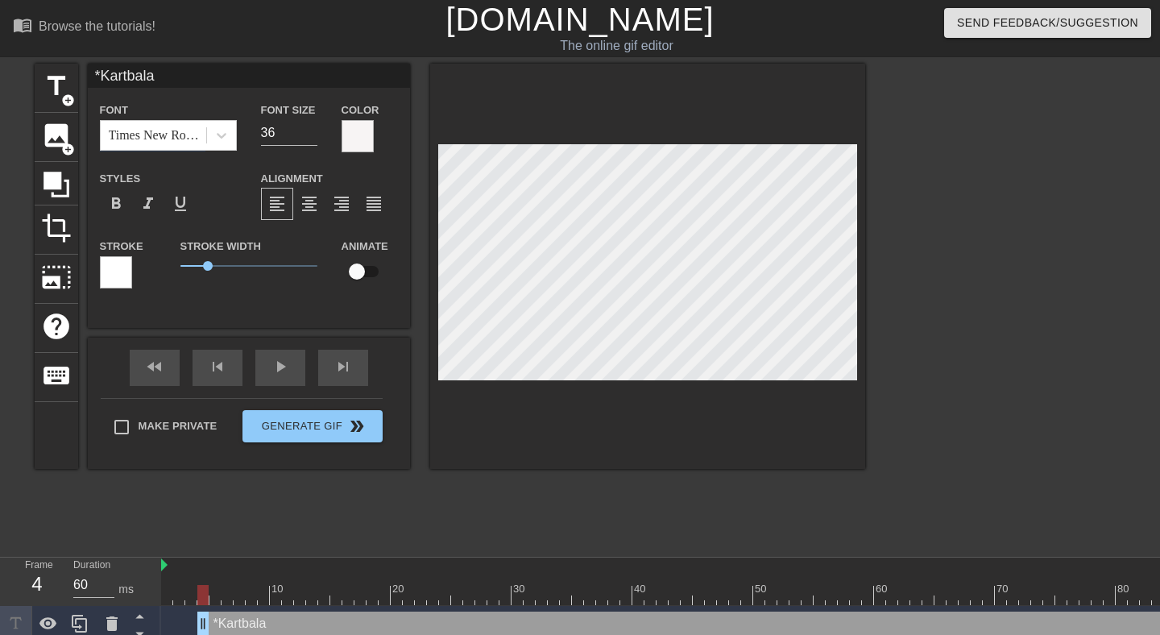
type input "70"
drag, startPoint x: 167, startPoint y: 625, endPoint x: 122, endPoint y: 626, distance: 45.9
click at [122, 628] on div "Frame 1 Duration 70 ms 10 20 30 40 50 60 70 80 90 100 110 120 130 140 150 *Kart…" at bounding box center [580, 599] width 1160 height 85
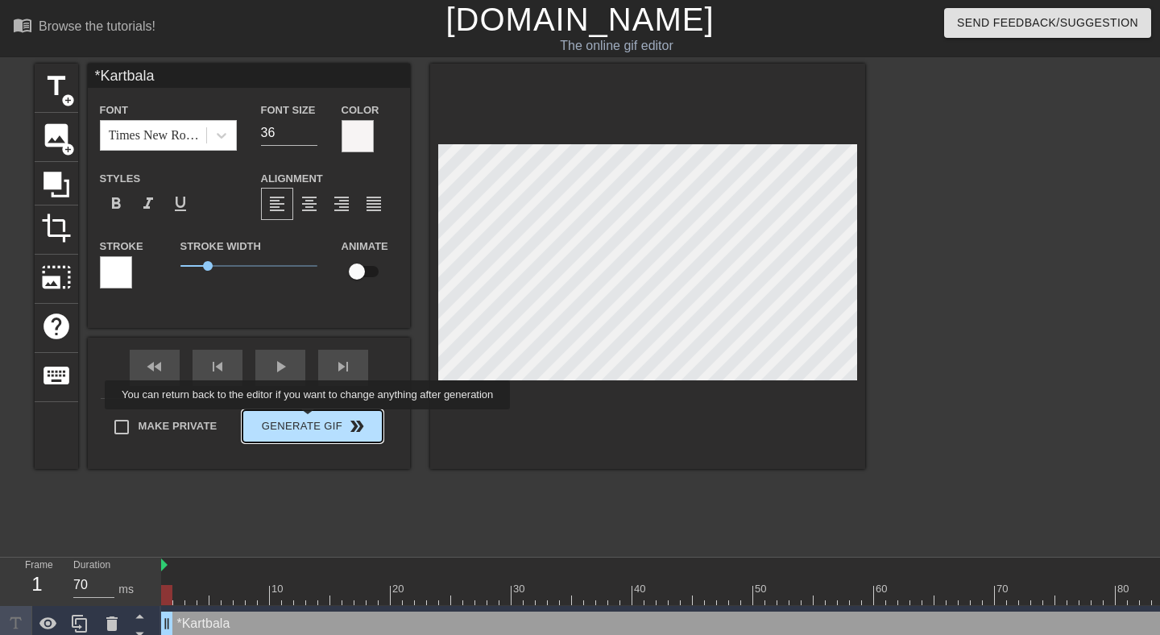
click at [318, 420] on div "Make Private Generate Gif double_arrow" at bounding box center [242, 430] width 282 height 64
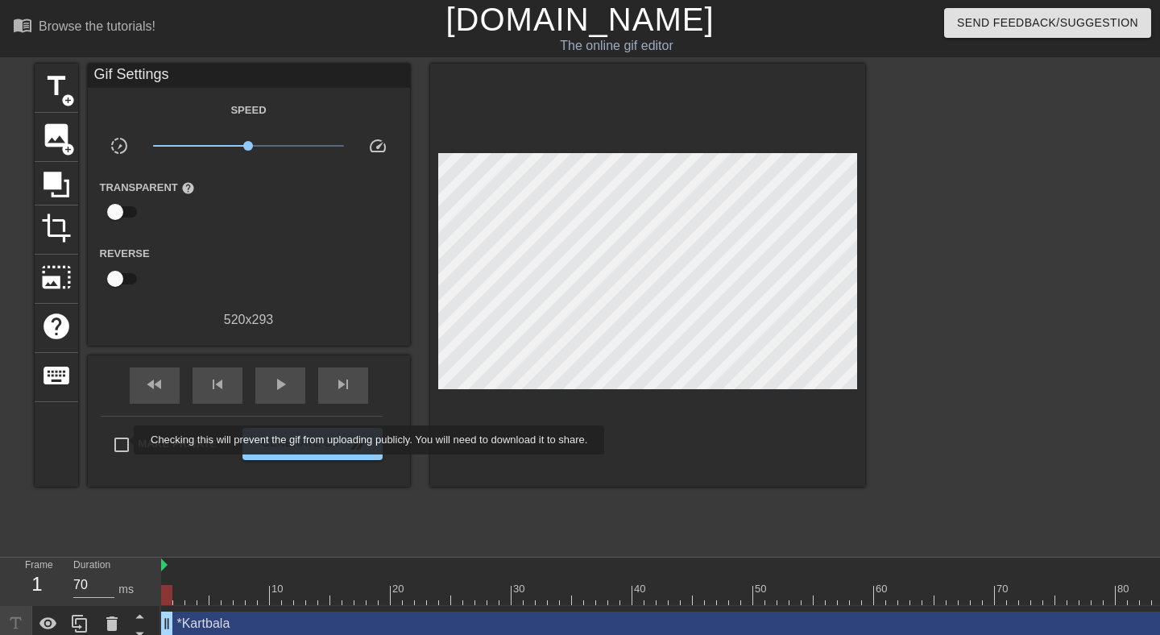
click at [123, 440] on input "Make Private" at bounding box center [122, 445] width 34 height 34
checkbox input "true"
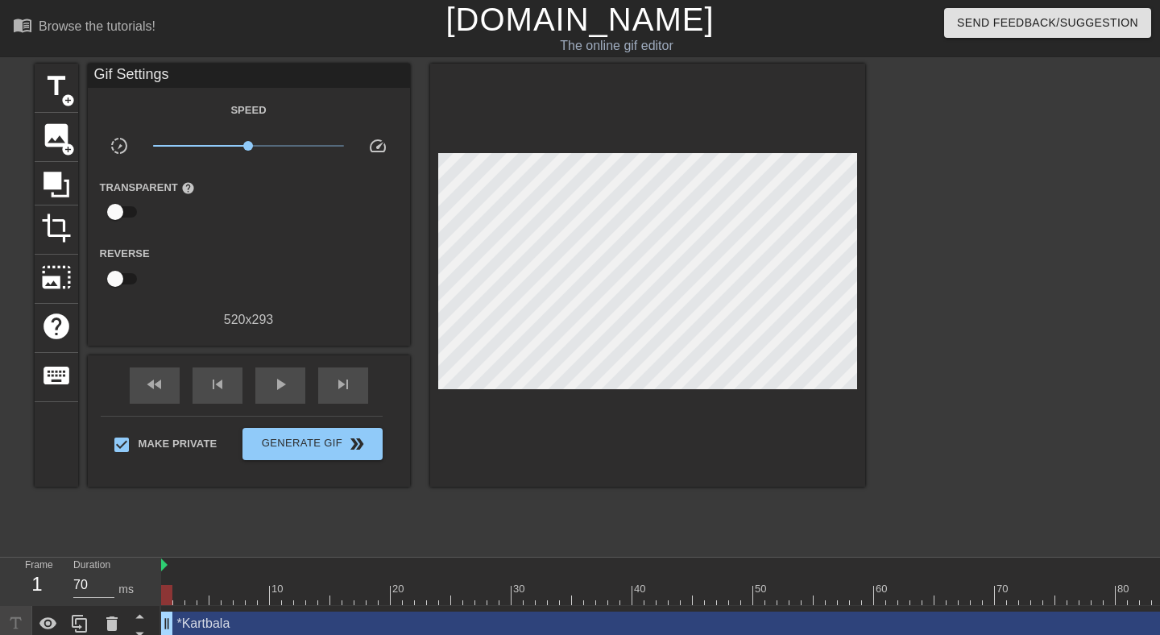
drag, startPoint x: 165, startPoint y: 623, endPoint x: 152, endPoint y: 624, distance: 12.9
click at [152, 624] on div "Frame 1 Duration 70 ms 10 20 30 40 50 60 70 80 90 100 110 120 130 140 150 *Kart…" at bounding box center [580, 599] width 1160 height 85
click at [316, 447] on span "Generate Gif double_arrow" at bounding box center [312, 443] width 126 height 19
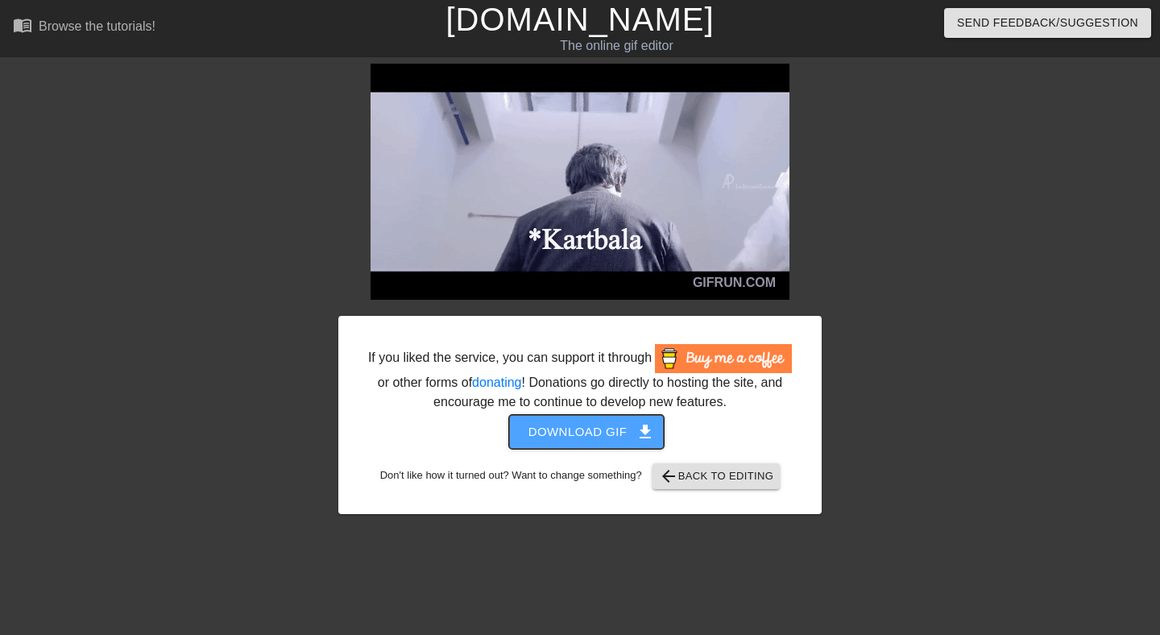
click at [603, 442] on span "Download gif get_app" at bounding box center [586, 431] width 117 height 21
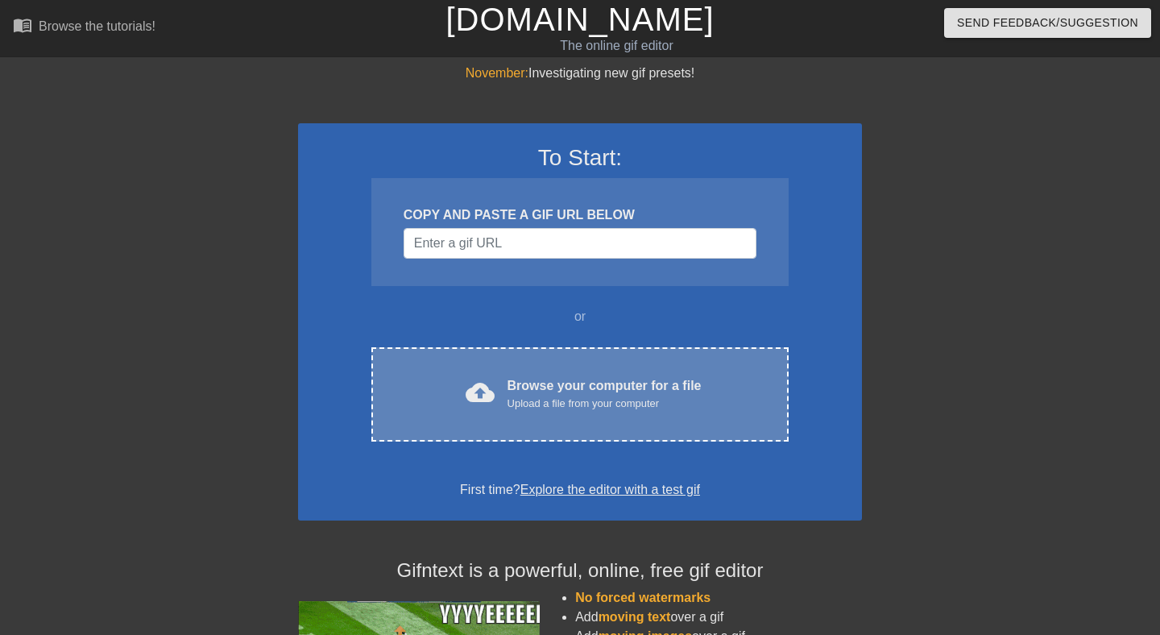
click at [566, 414] on div "cloud_upload Browse your computer for a file Upload a file from your computer C…" at bounding box center [579, 394] width 417 height 94
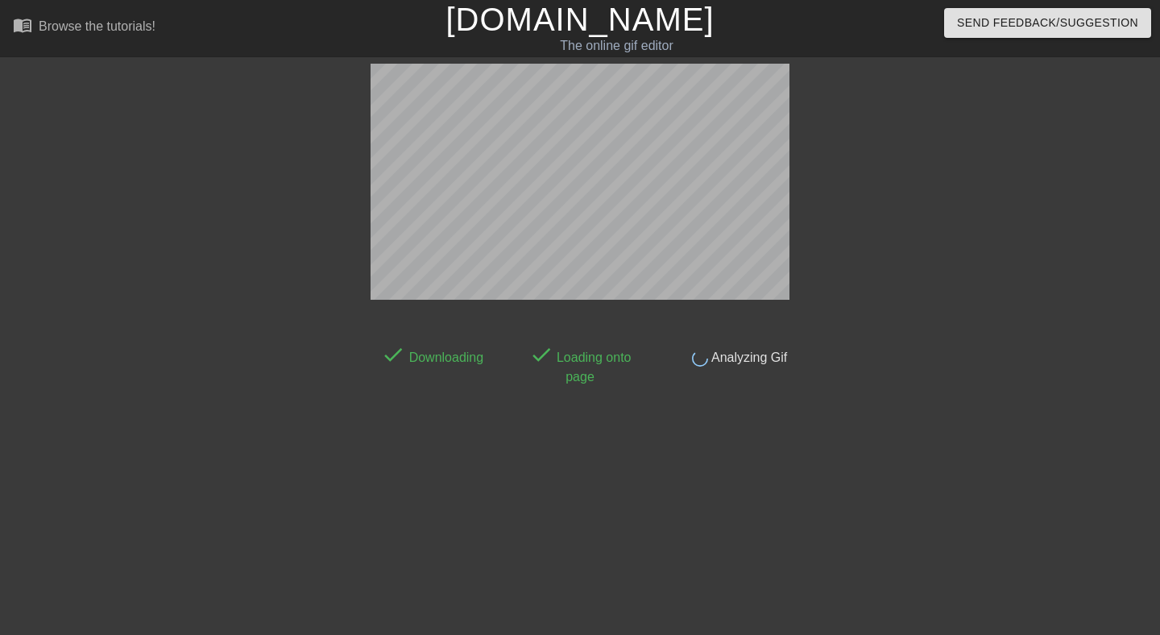
scroll to position [39, 0]
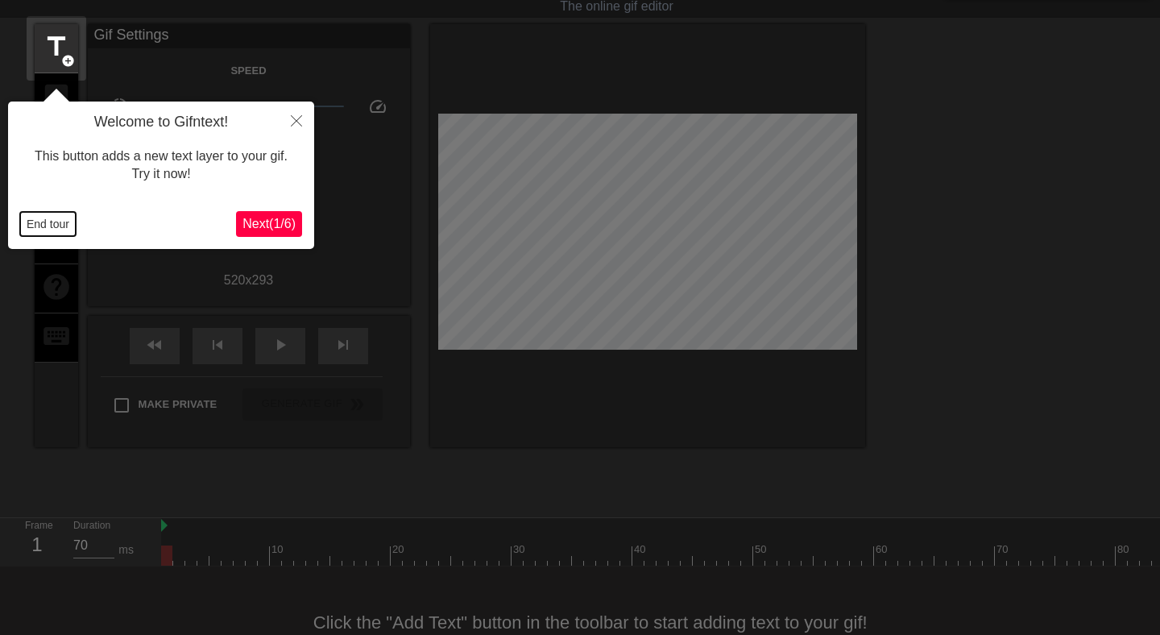
click at [54, 222] on button "End tour" at bounding box center [48, 224] width 56 height 24
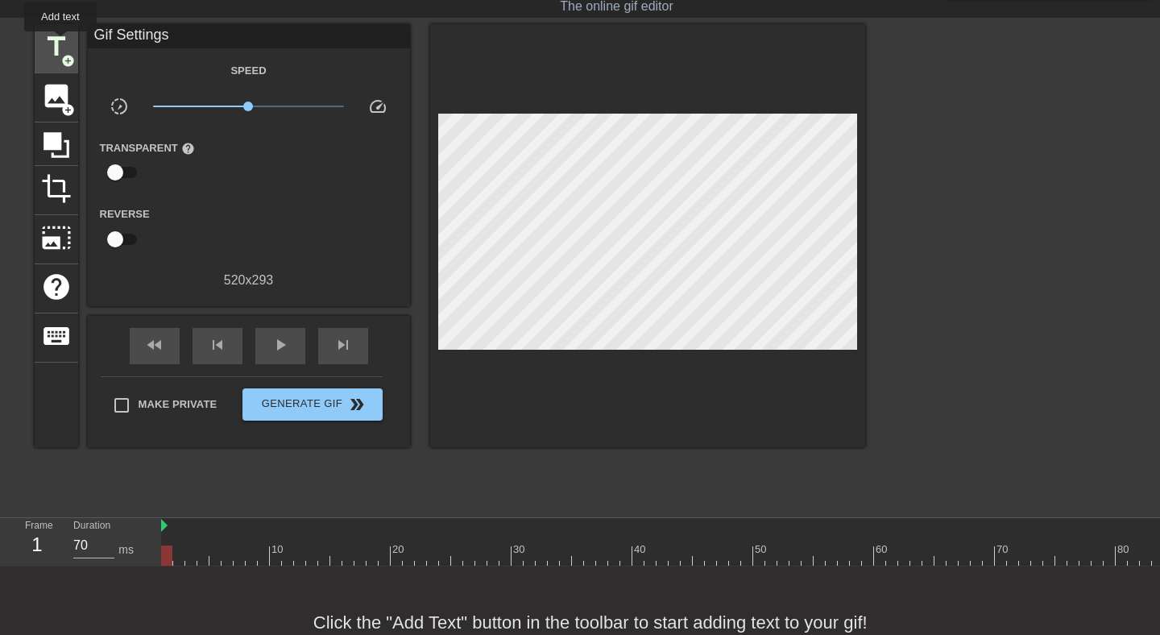
click at [61, 43] on span "title" at bounding box center [56, 46] width 31 height 31
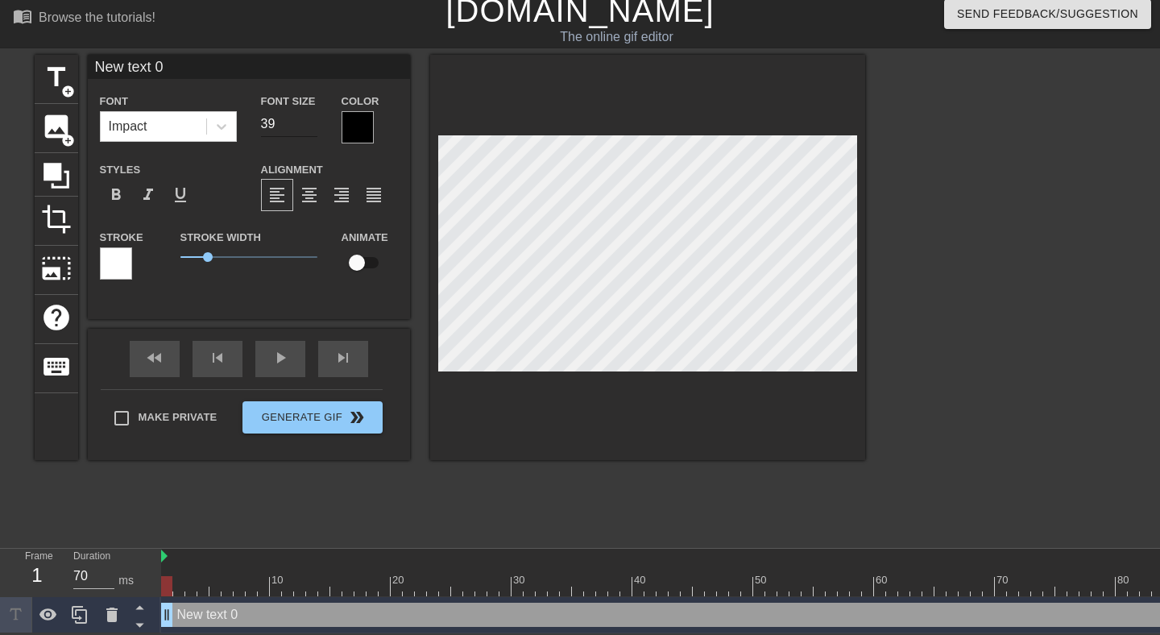
click at [308, 127] on input "39" at bounding box center [289, 124] width 56 height 26
click at [308, 127] on input "38" at bounding box center [289, 124] width 56 height 26
click at [308, 127] on input "37" at bounding box center [289, 124] width 56 height 26
type input "36"
click at [308, 127] on input "36" at bounding box center [289, 124] width 56 height 26
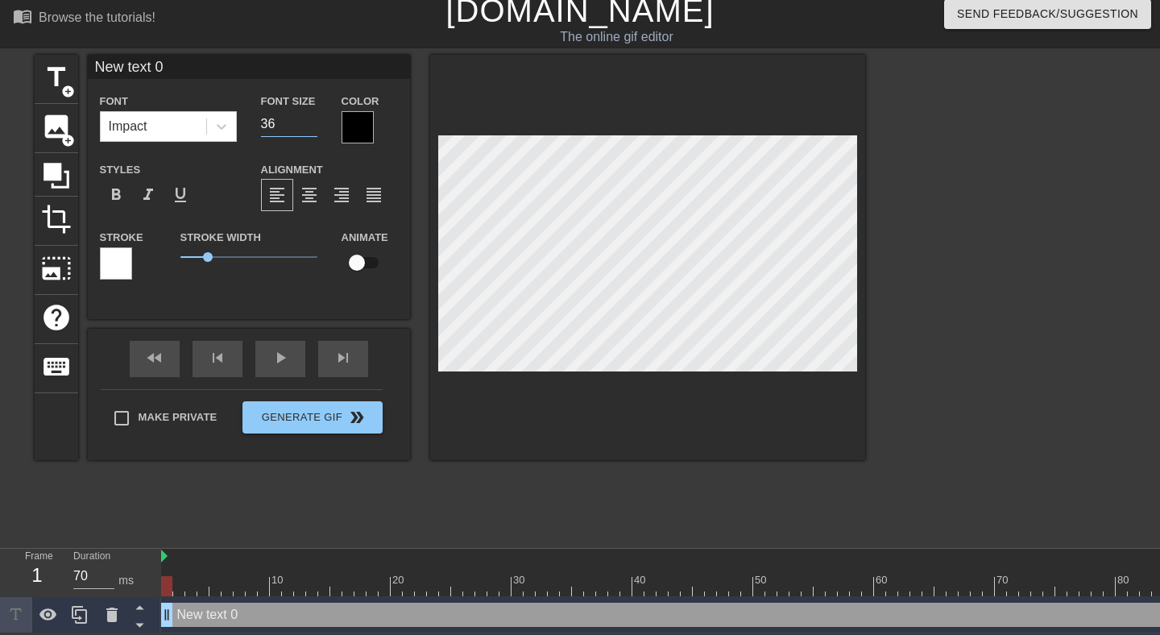
click at [356, 126] on div at bounding box center [357, 127] width 32 height 32
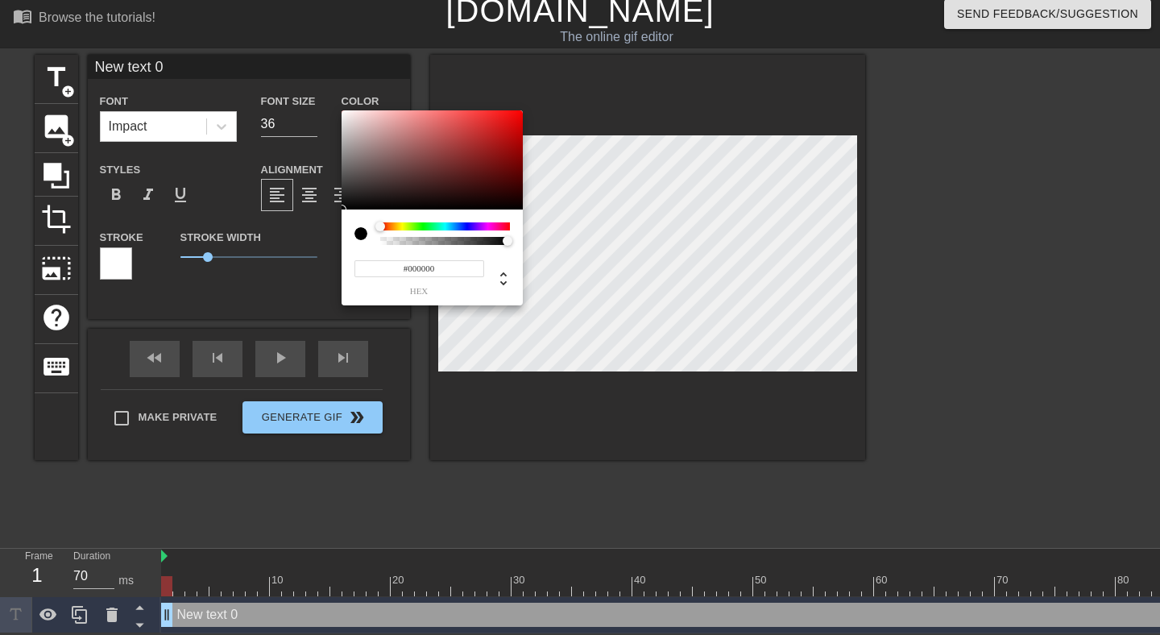
type input "#F7F3F3"
click at [344, 113] on div at bounding box center [431, 160] width 181 height 100
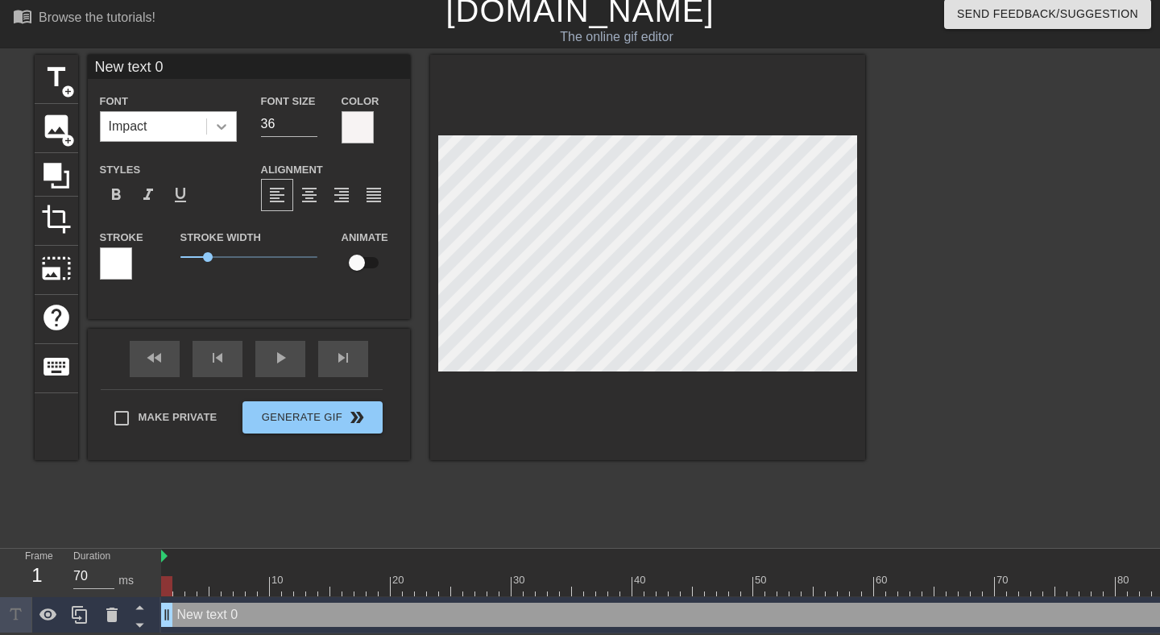
click at [221, 126] on icon at bounding box center [222, 127] width 10 height 6
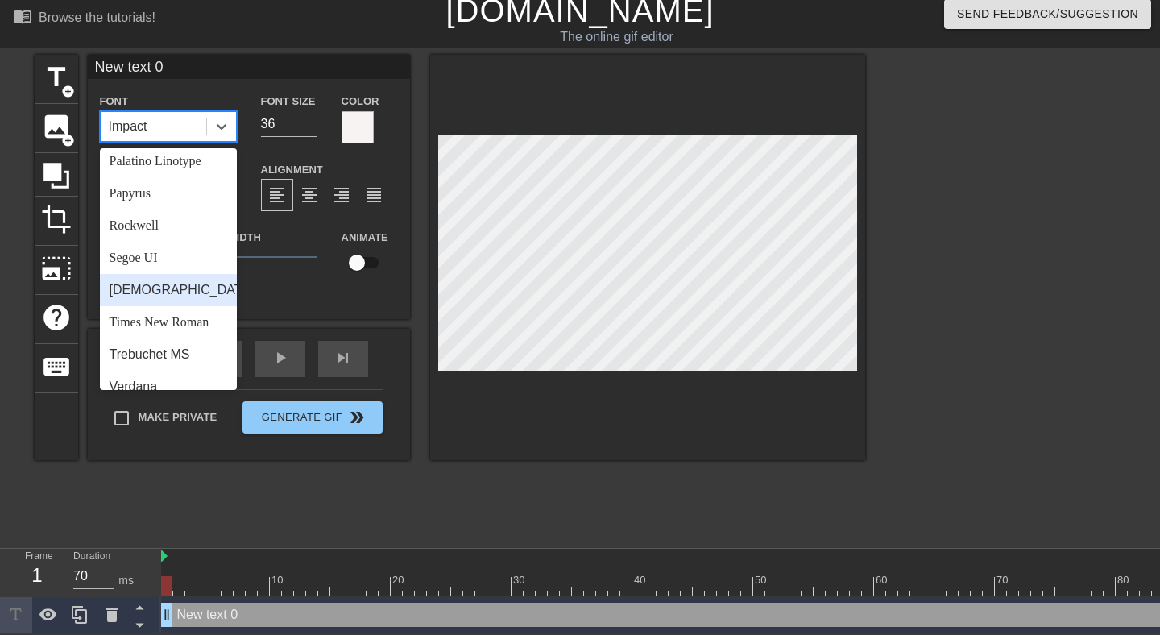
scroll to position [543, 0]
click at [182, 313] on div "Times New Roman" at bounding box center [168, 320] width 137 height 32
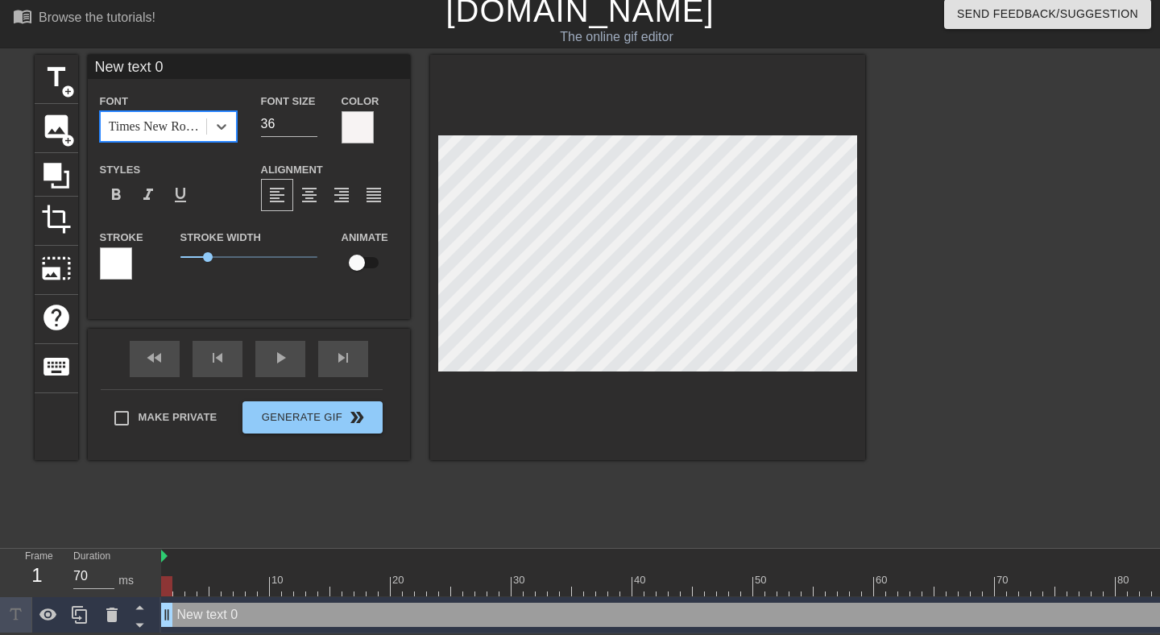
type input "*"
type textarea "*"
type input "*"
type textarea "*k"
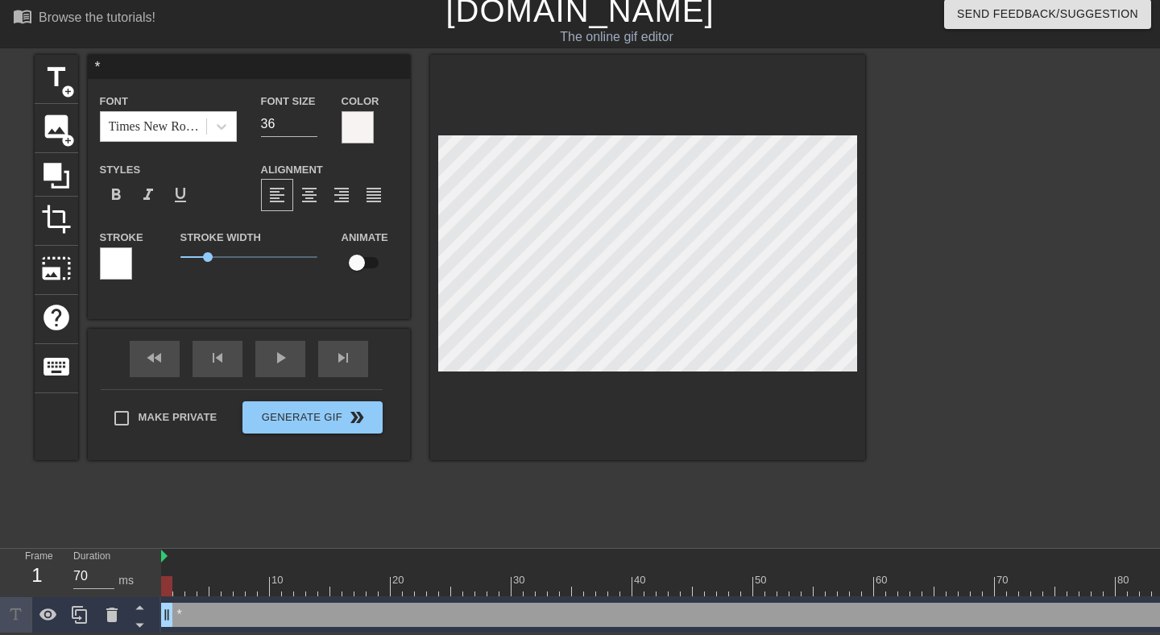
type input "*k"
type textarea "*ka"
type input "*ka"
type textarea "*kar"
type input "*kar"
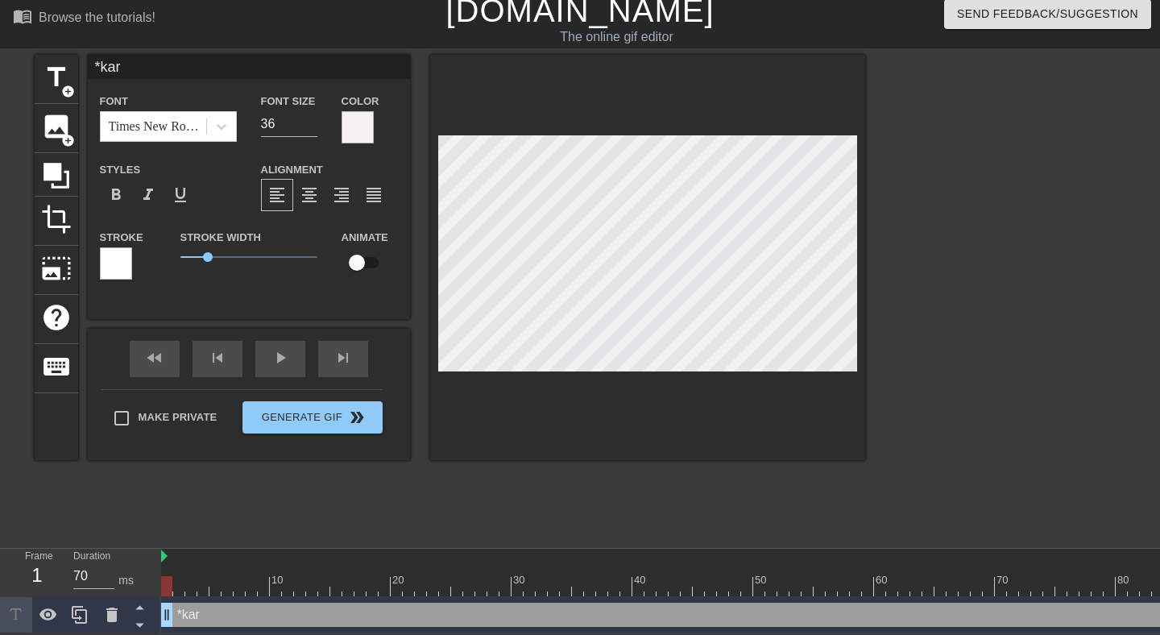
type textarea "*kart"
type input "*kart"
type textarea "*kartb"
type input "*kartb"
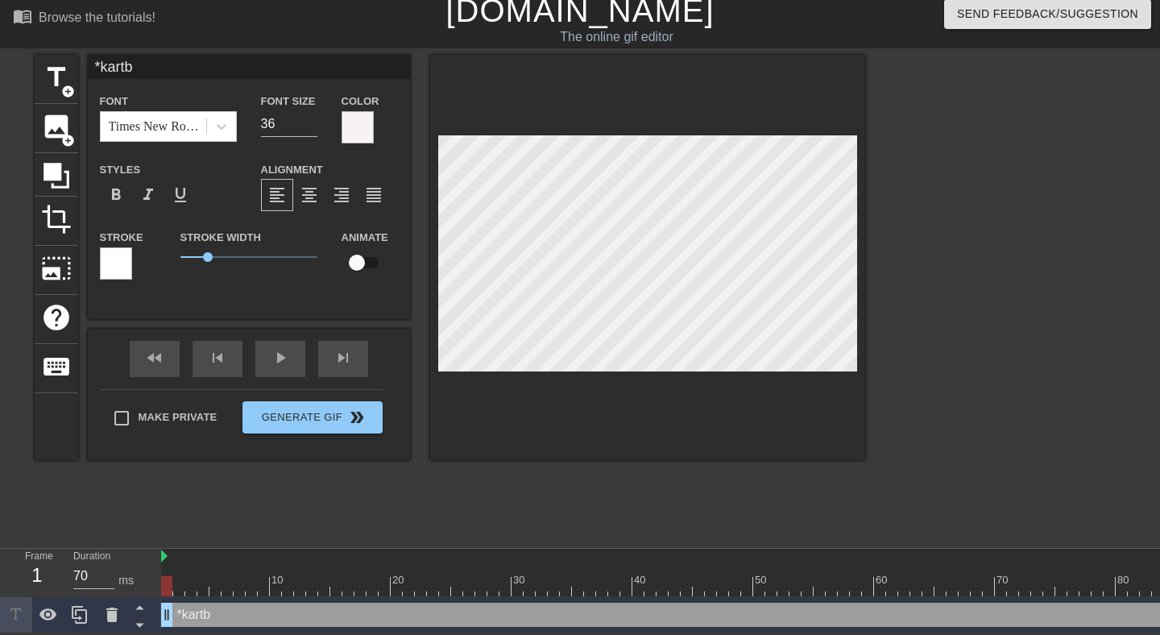
type textarea "*kartba"
type input "*kartba"
type textarea "*kartbal"
type input "*kartbal"
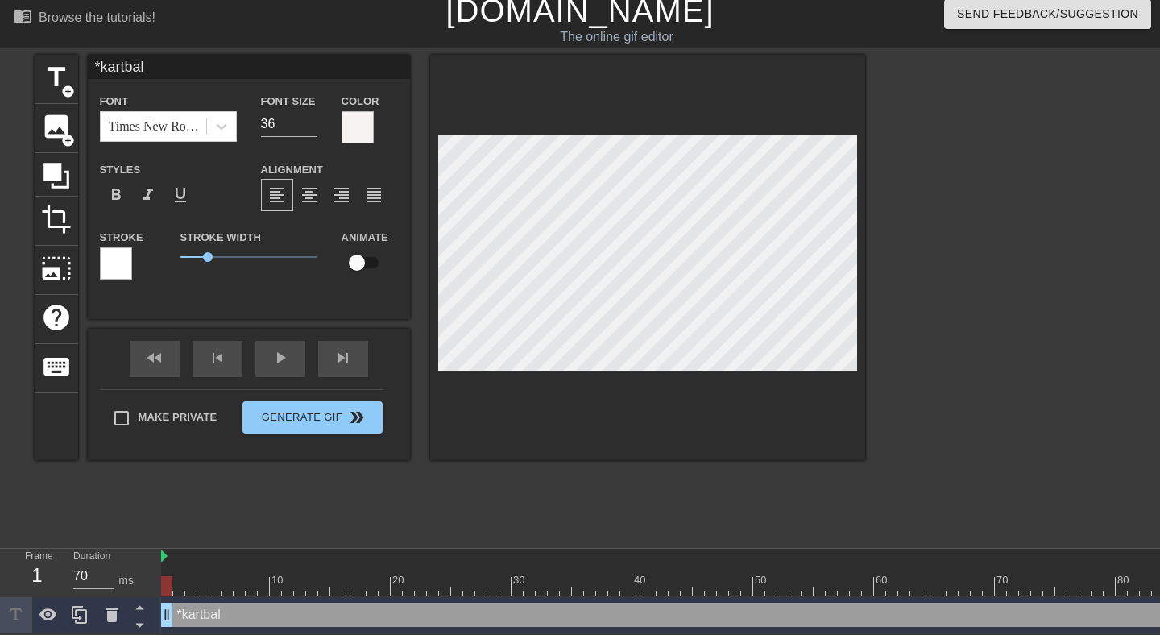
type textarea "*kartbala"
type input "*kartbala"
type textarea "*kartbala"
type input "70"
drag, startPoint x: 274, startPoint y: 577, endPoint x: 151, endPoint y: 568, distance: 122.7
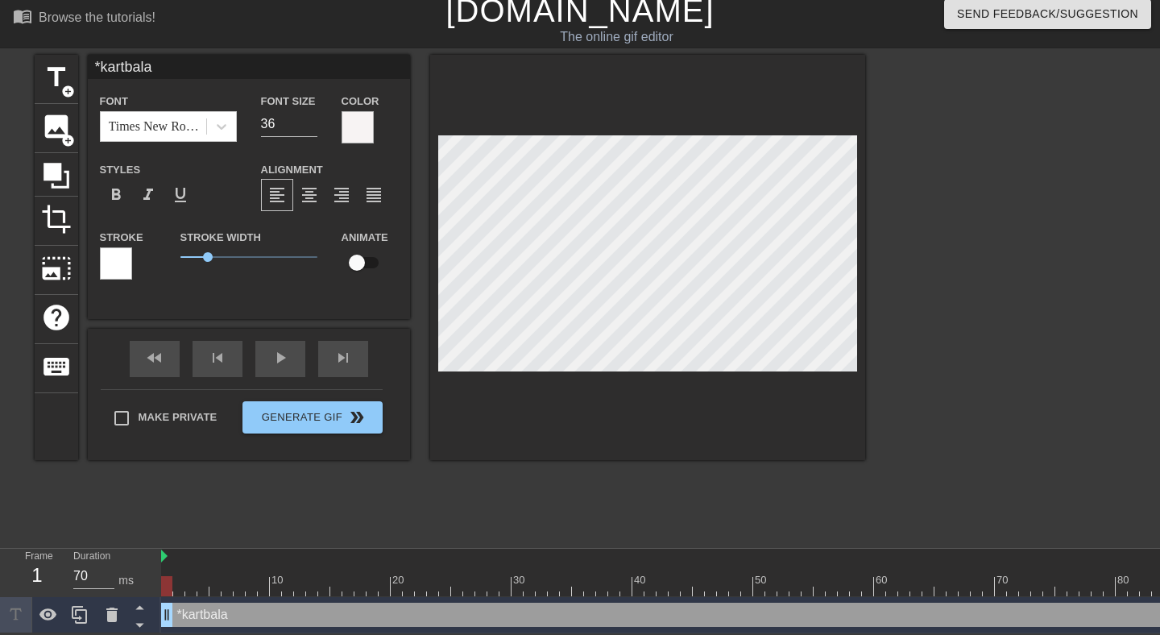
click at [151, 568] on div "Frame 1 Duration 70 ms 10 20 30 40 50 60 70 80 90 100 110 120 130 140 150 *kart…" at bounding box center [580, 590] width 1160 height 85
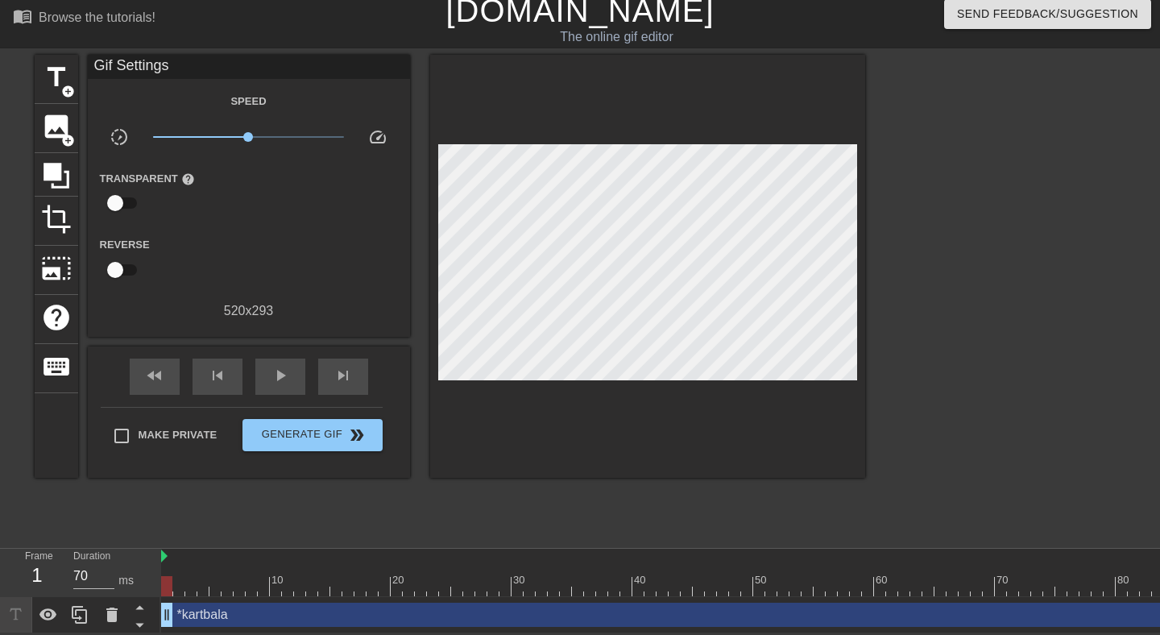
click at [286, 508] on div "title add_circle image add_circle crop photo_size_select_large help keyboard Gi…" at bounding box center [450, 296] width 830 height 483
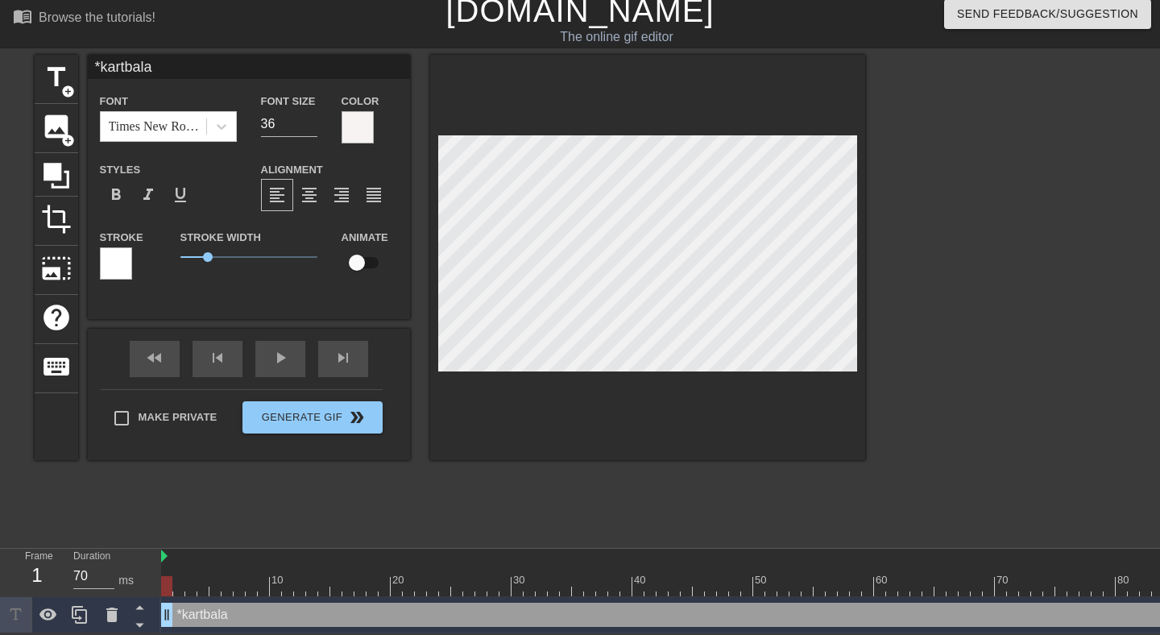
scroll to position [0, 0]
click at [354, 133] on div at bounding box center [357, 127] width 32 height 32
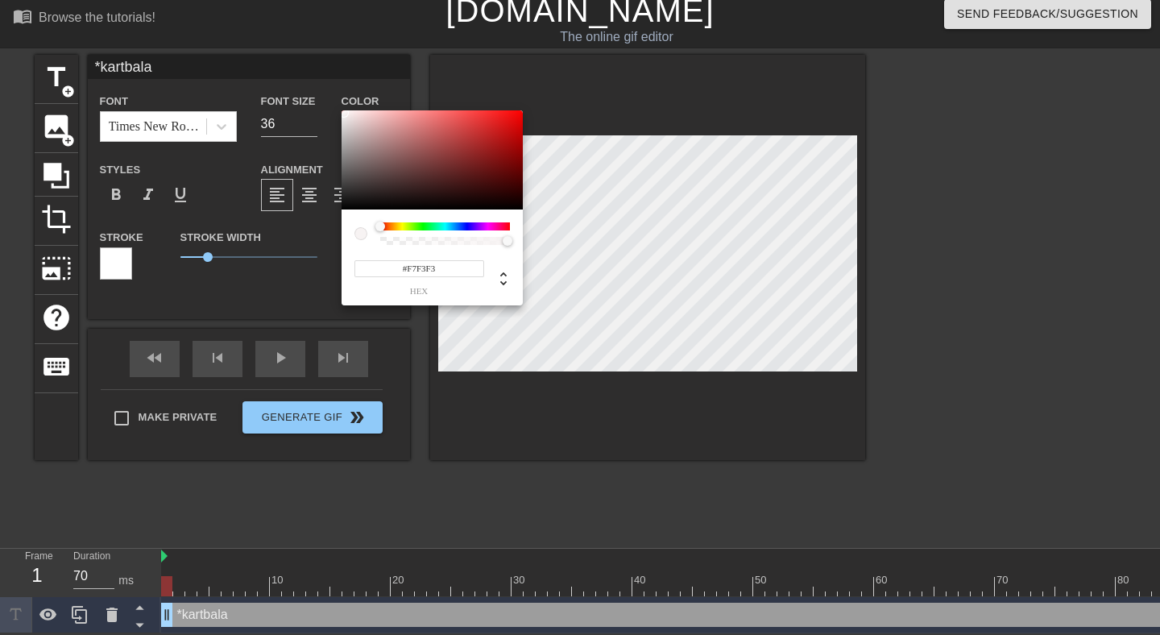
click at [515, 116] on div at bounding box center [431, 160] width 181 height 100
type input "#EF0909"
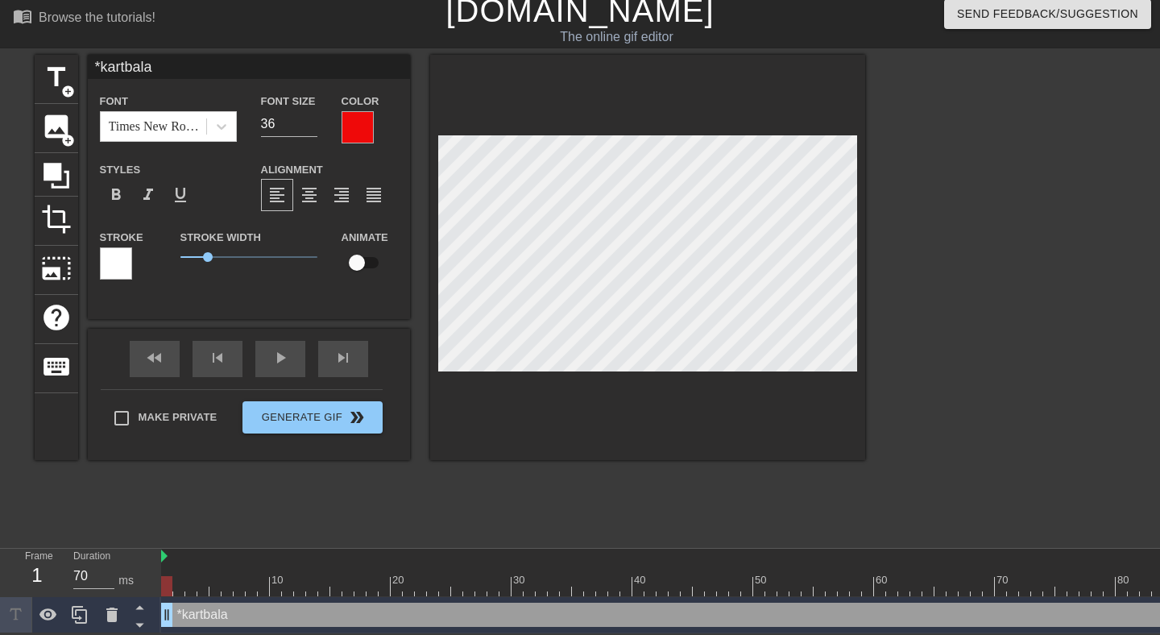
click at [122, 262] on div at bounding box center [116, 263] width 32 height 32
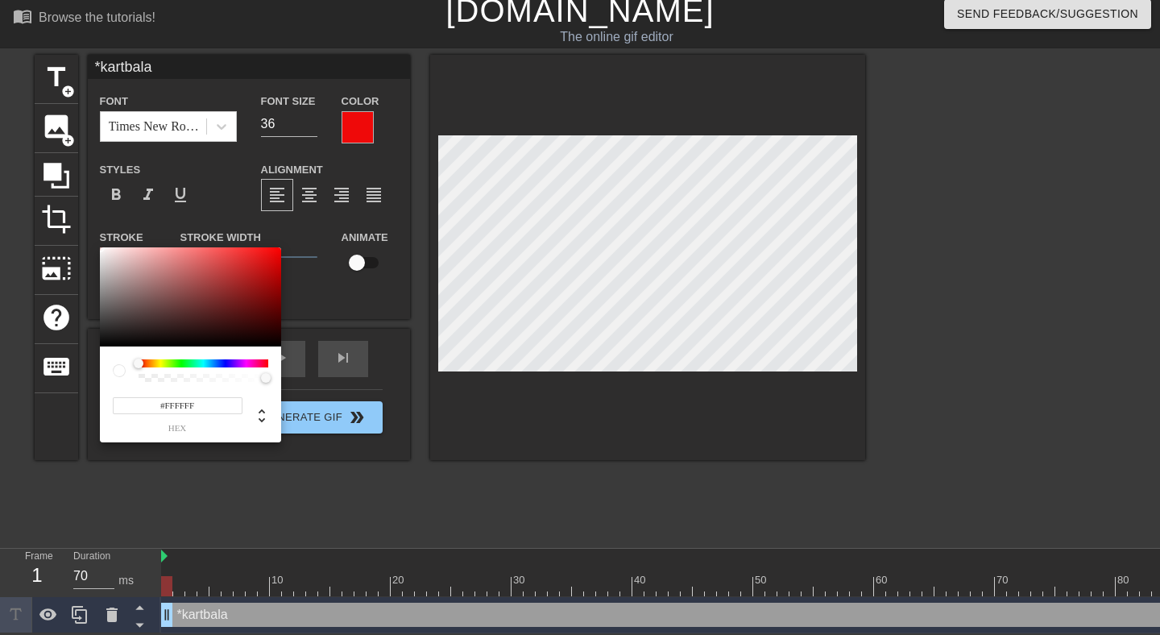
click at [275, 252] on div at bounding box center [190, 297] width 181 height 100
type input "#F10707"
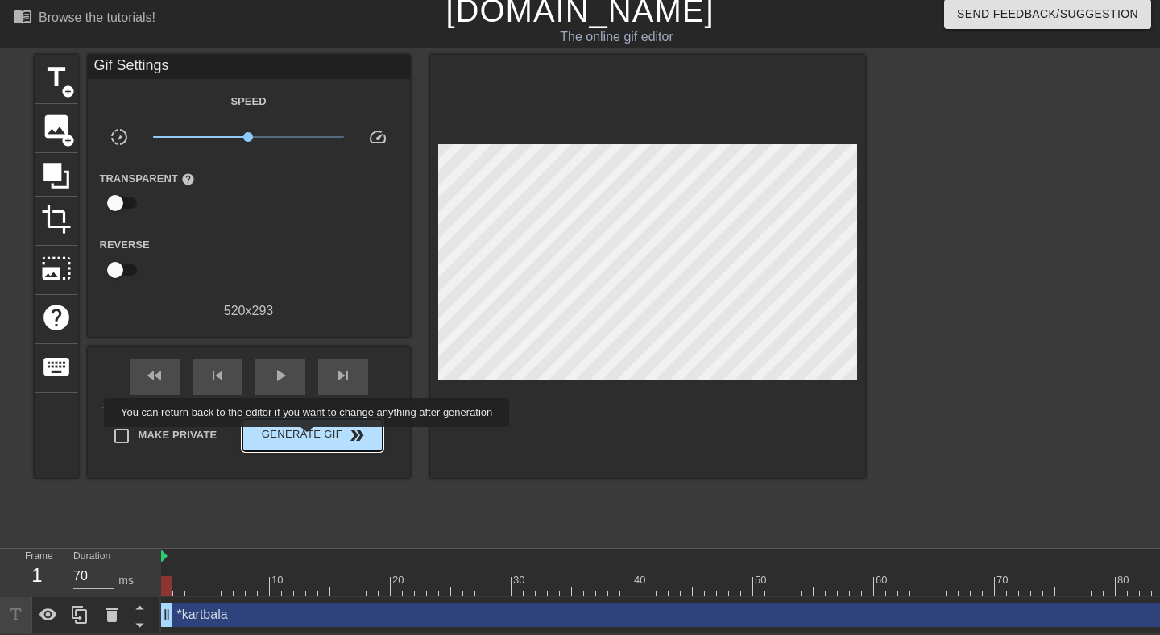
click at [317, 438] on span "Generate Gif double_arrow" at bounding box center [312, 434] width 126 height 19
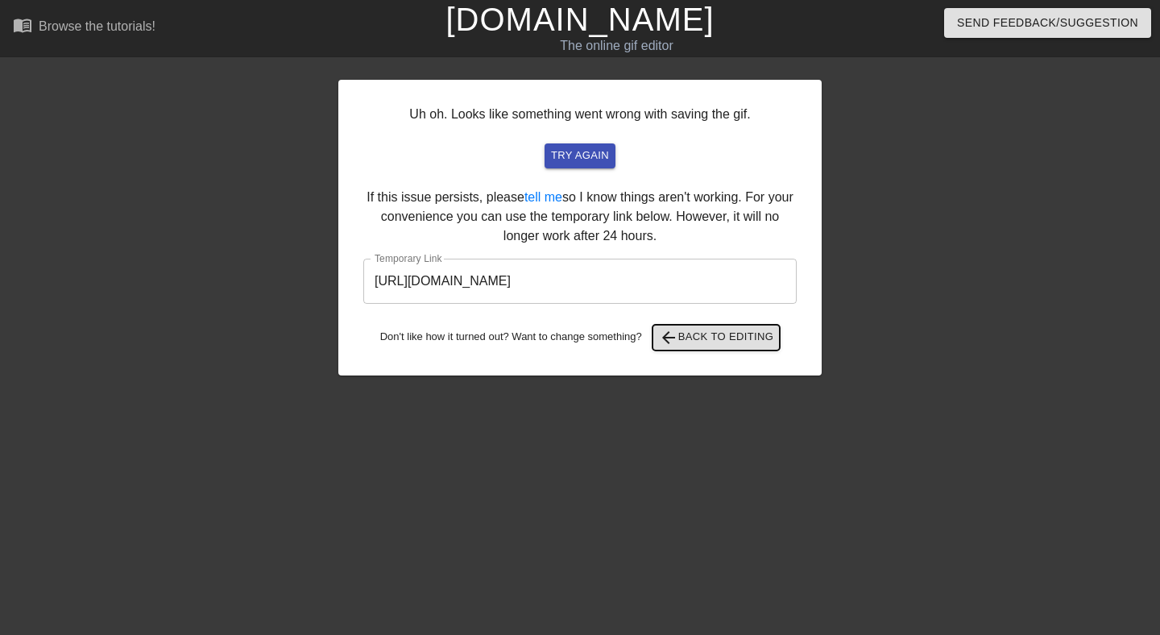
click at [763, 328] on span "arrow_back Back to Editing" at bounding box center [716, 337] width 115 height 19
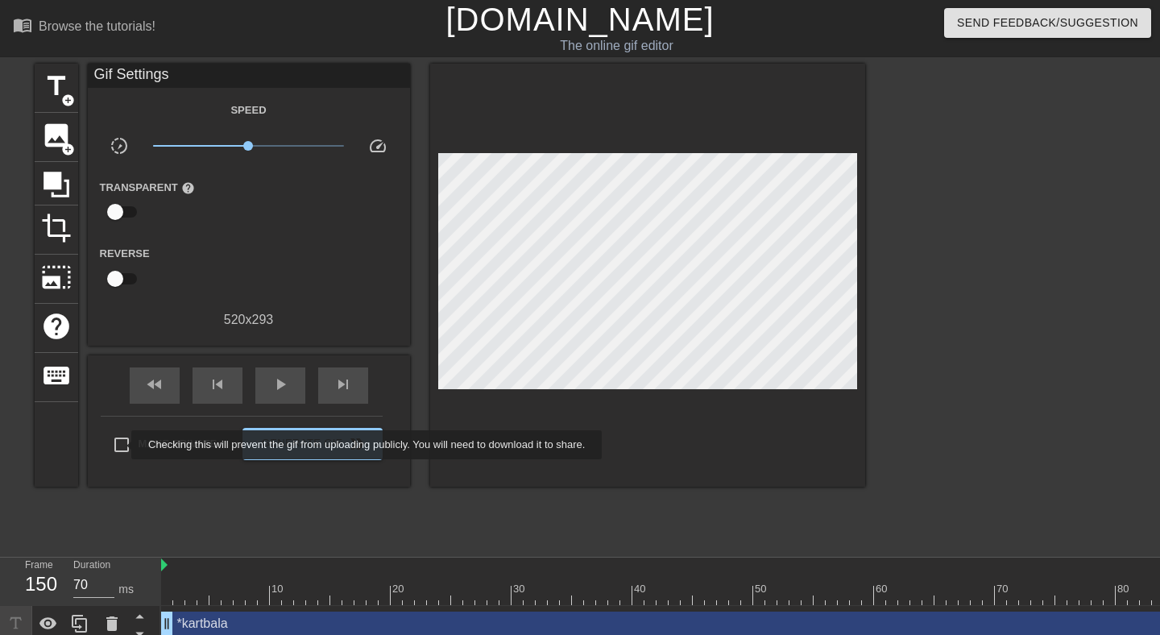
click at [121, 444] on input "Make Private" at bounding box center [122, 445] width 34 height 34
checkbox input "true"
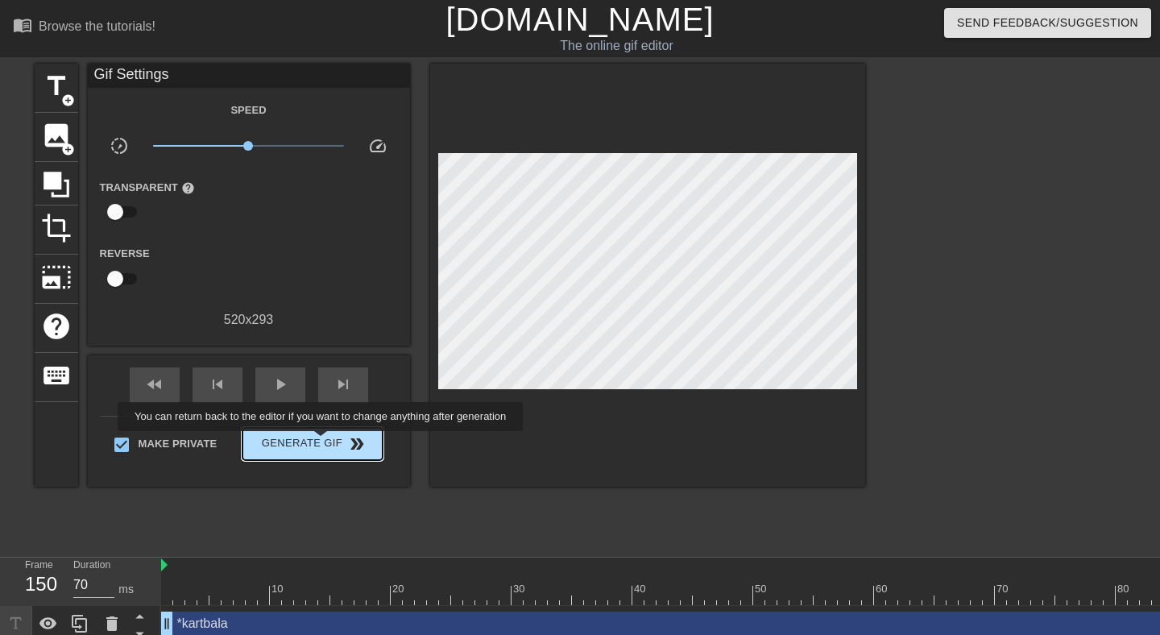
click at [331, 442] on span "Generate Gif double_arrow" at bounding box center [312, 443] width 126 height 19
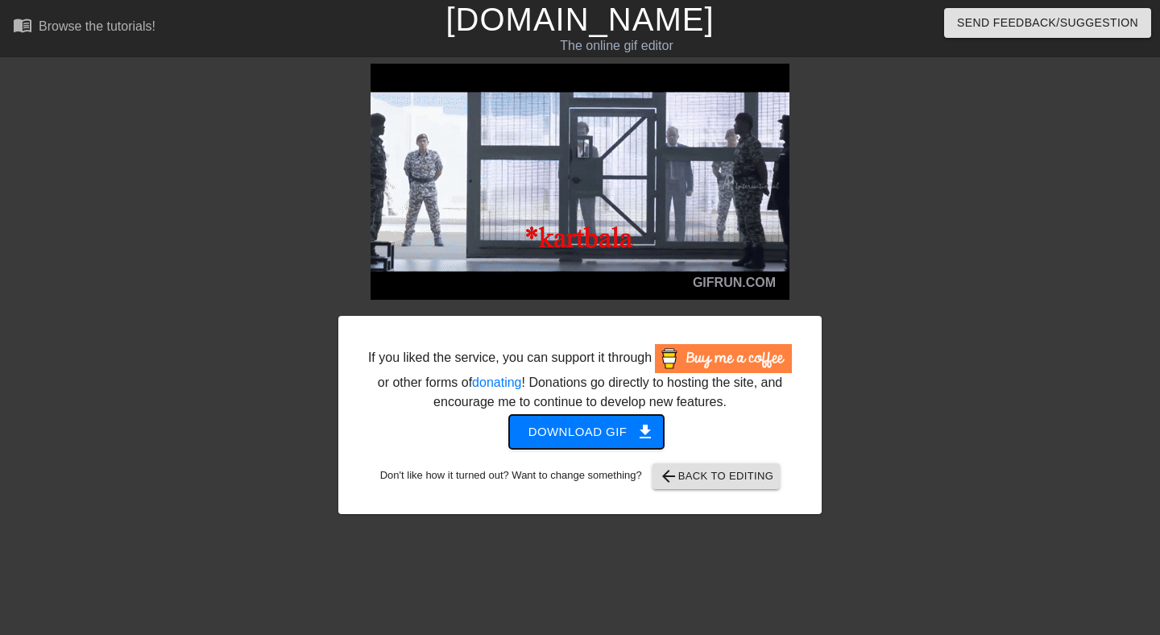
click at [574, 442] on span "Download gif get_app" at bounding box center [586, 431] width 117 height 21
